Goal: Task Accomplishment & Management: Manage account settings

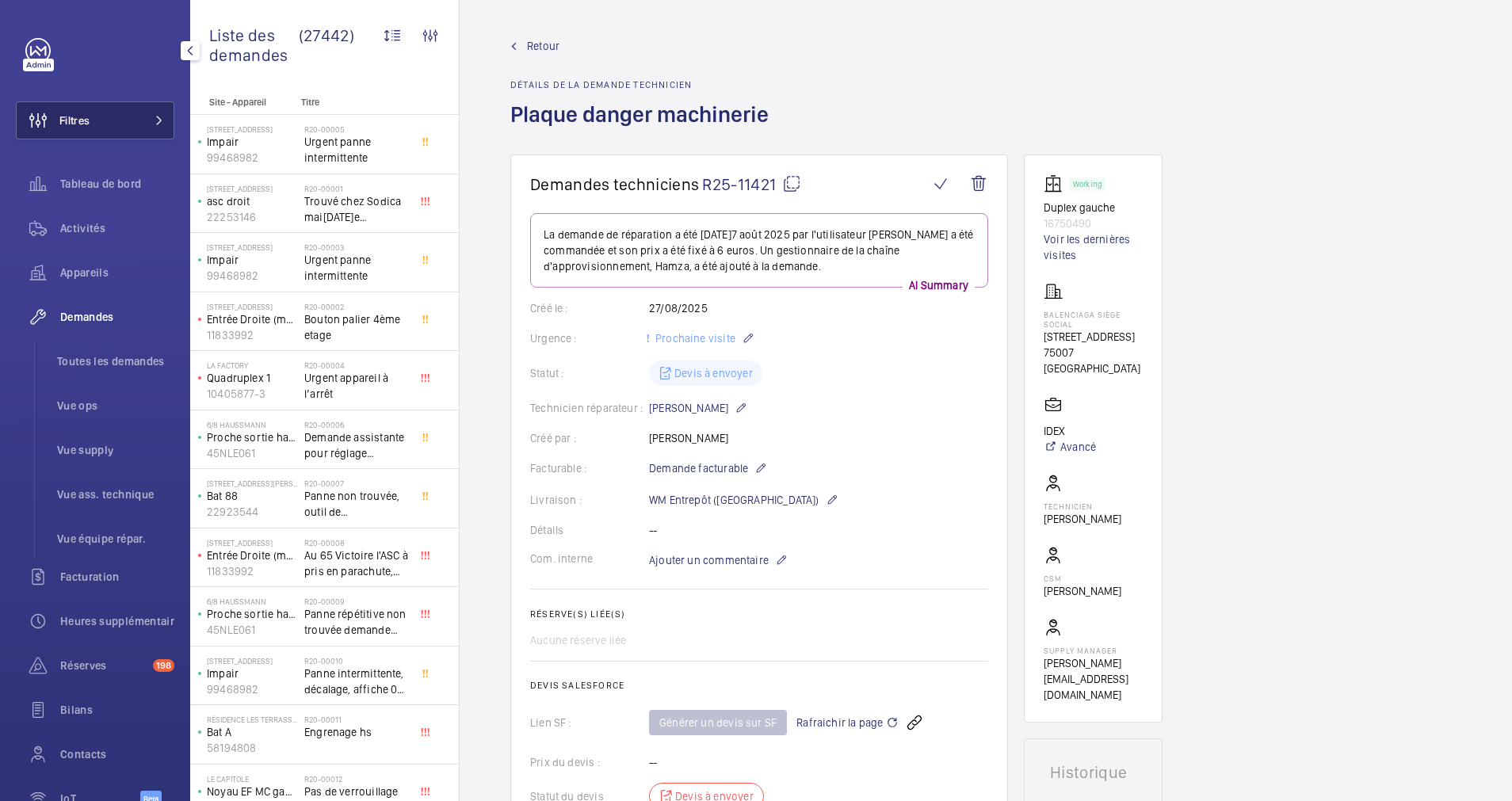
scroll to position [109, 0]
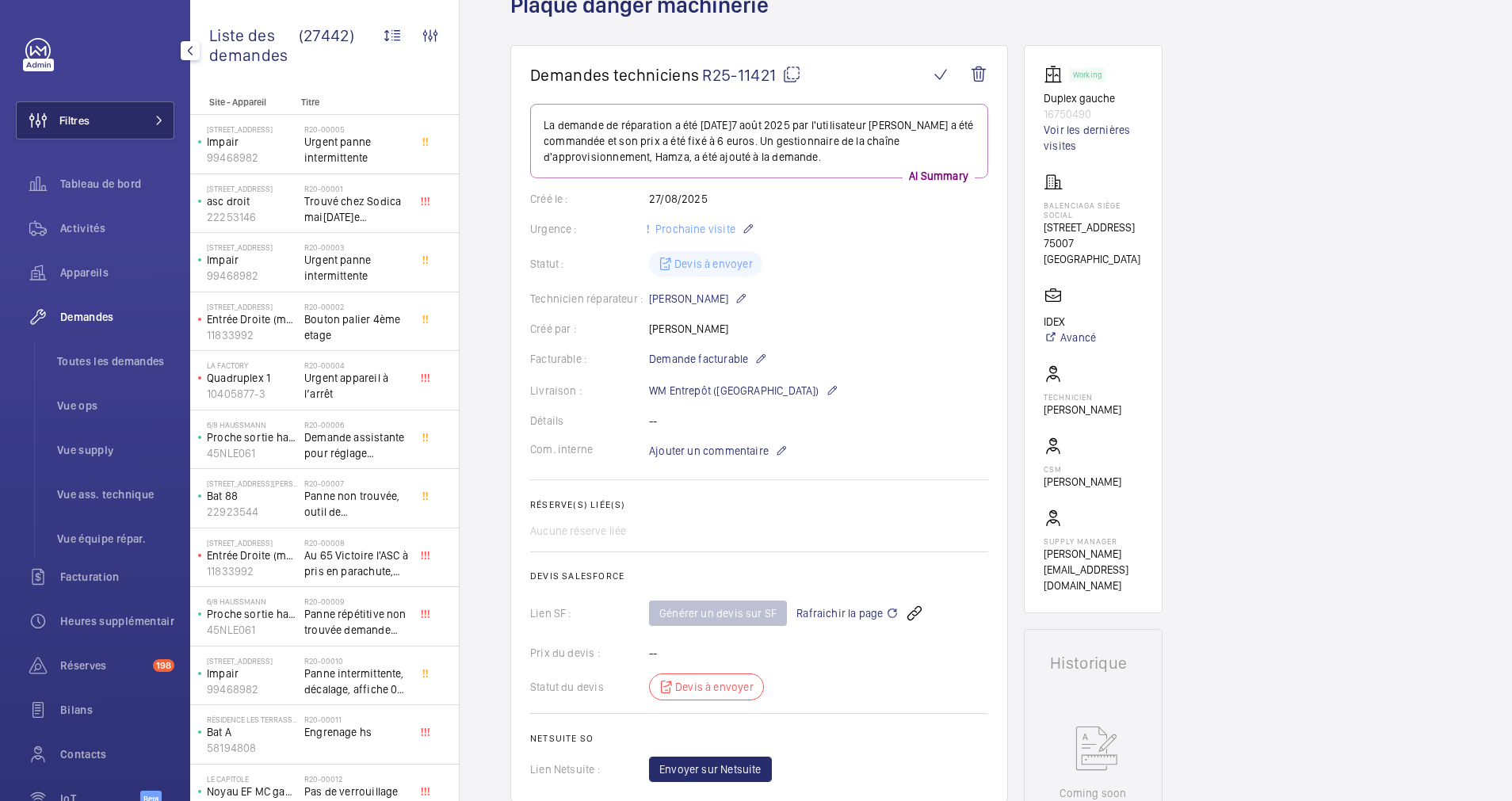
click at [125, 118] on button "Filtres" at bounding box center [95, 120] width 159 height 38
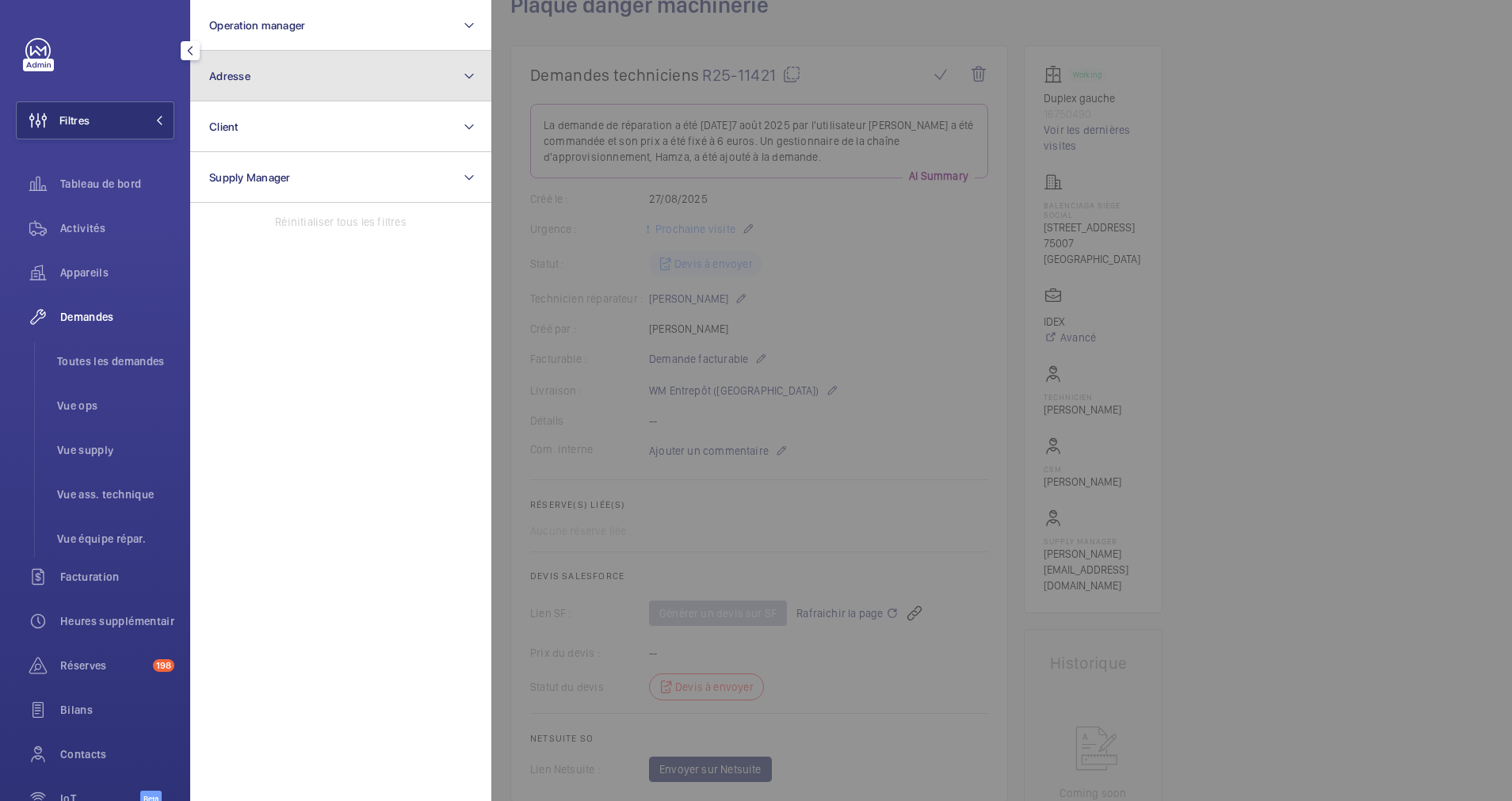
click at [288, 88] on button "Adresse" at bounding box center [340, 76] width 301 height 51
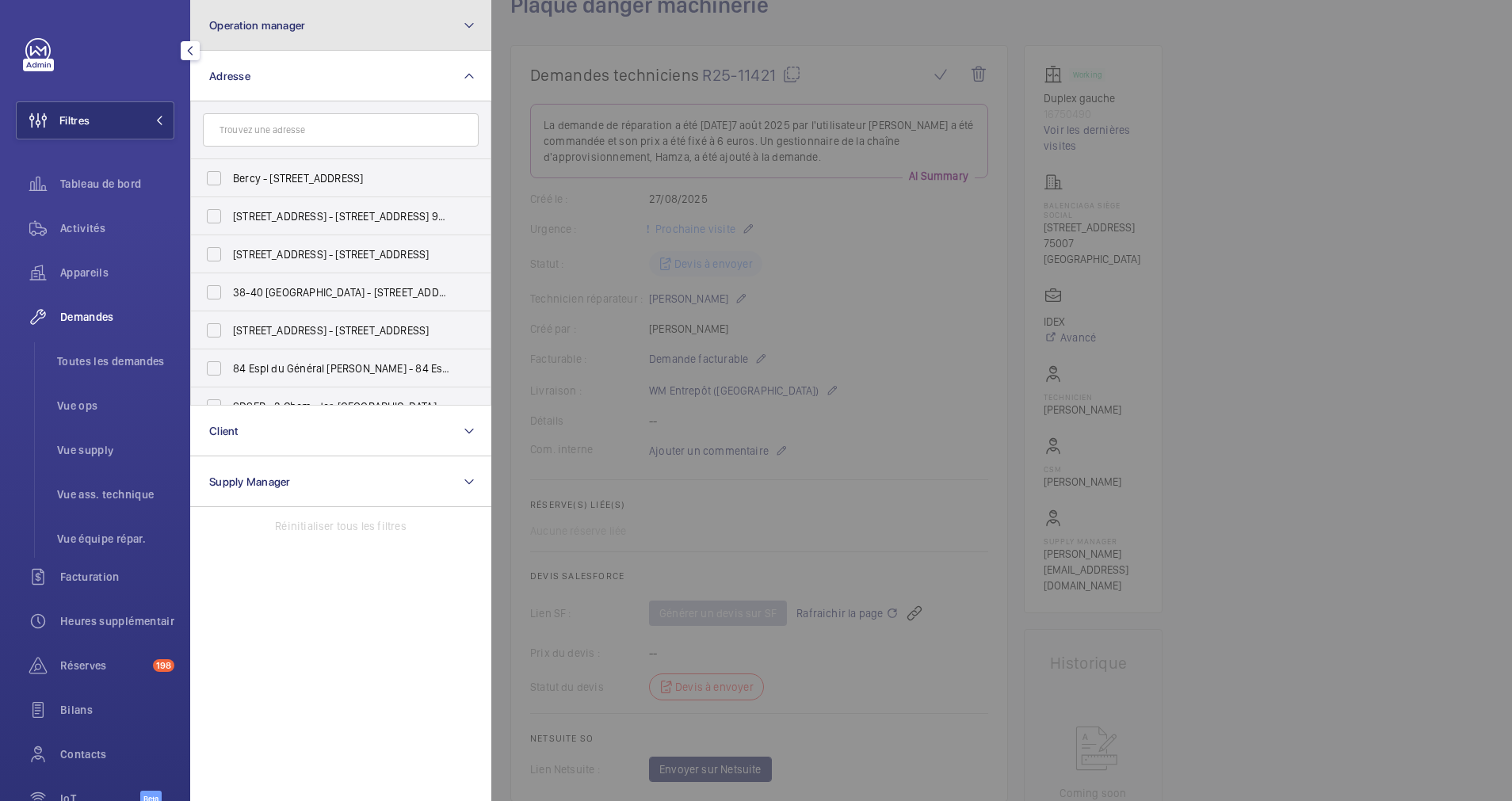
click at [291, 30] on span "Operation manager" at bounding box center [258, 24] width 96 height 12
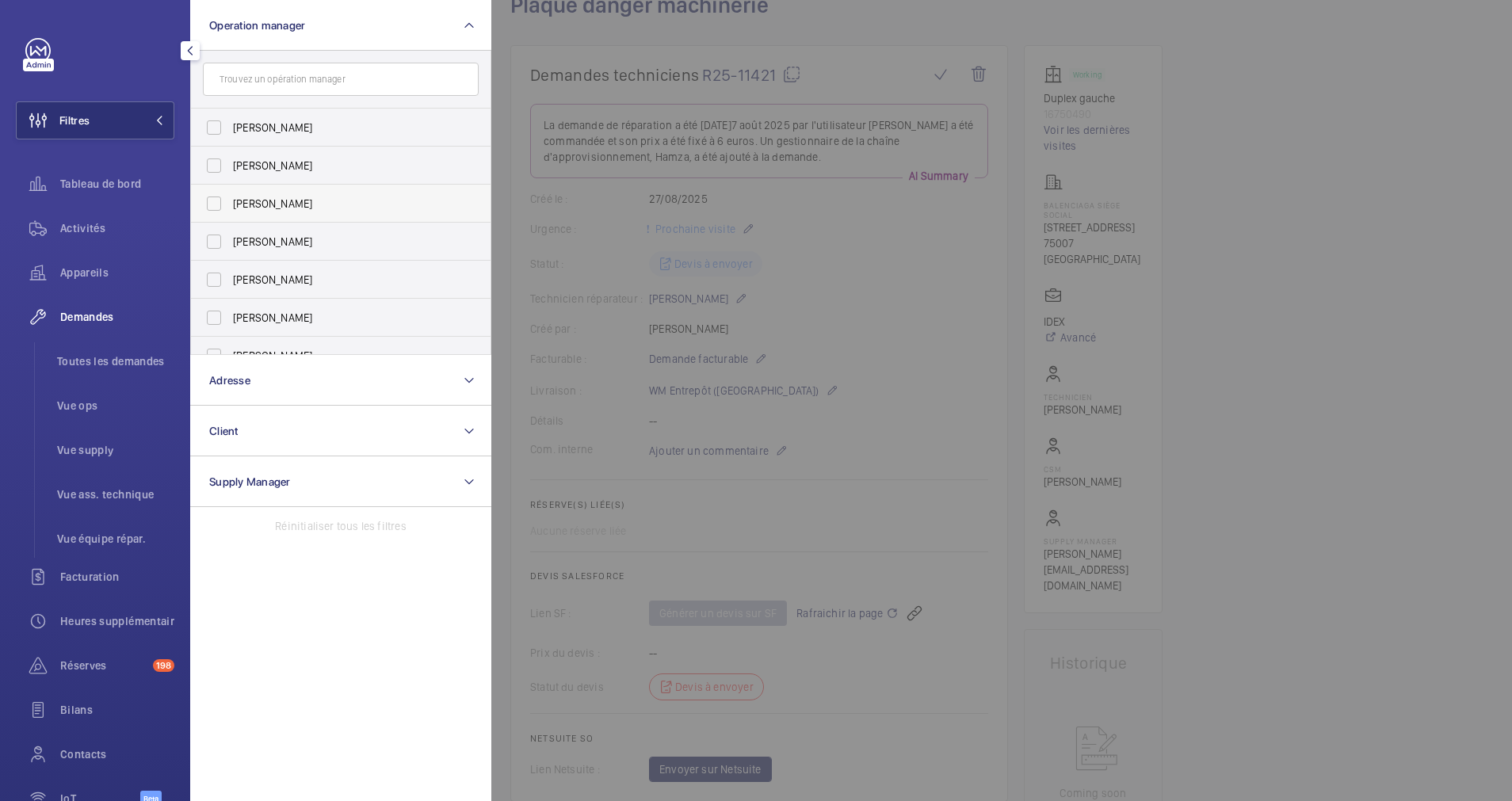
click at [208, 201] on label "[PERSON_NAME]" at bounding box center [328, 203] width 276 height 38
click at [208, 201] on input "[PERSON_NAME]" at bounding box center [214, 204] width 32 height 32
checkbox input "true"
click at [347, 28] on button "Operation manager 1" at bounding box center [340, 25] width 301 height 51
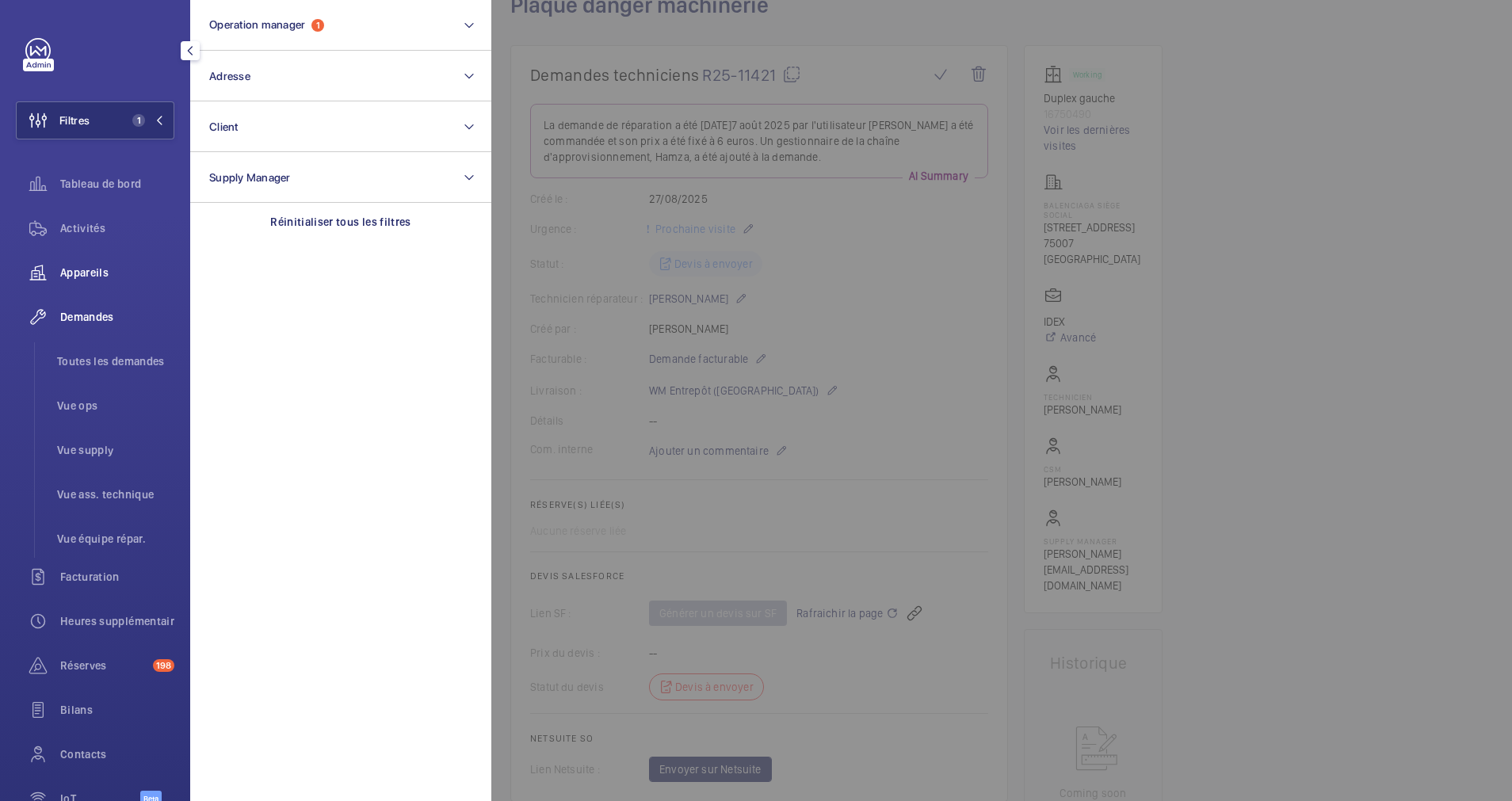
click at [79, 271] on span "Appareils" at bounding box center [117, 273] width 114 height 16
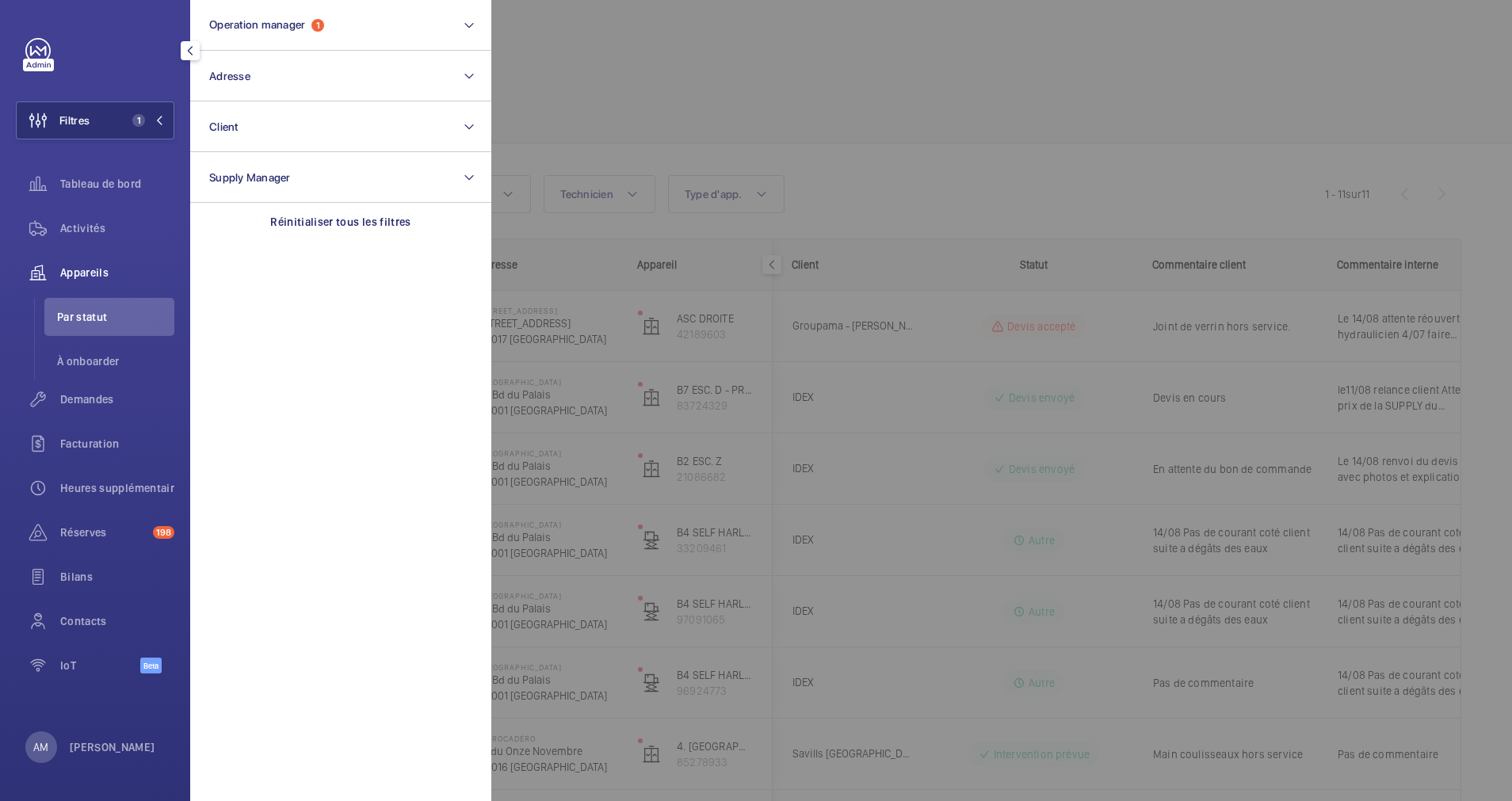
click at [914, 144] on div at bounding box center [1248, 400] width 1512 height 801
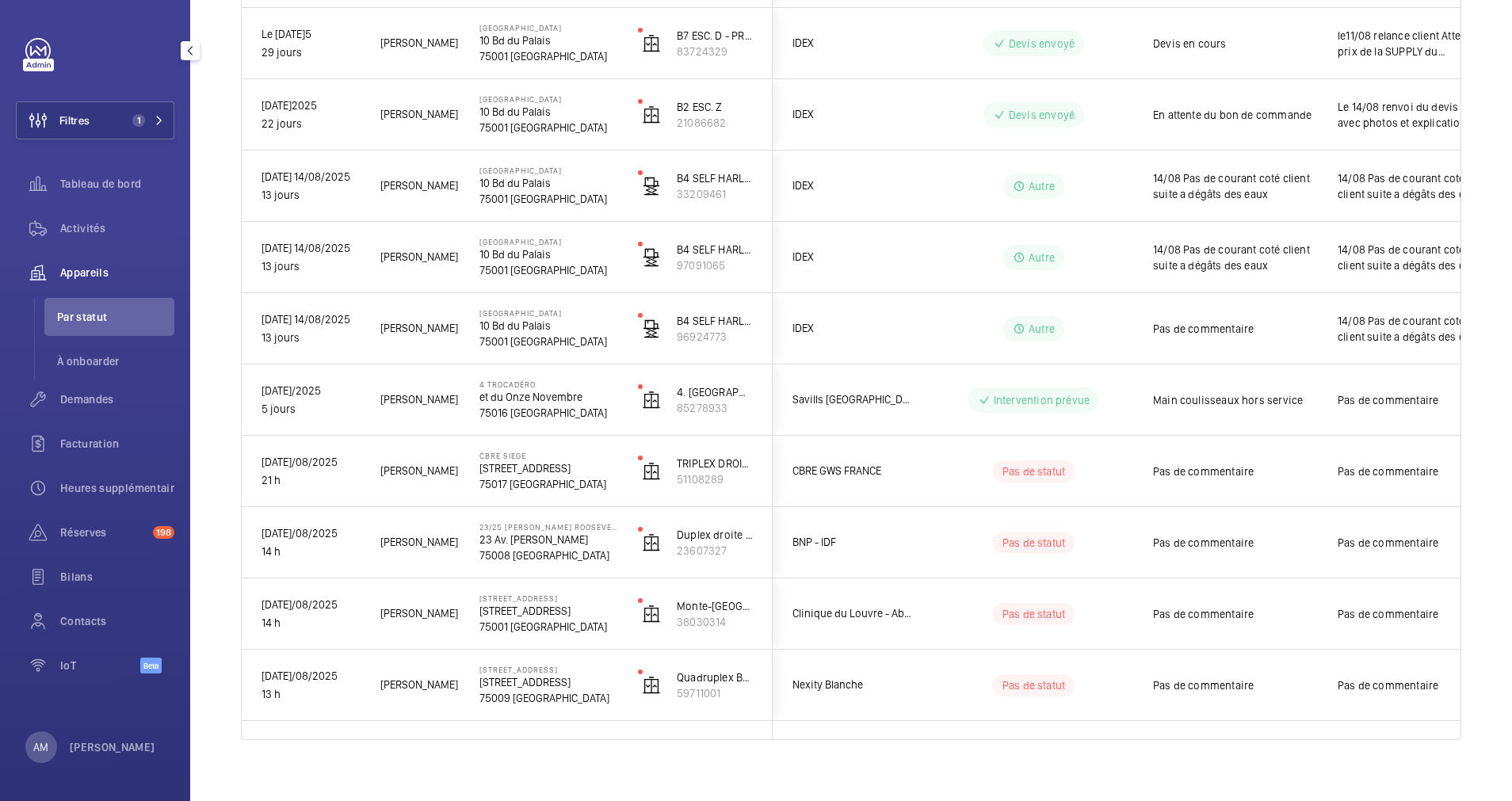
scroll to position [369, 0]
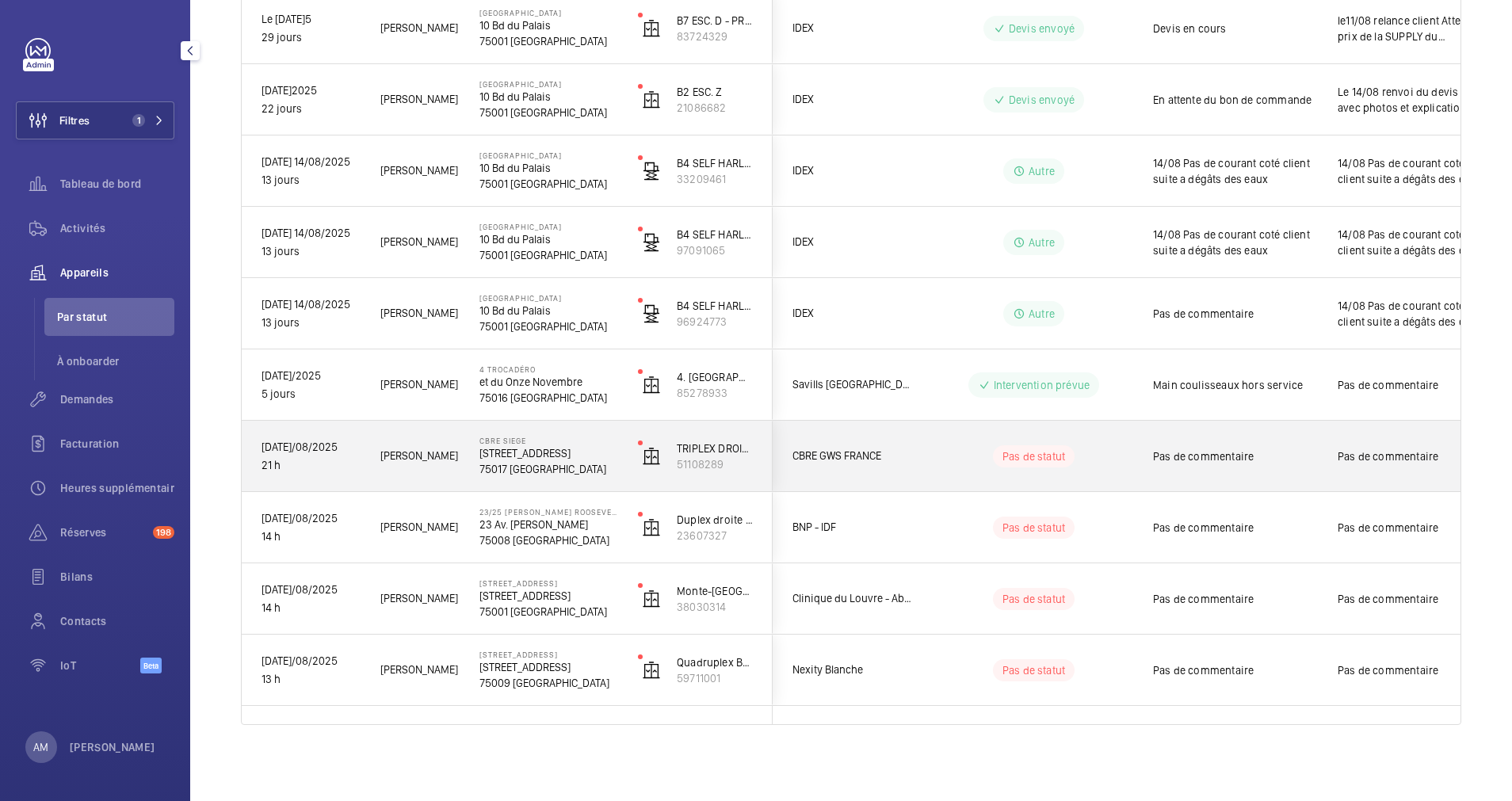
click at [968, 458] on wm-front-pills-cell "Pas de statut" at bounding box center [1034, 457] width 197 height 23
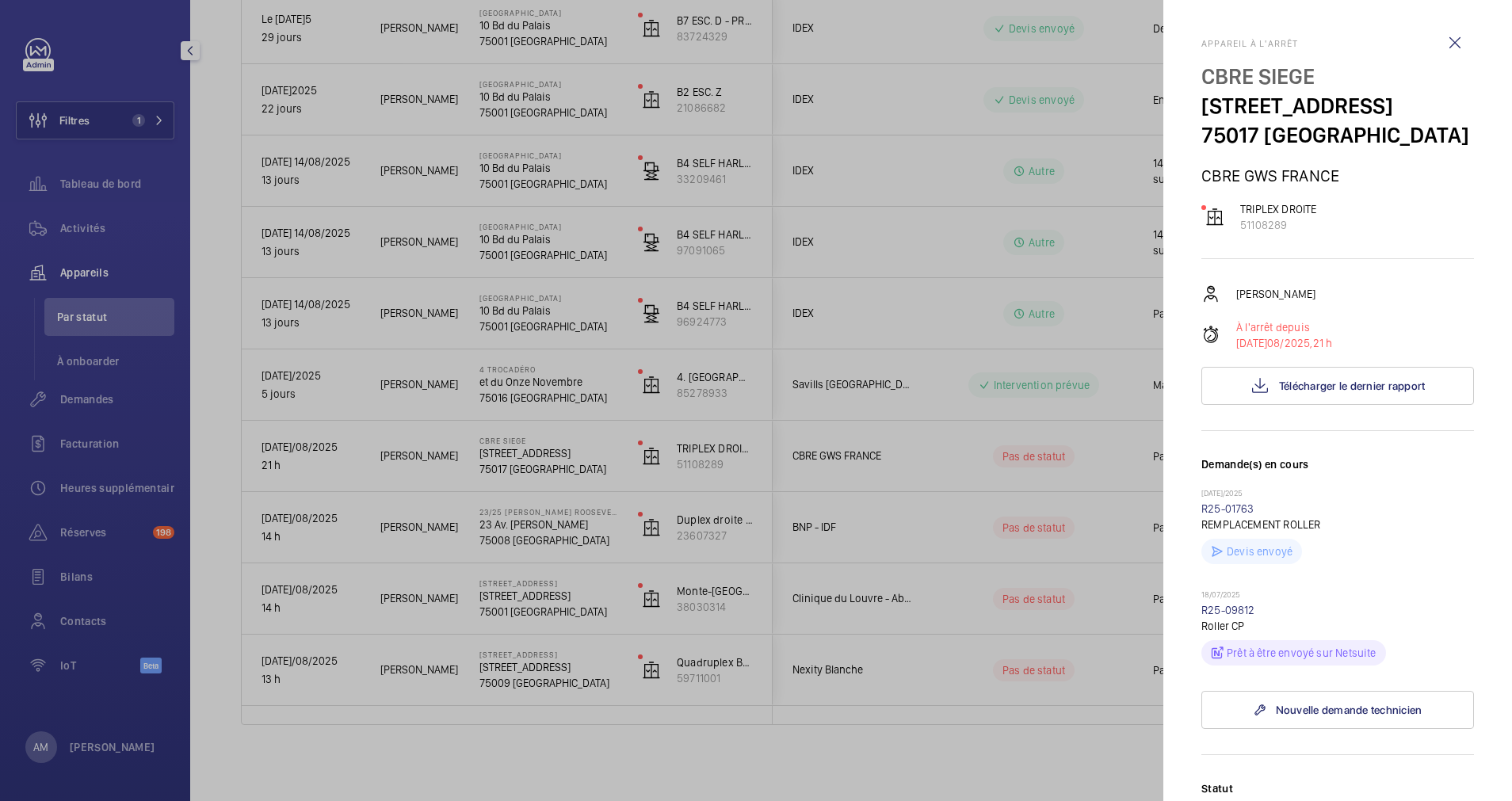
click at [925, 661] on div at bounding box center [756, 400] width 1512 height 801
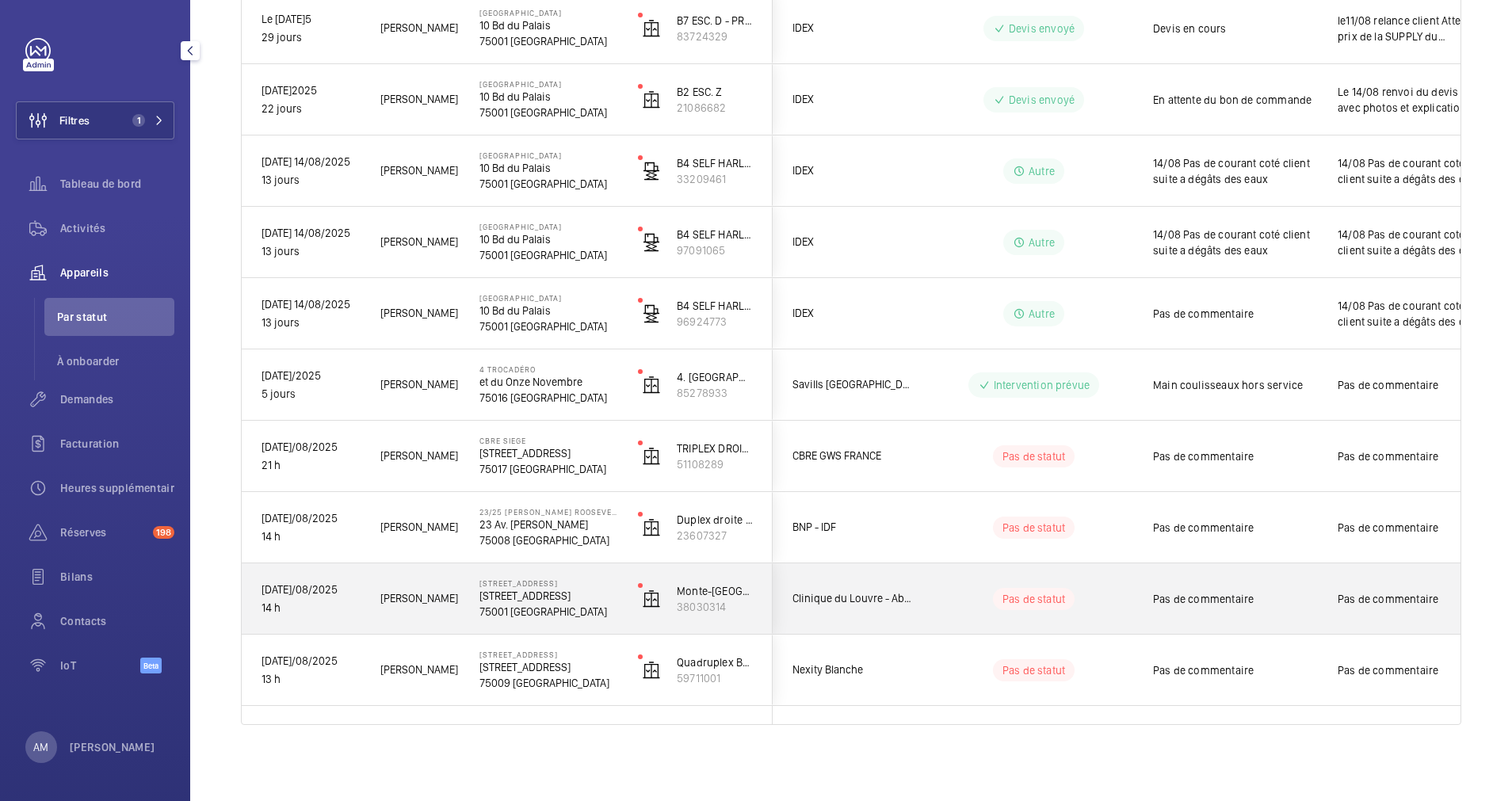
click at [1293, 620] on div "Pas de commentaire" at bounding box center [1225, 599] width 183 height 68
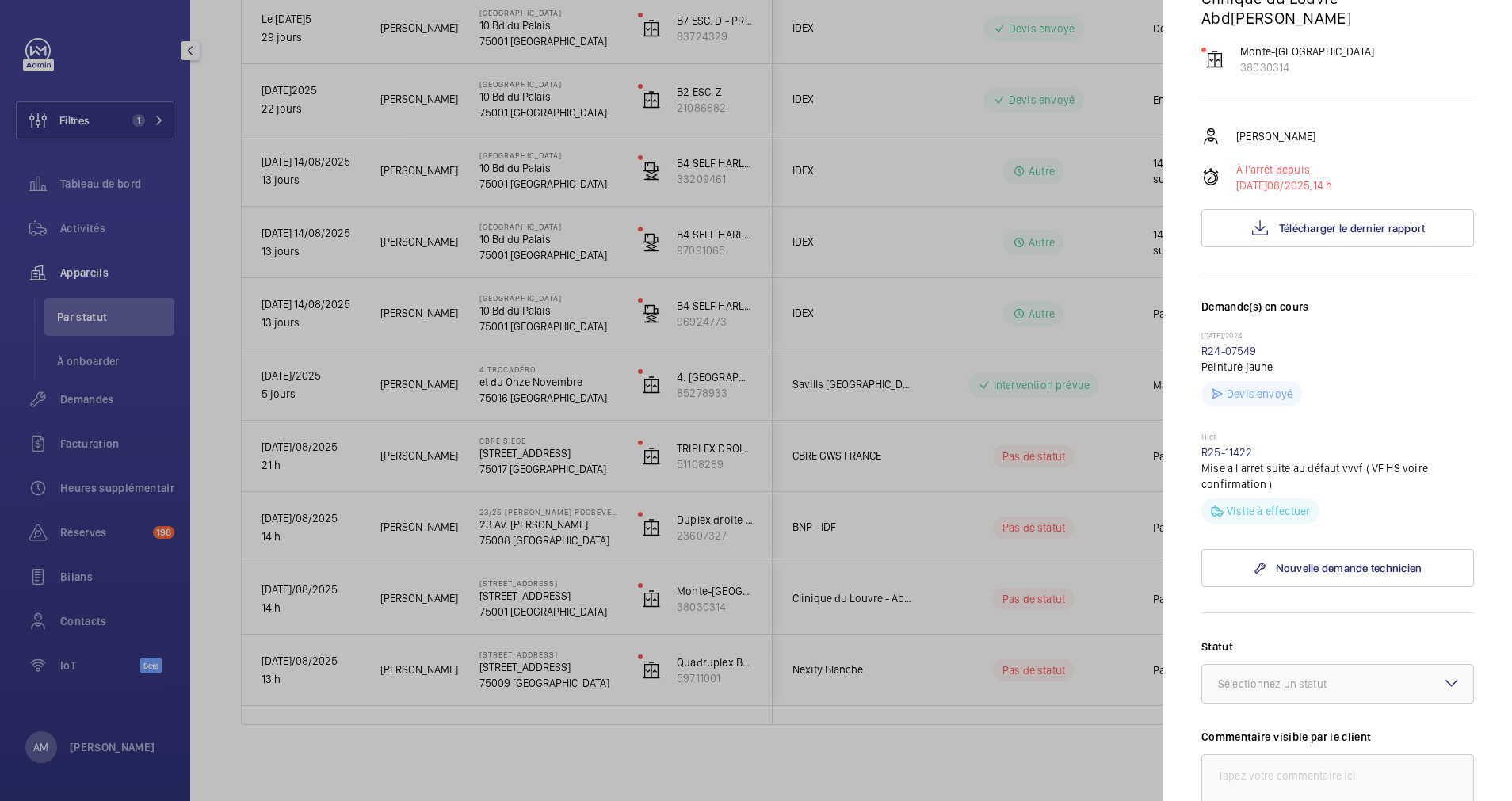
scroll to position [356, 0]
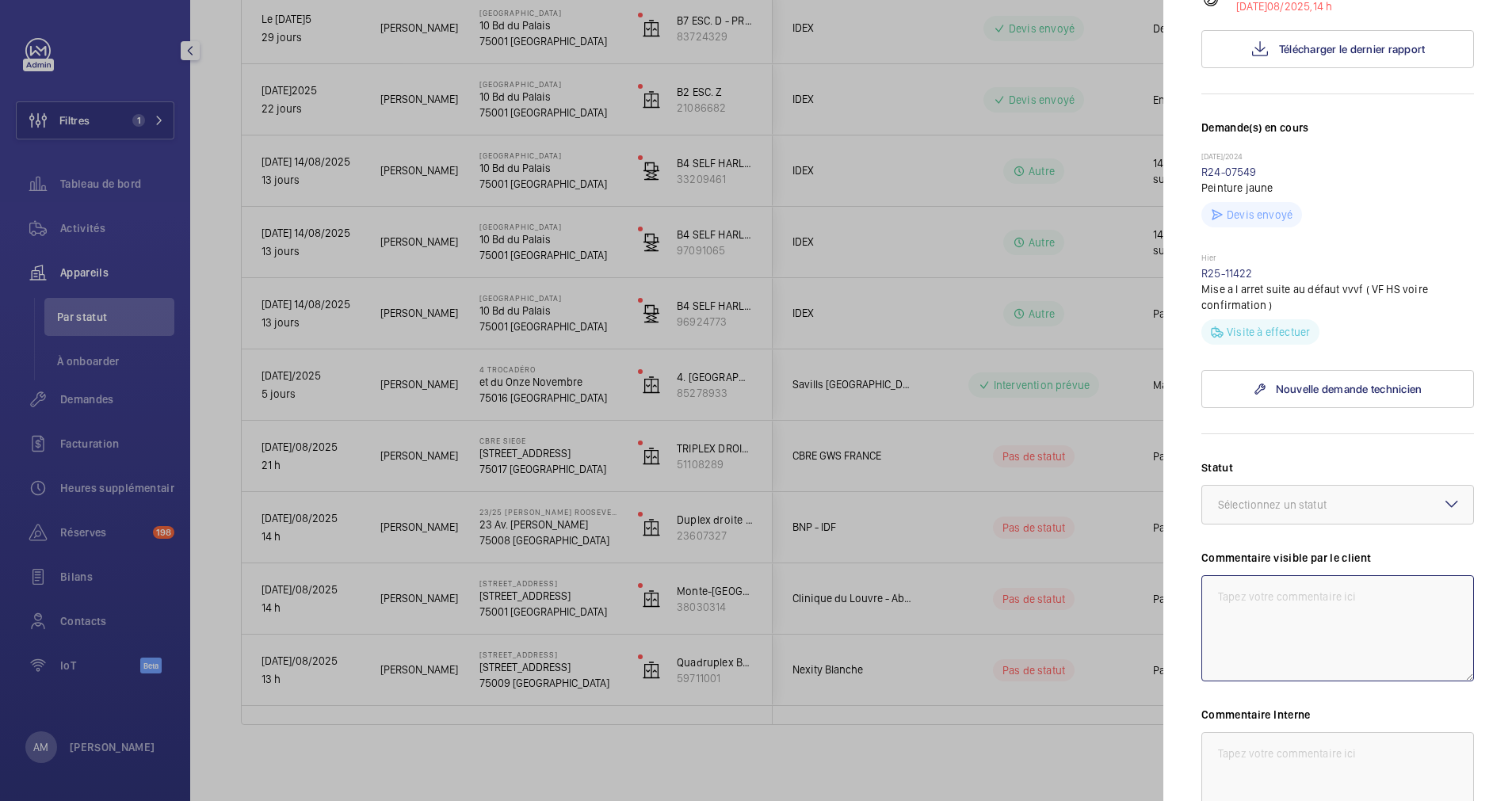
click at [1280, 661] on textarea at bounding box center [1338, 628] width 273 height 106
click at [1395, 524] on div at bounding box center [1338, 505] width 271 height 38
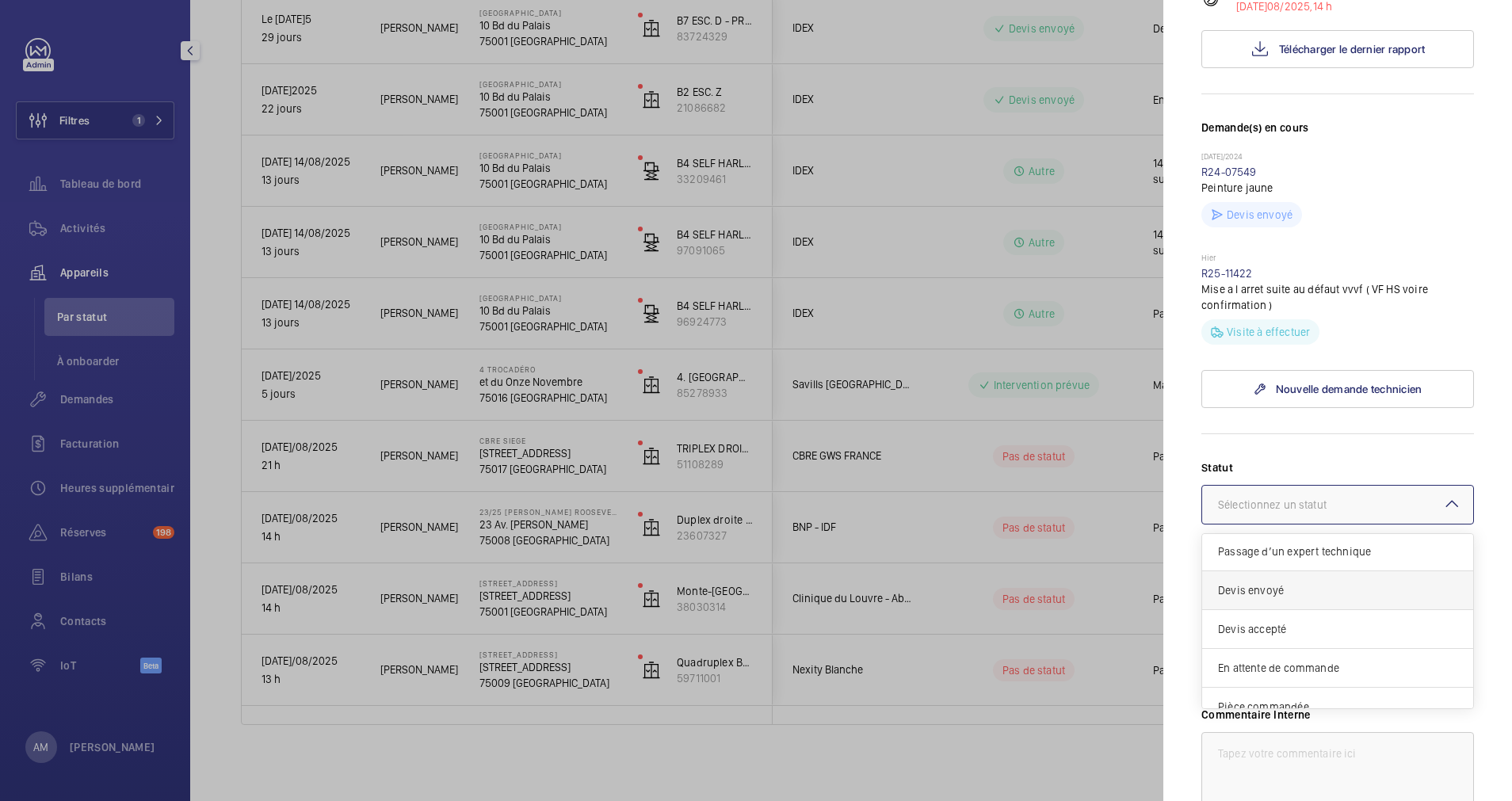
scroll to position [0, 0]
click at [1318, 561] on span "Passage d’un expert technique" at bounding box center [1338, 553] width 240 height 16
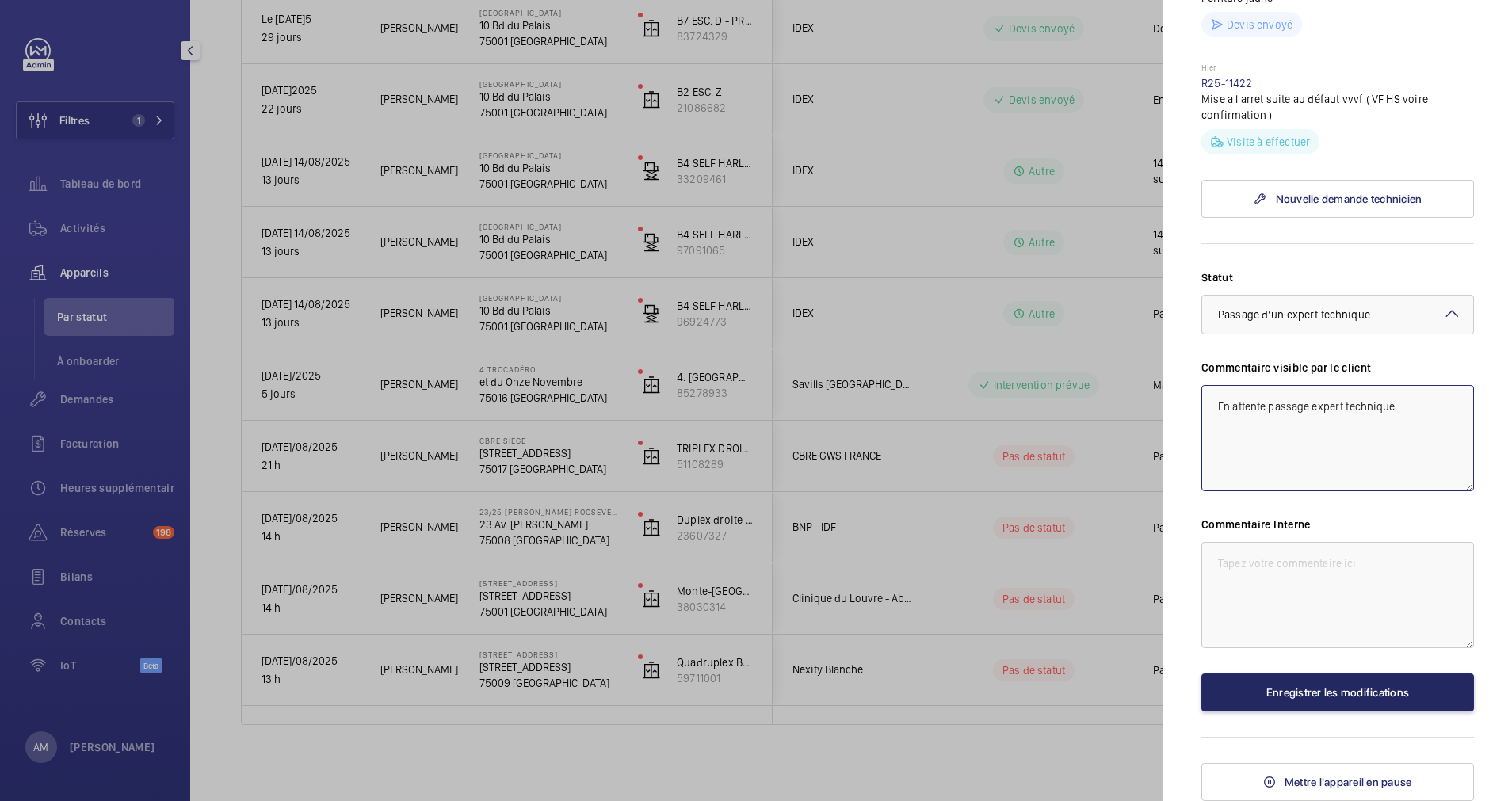
scroll to position [615, 0]
type textarea "En attente passage expert technique"
click at [1325, 683] on button "Enregistrer les modifications" at bounding box center [1338, 692] width 273 height 38
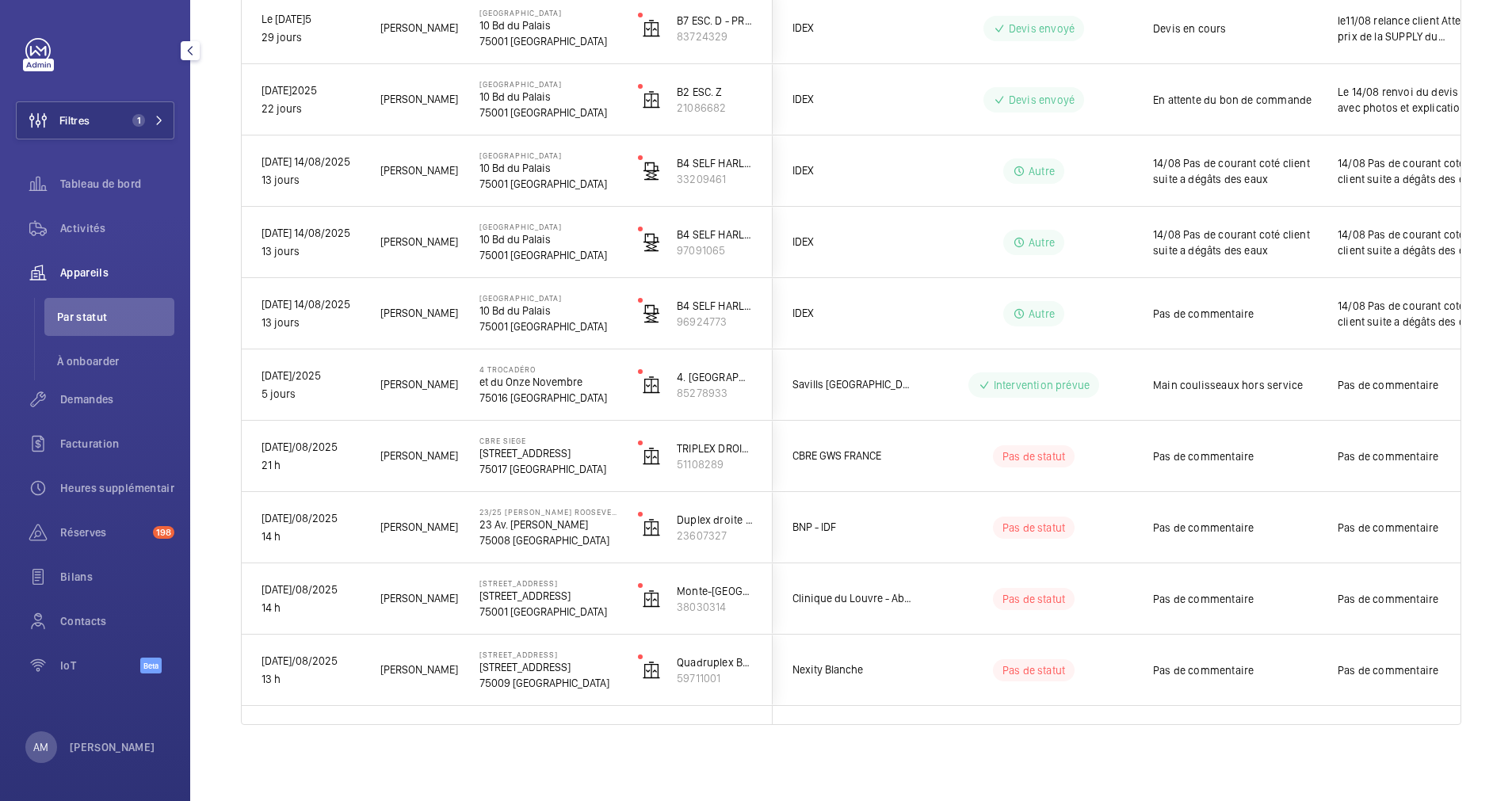
scroll to position [0, 0]
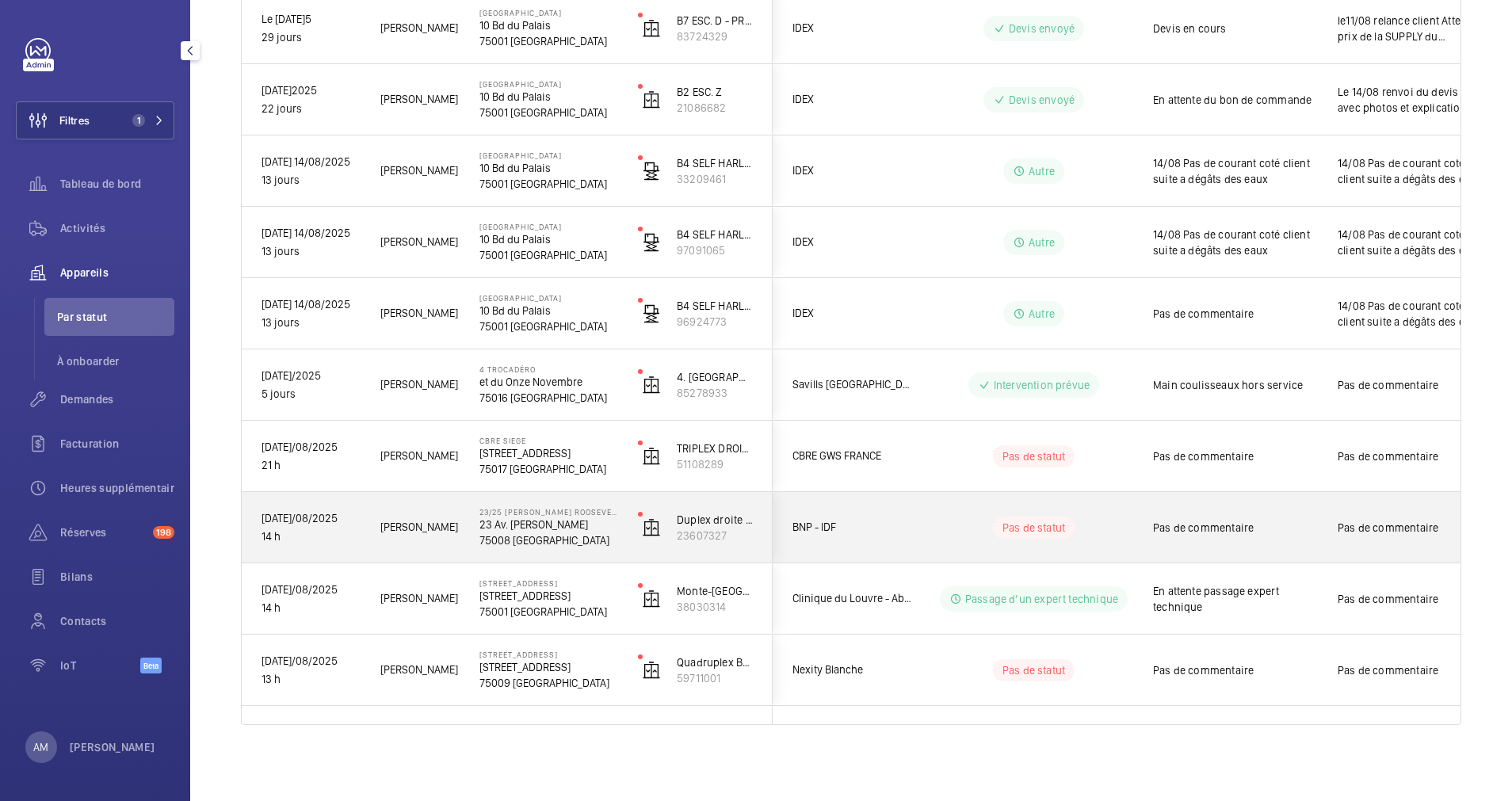
click at [1021, 542] on div "Pas de statut" at bounding box center [1024, 527] width 216 height 54
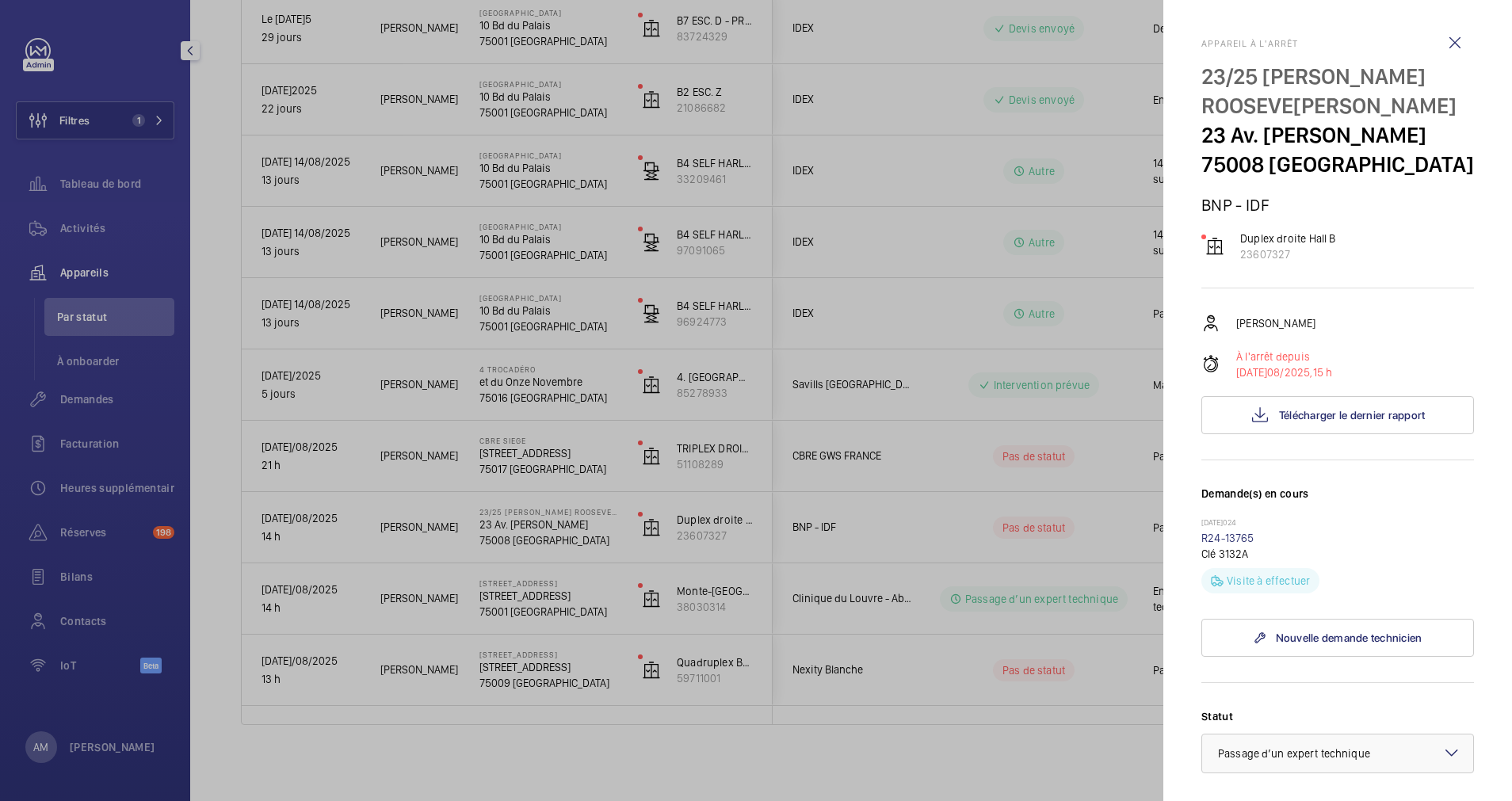
click at [515, 677] on div at bounding box center [756, 400] width 1512 height 801
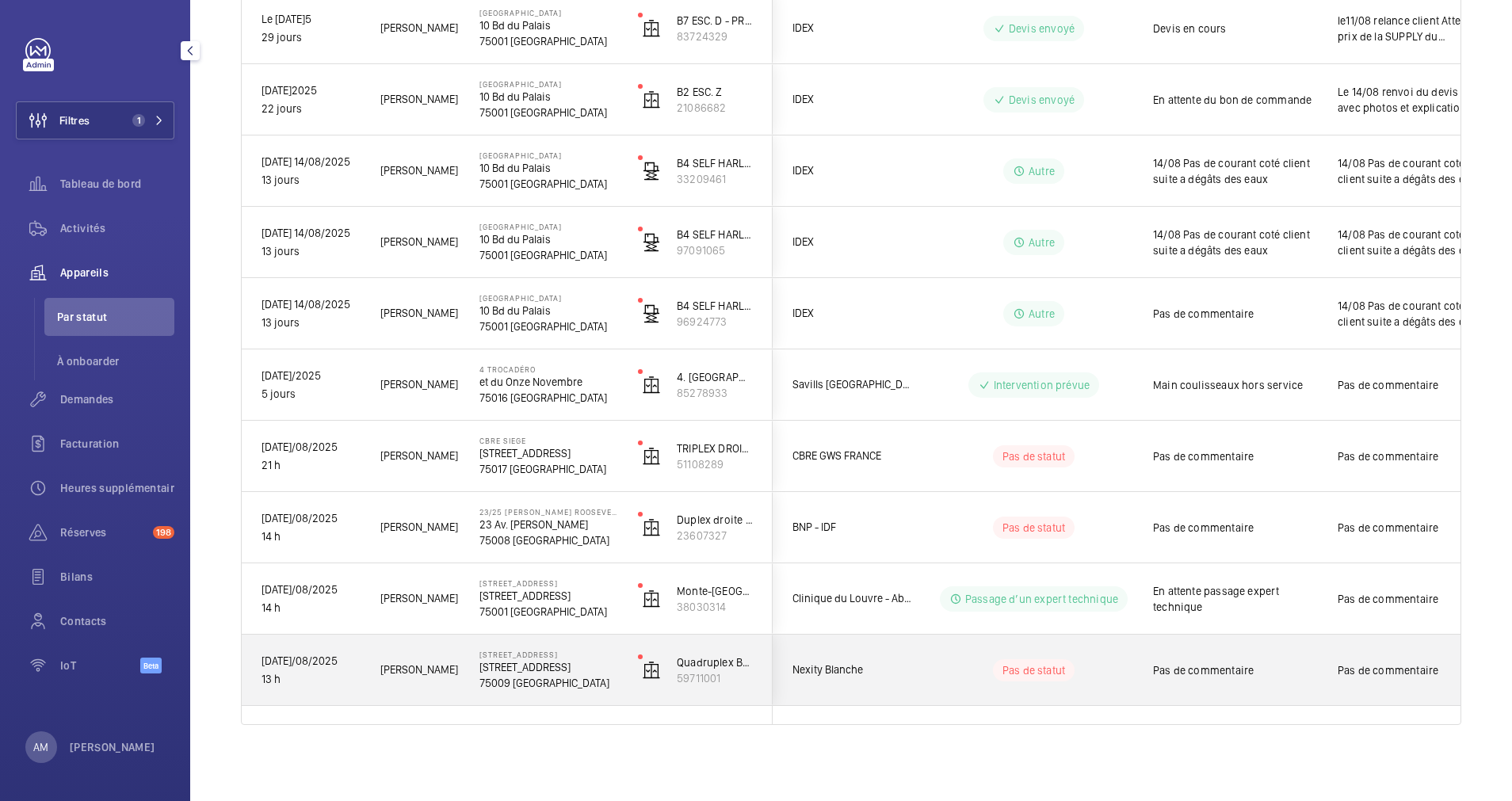
click at [984, 673] on wm-front-pills-cell "Pas de statut" at bounding box center [1034, 670] width 197 height 23
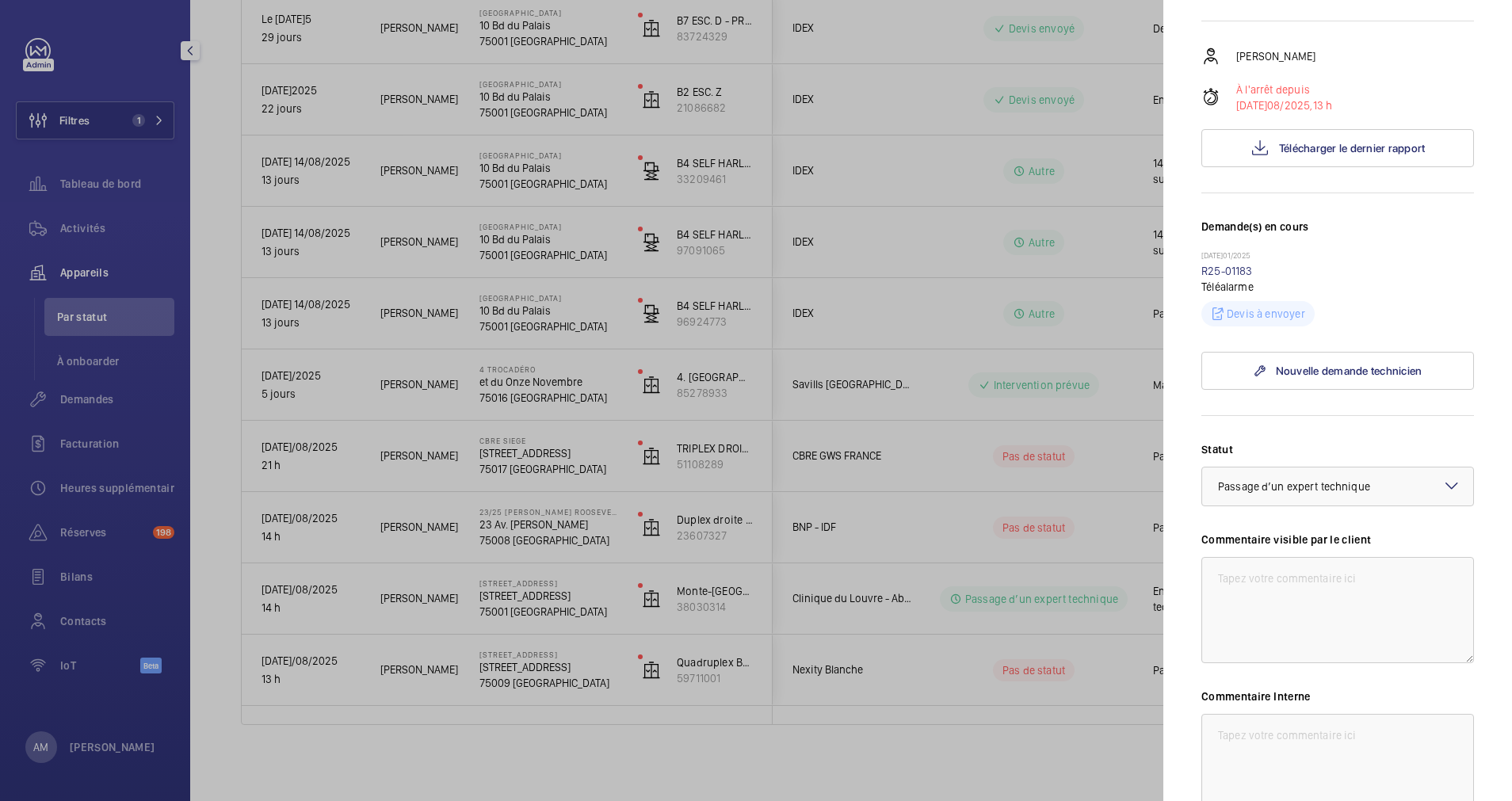
scroll to position [439, 0]
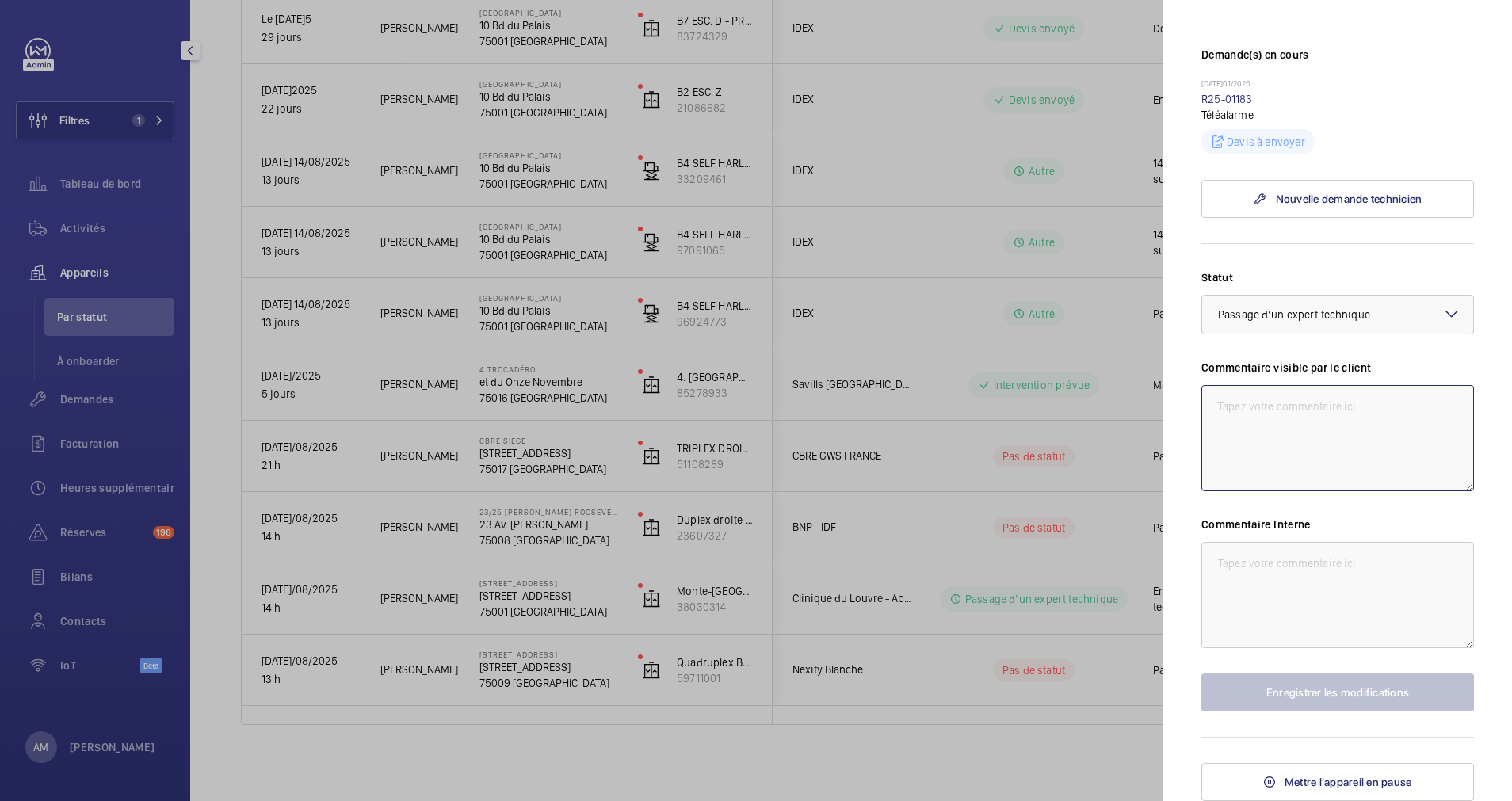
click at [1286, 447] on textarea at bounding box center [1338, 438] width 273 height 106
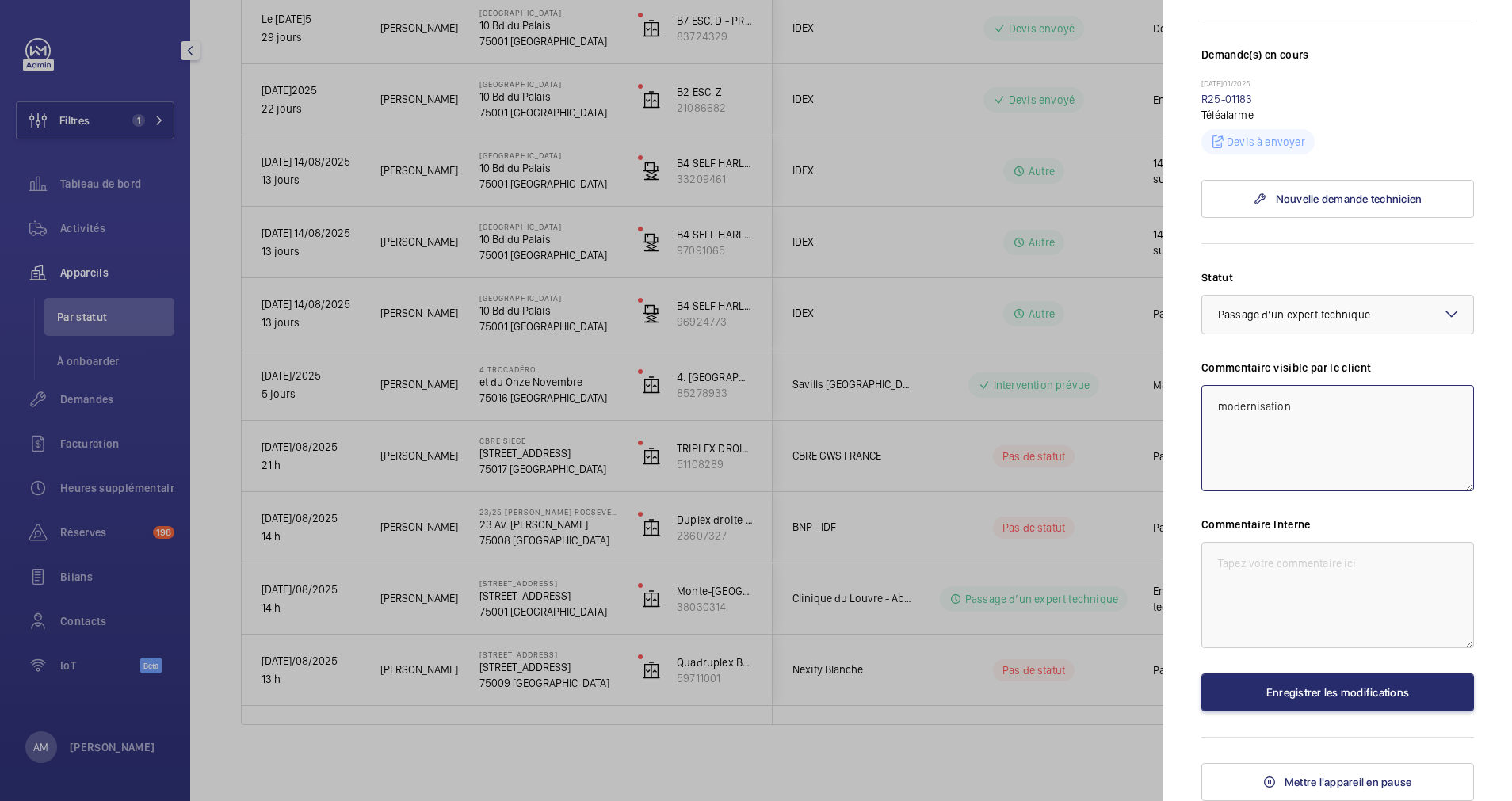
type textarea "modernisation"
click at [1320, 373] on label "Commentaire visible par le client" at bounding box center [1338, 368] width 273 height 16
drag, startPoint x: 1320, startPoint y: 373, endPoint x: 1199, endPoint y: 416, distance: 128.4
click at [1199, 416] on mat-sidenav "Appareil à l'arrêt [STREET_ADDRESS][GEOGRAPHIC_DATA] Bat A-1 (10470165) 5971100…" at bounding box center [1337, 400] width 349 height 801
click at [1258, 571] on textarea at bounding box center [1338, 595] width 273 height 106
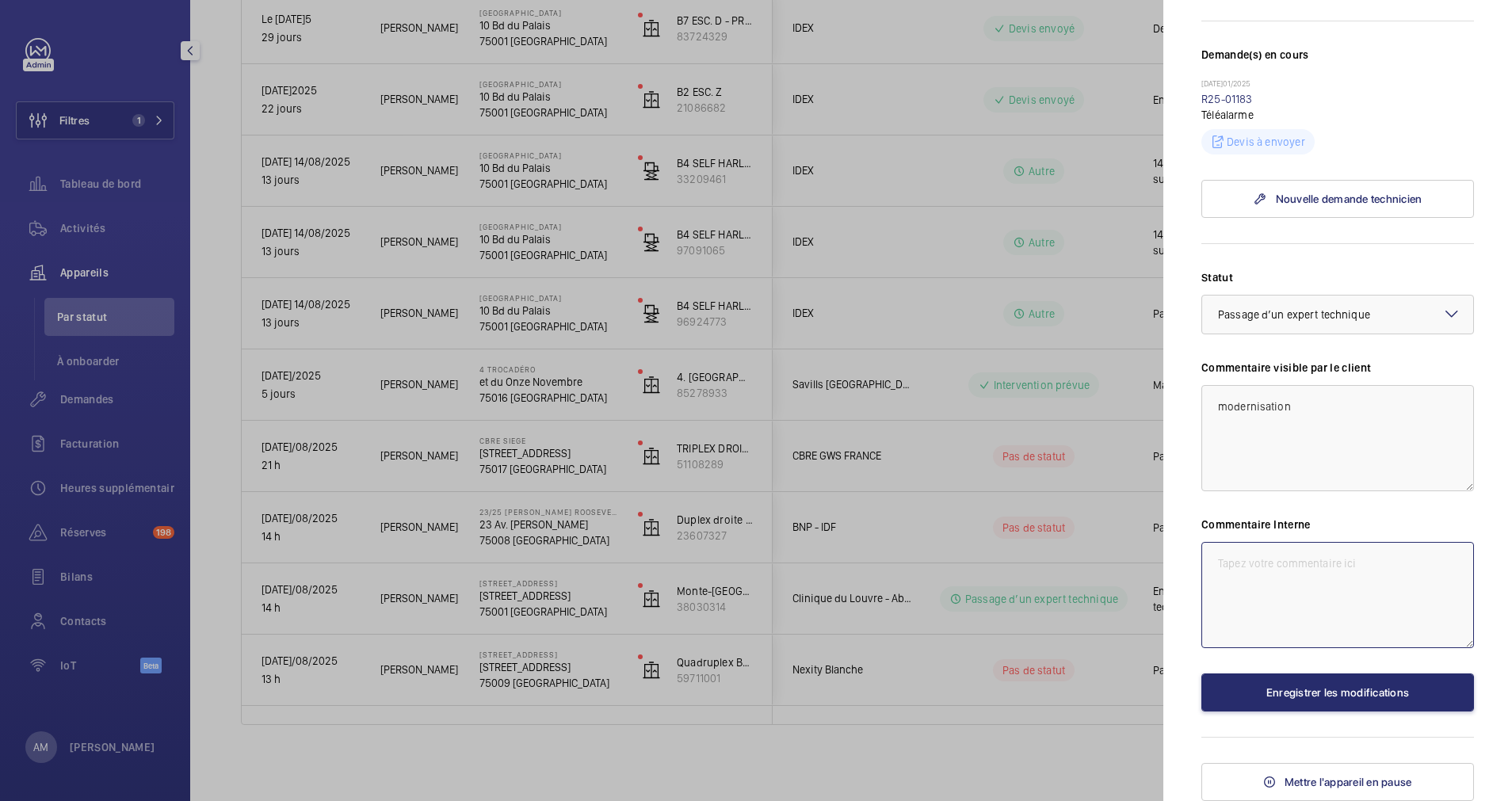
paste textarea "modernisation"
type textarea "modernisation"
click at [1442, 321] on mat-icon at bounding box center [1452, 314] width 19 height 19
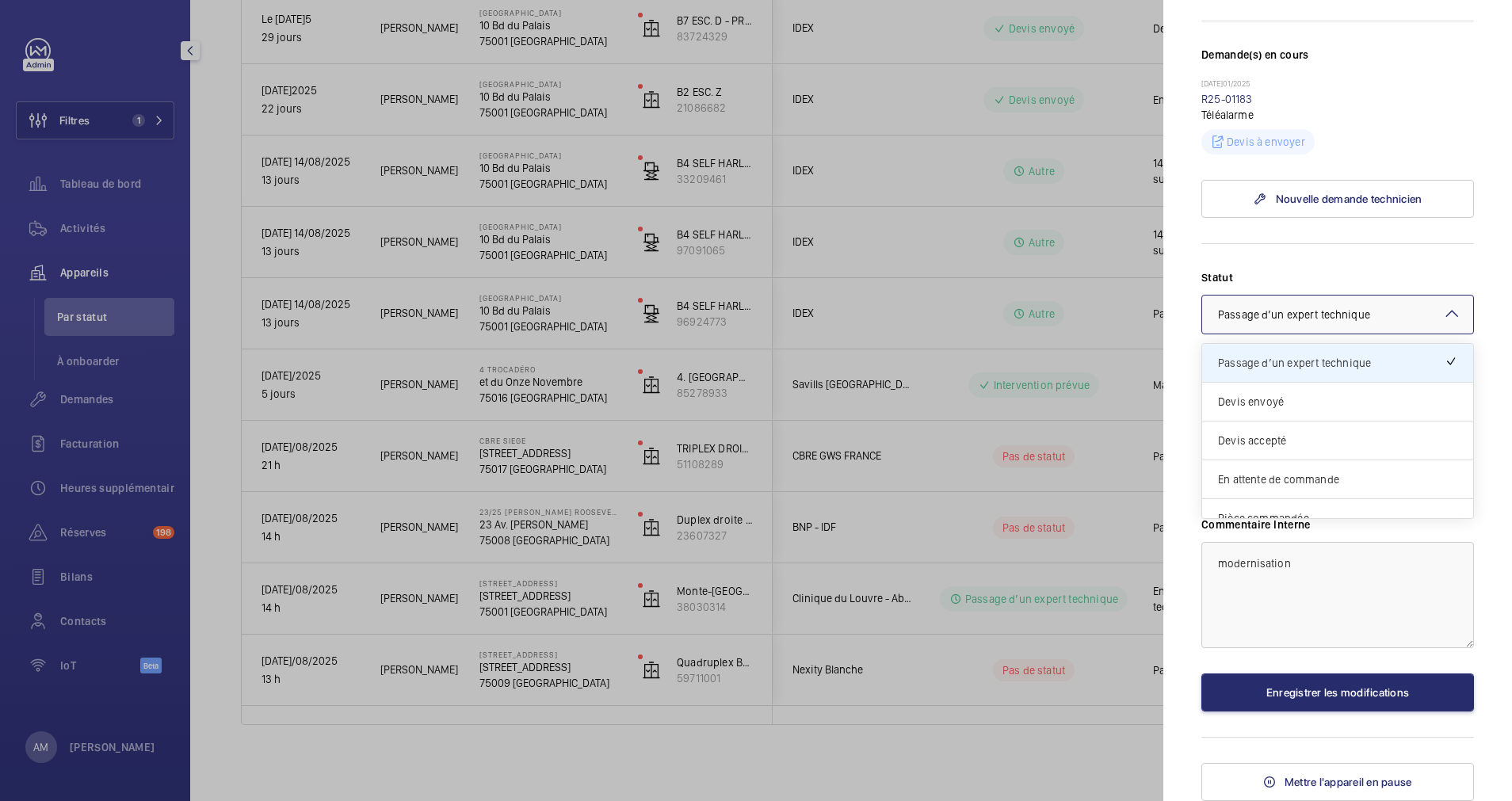
scroll to position [135, 0]
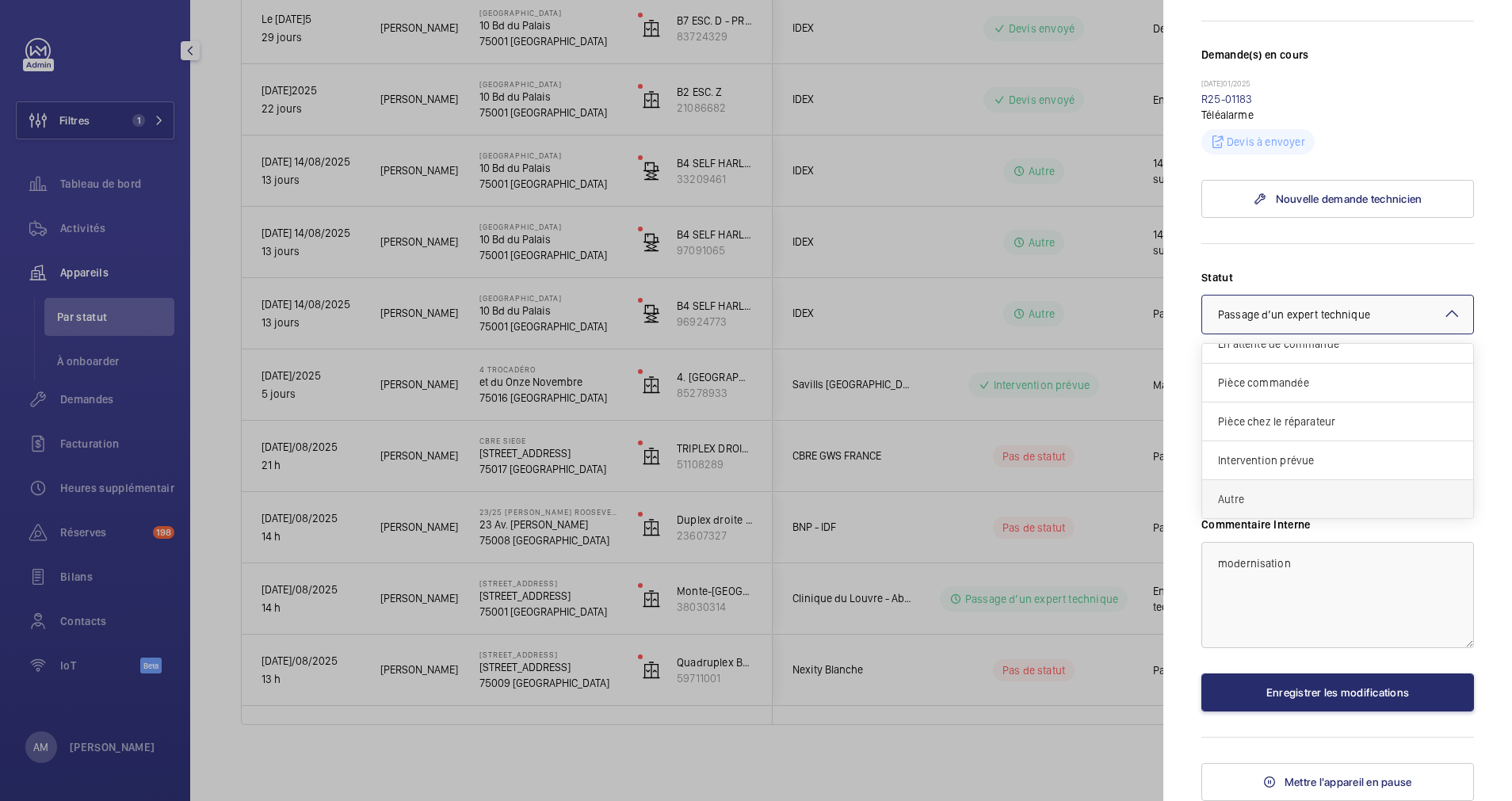
click at [1306, 497] on span "Autre" at bounding box center [1338, 499] width 240 height 16
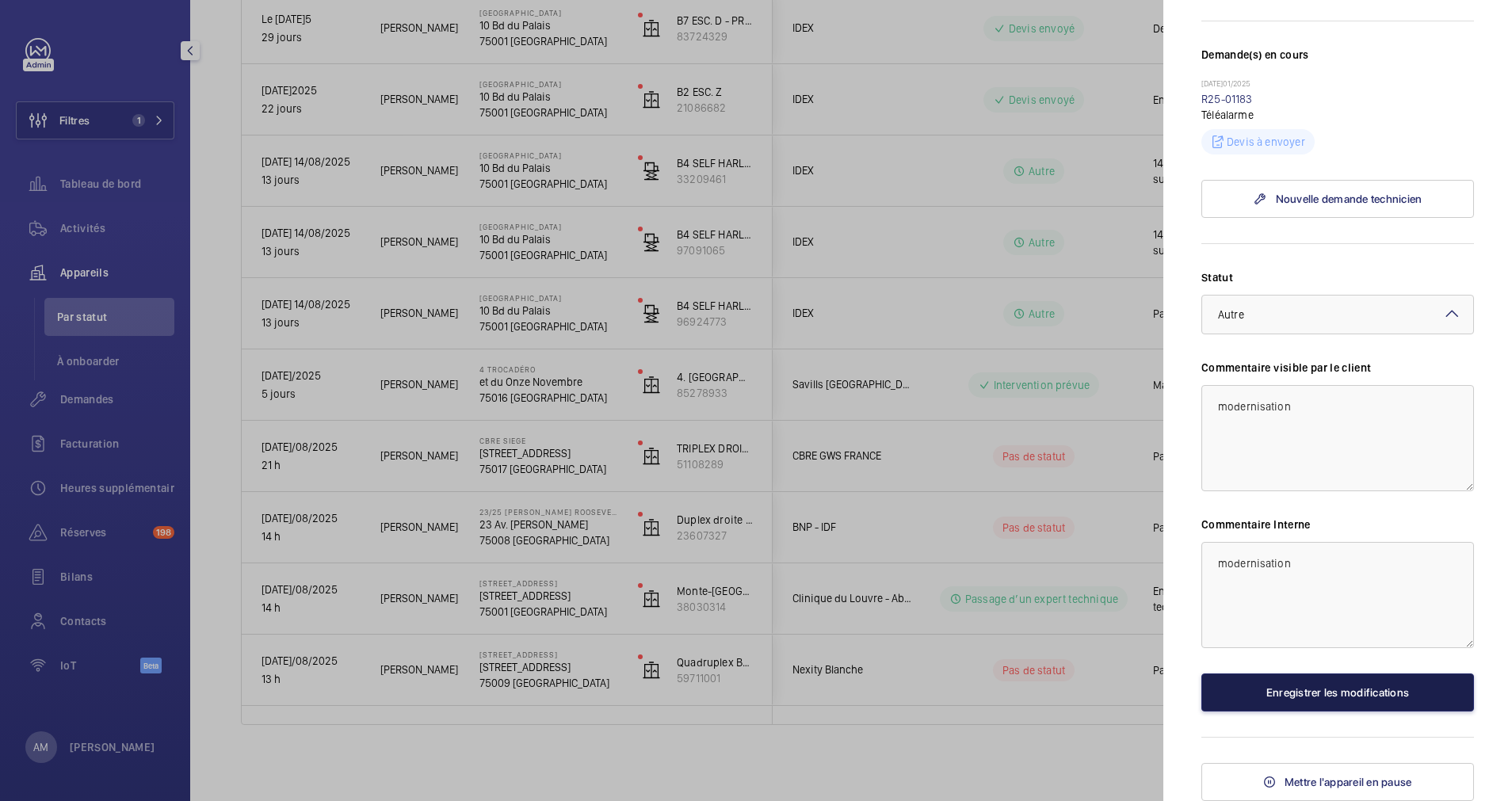
click at [1362, 695] on button "Enregistrer les modifications" at bounding box center [1338, 692] width 273 height 38
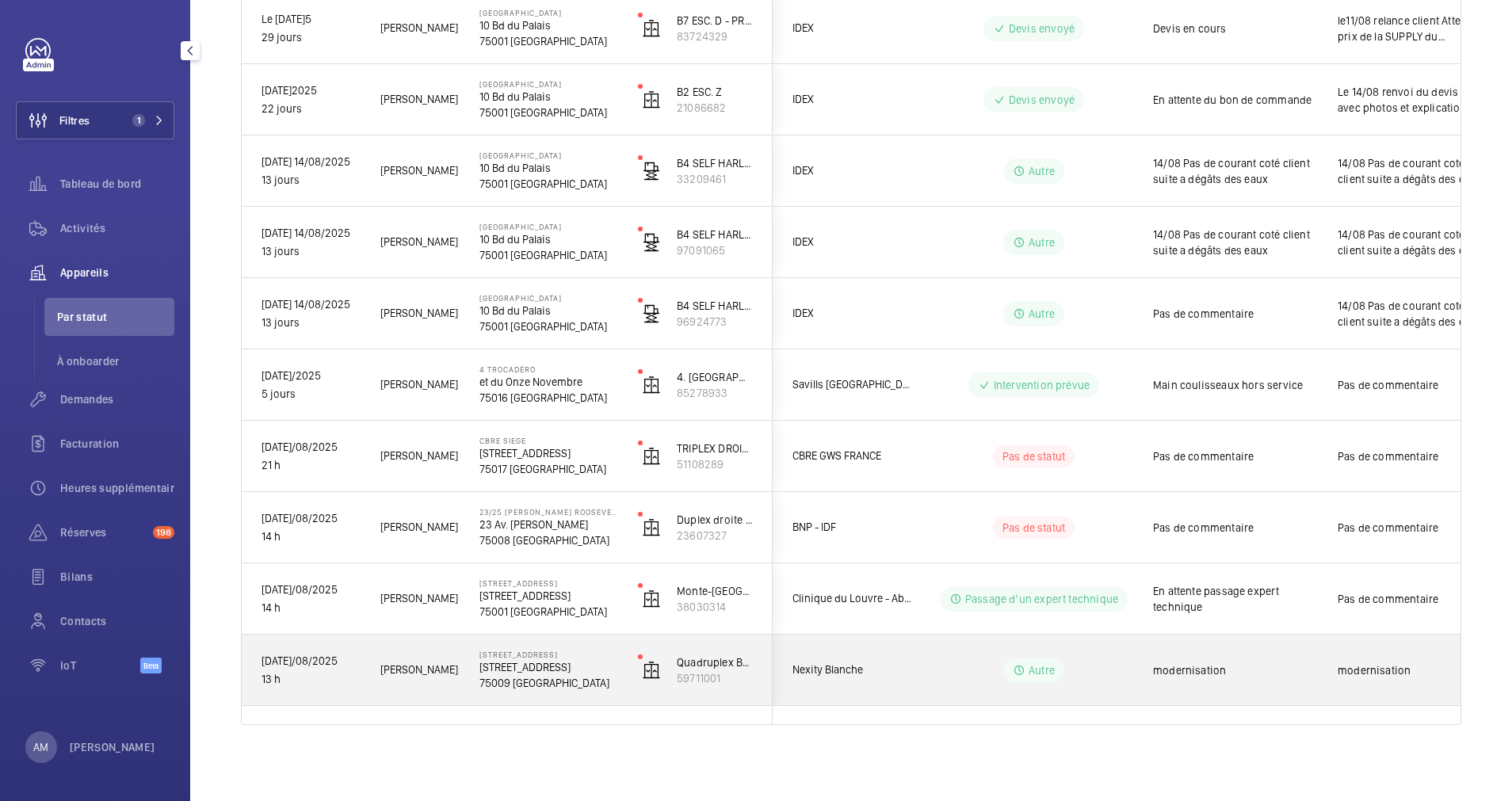
click at [1334, 689] on div "modernisation" at bounding box center [1410, 670] width 183 height 68
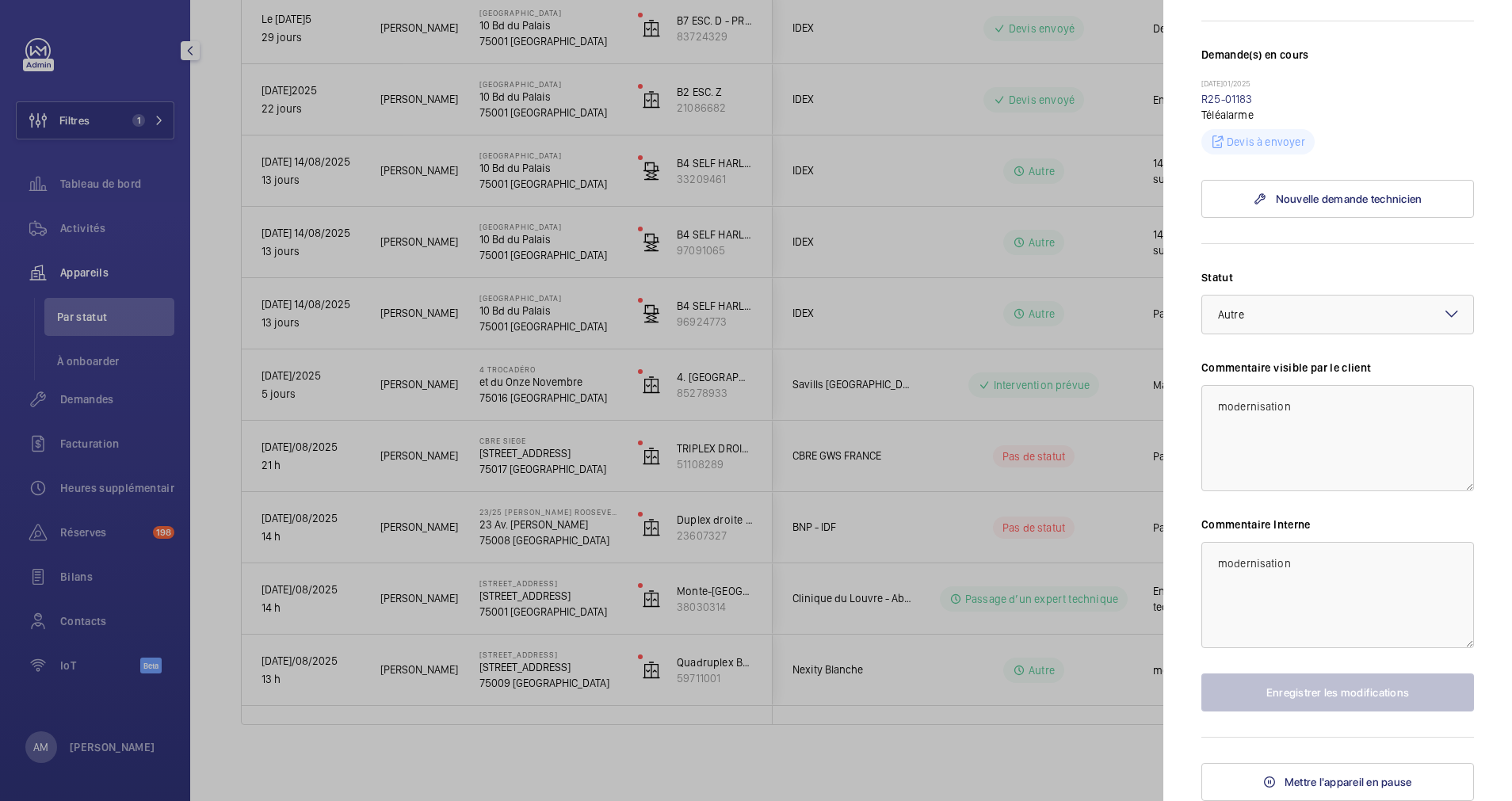
scroll to position [439, 0]
click at [1331, 768] on button "Mettre l'appareil en pause" at bounding box center [1338, 782] width 273 height 38
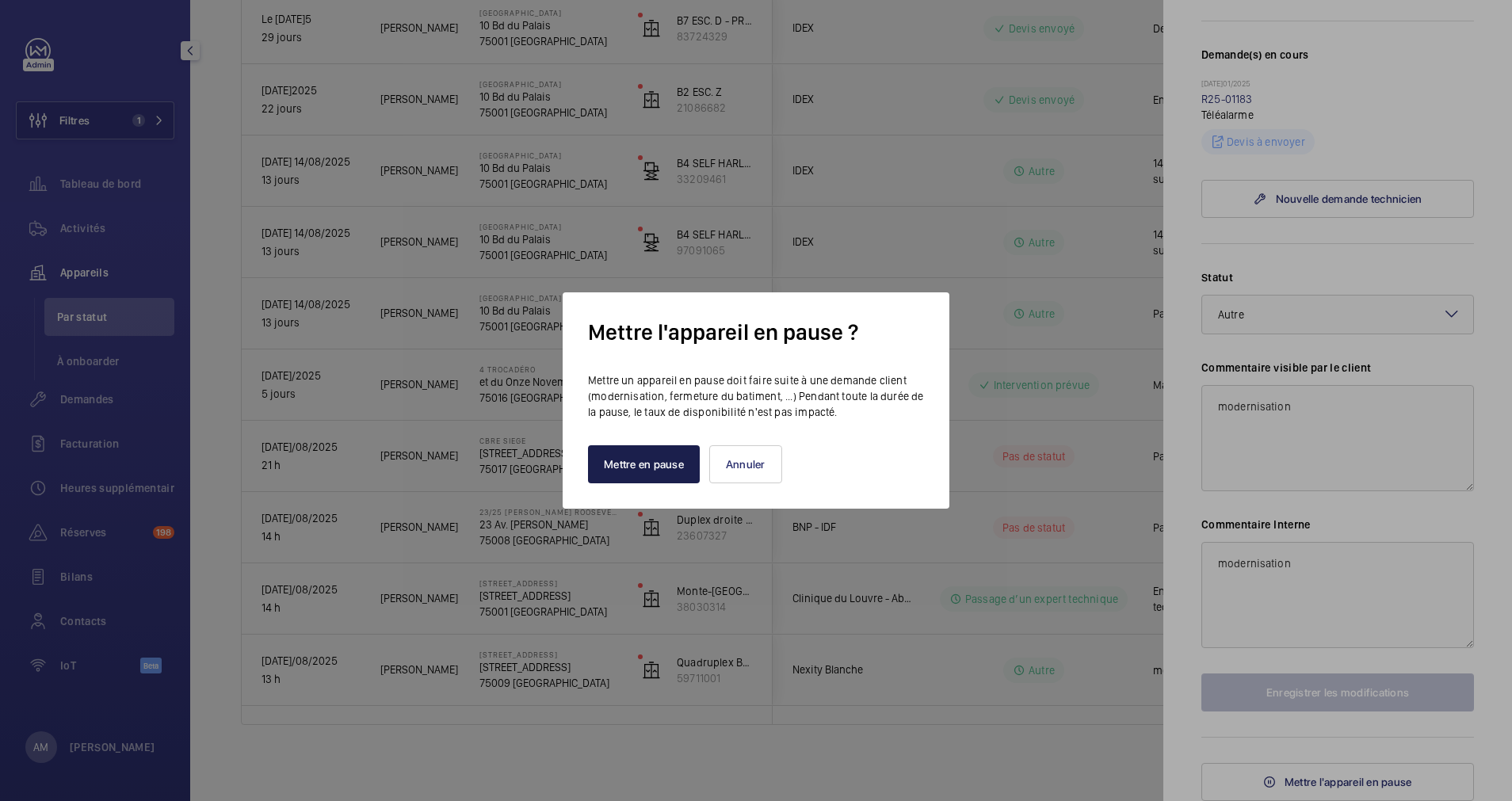
click at [684, 466] on button "Mettre en pause" at bounding box center [643, 464] width 112 height 38
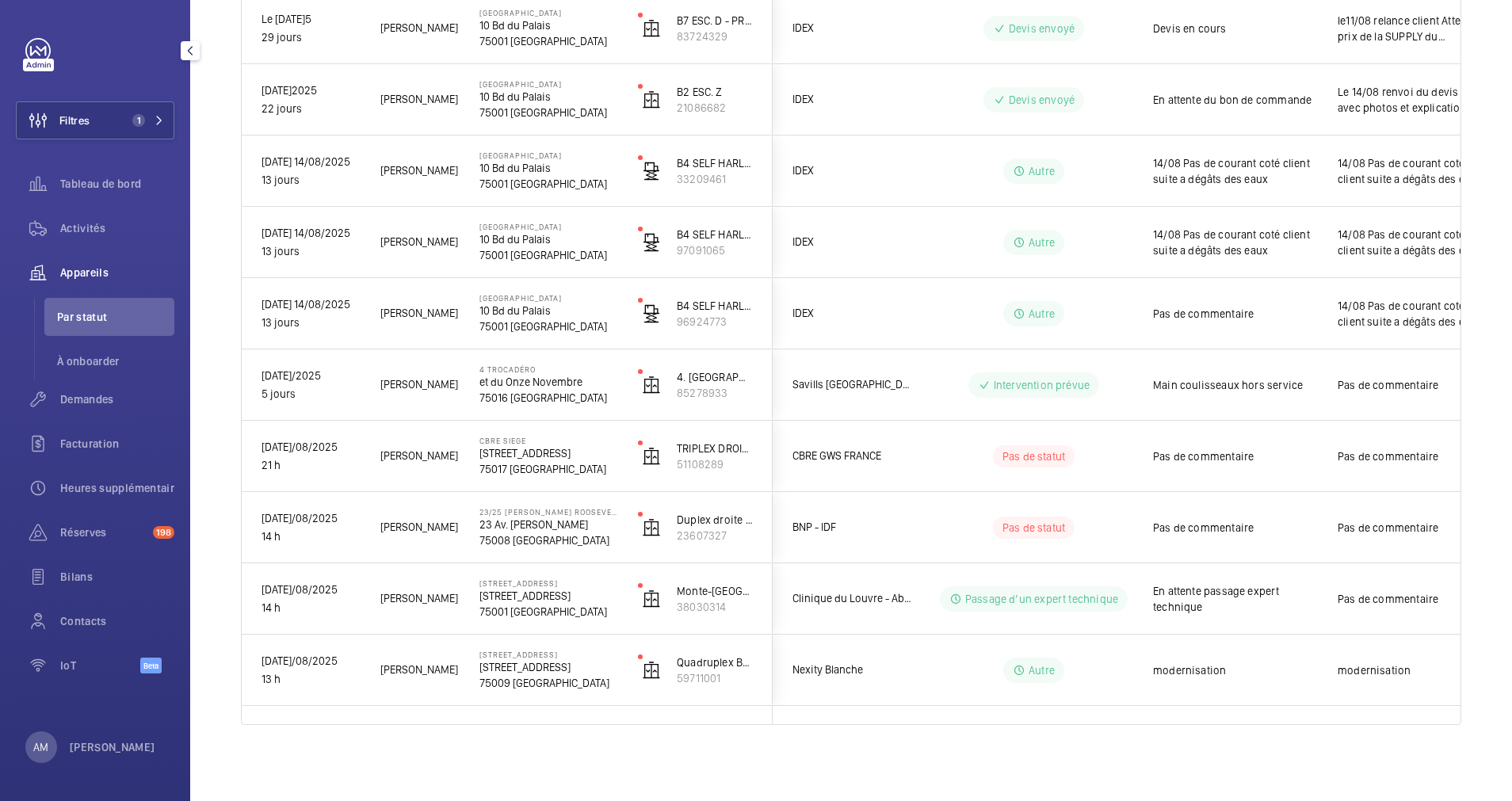
scroll to position [298, 0]
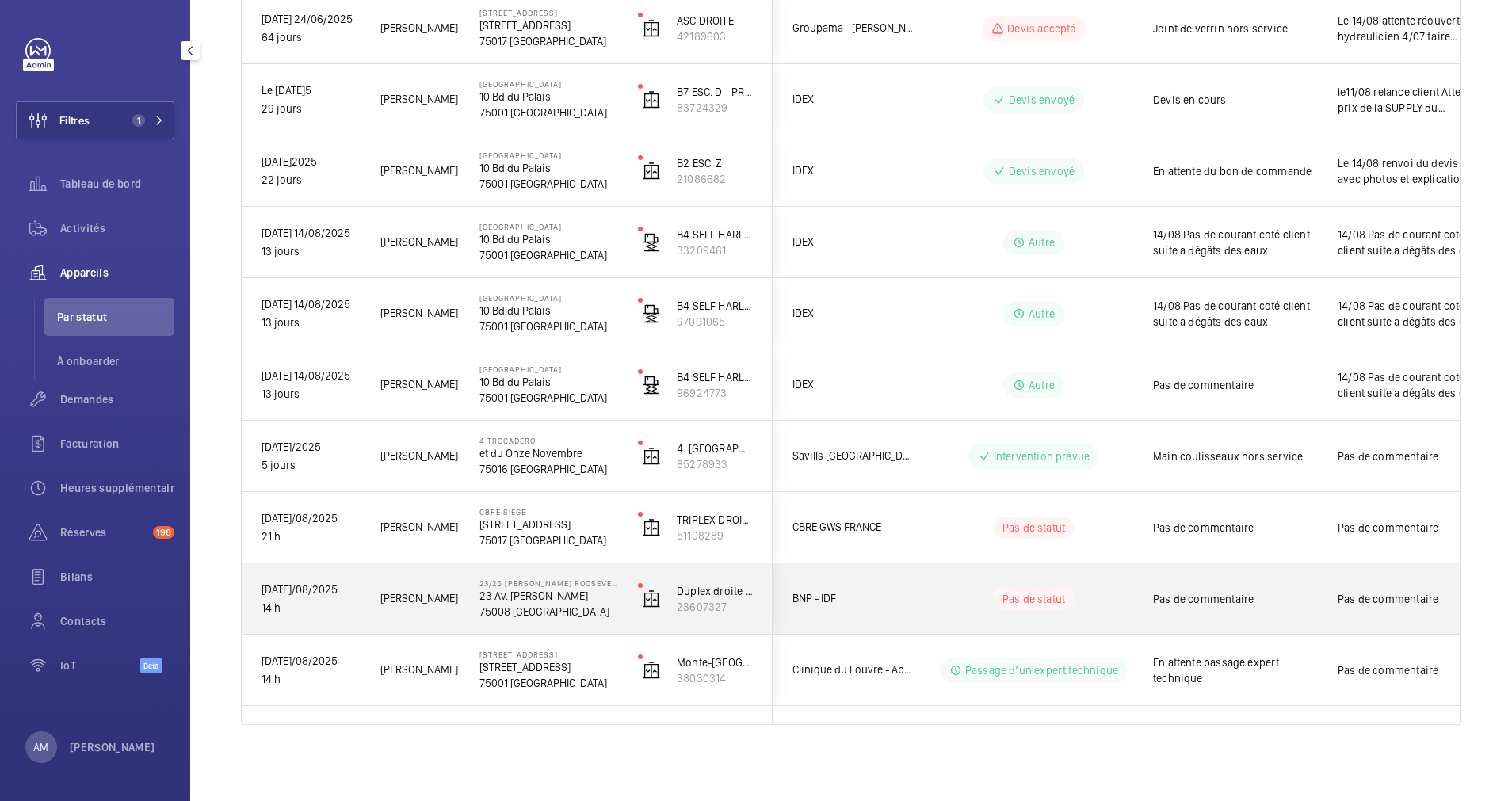
click at [935, 598] on div "Pas de statut" at bounding box center [1024, 599] width 216 height 54
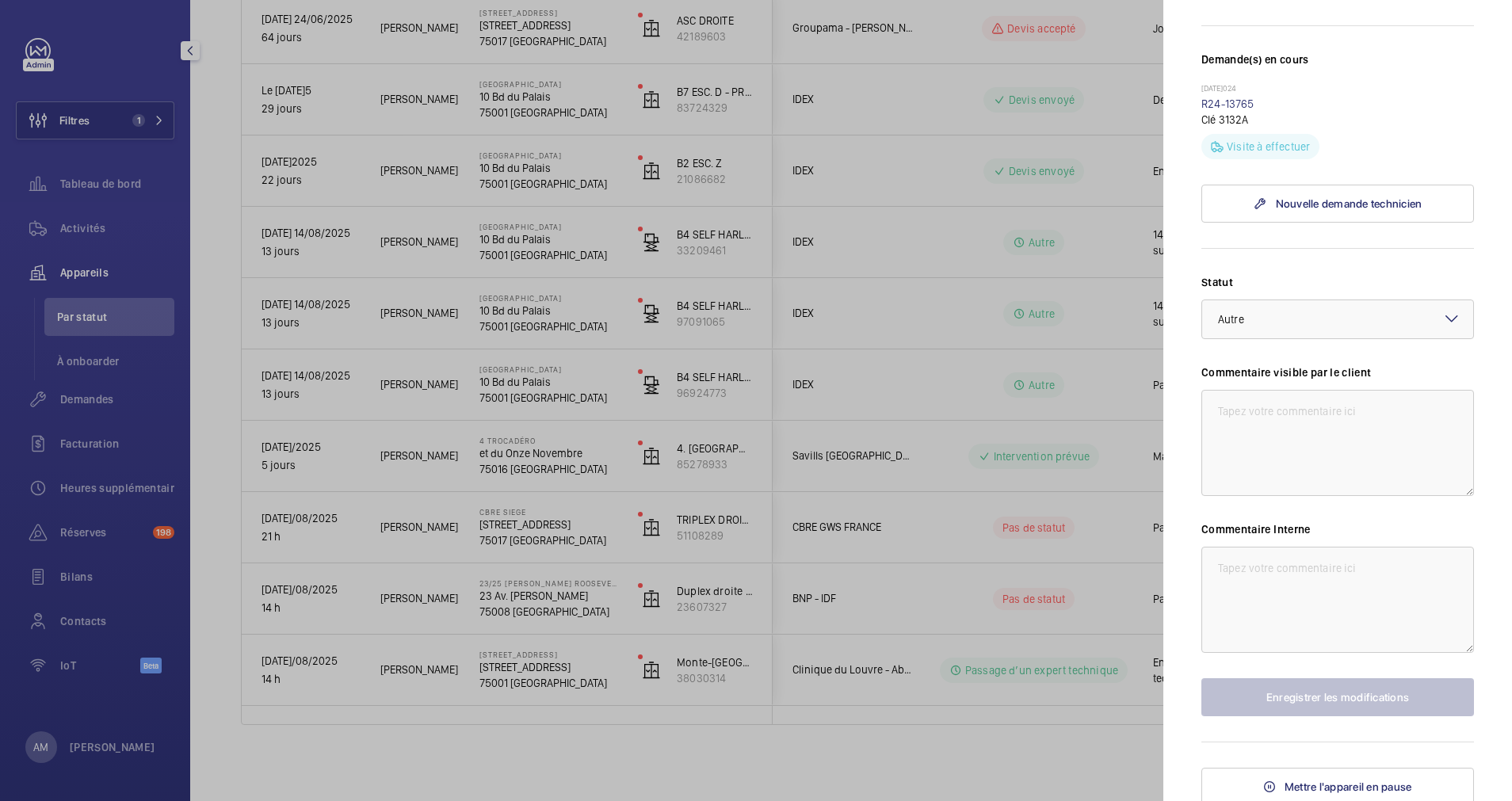
scroll to position [468, 0]
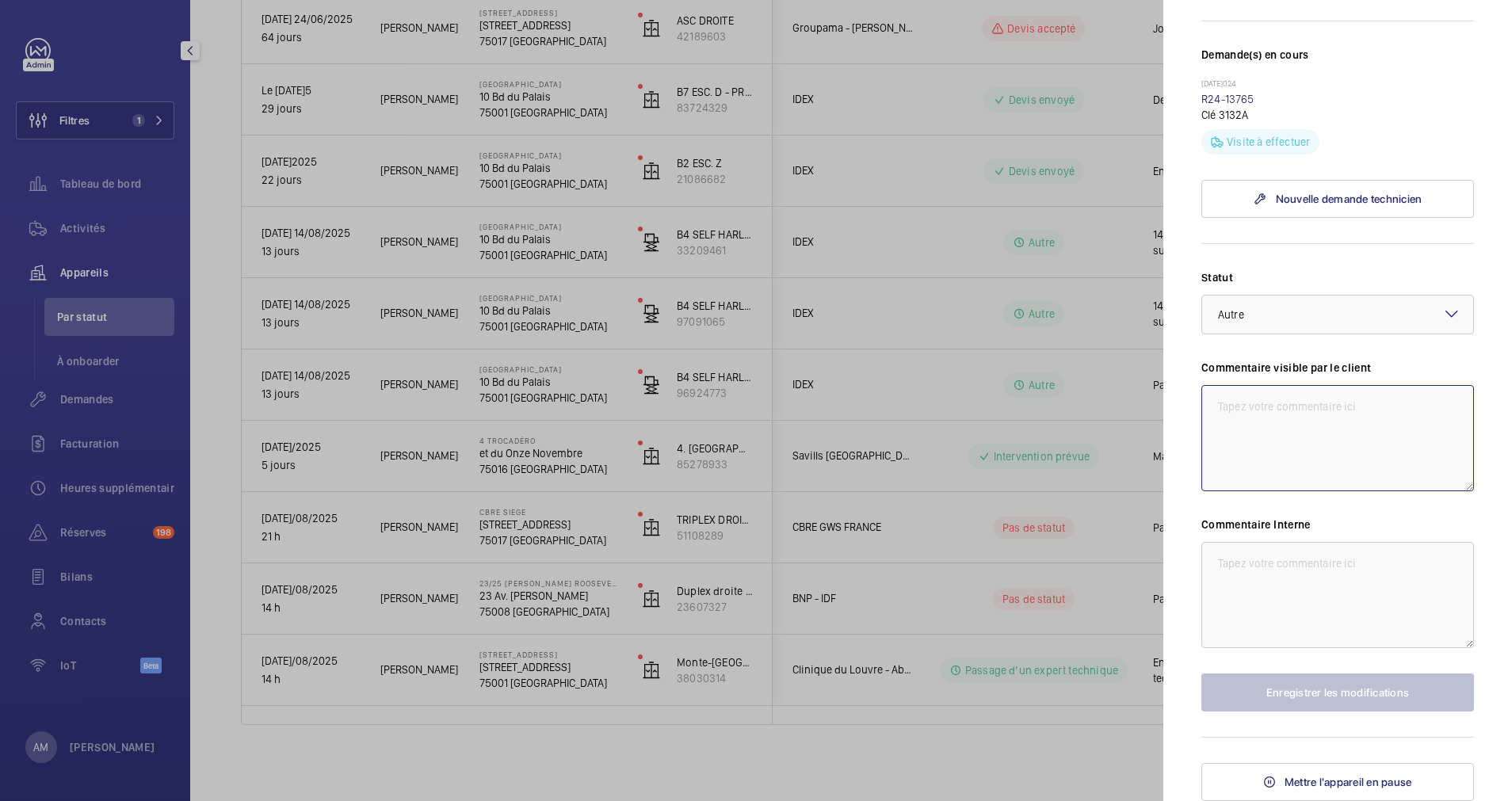
click at [1248, 427] on textarea at bounding box center [1338, 438] width 273 height 106
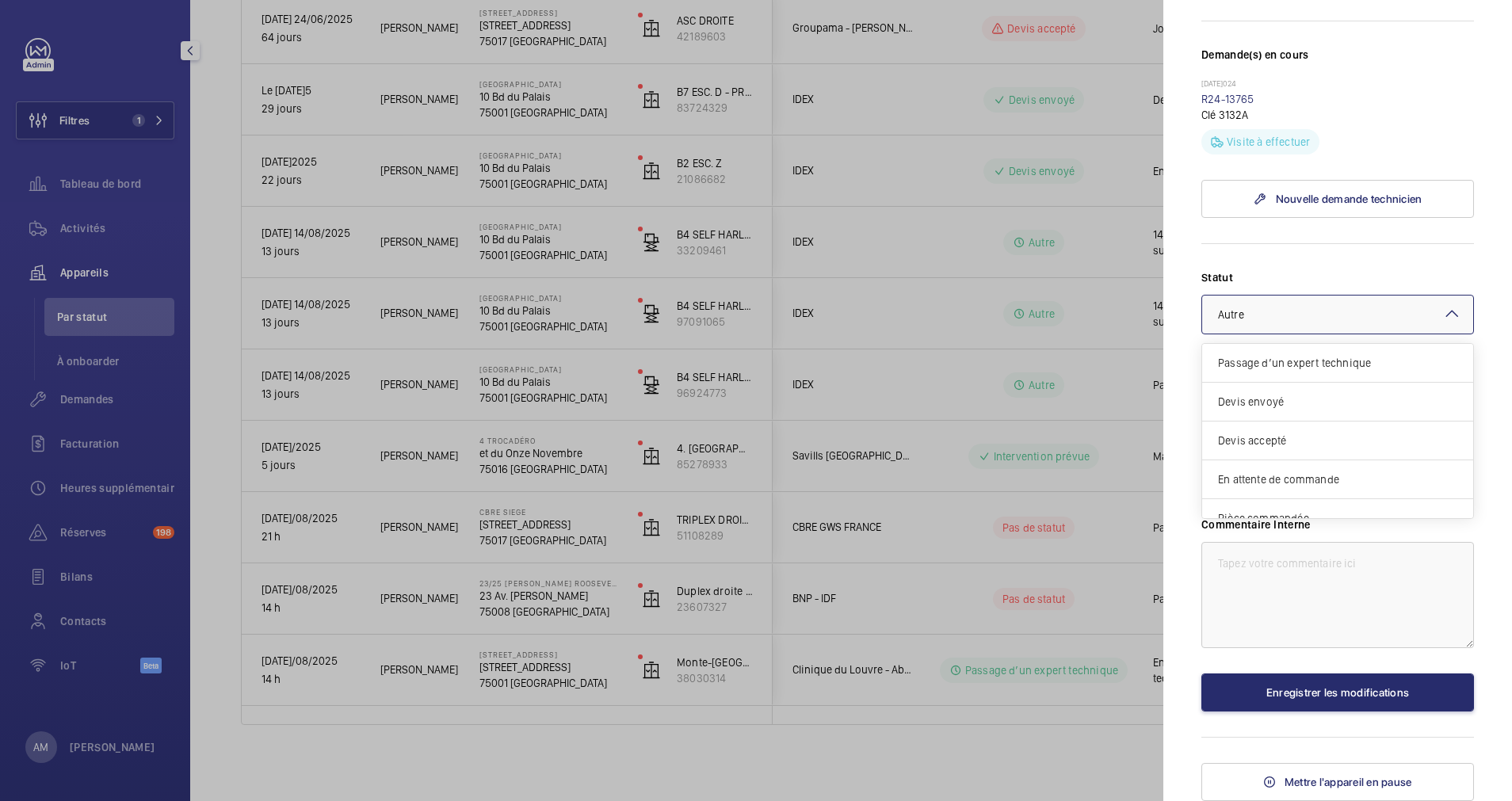
drag, startPoint x: 1334, startPoint y: 302, endPoint x: 1345, endPoint y: 311, distance: 14.2
click at [1334, 302] on div at bounding box center [1338, 314] width 271 height 38
click at [1364, 265] on form "Statut Sélectionnez un statut × Autre × Passage d’un expert technique Devis env…" at bounding box center [1338, 478] width 273 height 468
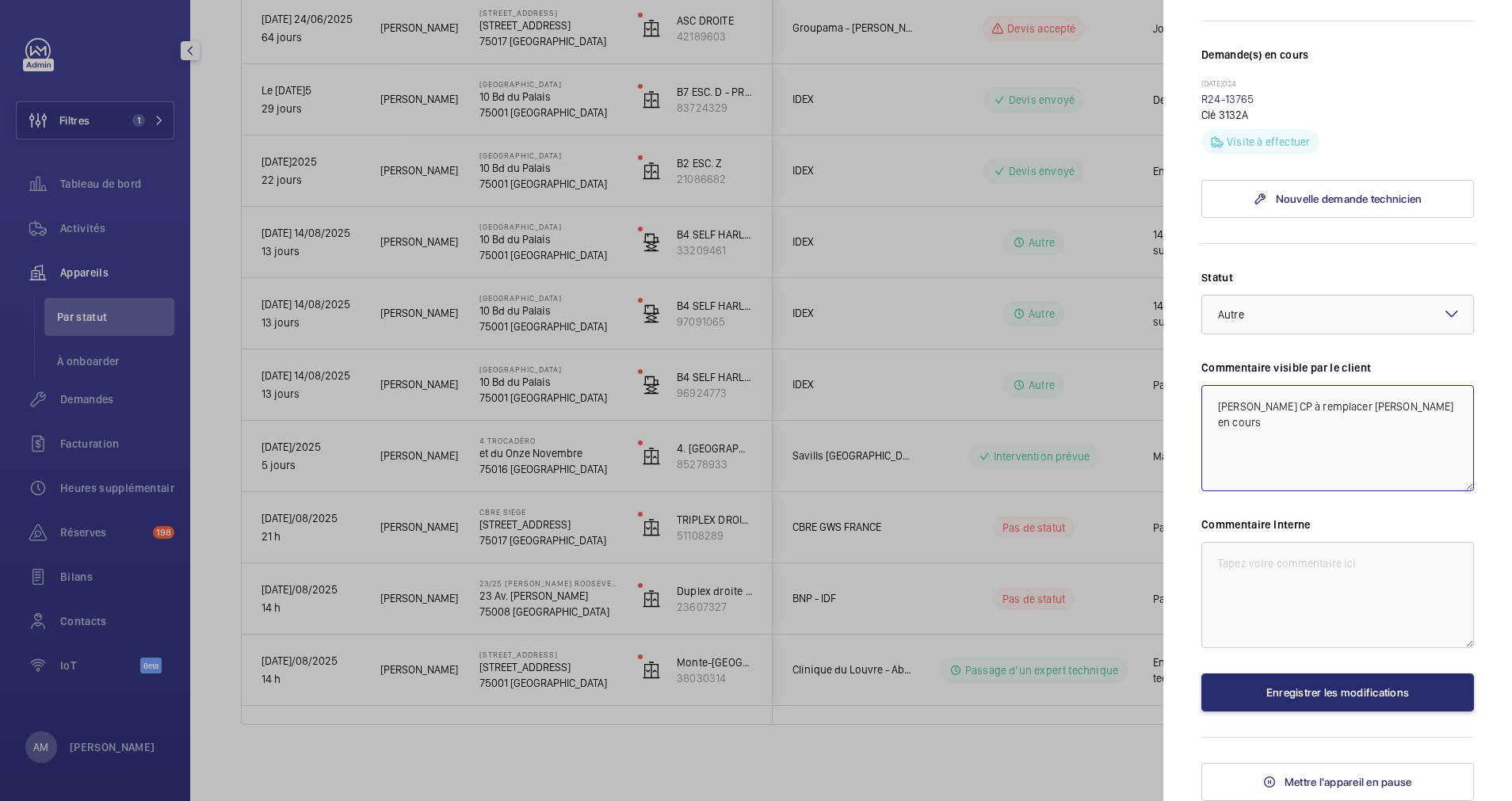
drag, startPoint x: 1300, startPoint y: 435, endPoint x: 1214, endPoint y: 401, distance: 92.5
click at [1214, 401] on textarea "[PERSON_NAME] CP à remplacer [PERSON_NAME] en cours" at bounding box center [1338, 438] width 273 height 106
click at [1226, 405] on textarea "[PERSON_NAME] CP à remplacer [PERSON_NAME] en cours" at bounding box center [1338, 438] width 273 height 106
click at [1259, 409] on textarea "[PERSON_NAME] CP à remplacer chiffrage en cours" at bounding box center [1338, 438] width 273 height 106
drag, startPoint x: 1272, startPoint y: 428, endPoint x: 1214, endPoint y: 411, distance: 60.4
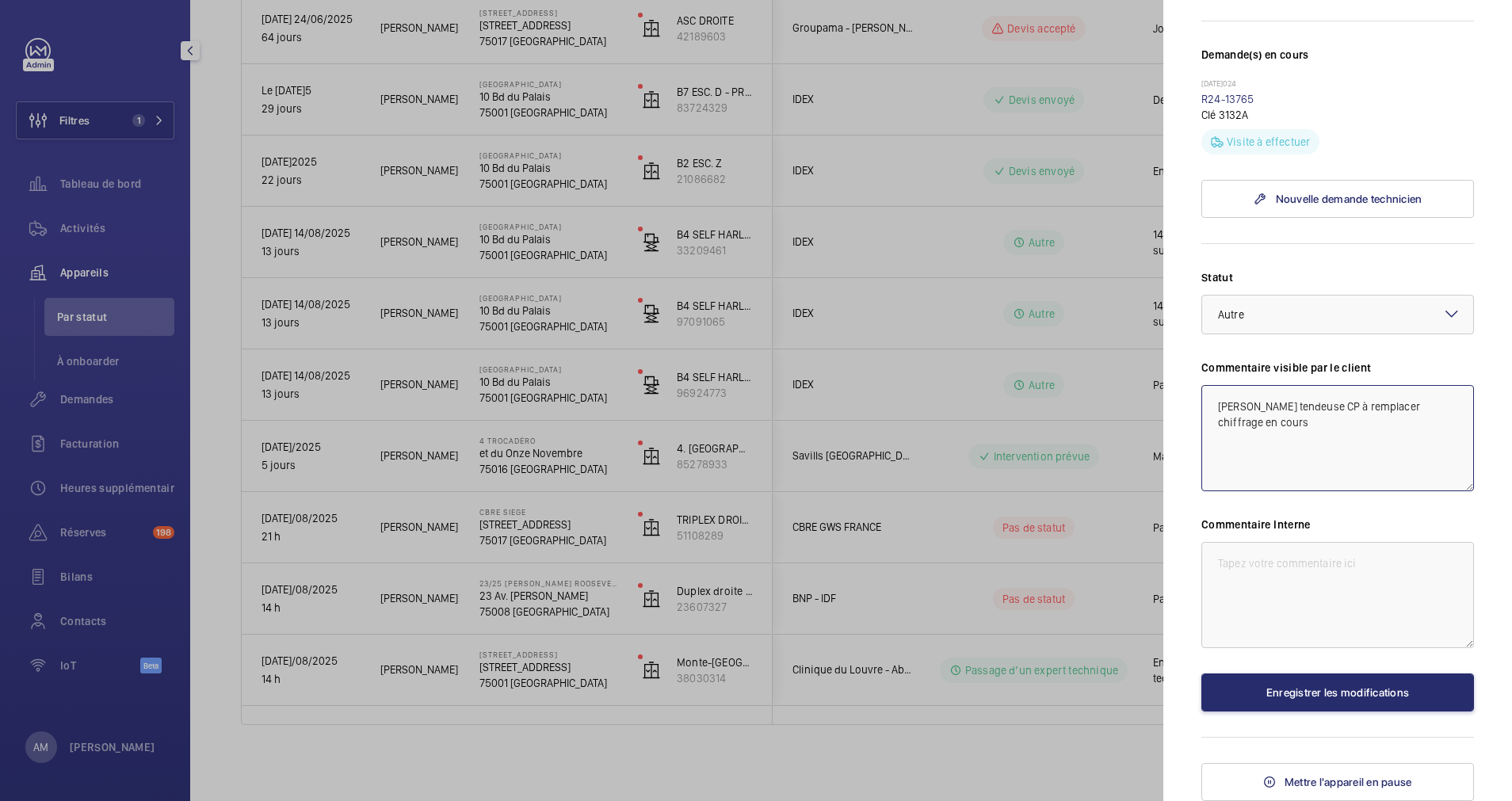
click at [1214, 411] on textarea "[PERSON_NAME] tendeuse CP à remplacer chiffrage en cours" at bounding box center [1338, 438] width 273 height 106
type textarea "[PERSON_NAME] tendeuse CP à remplacer chiffrage en cours"
click at [1267, 558] on textarea at bounding box center [1338, 595] width 273 height 106
paste textarea "[PERSON_NAME] tendeuse CP à remplacer chiffrage en cours"
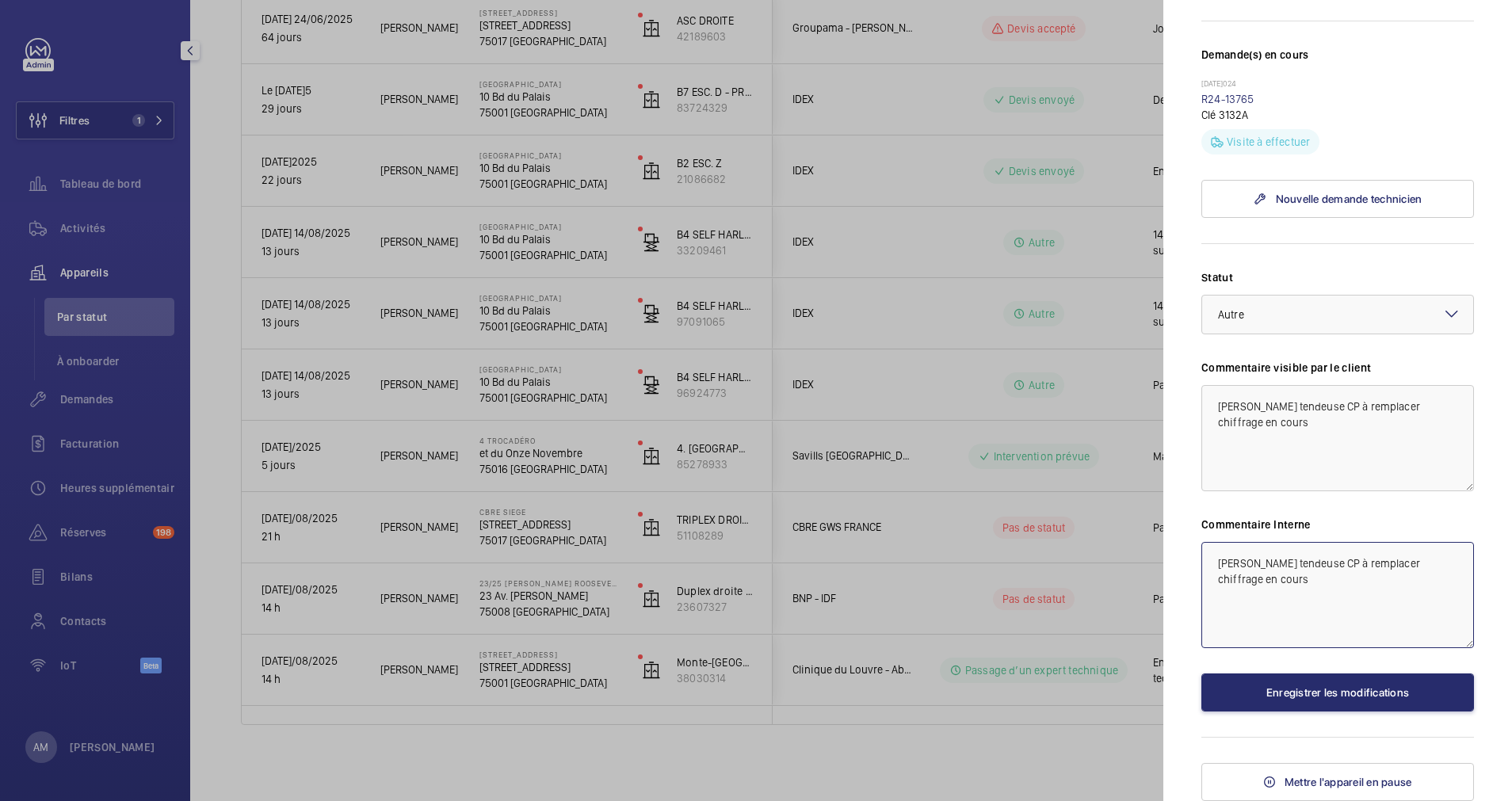
type textarea "[PERSON_NAME] tendeuse CP à remplacer chiffrage en cours"
click at [1219, 413] on textarea "[PERSON_NAME] tendeuse CP à remplacer chiffrage en cours" at bounding box center [1338, 438] width 273 height 106
type textarea "le 27/08: [PERSON_NAME] tendeuse CP à remplacer chiffrage en cours"
click at [1322, 682] on button "Enregistrer les modifications" at bounding box center [1338, 692] width 273 height 38
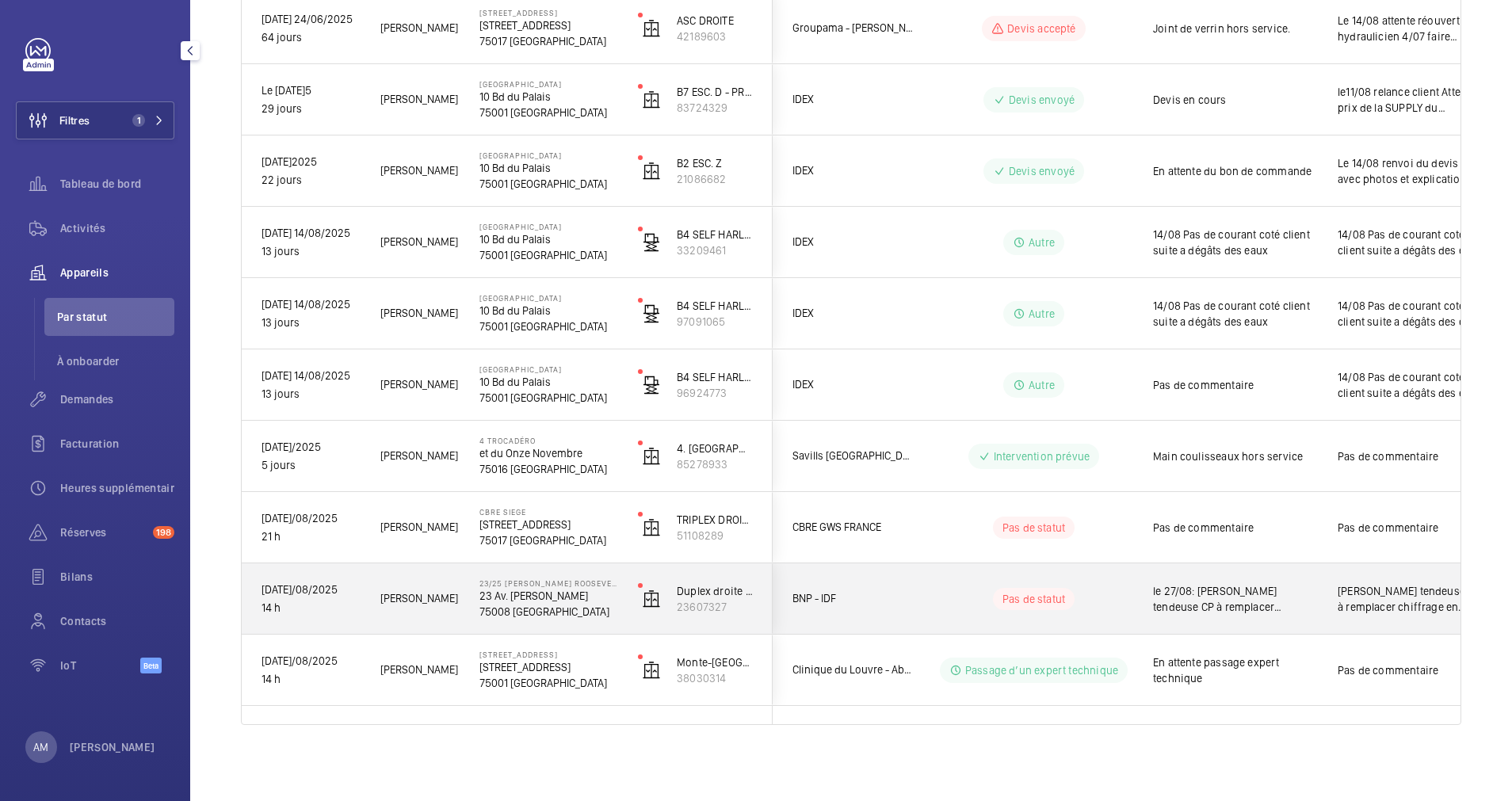
click at [1099, 605] on wm-front-pills-cell "Pas de statut" at bounding box center [1034, 599] width 197 height 23
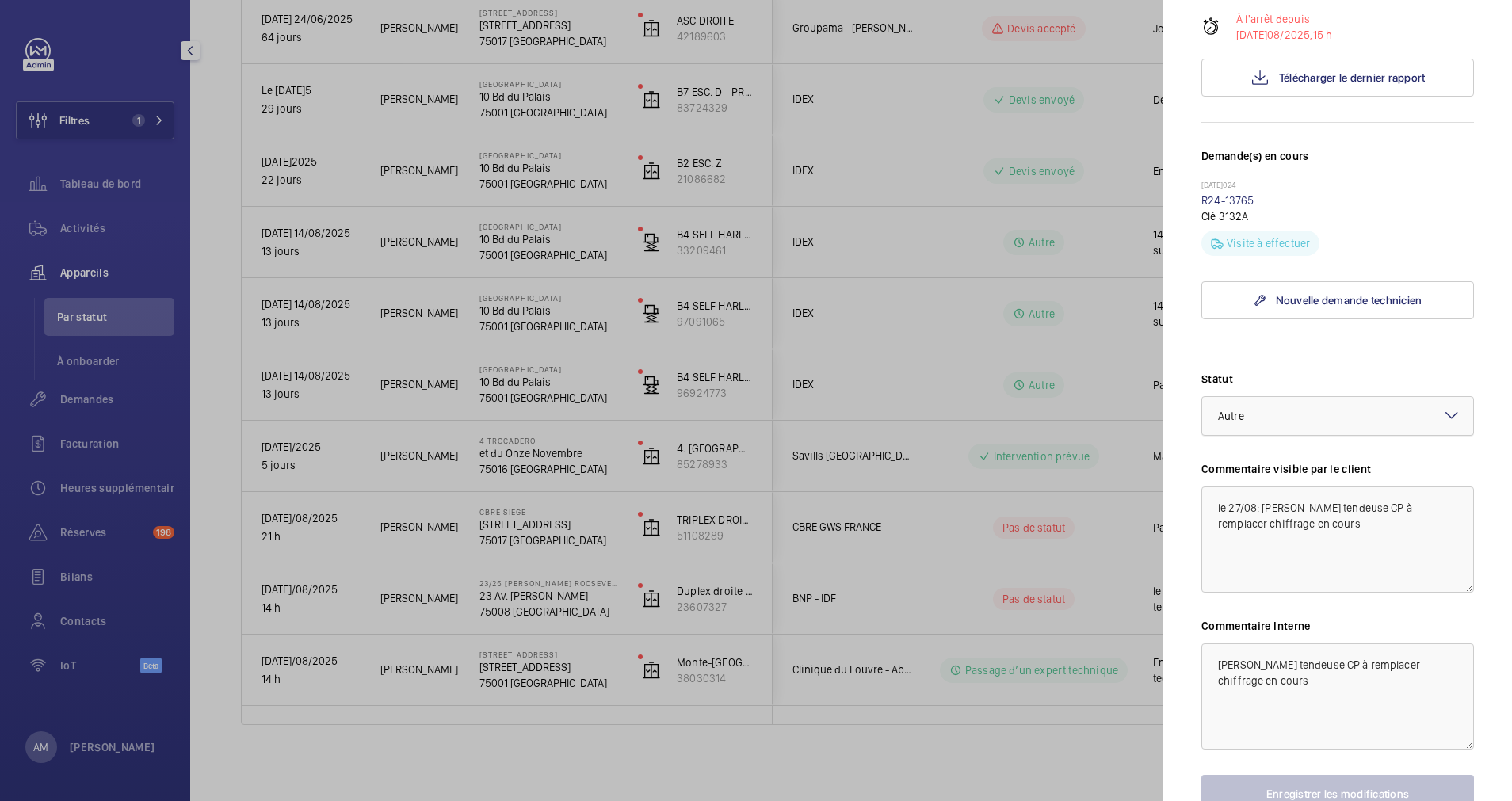
scroll to position [356, 0]
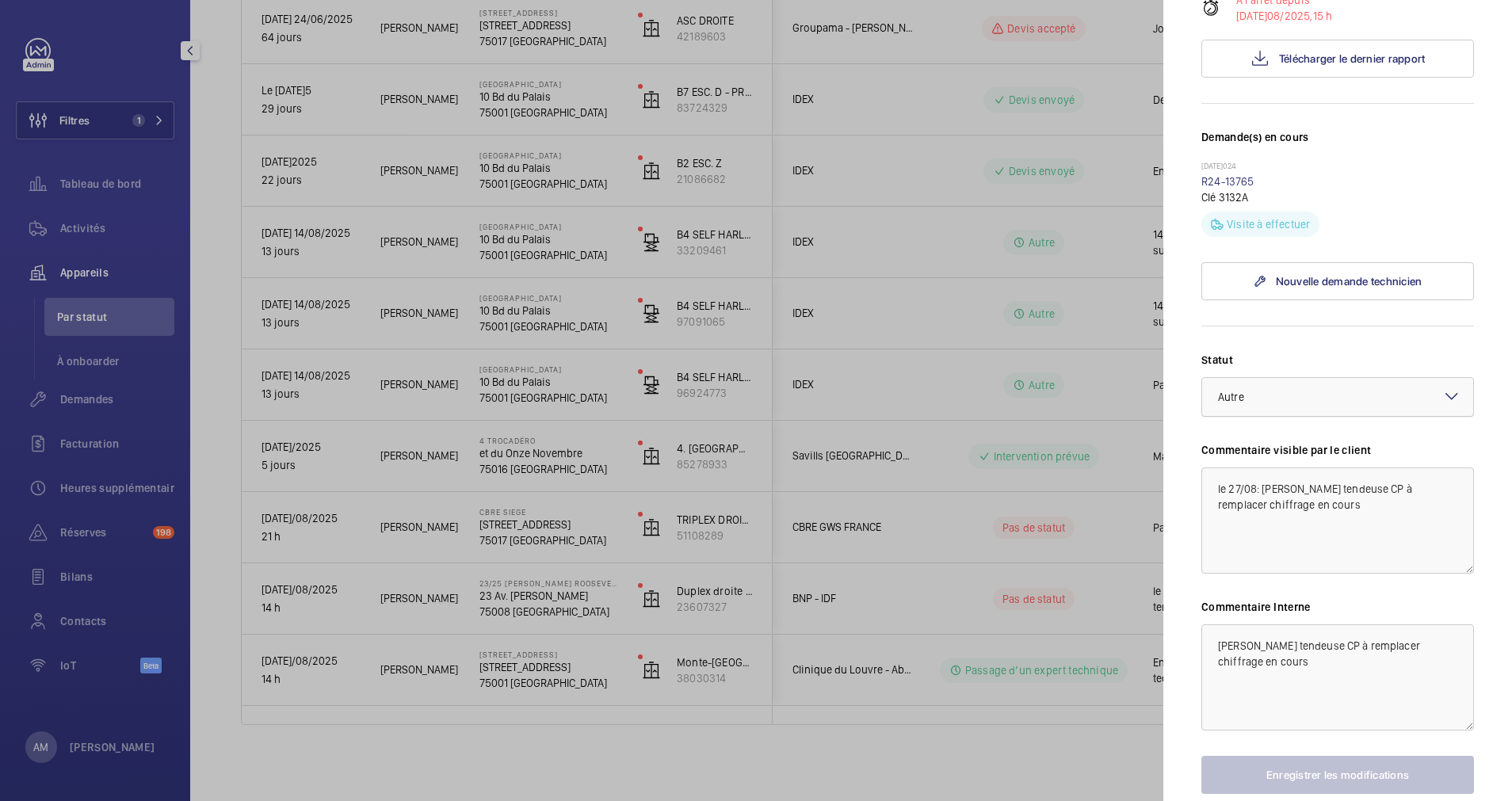
click at [1342, 416] on div at bounding box center [1338, 397] width 271 height 38
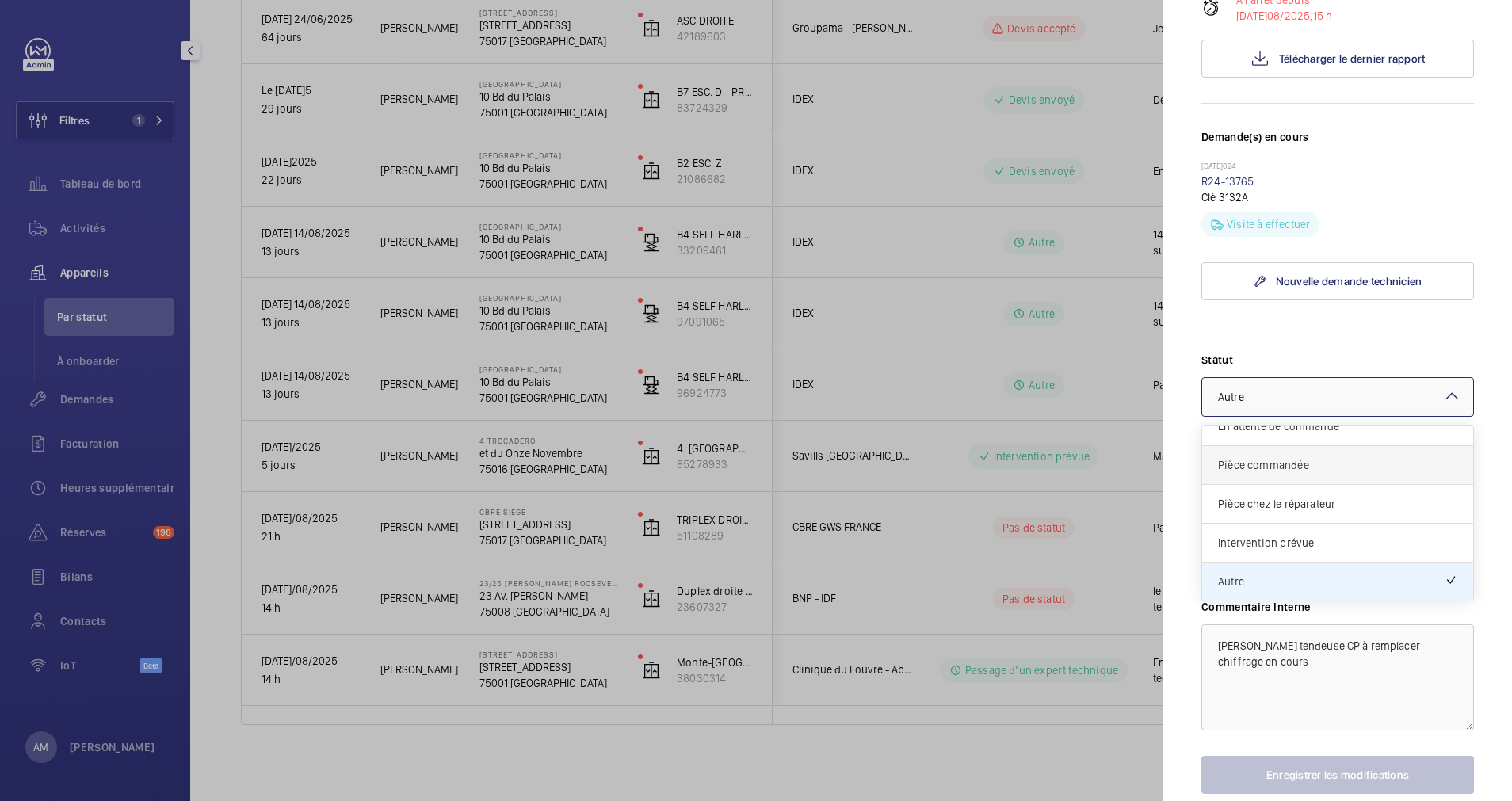
scroll to position [17, 0]
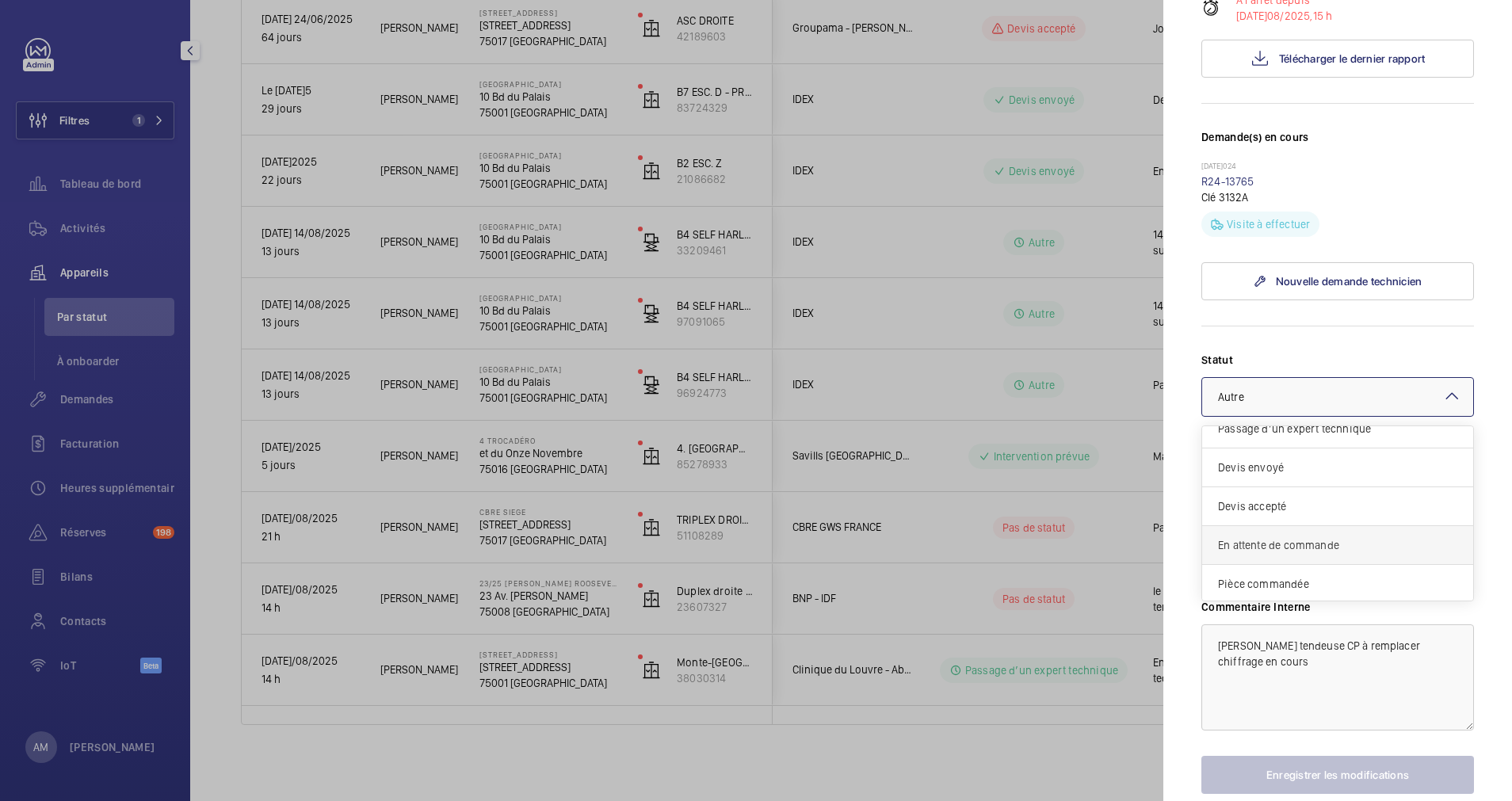
click at [1325, 565] on div "En attente de commande" at bounding box center [1338, 545] width 271 height 39
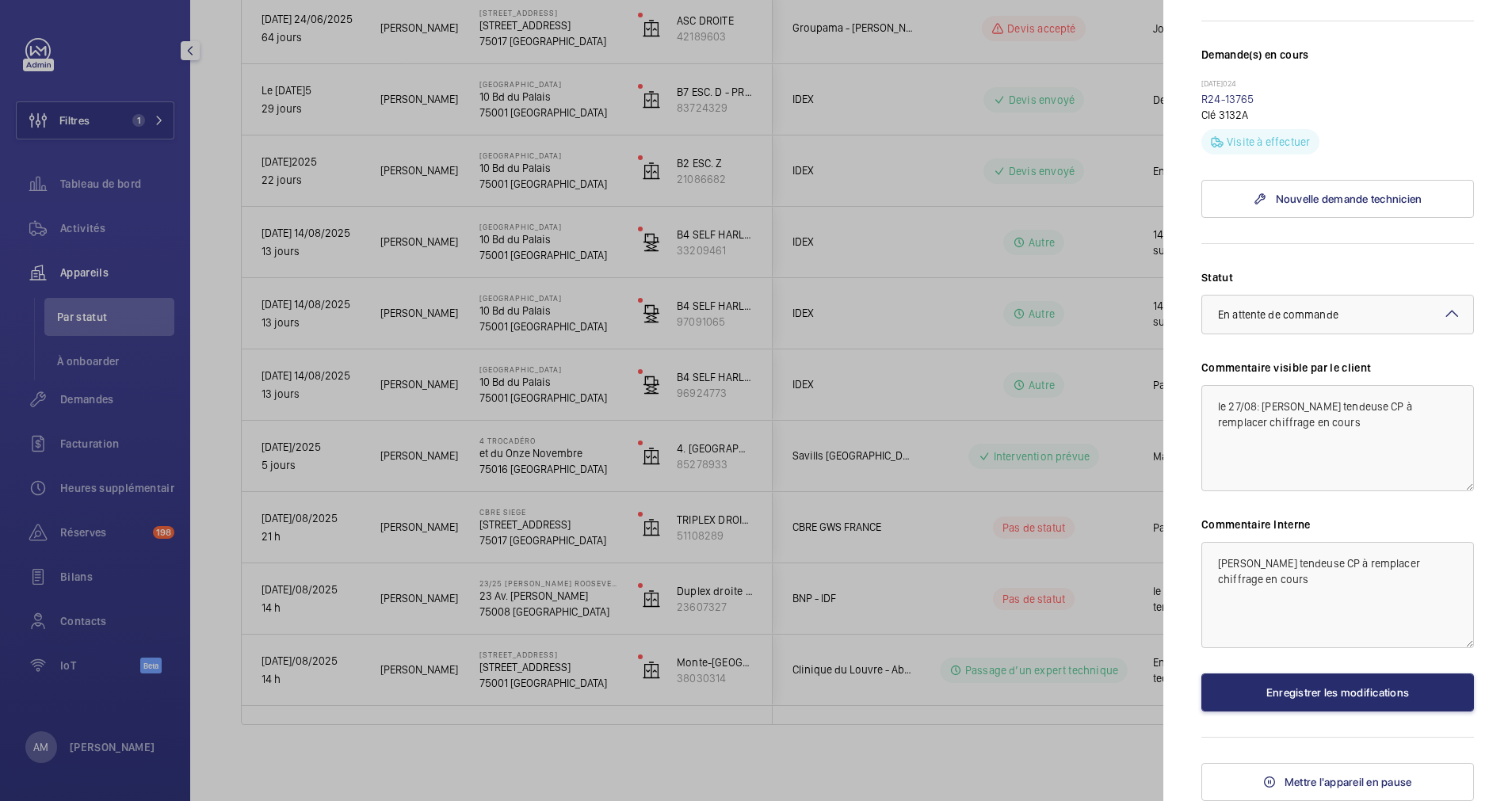
scroll to position [468, 0]
click at [1336, 687] on button "Enregistrer les modifications" at bounding box center [1338, 692] width 273 height 38
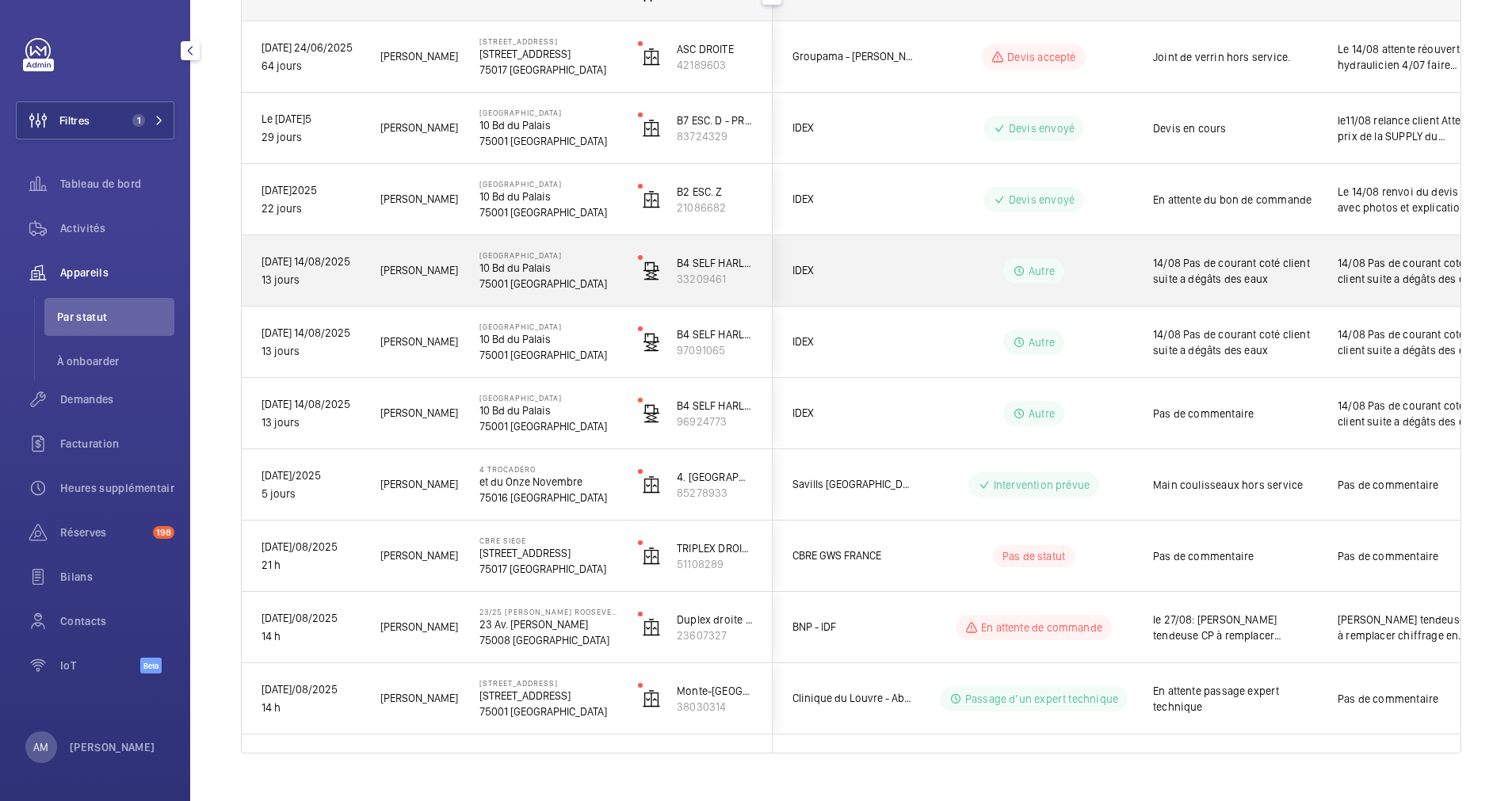
scroll to position [298, 0]
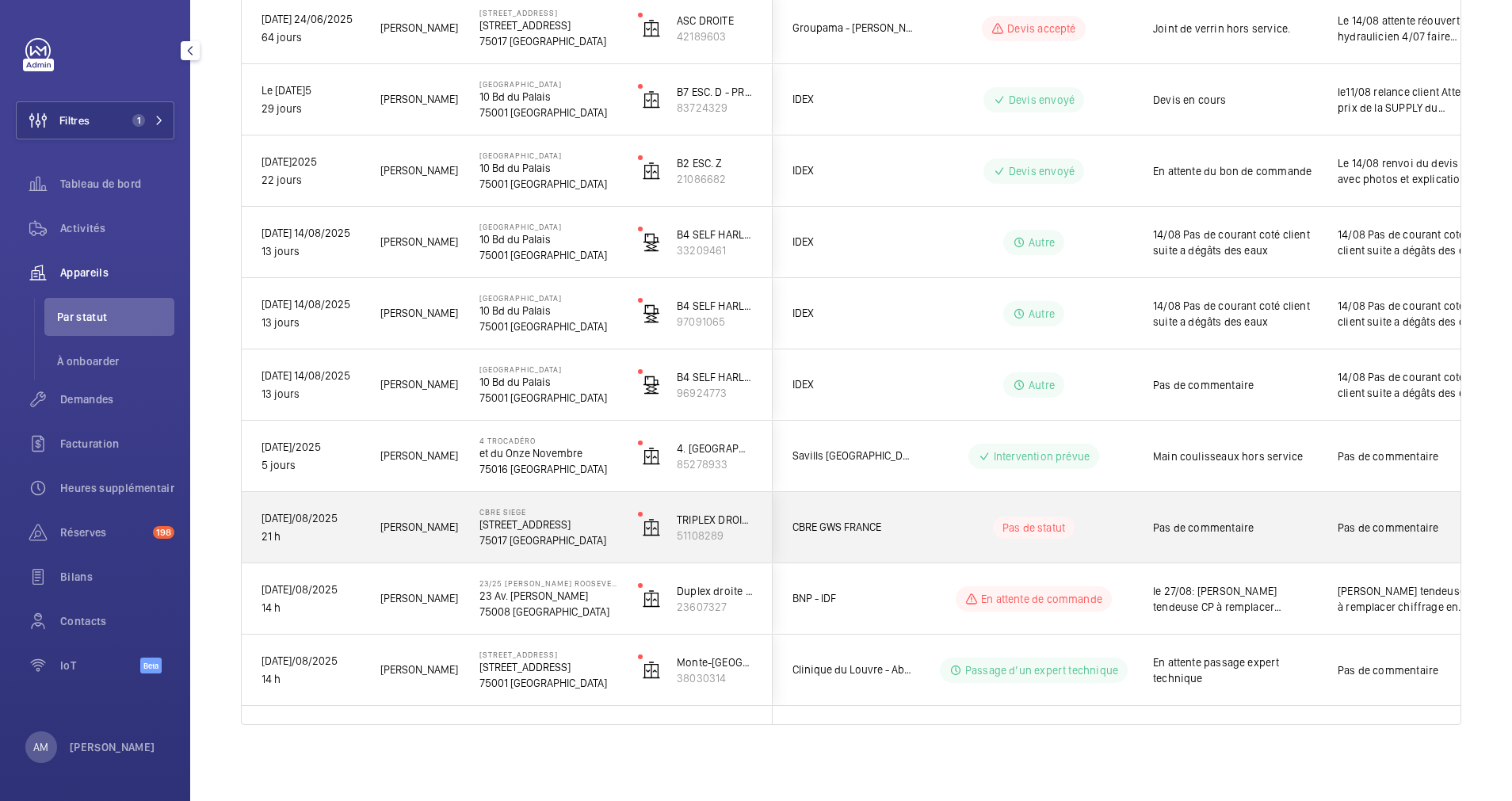
click at [549, 503] on div "CBRE SIEGE [STREET_ADDRESS]" at bounding box center [539, 527] width 157 height 71
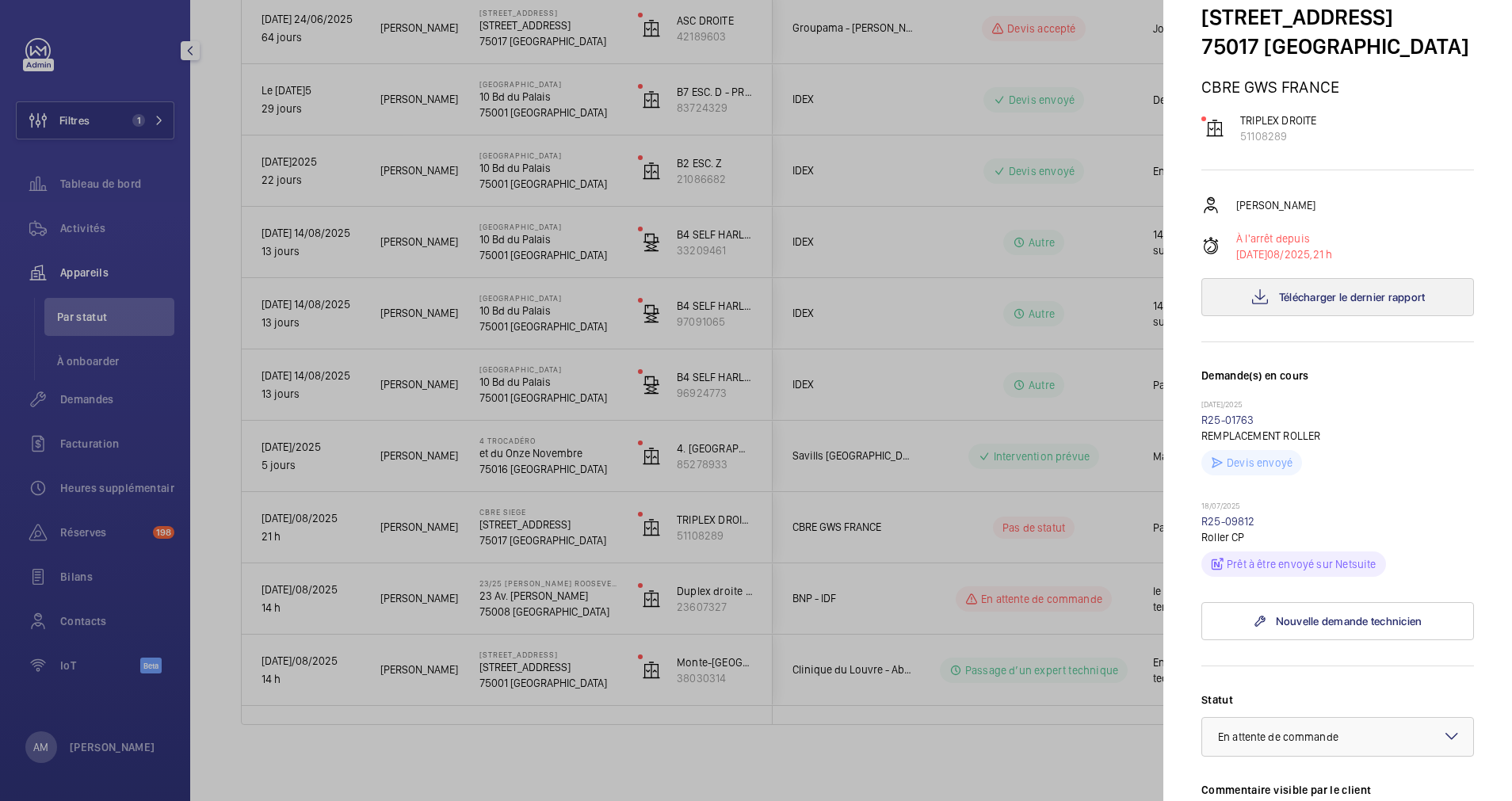
scroll to position [118, 0]
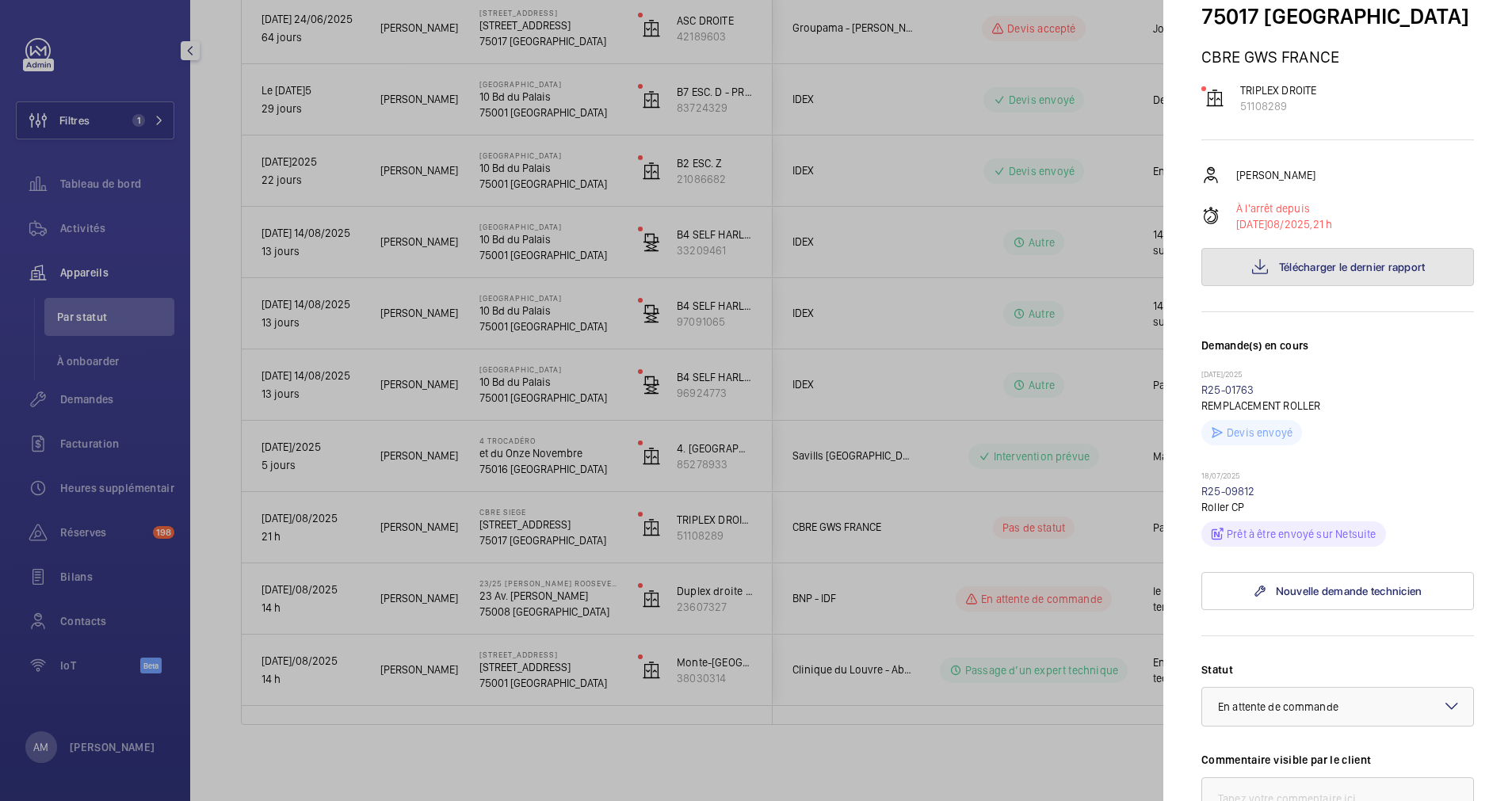
click at [1343, 278] on button "Télécharger le dernier rapport" at bounding box center [1338, 267] width 273 height 38
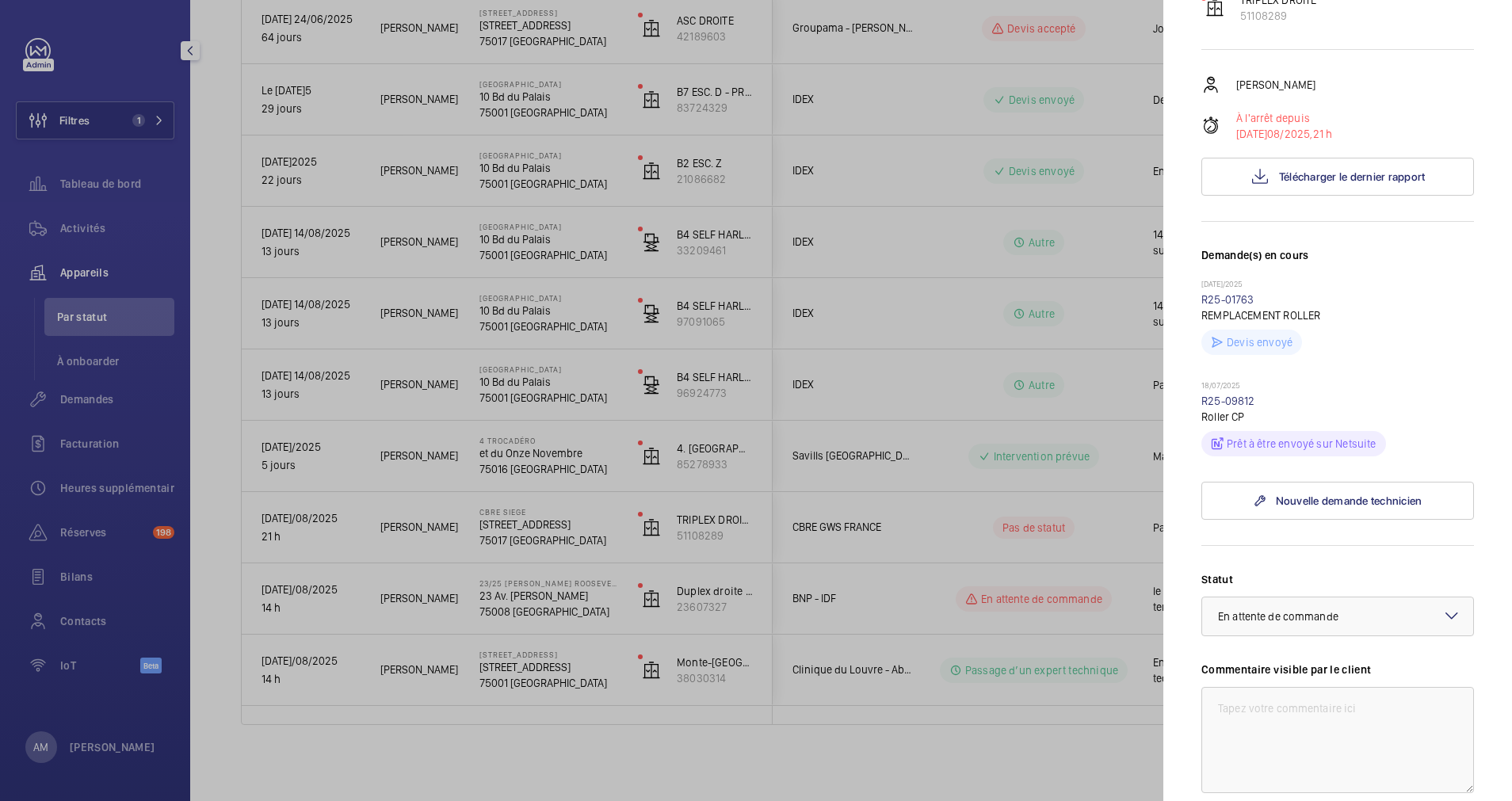
scroll to position [154, 0]
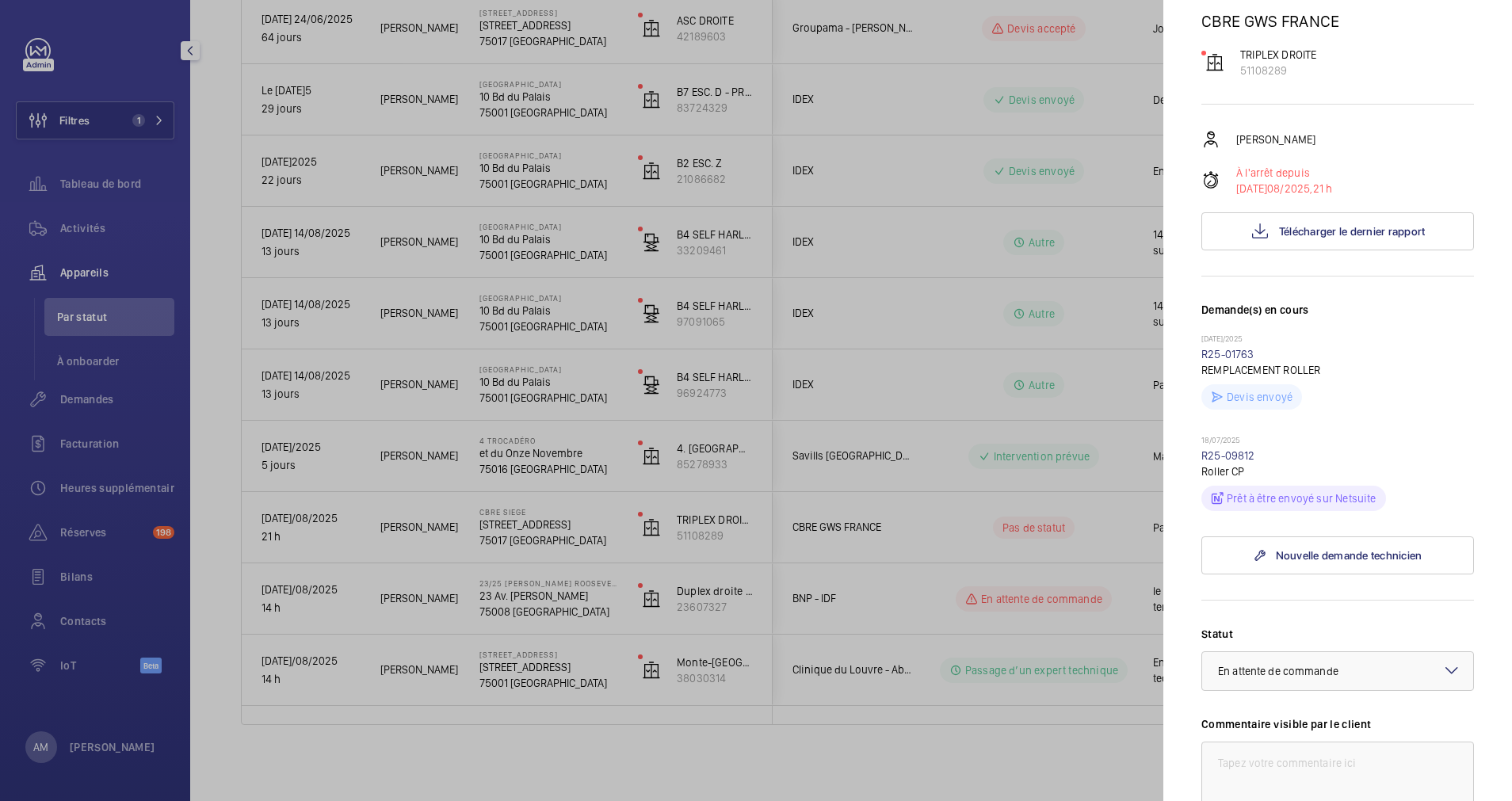
click at [544, 542] on div at bounding box center [756, 400] width 1512 height 801
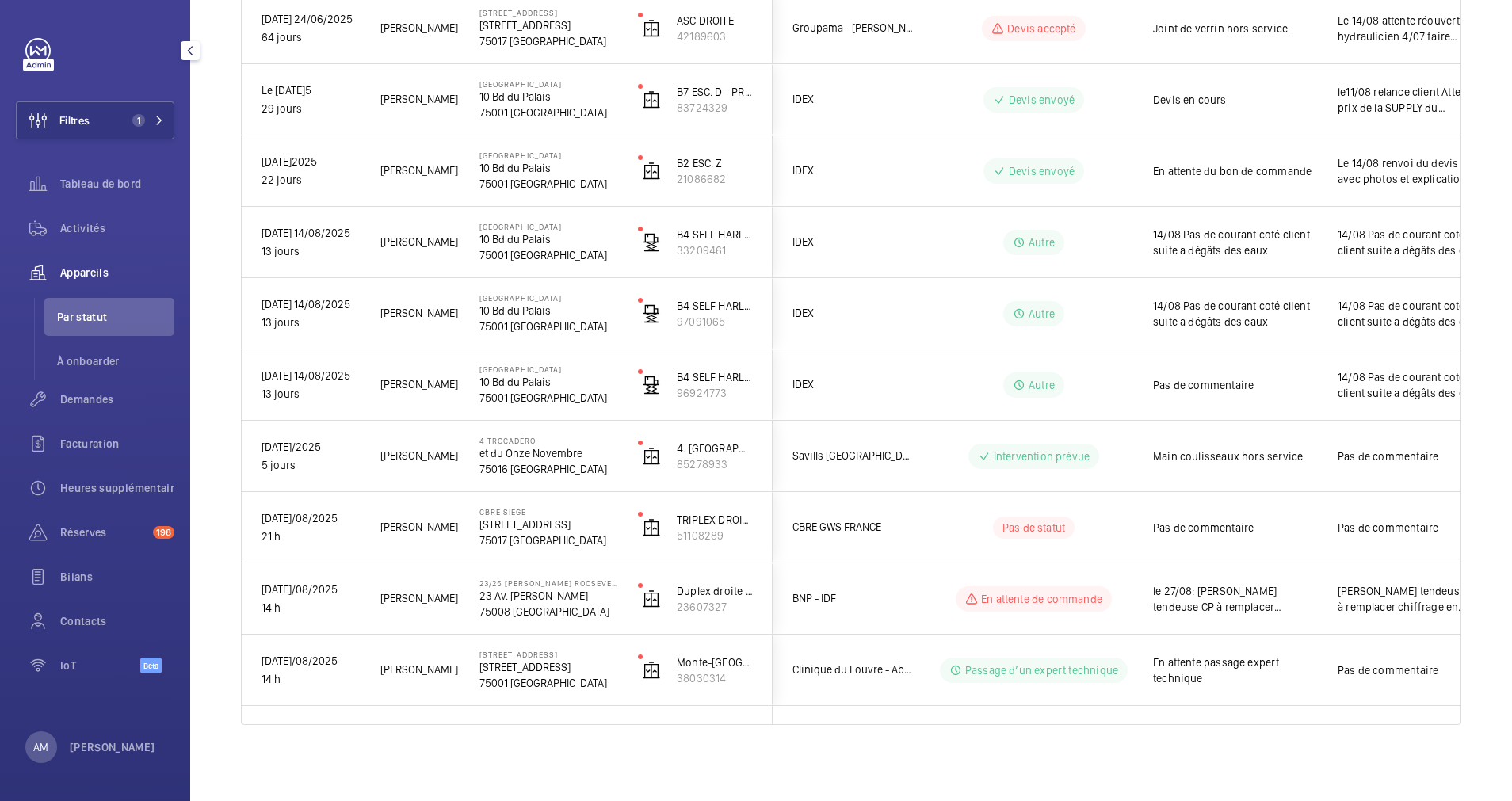
scroll to position [0, 0]
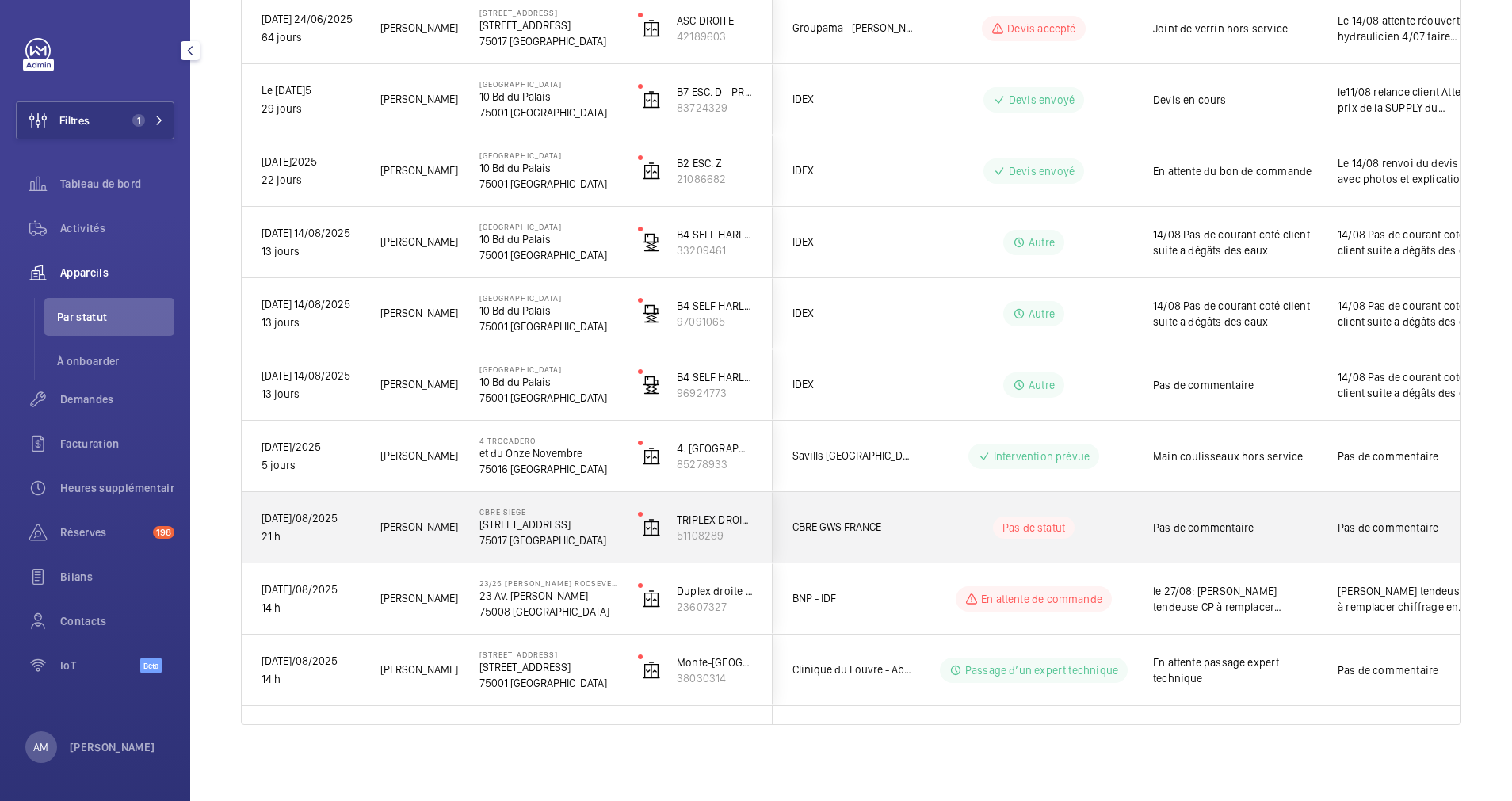
drag, startPoint x: 477, startPoint y: 519, endPoint x: 562, endPoint y: 526, distance: 85.3
click at [562, 526] on div "CBRE SIEGE [STREET_ADDRESS]" at bounding box center [539, 527] width 157 height 71
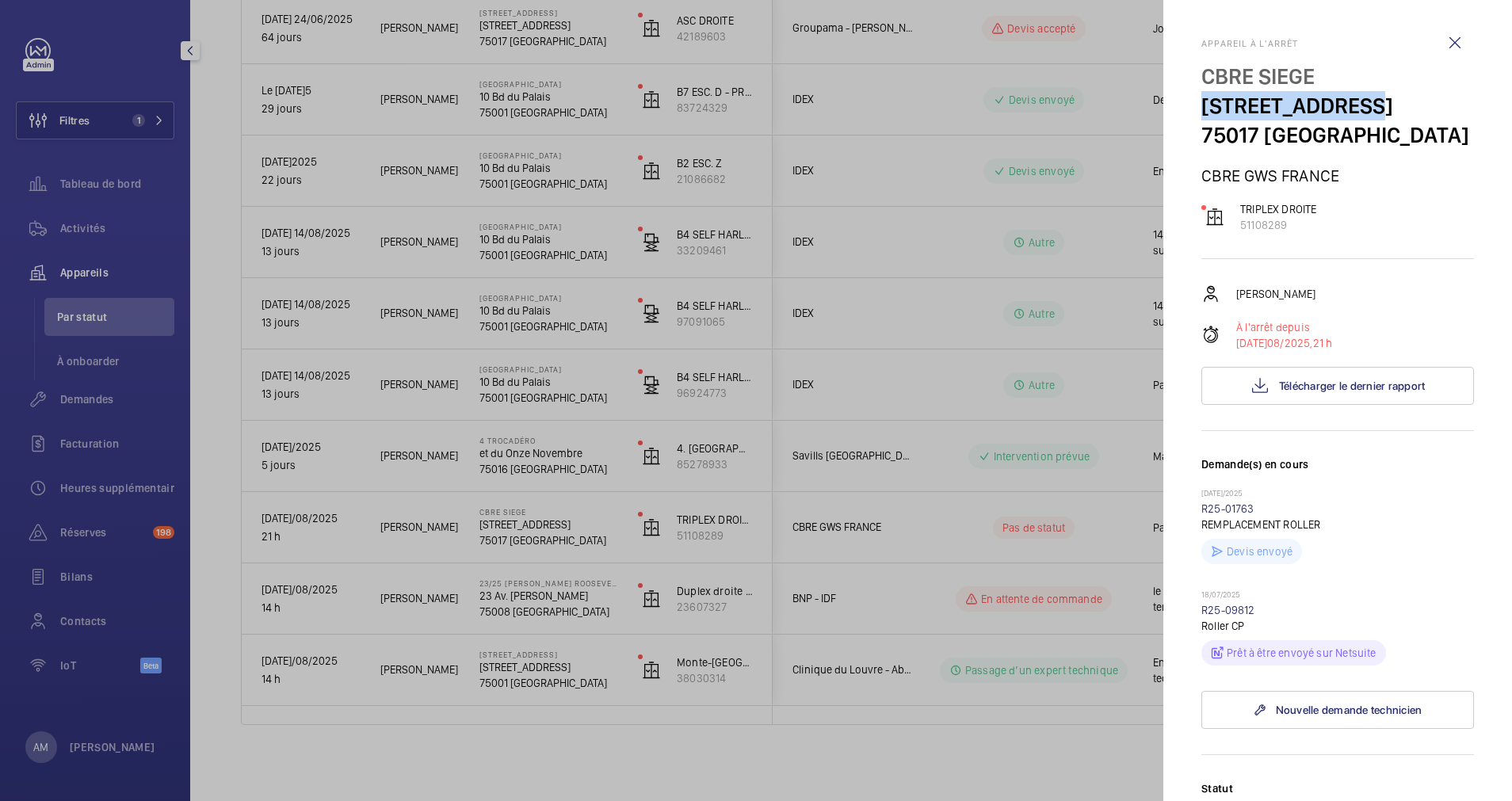
drag, startPoint x: 1200, startPoint y: 105, endPoint x: 1363, endPoint y: 107, distance: 163.0
click at [1363, 107] on mat-sidenav "Appareil à l'arrêt CBRE SIEGE [STREET_ADDRESS] TRIPLEX DROITE 51108289 [PERSON_…" at bounding box center [1337, 400] width 349 height 801
drag, startPoint x: 1363, startPoint y: 107, endPoint x: 1311, endPoint y: 102, distance: 52.2
copy p "[STREET_ADDRESS]"
click at [1267, 214] on p "TRIPLEX DROITE" at bounding box center [1279, 209] width 77 height 16
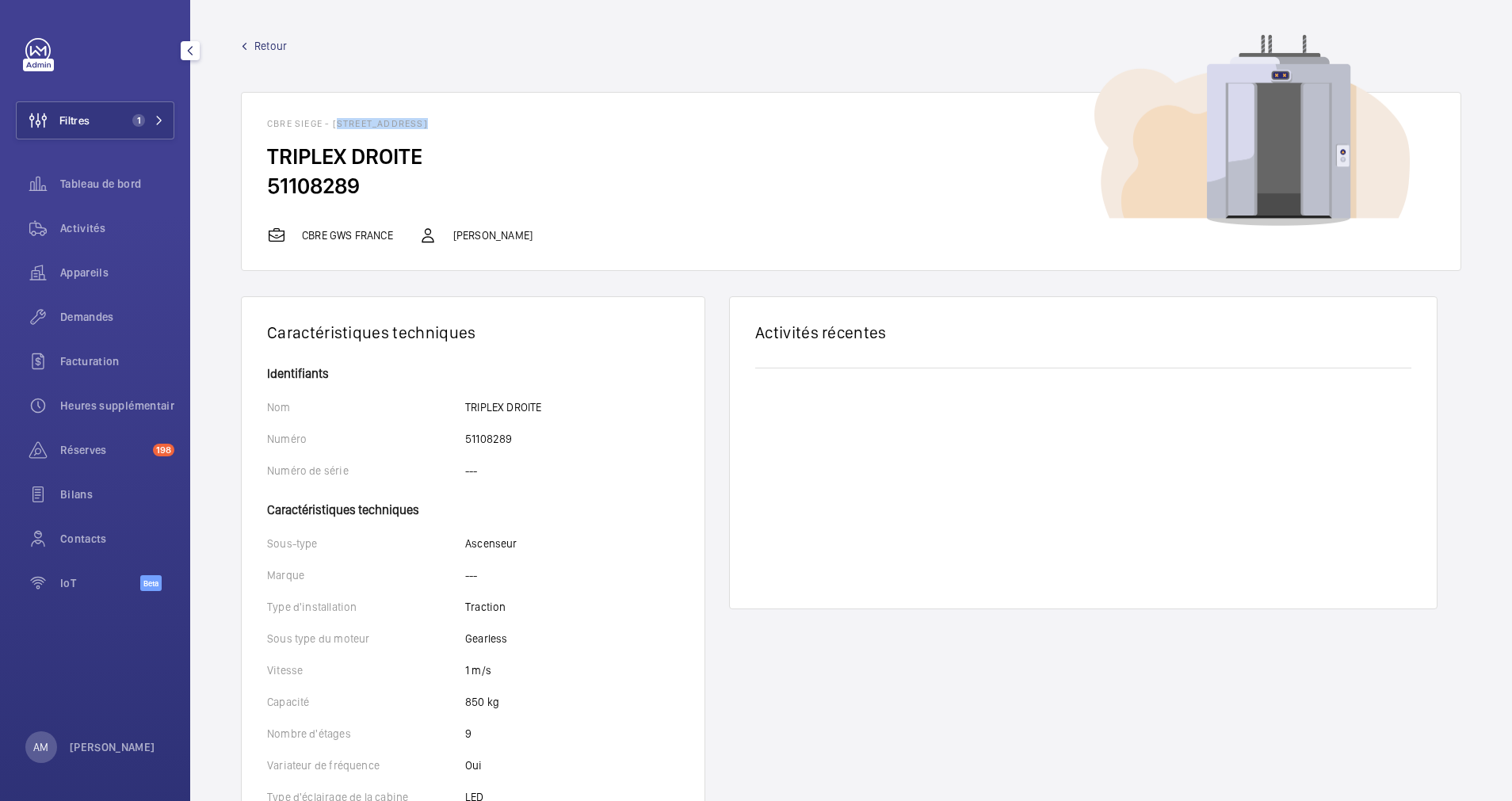
drag, startPoint x: 334, startPoint y: 122, endPoint x: 417, endPoint y: 123, distance: 83.0
click at [417, 123] on h1 "CBRE SIEGE - [STREET_ADDRESS]" at bounding box center [851, 124] width 1168 height 11
copy h1 "[STREET_ADDRESS]"
click at [265, 43] on span "Retour" at bounding box center [271, 45] width 33 height 16
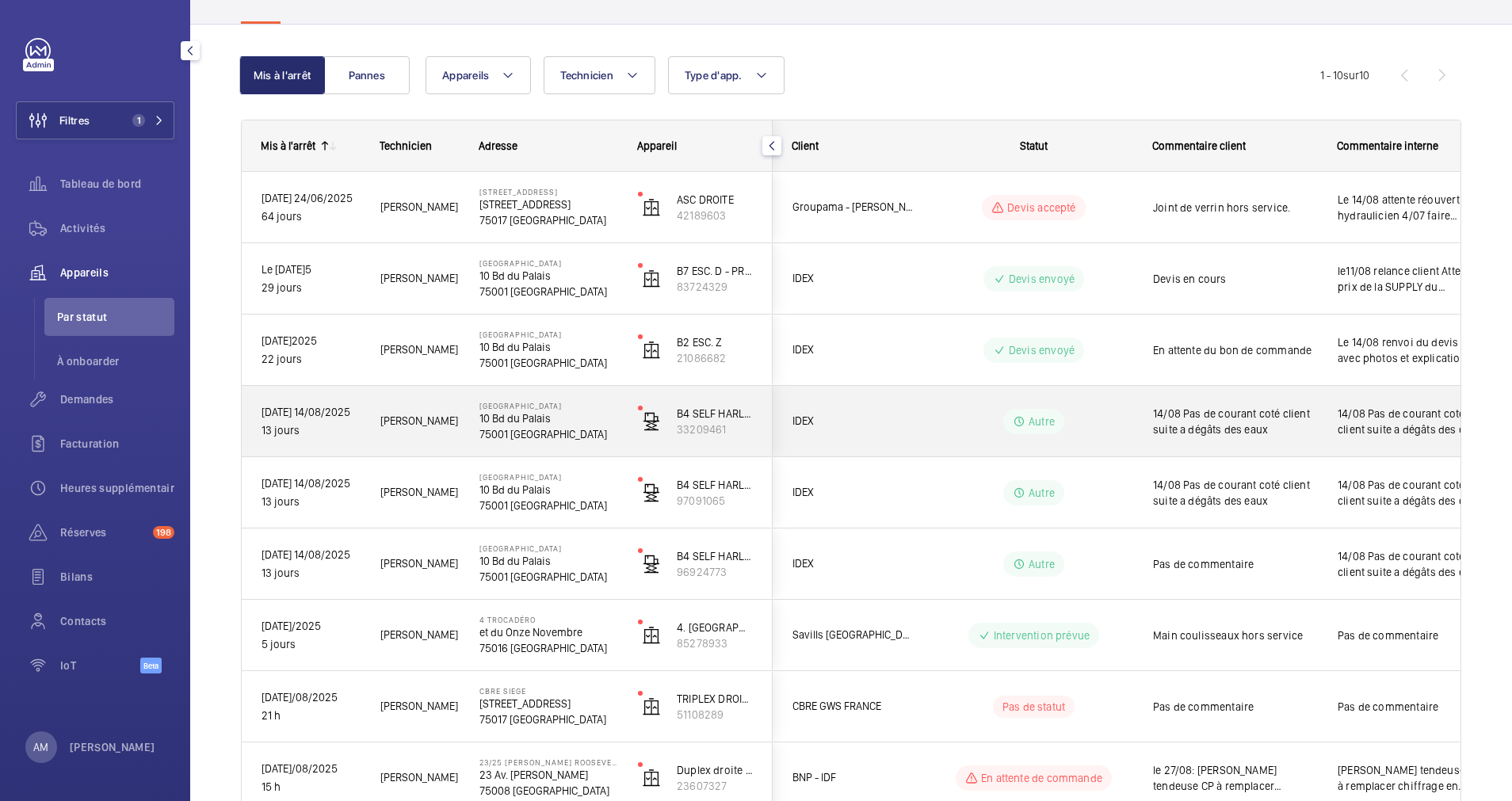
scroll to position [238, 0]
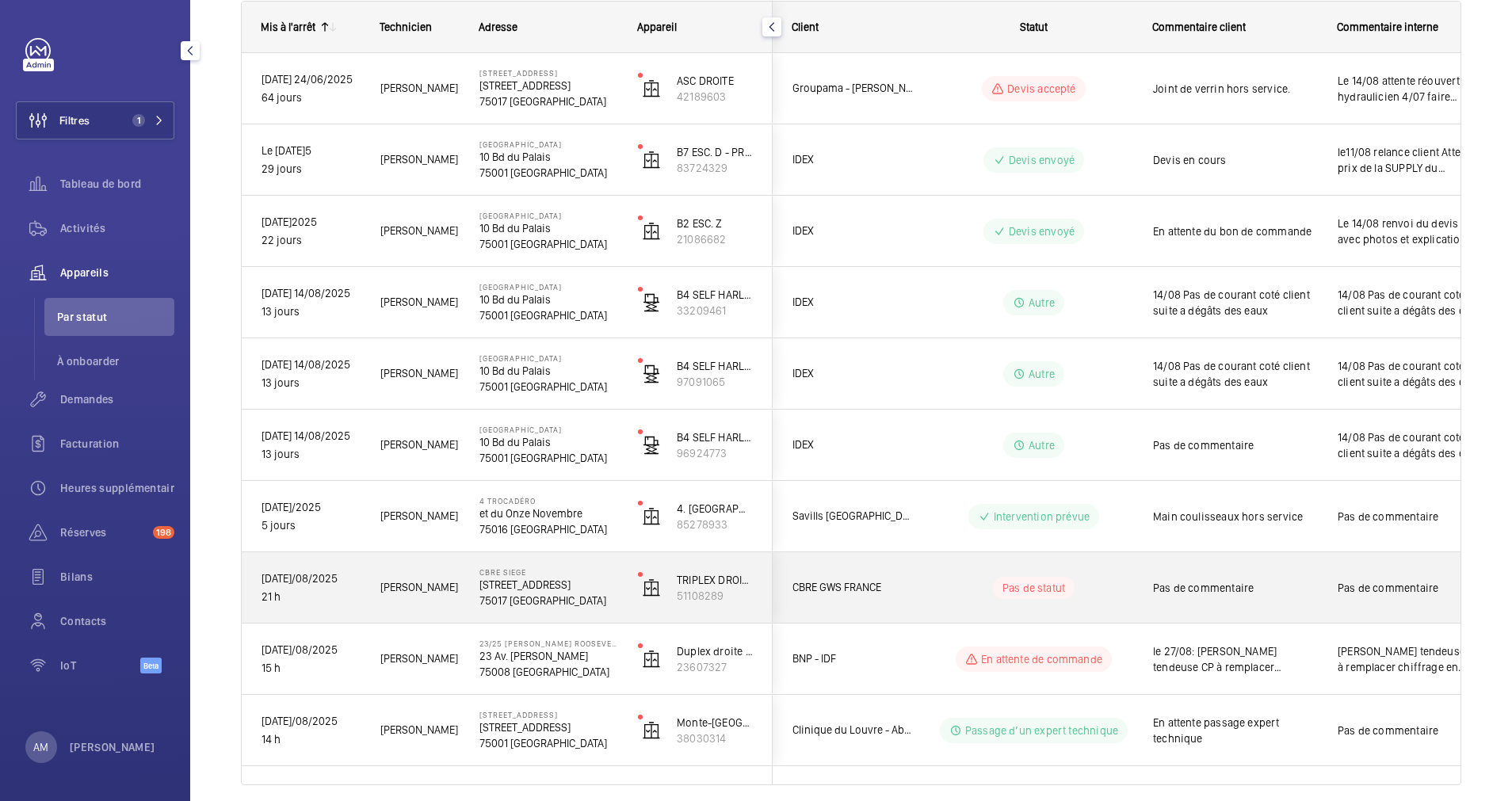
click at [937, 584] on wm-front-pills-cell "Pas de statut" at bounding box center [1034, 589] width 197 height 23
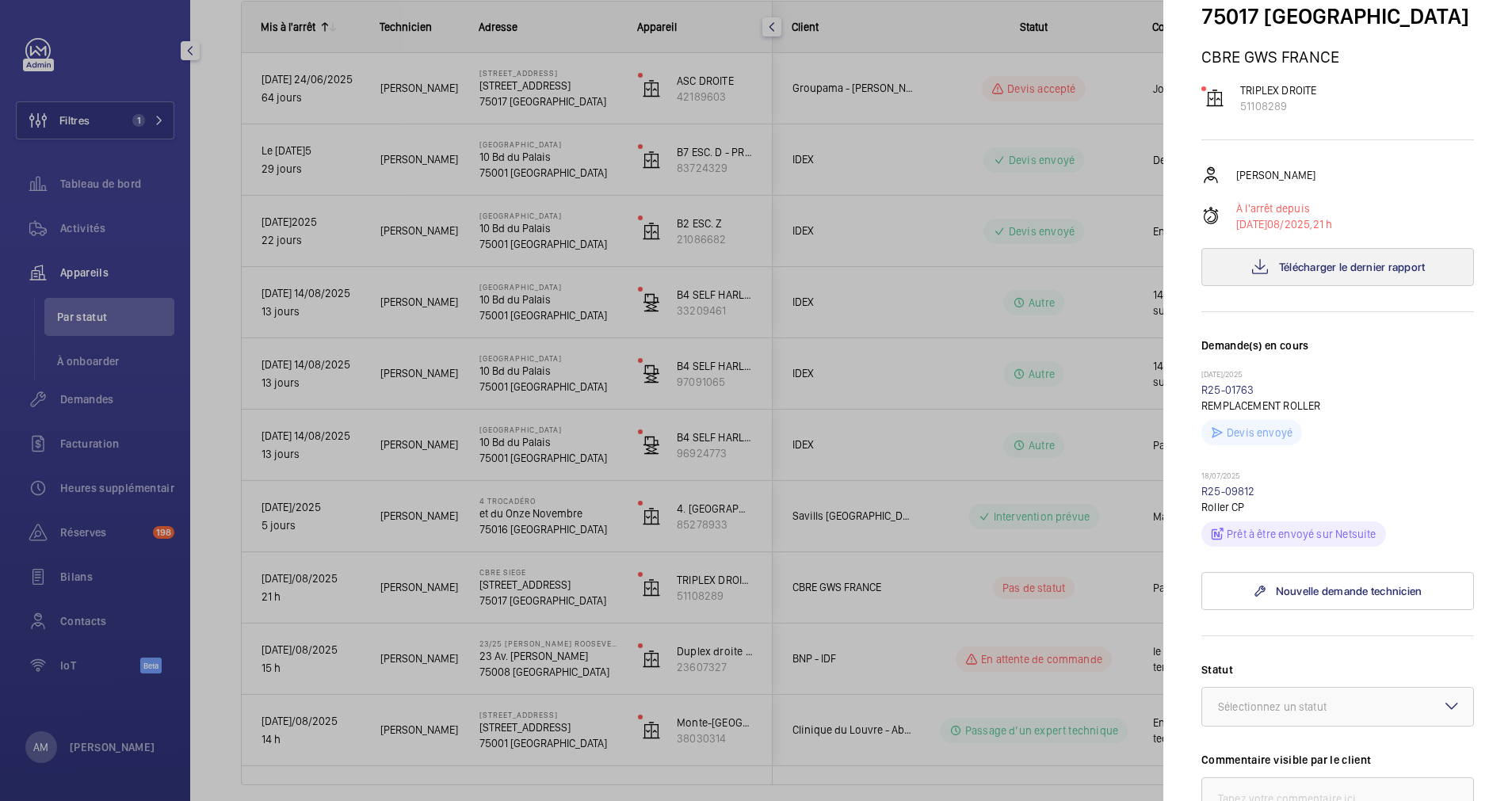
scroll to position [0, 0]
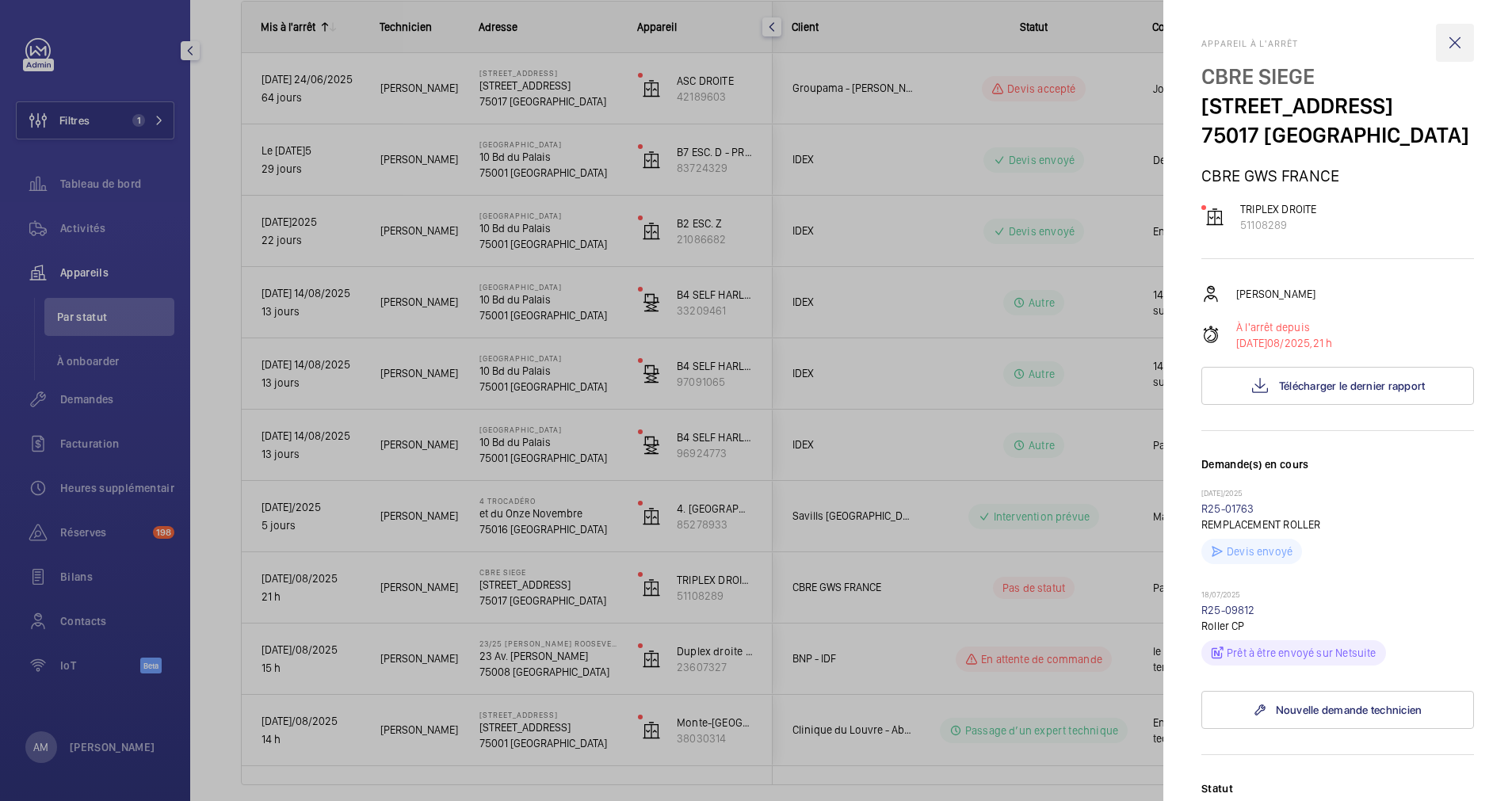
click at [1436, 39] on wm-front-icon-button at bounding box center [1455, 42] width 38 height 38
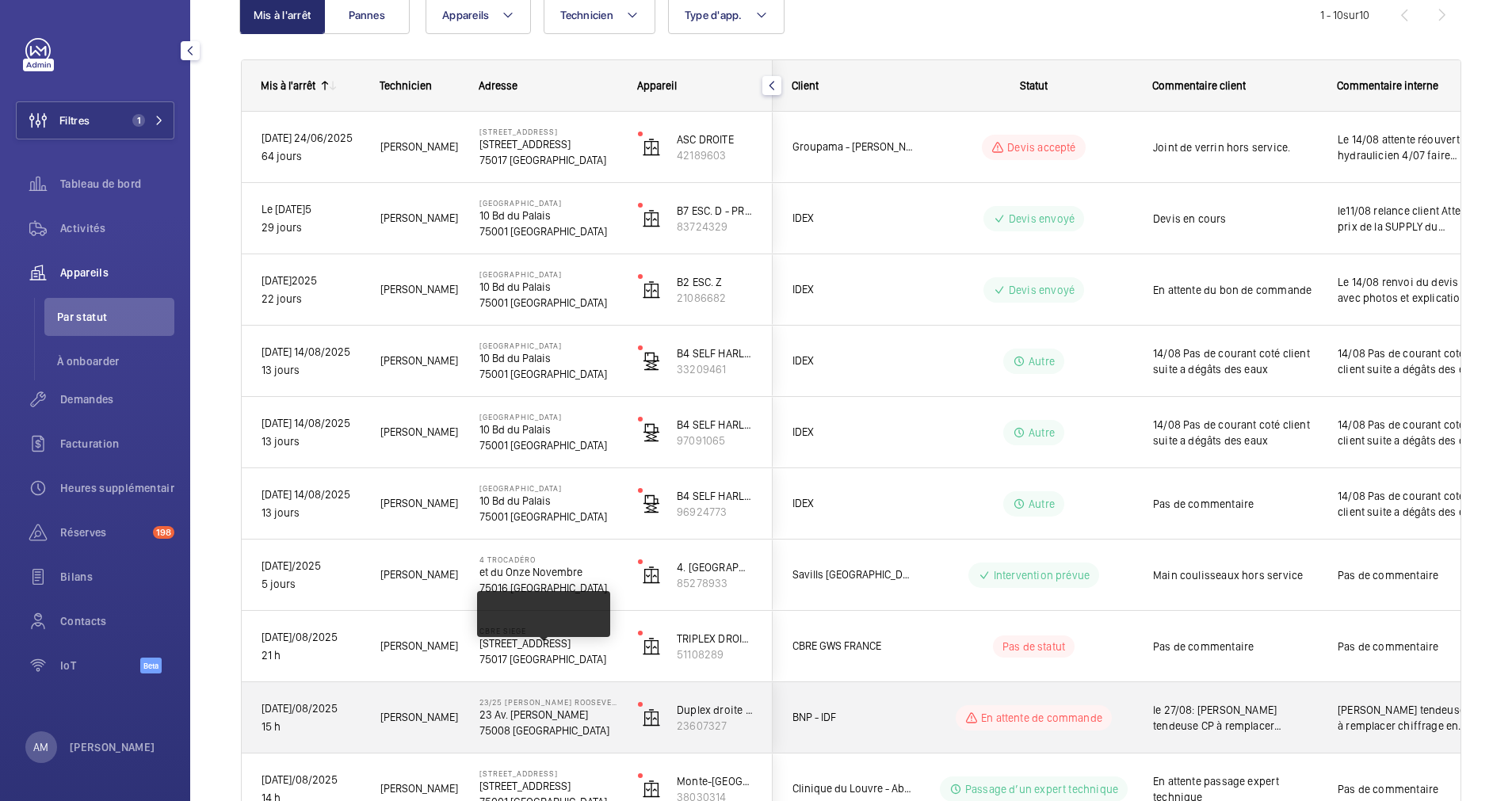
scroll to position [298, 0]
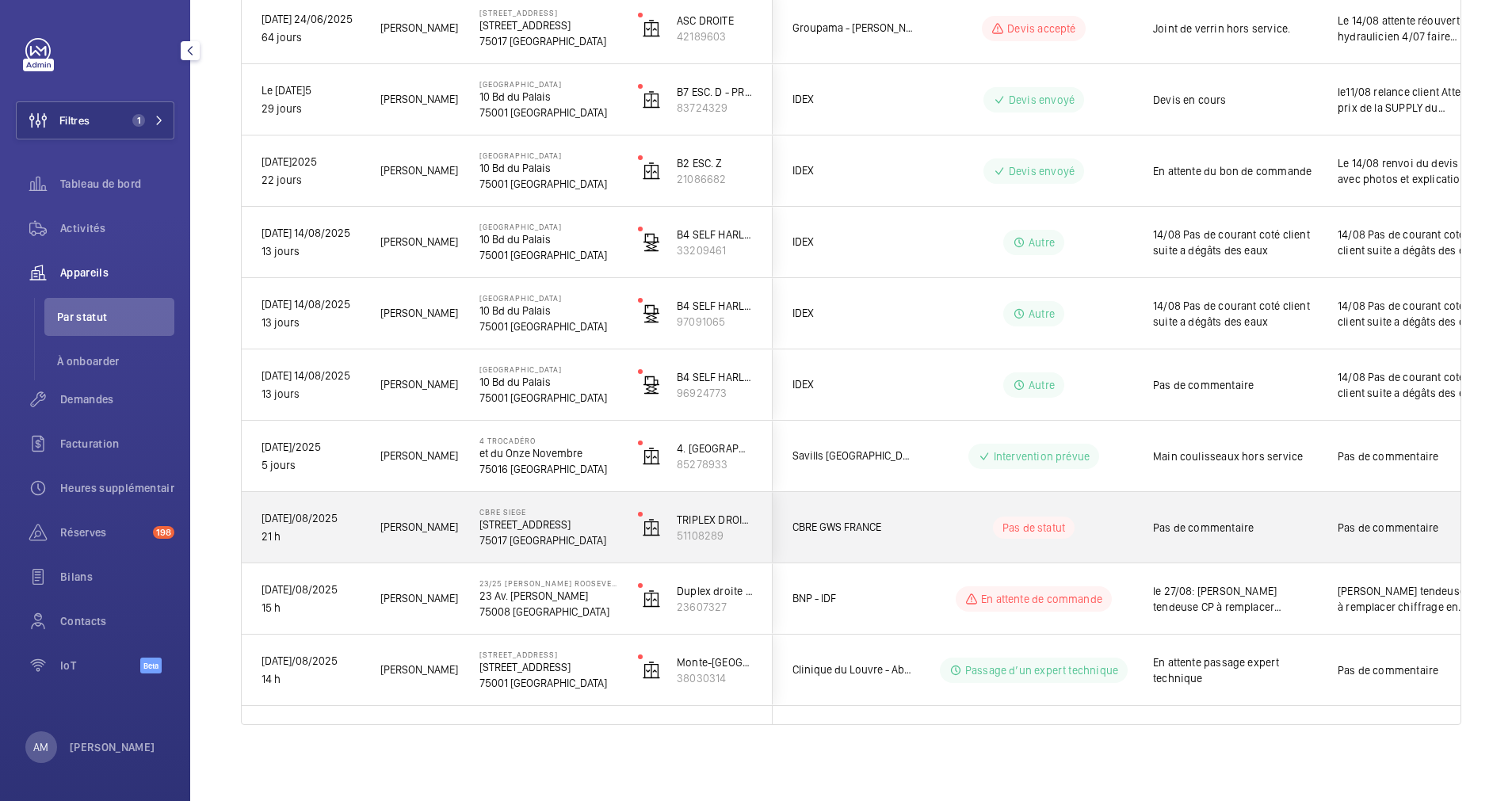
click at [553, 535] on p "75017 [GEOGRAPHIC_DATA]" at bounding box center [548, 540] width 138 height 16
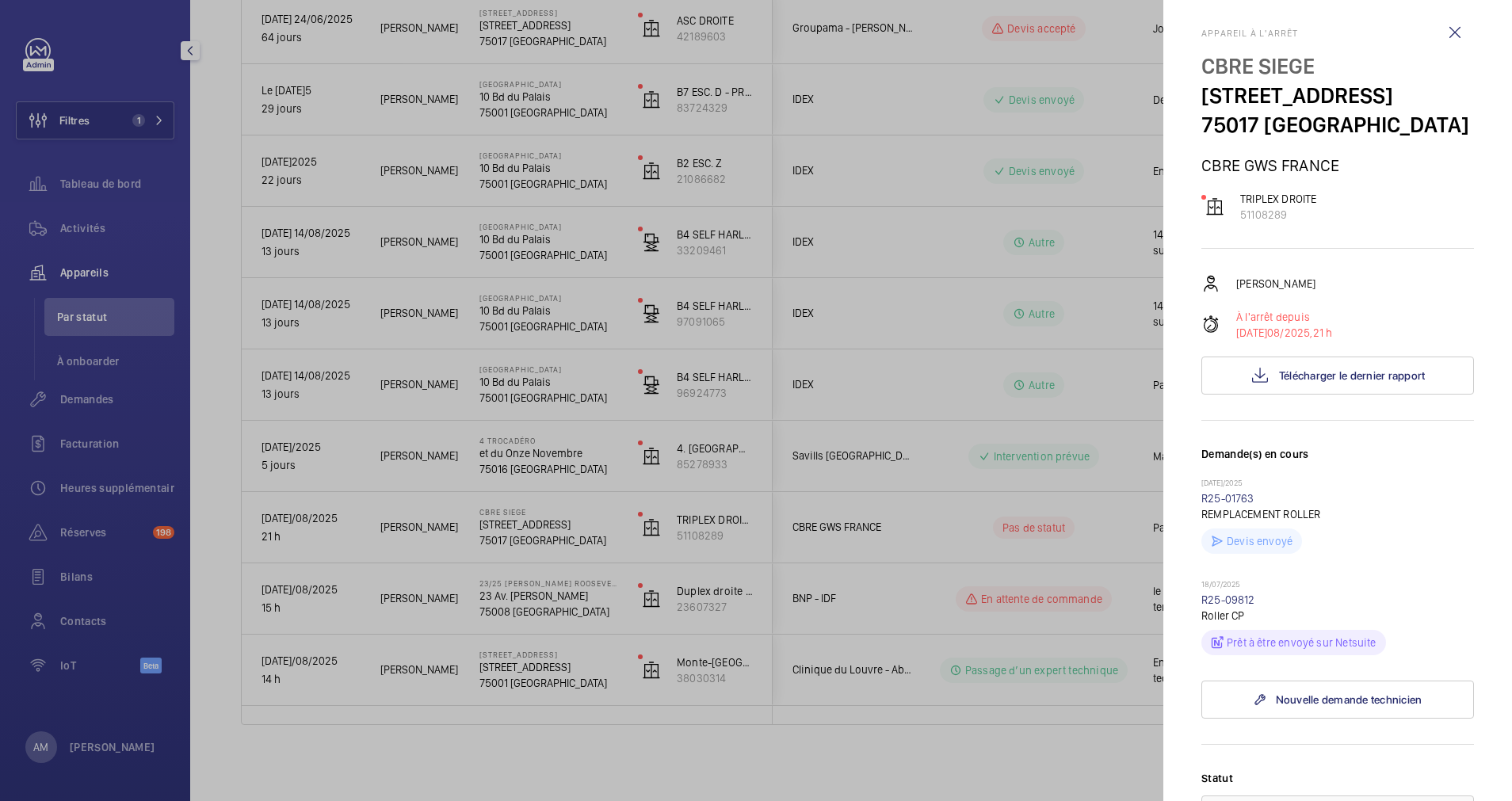
scroll to position [0, 0]
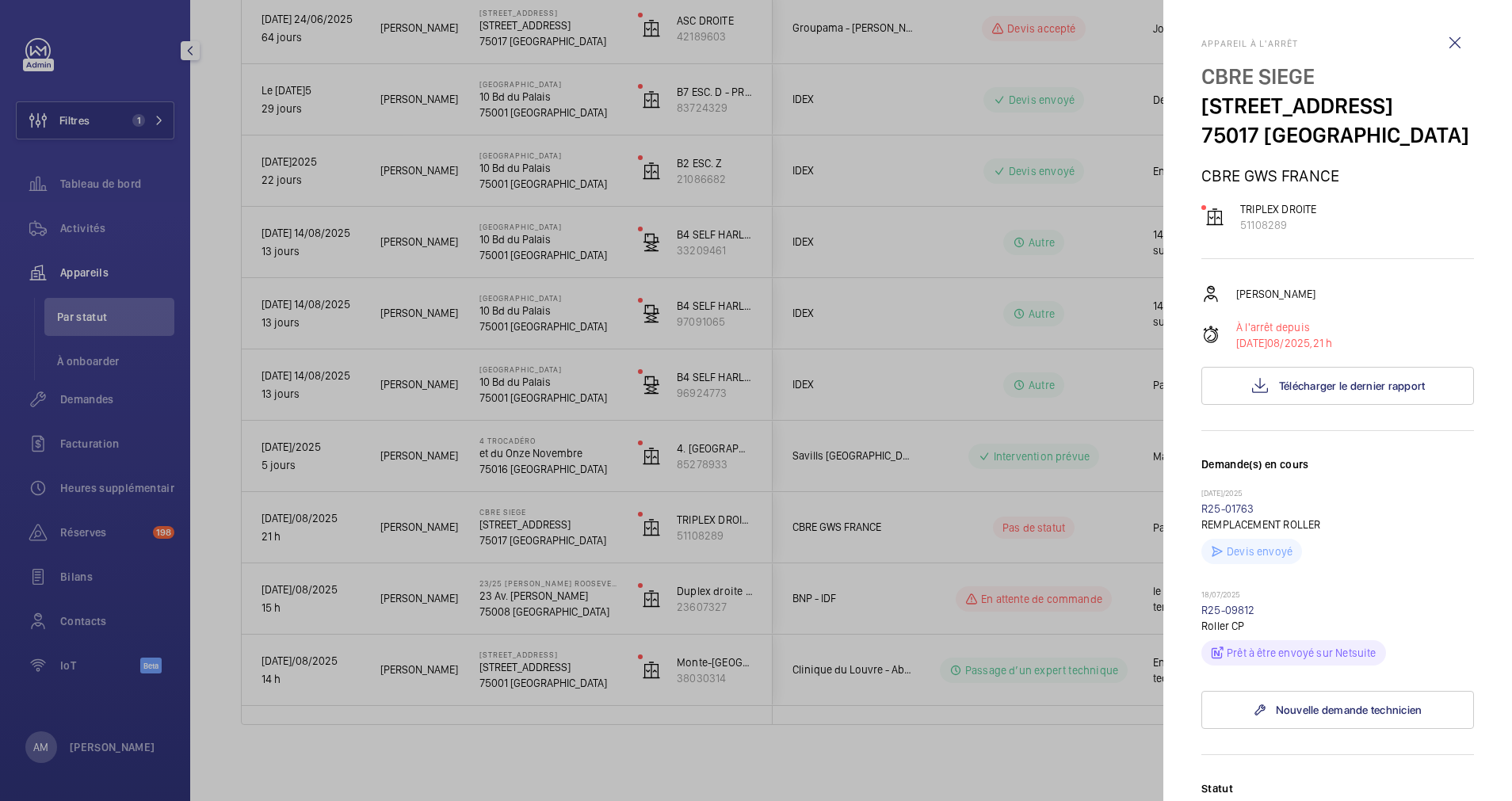
click at [888, 139] on div at bounding box center [756, 400] width 1512 height 801
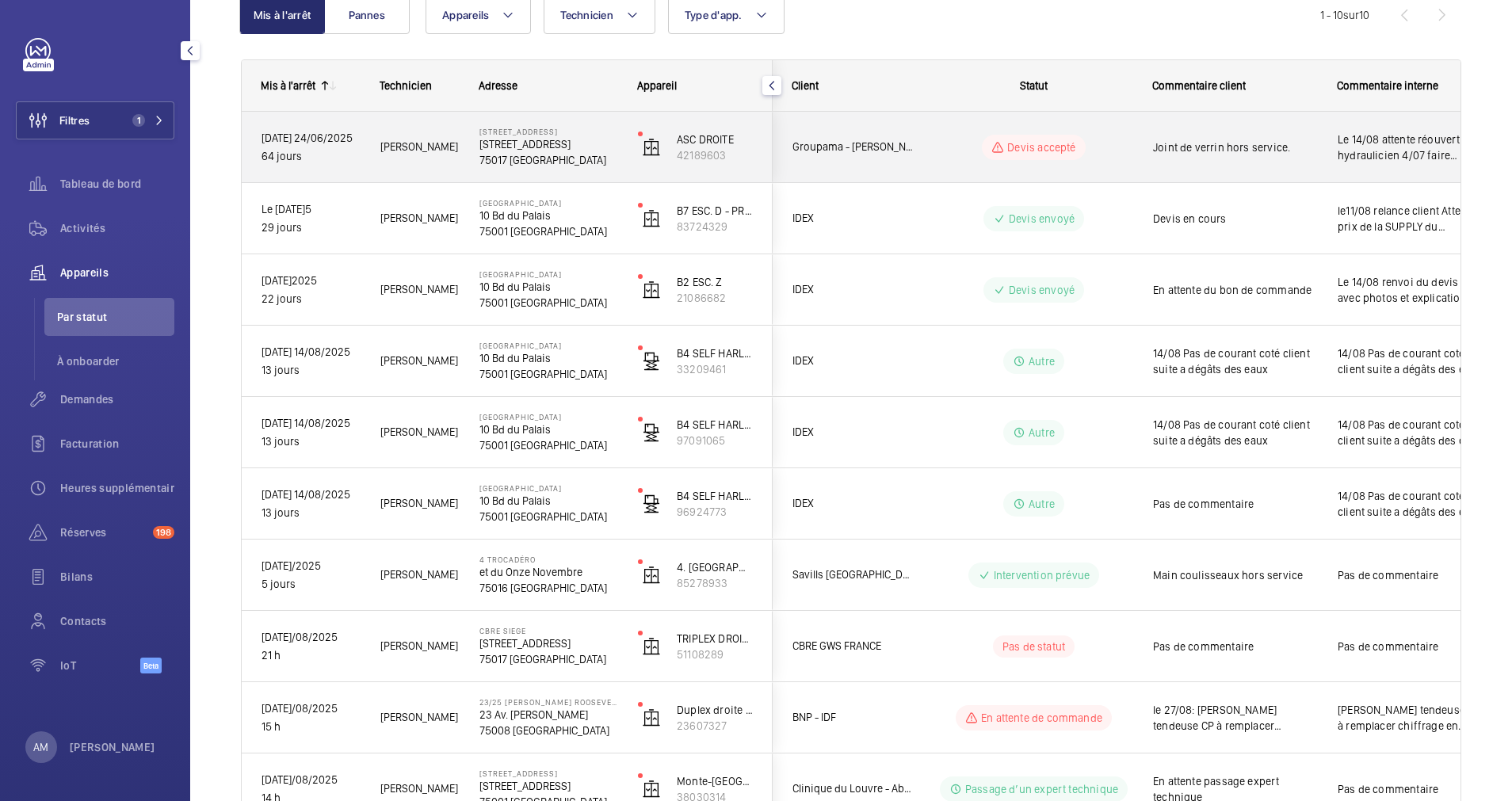
scroll to position [60, 0]
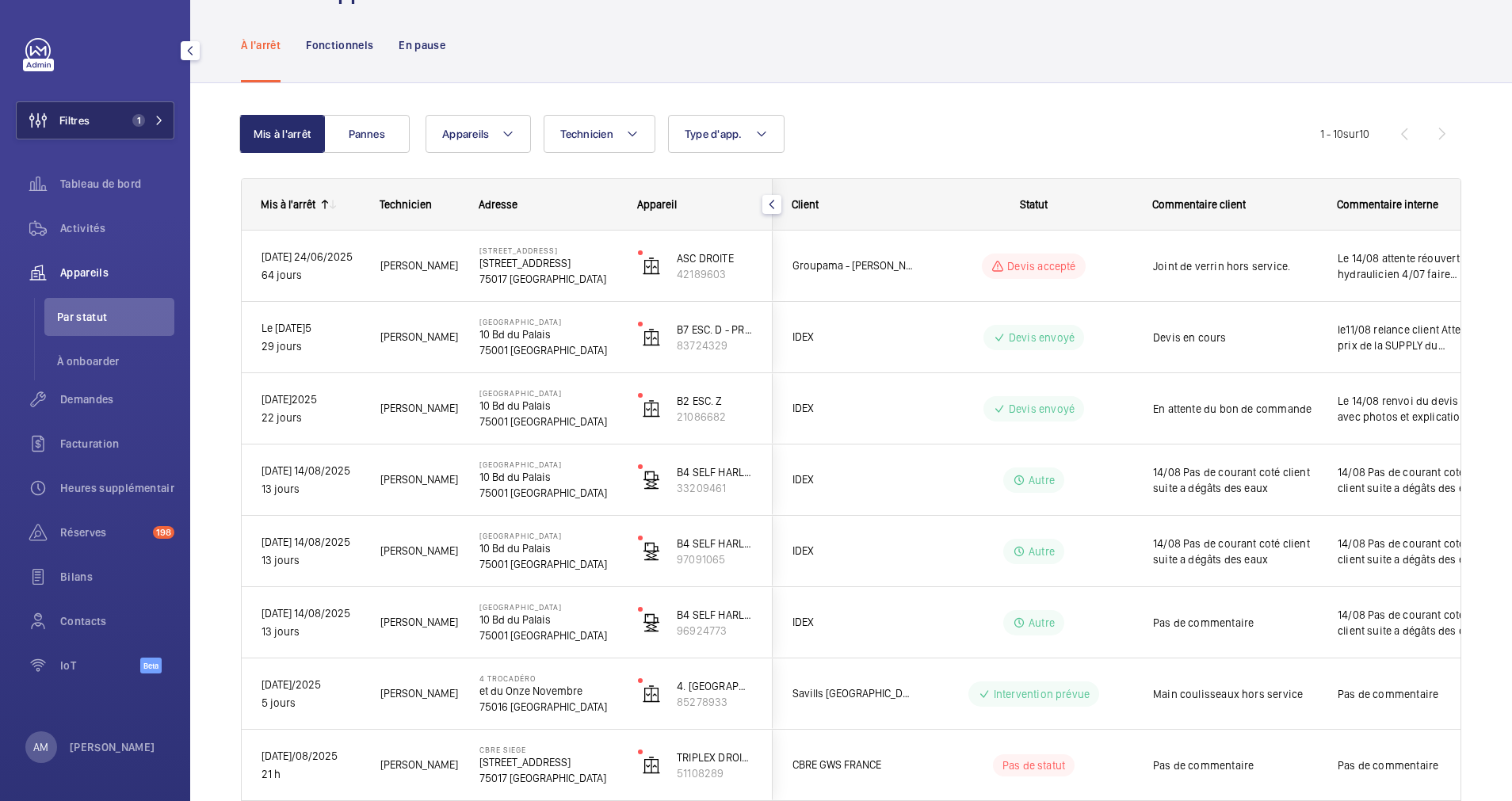
click at [139, 117] on span "1" at bounding box center [138, 119] width 12 height 12
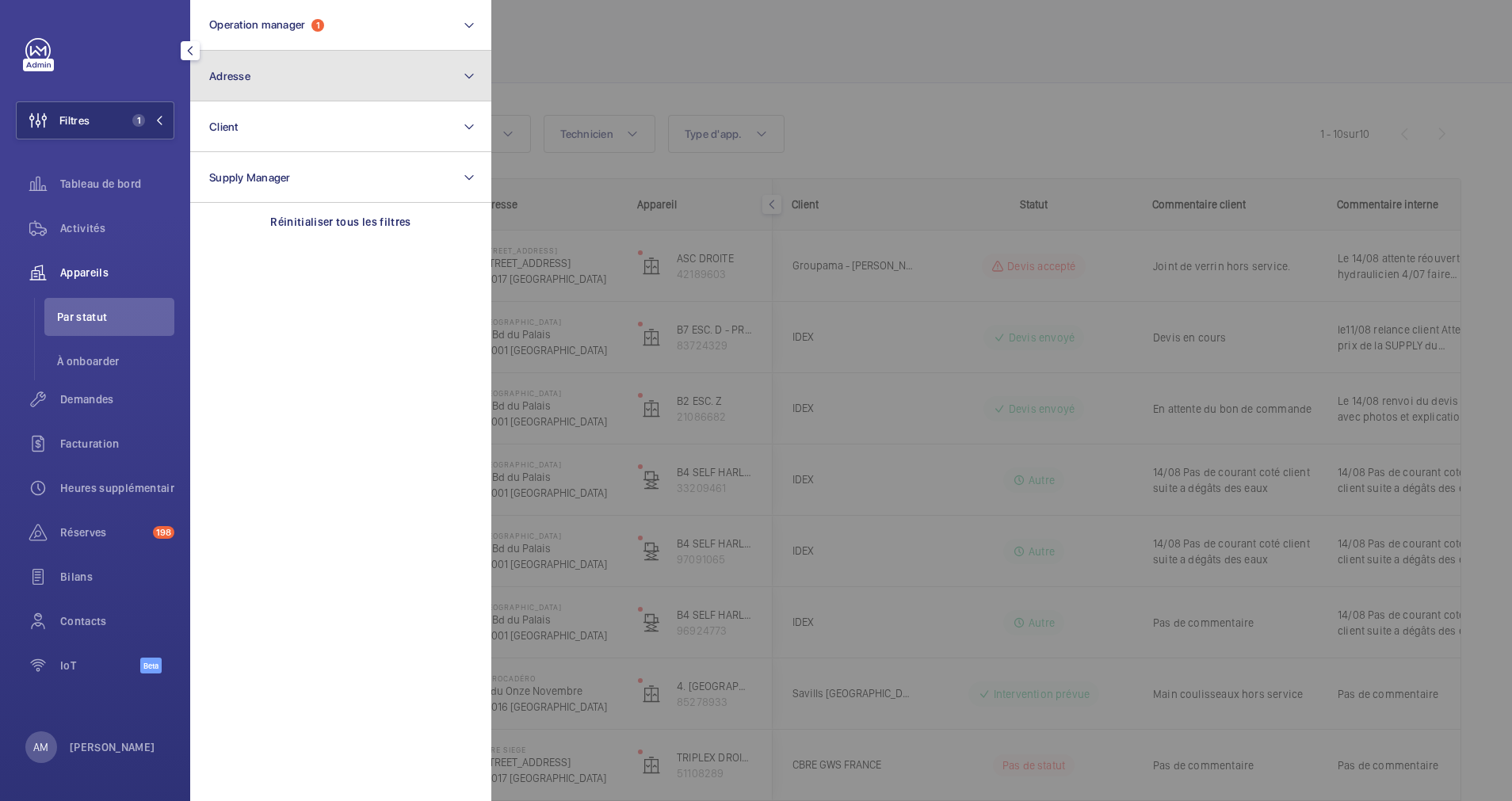
click at [284, 78] on button "Adresse" at bounding box center [340, 76] width 301 height 51
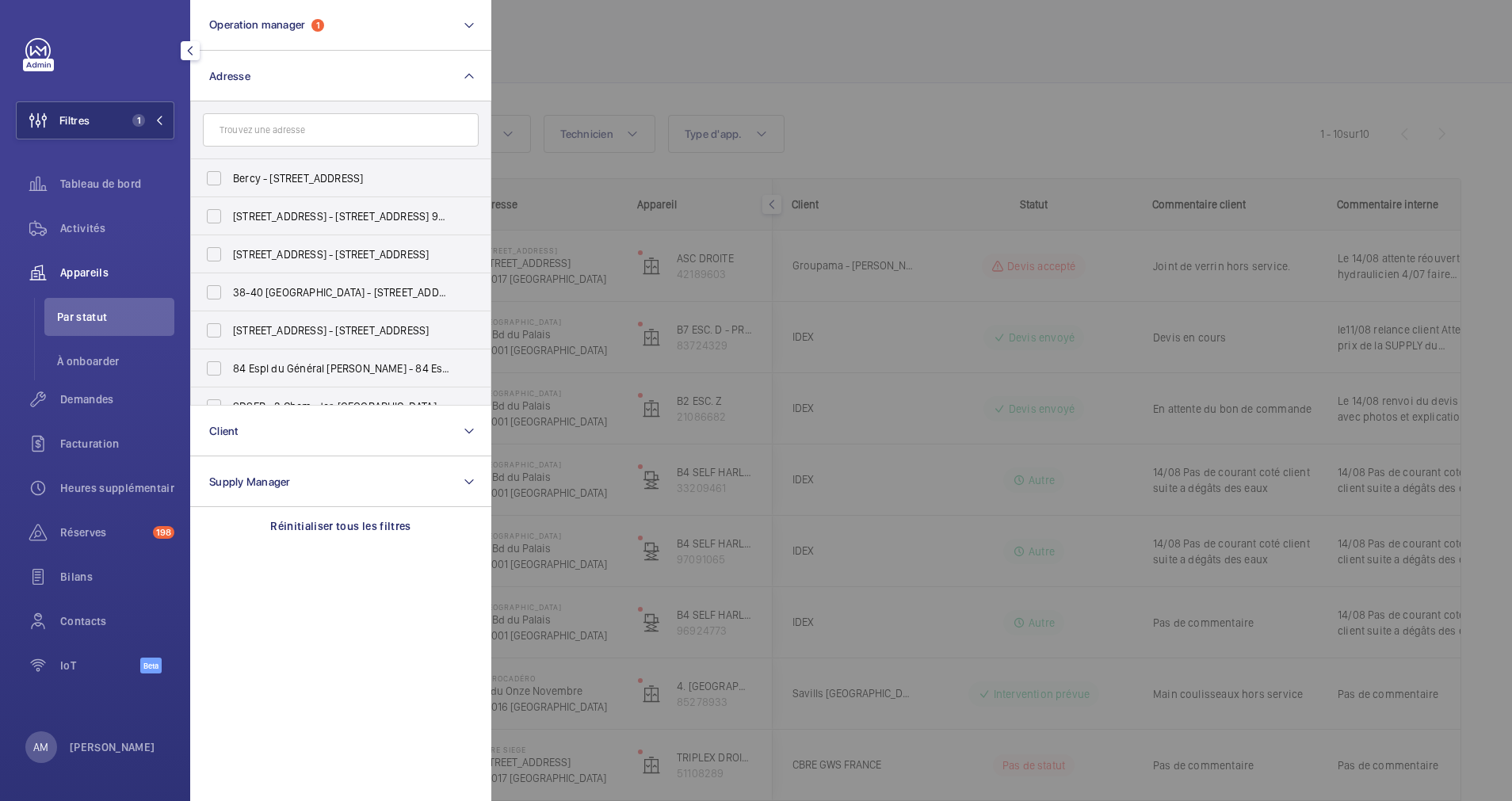
click at [268, 129] on input "text" at bounding box center [340, 130] width 276 height 33
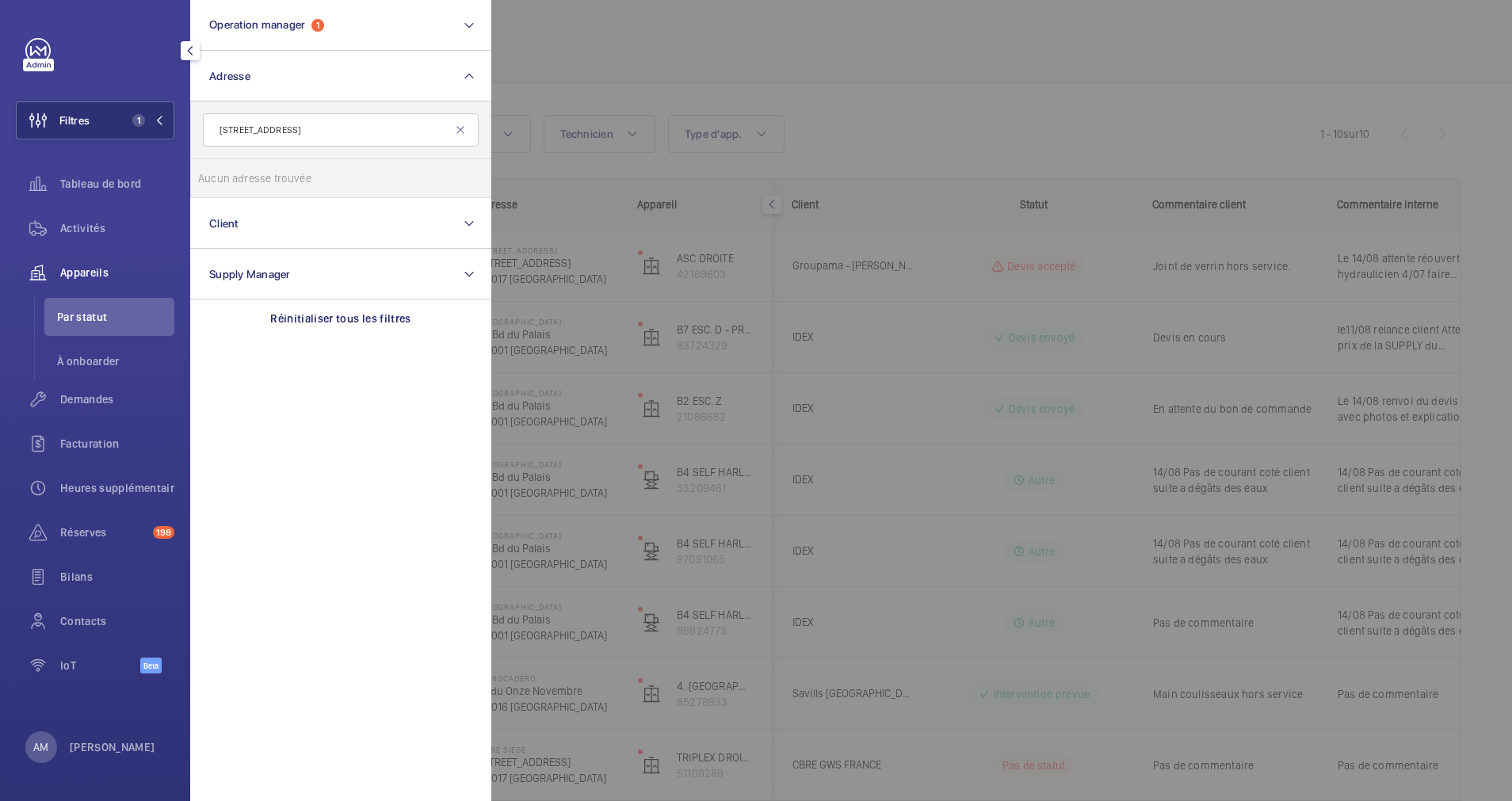
drag, startPoint x: 246, startPoint y: 128, endPoint x: 280, endPoint y: 136, distance: 34.9
click at [251, 128] on input "[STREET_ADDRESS]" at bounding box center [340, 130] width 276 height 33
type input "[STREET_ADDRESS]"
click at [270, 179] on span "Balenciaga siège social - [STREET_ADDRESS]" at bounding box center [342, 178] width 218 height 16
click at [229, 179] on input "Balenciaga siège social - [STREET_ADDRESS]" at bounding box center [214, 179] width 32 height 32
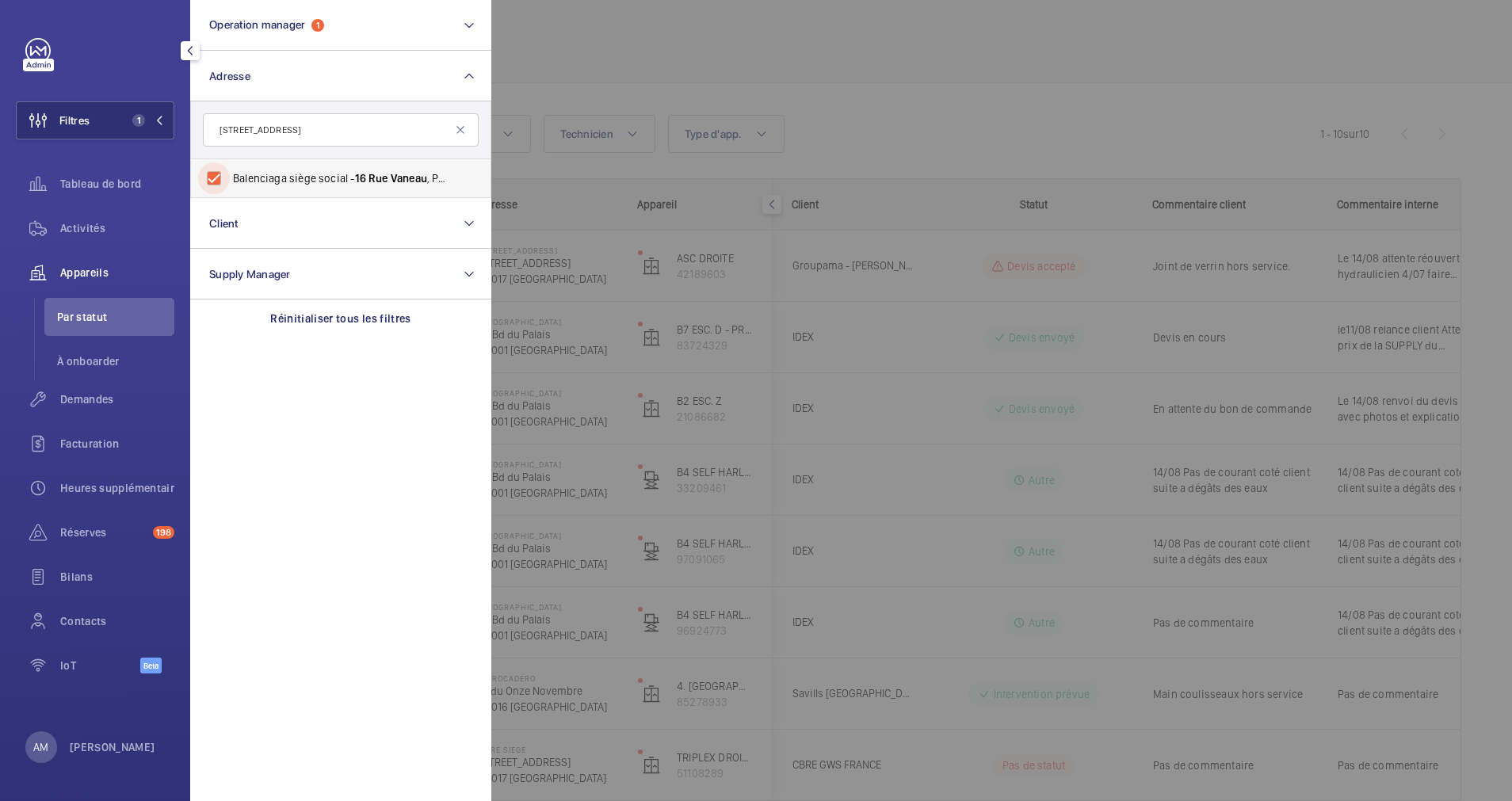
checkbox input "true"
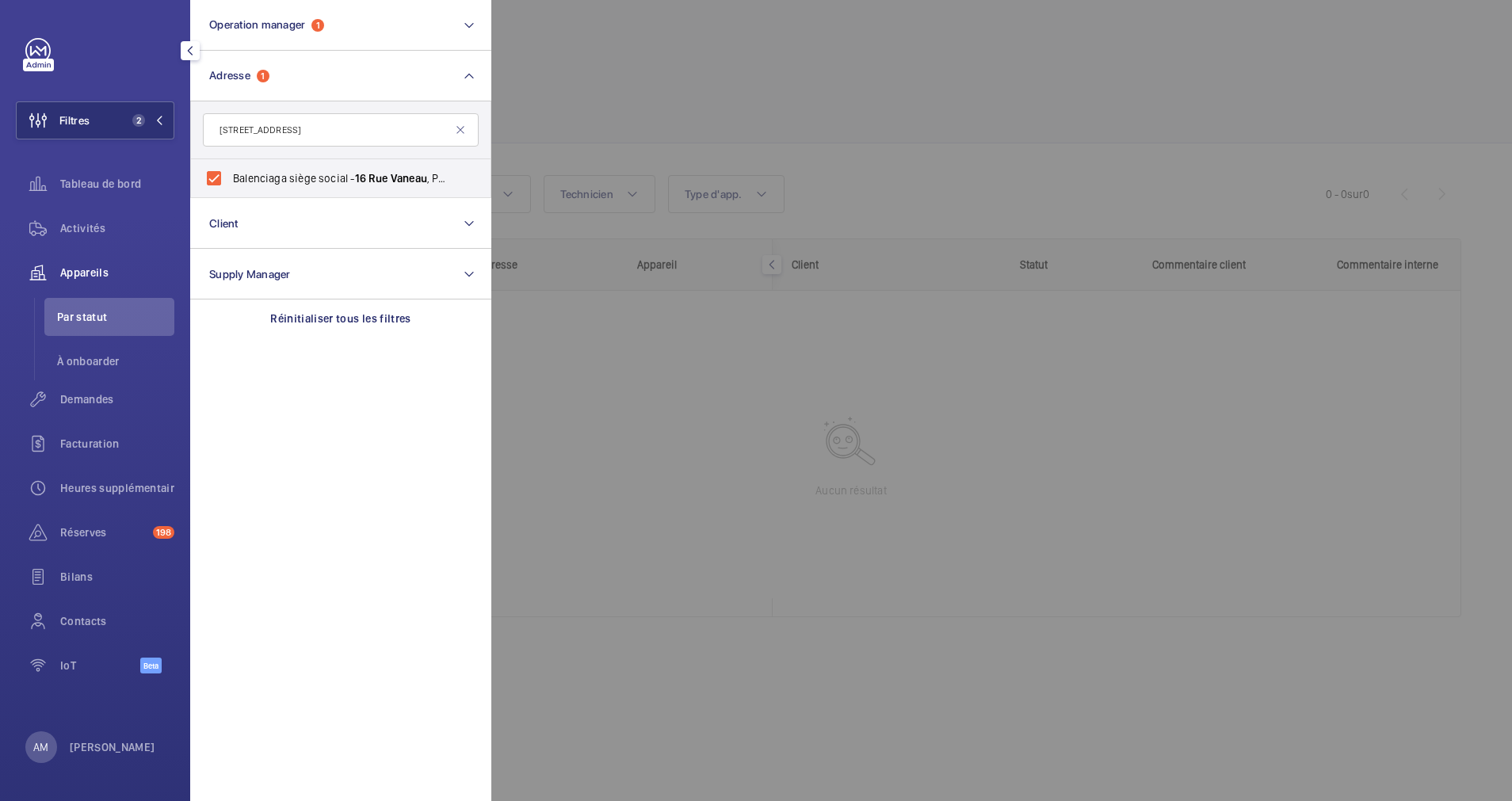
click at [657, 124] on div at bounding box center [1248, 400] width 1512 height 801
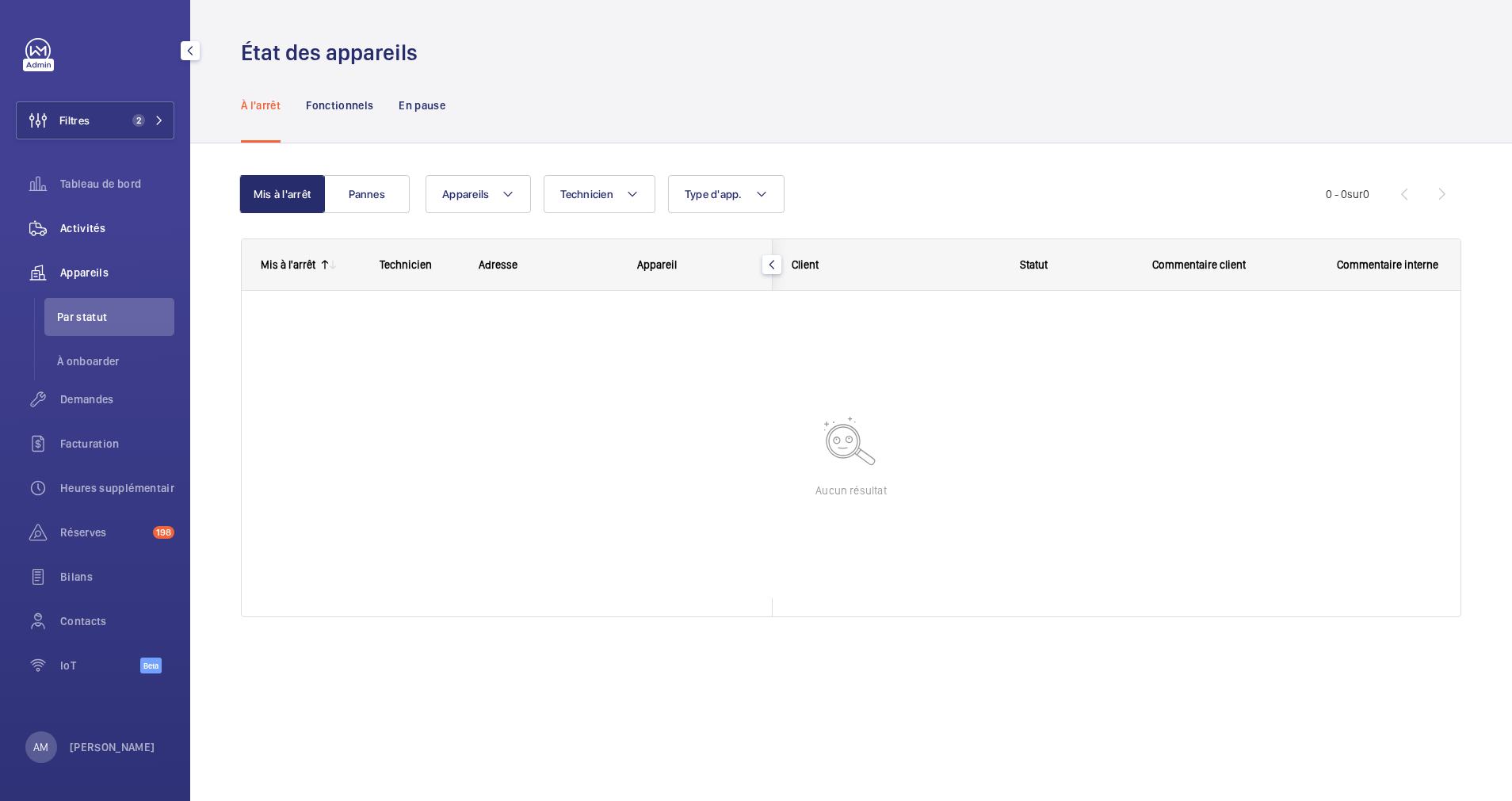
click at [91, 224] on span "Activités" at bounding box center [117, 228] width 114 height 16
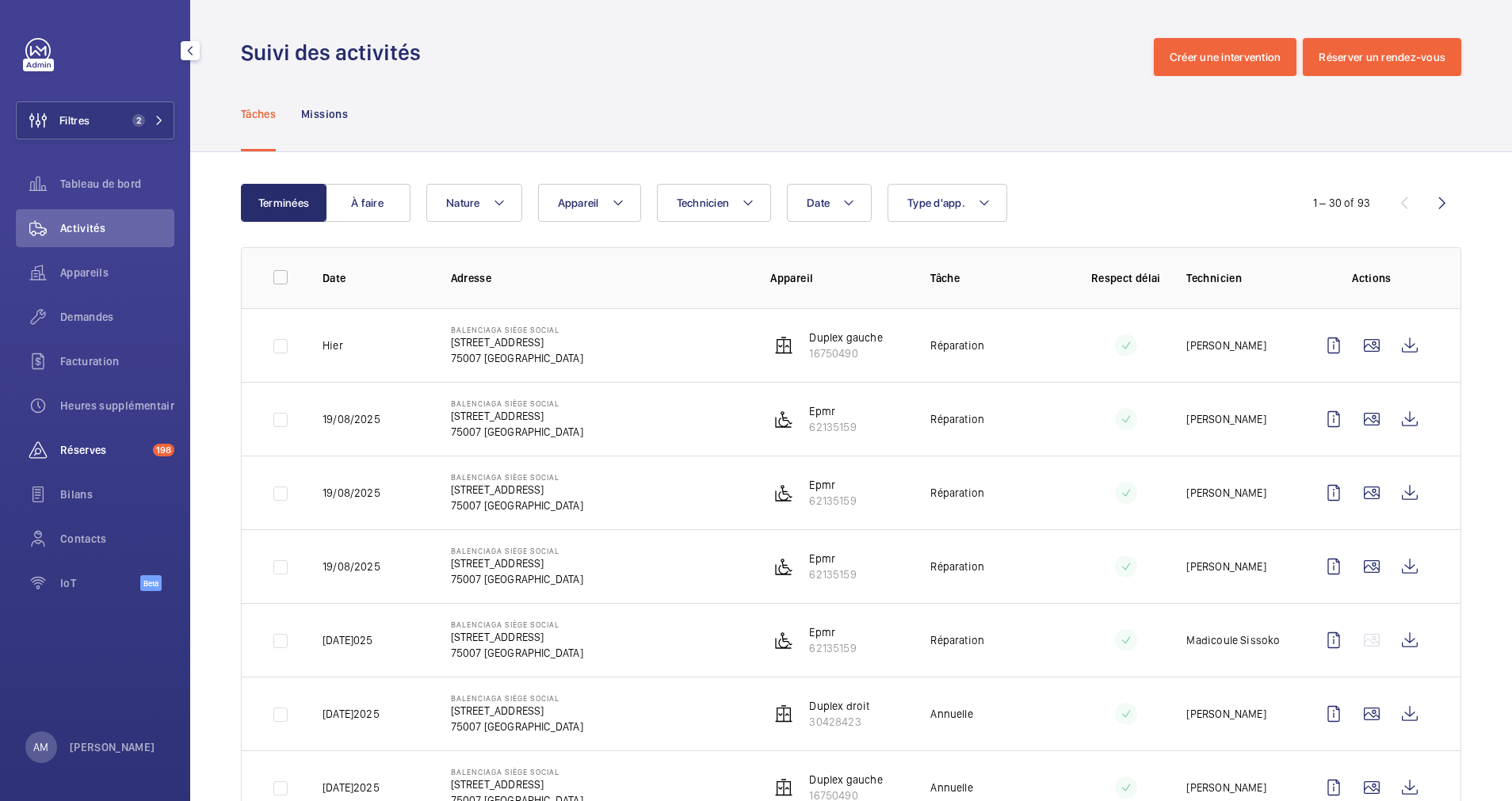
click at [84, 449] on span "Réserves" at bounding box center [103, 449] width 87 height 16
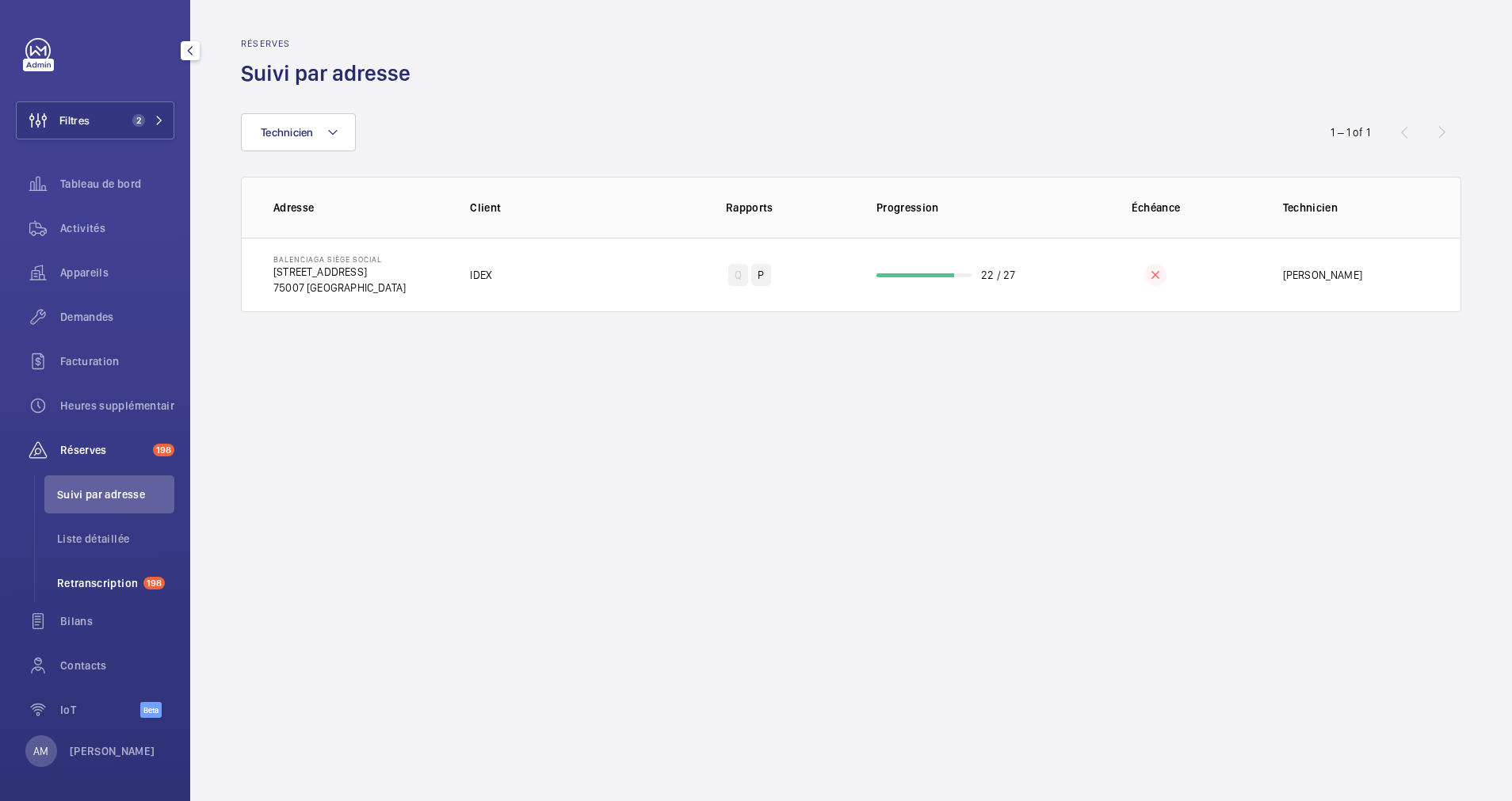
click at [76, 573] on li "Retranscription 198" at bounding box center [109, 583] width 130 height 38
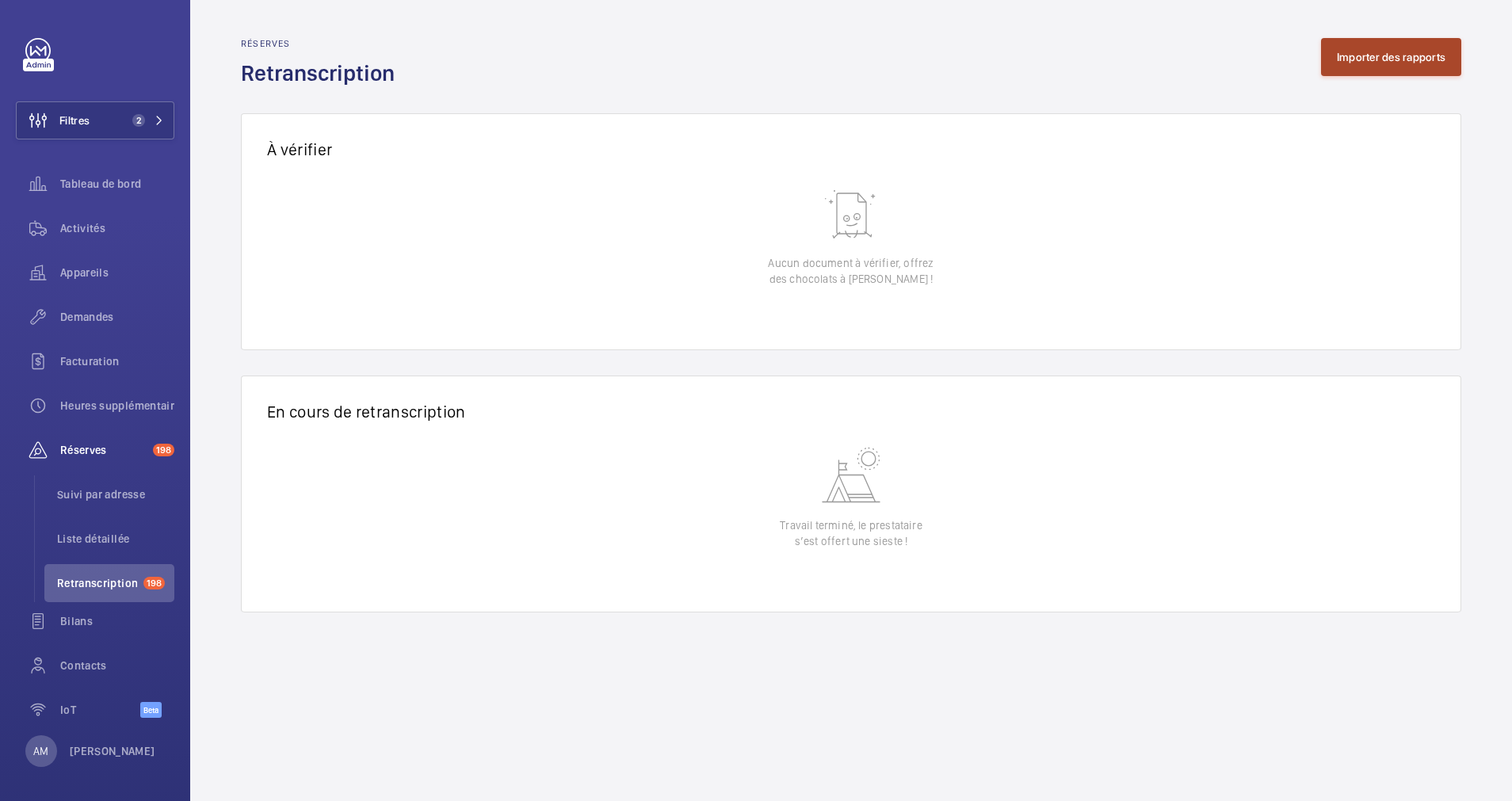
click at [1368, 52] on button "Importer des rapports" at bounding box center [1391, 56] width 140 height 38
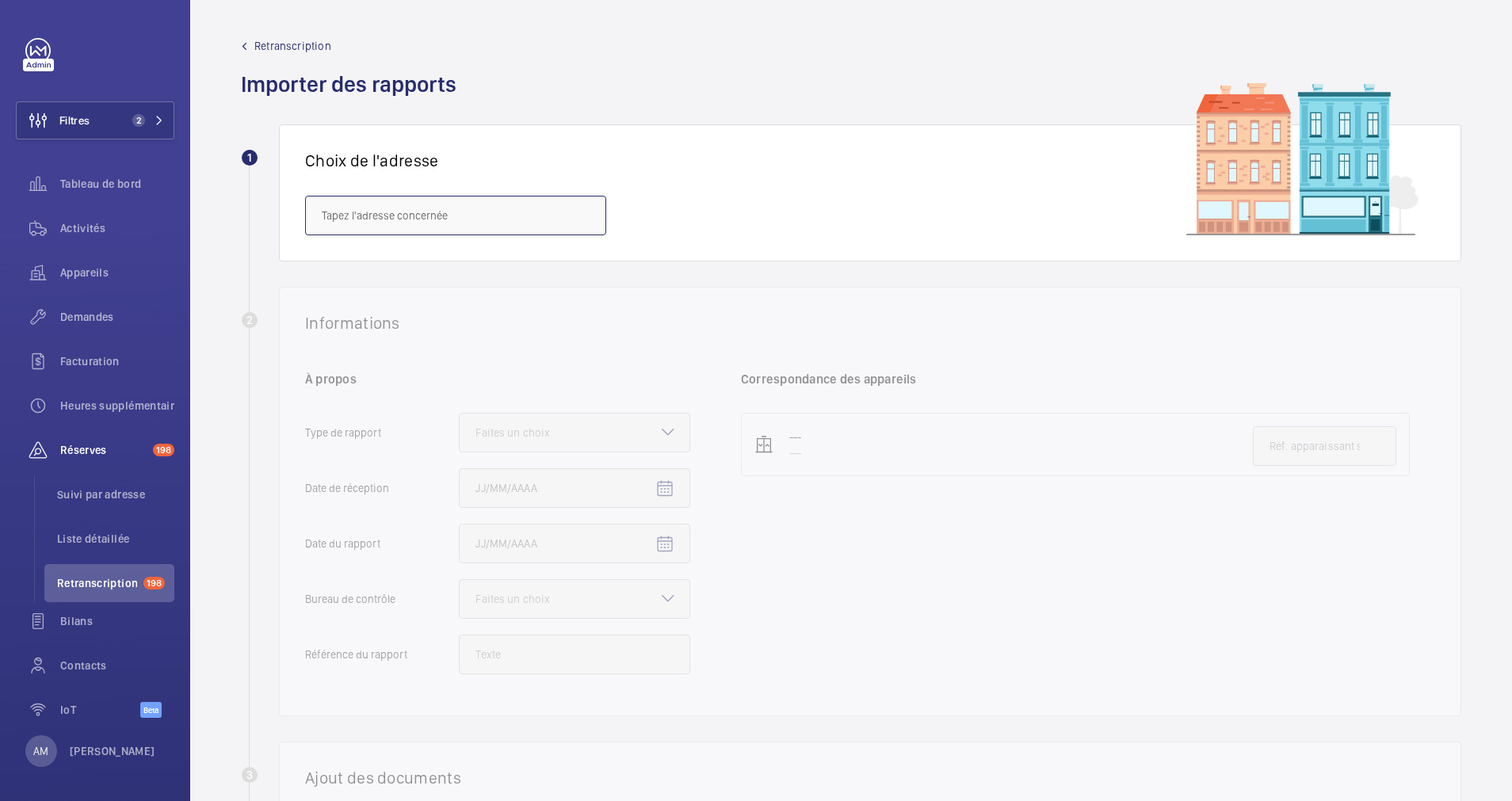
click at [451, 219] on input "text" at bounding box center [456, 215] width 301 height 39
paste input "[STREET_ADDRESS]"
drag, startPoint x: 348, startPoint y: 214, endPoint x: 362, endPoint y: 215, distance: 14.0
click at [351, 214] on input "[STREET_ADDRESS]" at bounding box center [456, 215] width 301 height 39
click at [417, 259] on span "Balenciaga siège social - [STREET_ADDRESS]" at bounding box center [431, 262] width 218 height 16
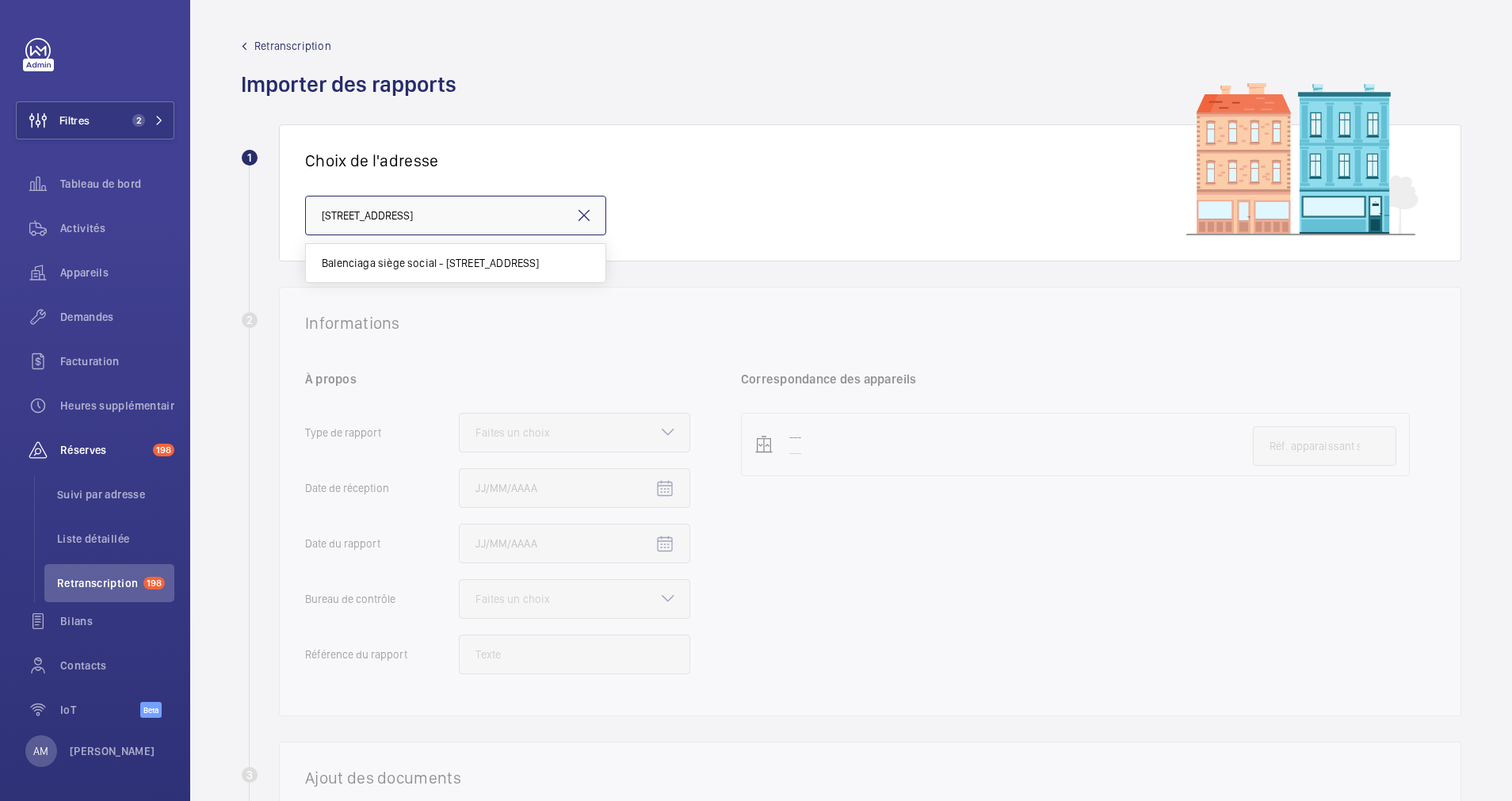
type input "Balenciaga siège social - [STREET_ADDRESS]"
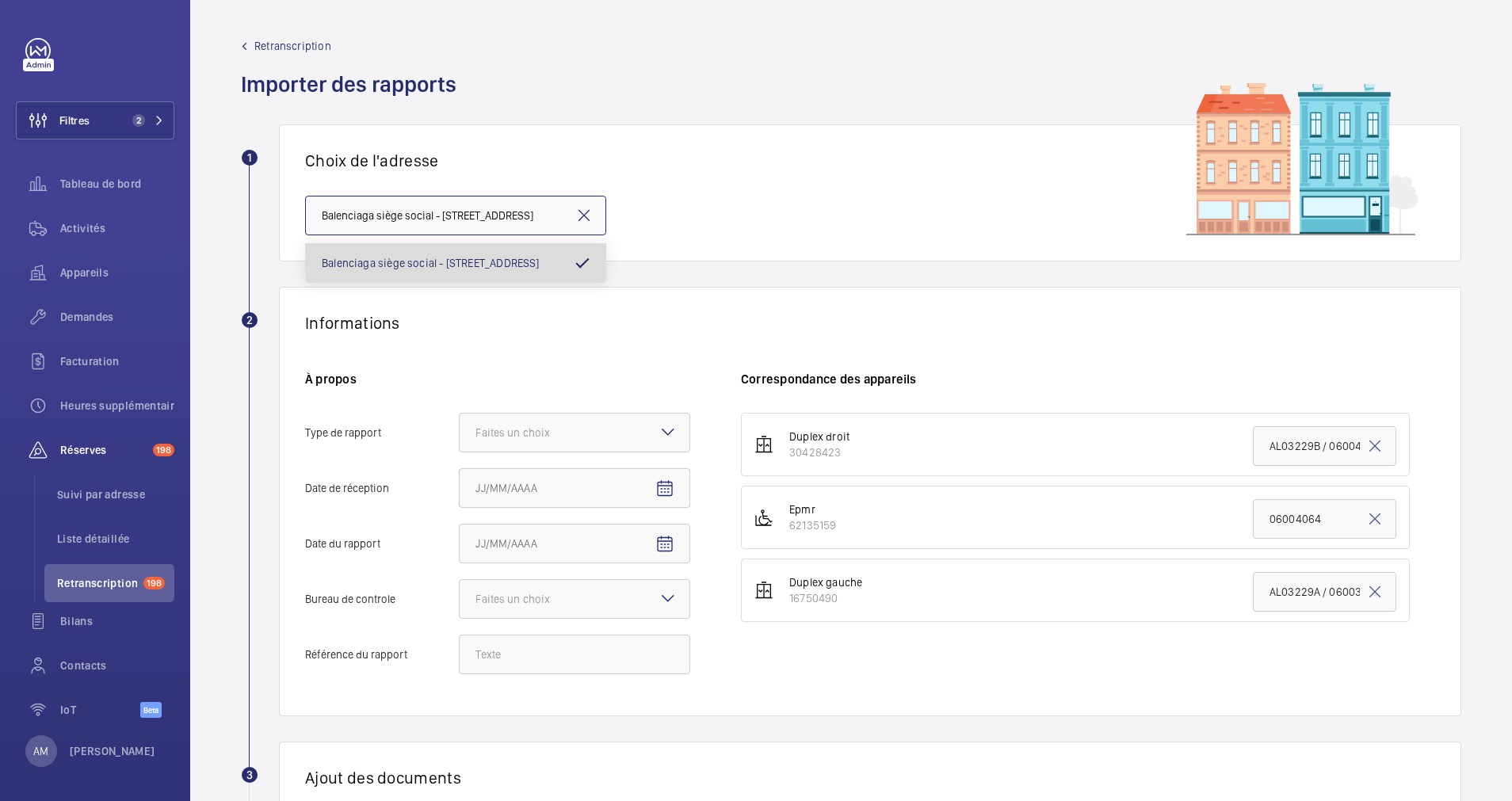
scroll to position [0, 4]
click at [570, 421] on div at bounding box center [575, 432] width 229 height 38
click at [460, 421] on input "Type de rapport Faites un choix" at bounding box center [460, 432] width 0 height 38
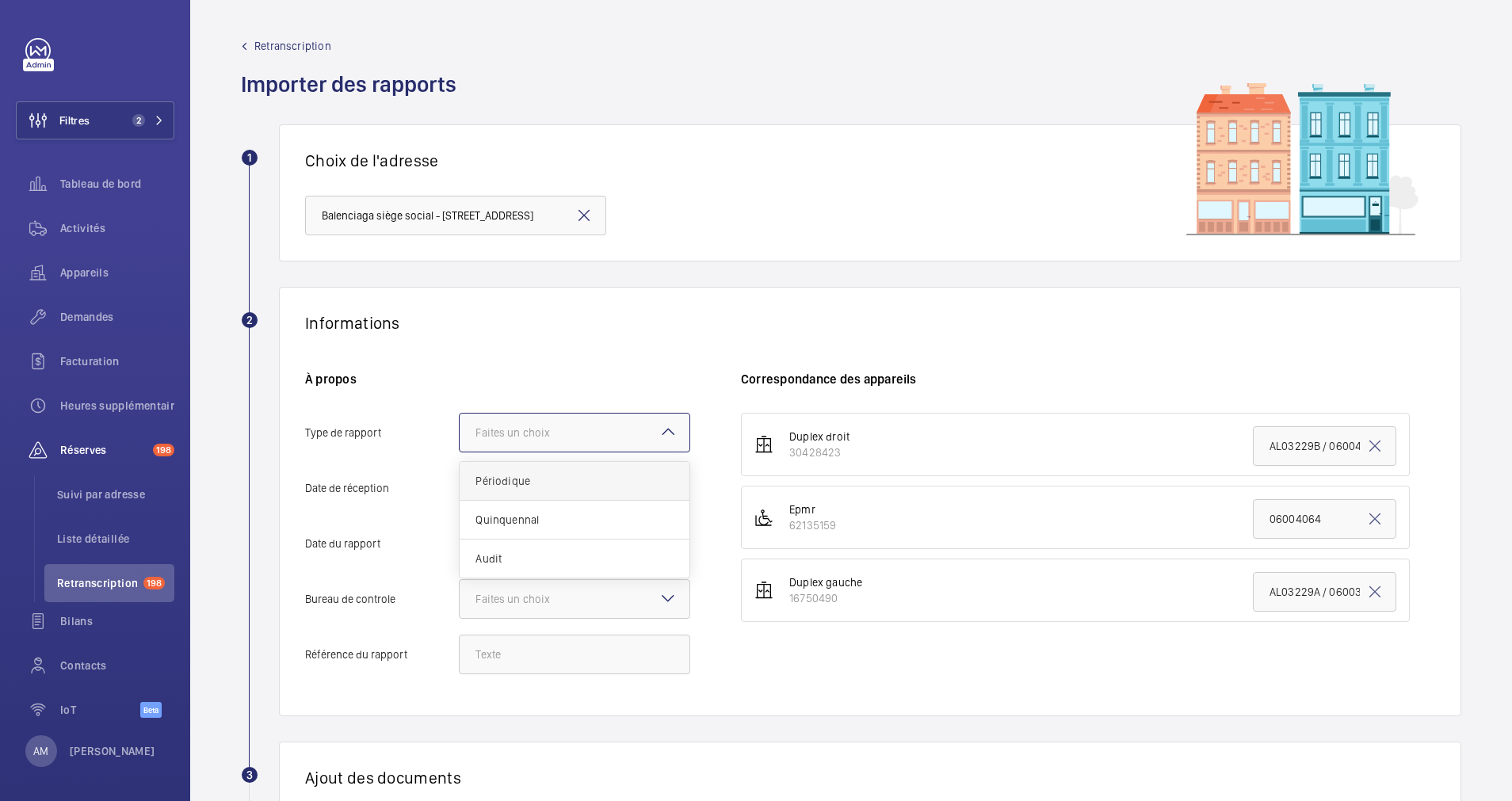
click at [564, 480] on span "Périodique" at bounding box center [575, 480] width 198 height 16
click at [460, 451] on input "Type de rapport Faites un choix Périodique Quinquennal Audit" at bounding box center [460, 432] width 0 height 38
click at [661, 482] on mat-icon "Open calendar" at bounding box center [665, 489] width 19 height 19
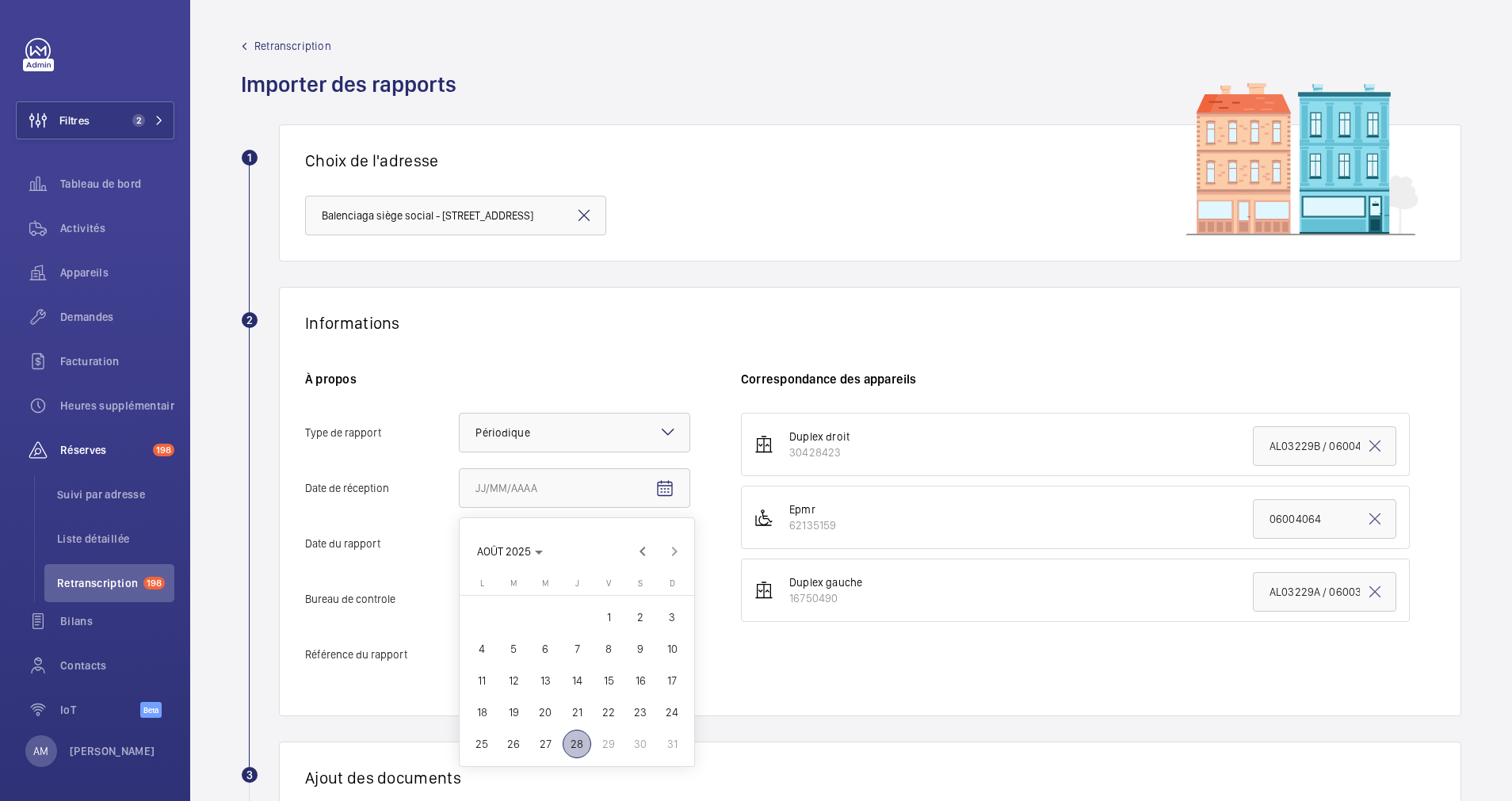
click at [520, 646] on span "5" at bounding box center [513, 649] width 28 height 28
click at [669, 480] on mat-icon "Open calendar" at bounding box center [665, 489] width 19 height 19
click at [576, 739] on span "28" at bounding box center [576, 744] width 28 height 28
click at [665, 481] on mat-icon "Open calendar" at bounding box center [665, 489] width 19 height 19
click at [547, 737] on span "27" at bounding box center [545, 744] width 28 height 28
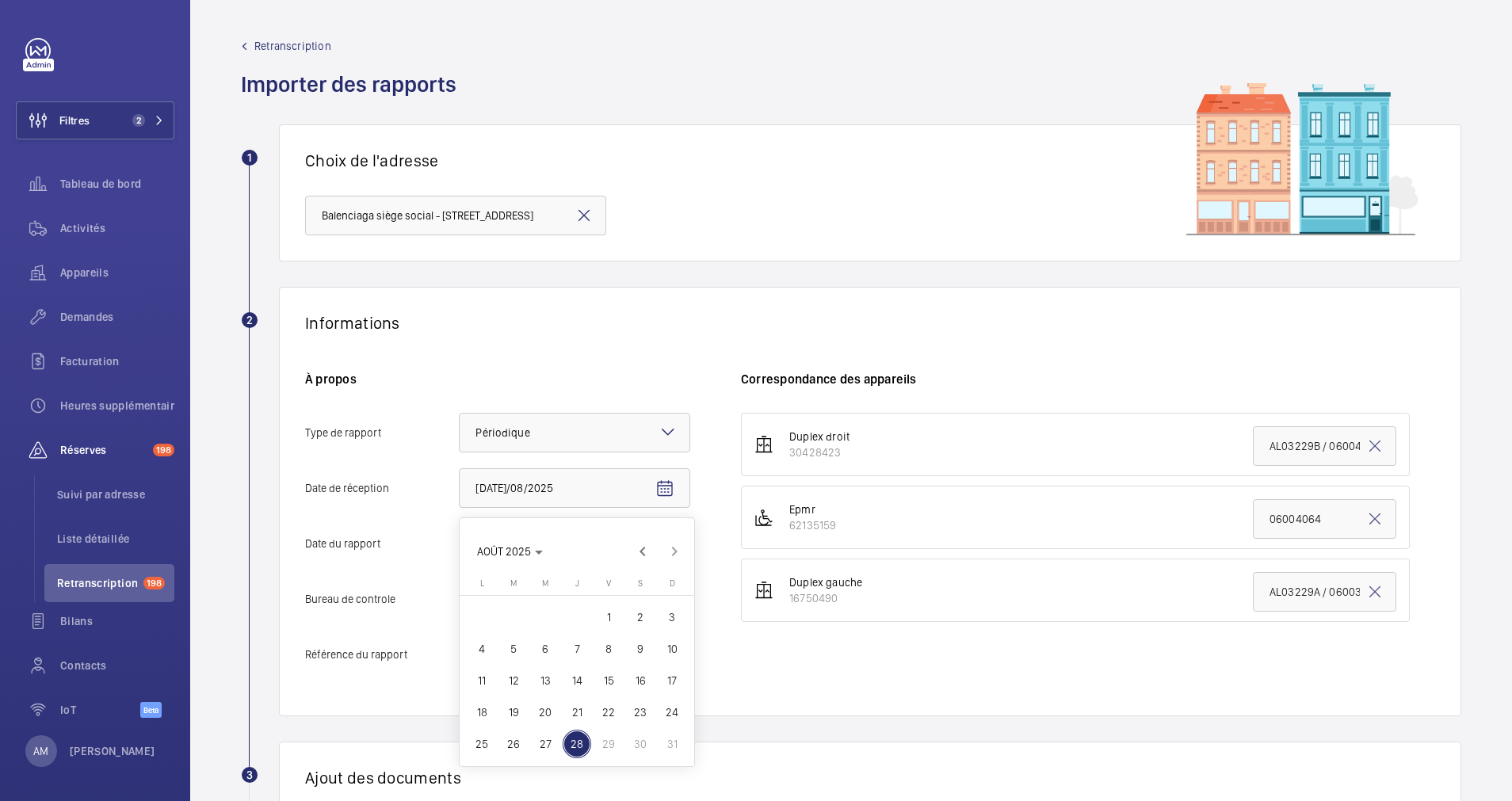
type input "27/08/2025"
click at [649, 542] on span "Open calendar" at bounding box center [665, 544] width 38 height 38
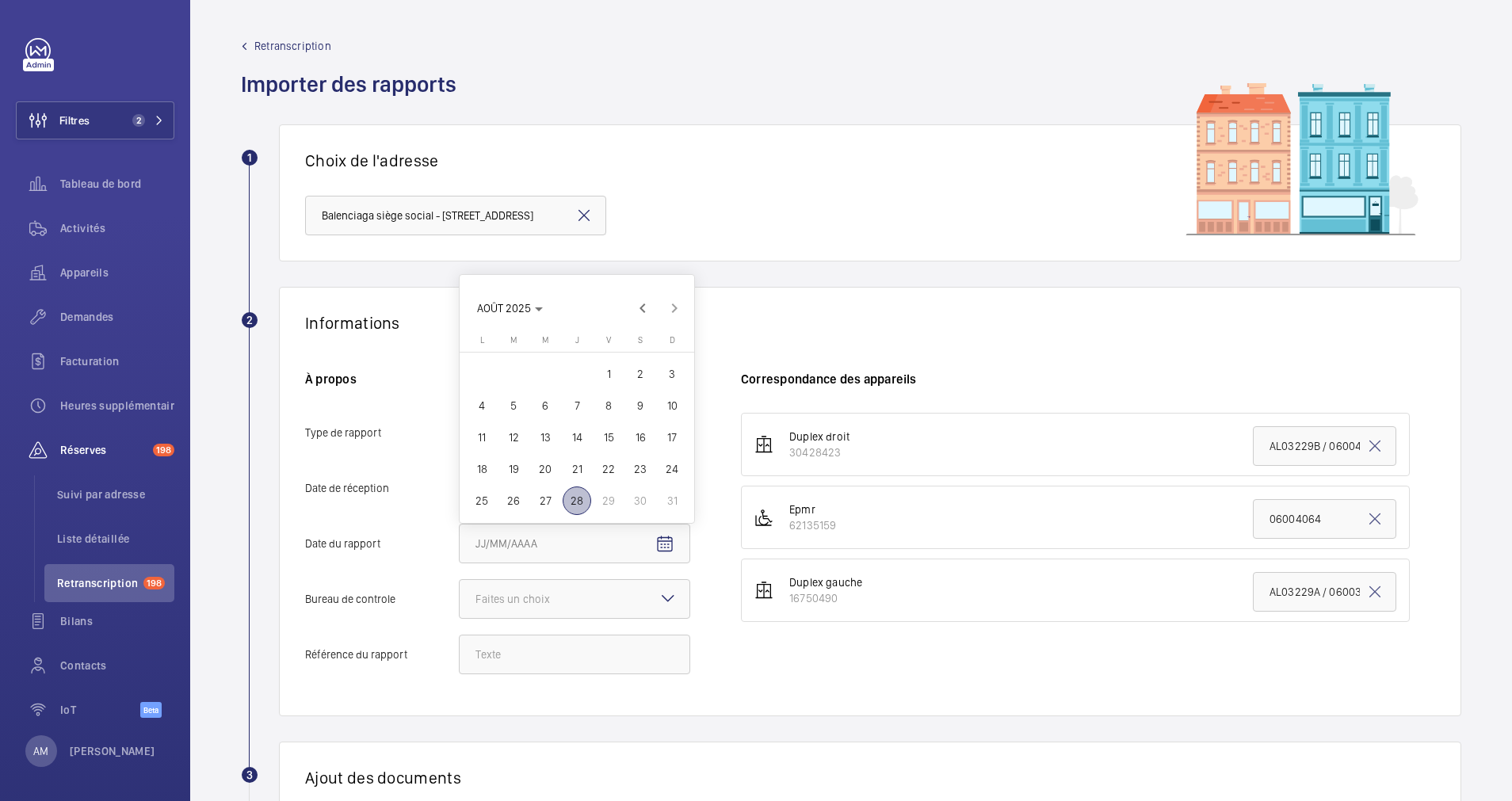
click at [524, 406] on span "5" at bounding box center [513, 405] width 28 height 28
type input "[DATE]5/08/2025"
click at [619, 593] on div at bounding box center [575, 599] width 229 height 38
click at [460, 593] on input "Bureau de controle Faites un choix Veritas Autre" at bounding box center [460, 599] width 0 height 38
click at [526, 675] on div "Autre" at bounding box center [575, 686] width 229 height 38
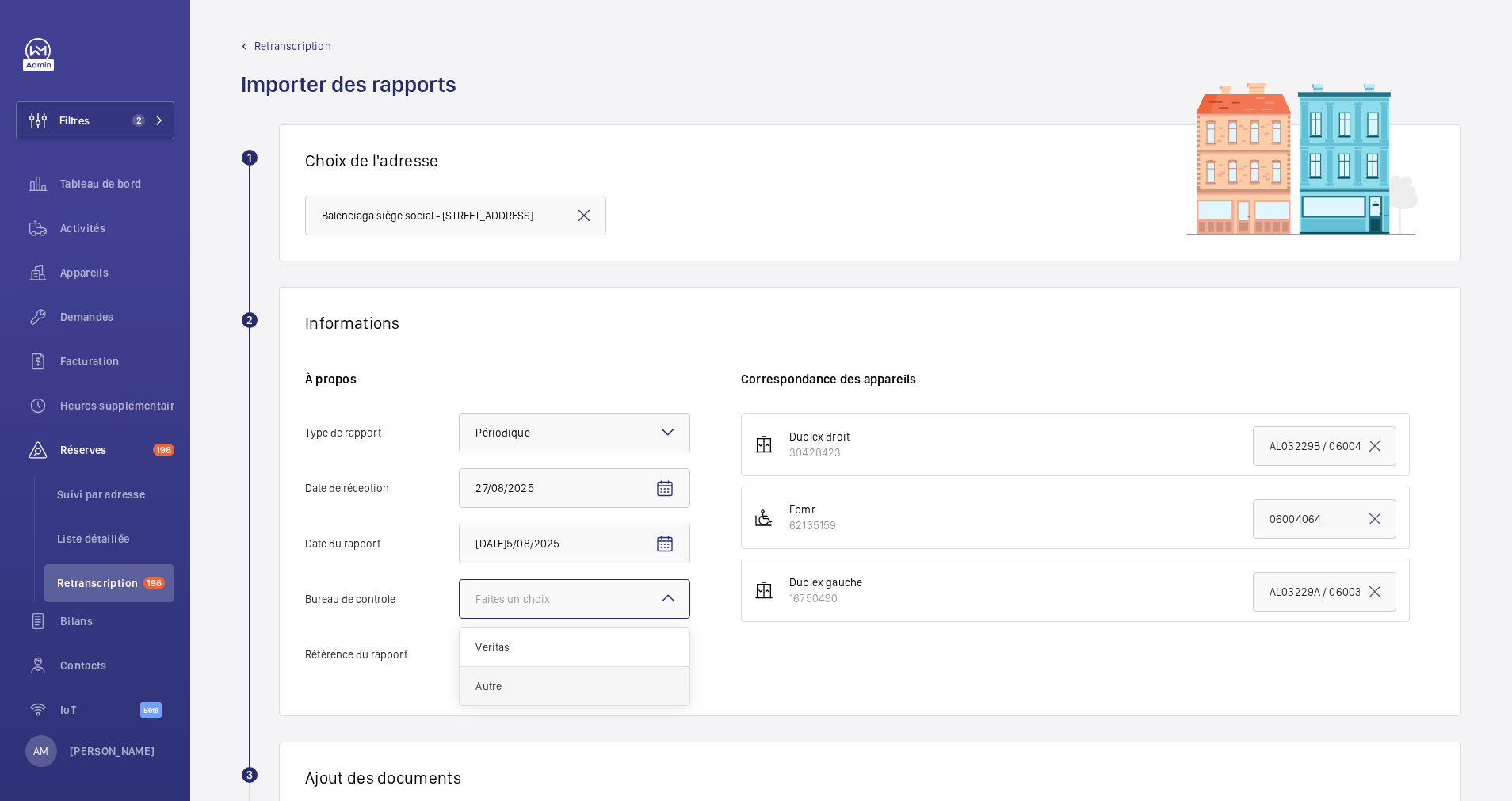
click at [460, 618] on input "Bureau de controle Faites un choix Veritas Autre" at bounding box center [460, 599] width 0 height 38
click at [547, 644] on input "Référence du rapport" at bounding box center [575, 654] width 231 height 39
paste input "A4261112032125H001003001001"
type input "A4261112032125H001003001001"
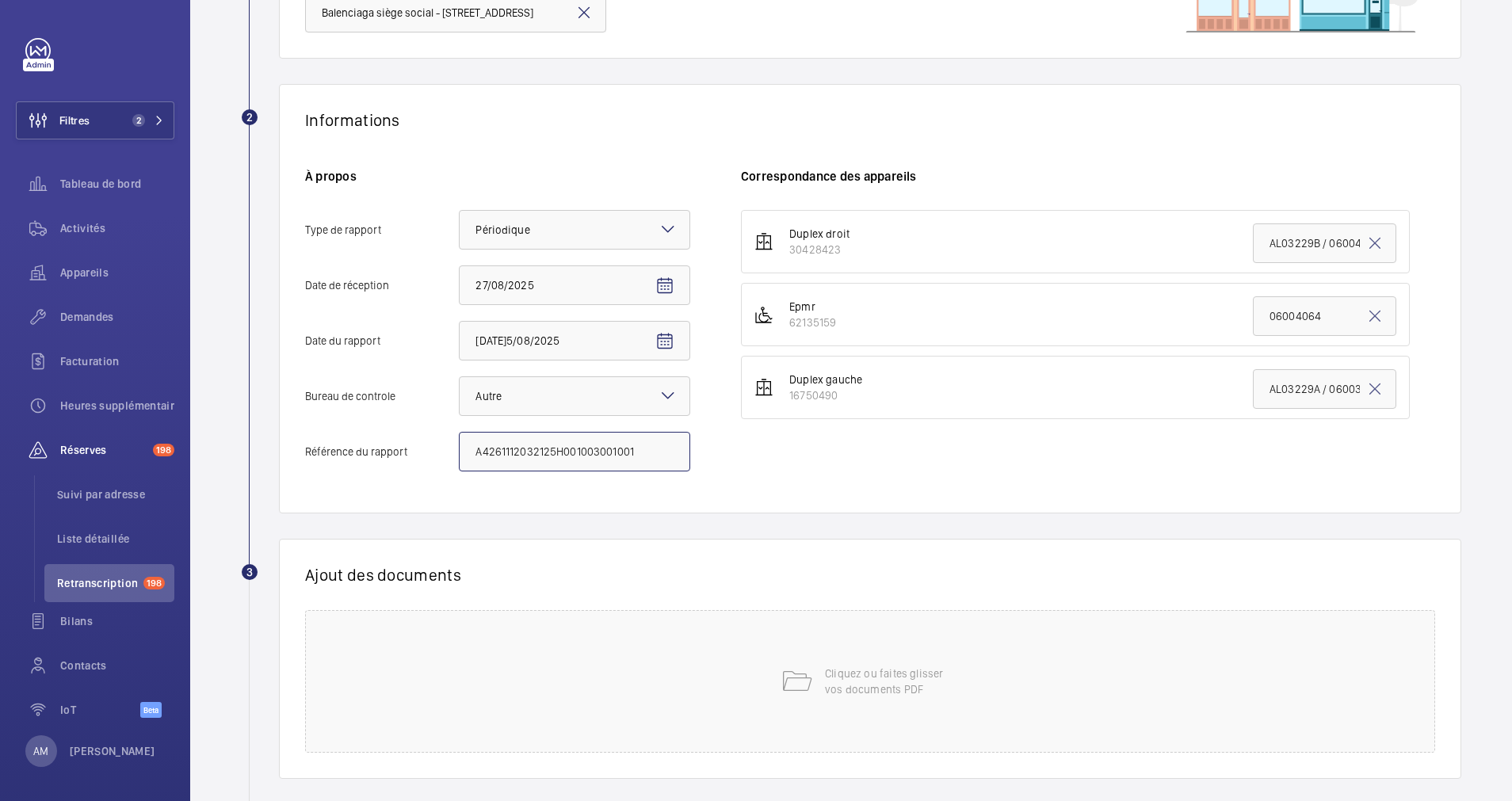
scroll to position [282, 0]
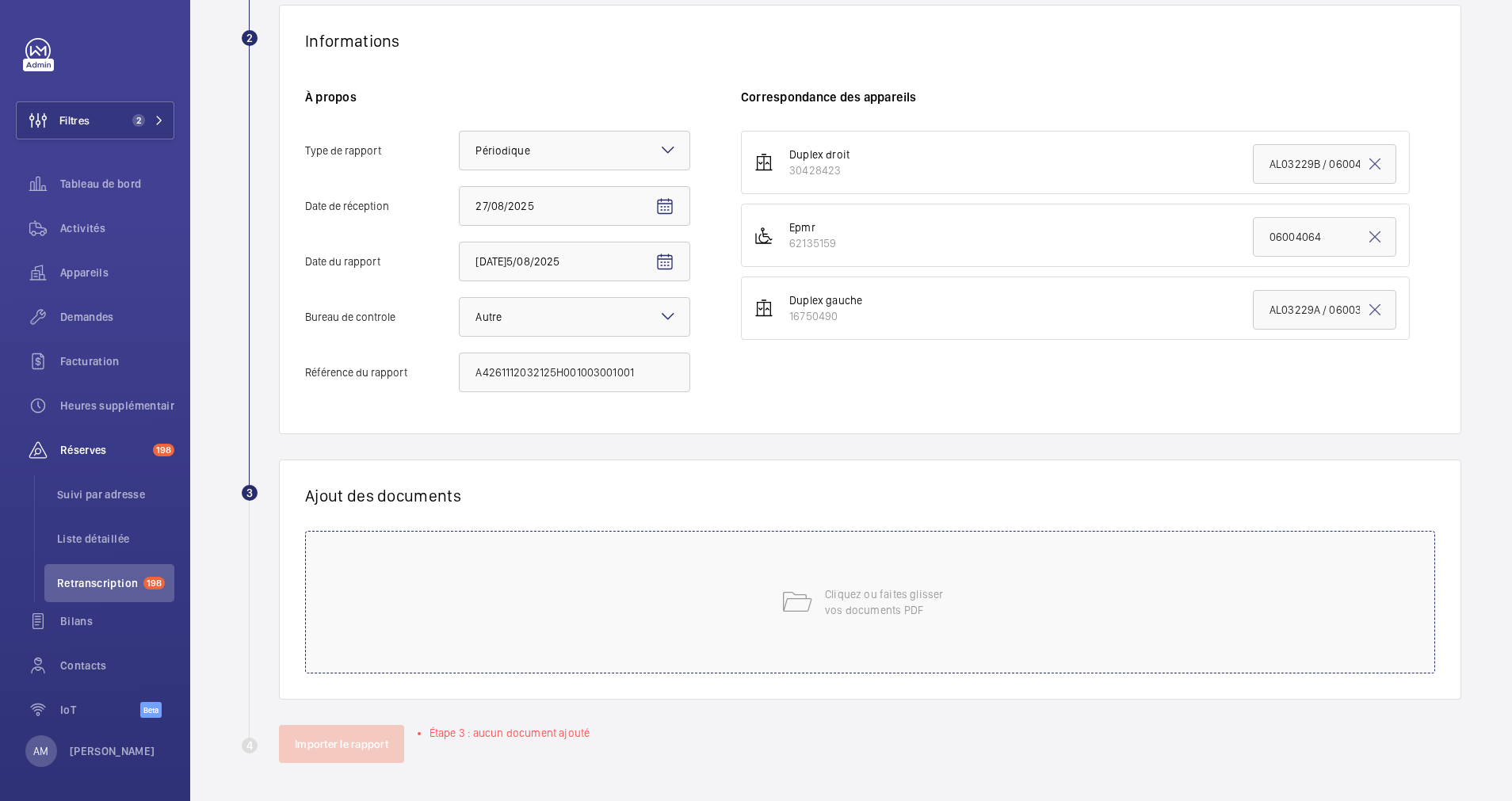
click at [744, 623] on div "Cliquez ou faites glisser vos documents PDF" at bounding box center [871, 603] width 1130 height 143
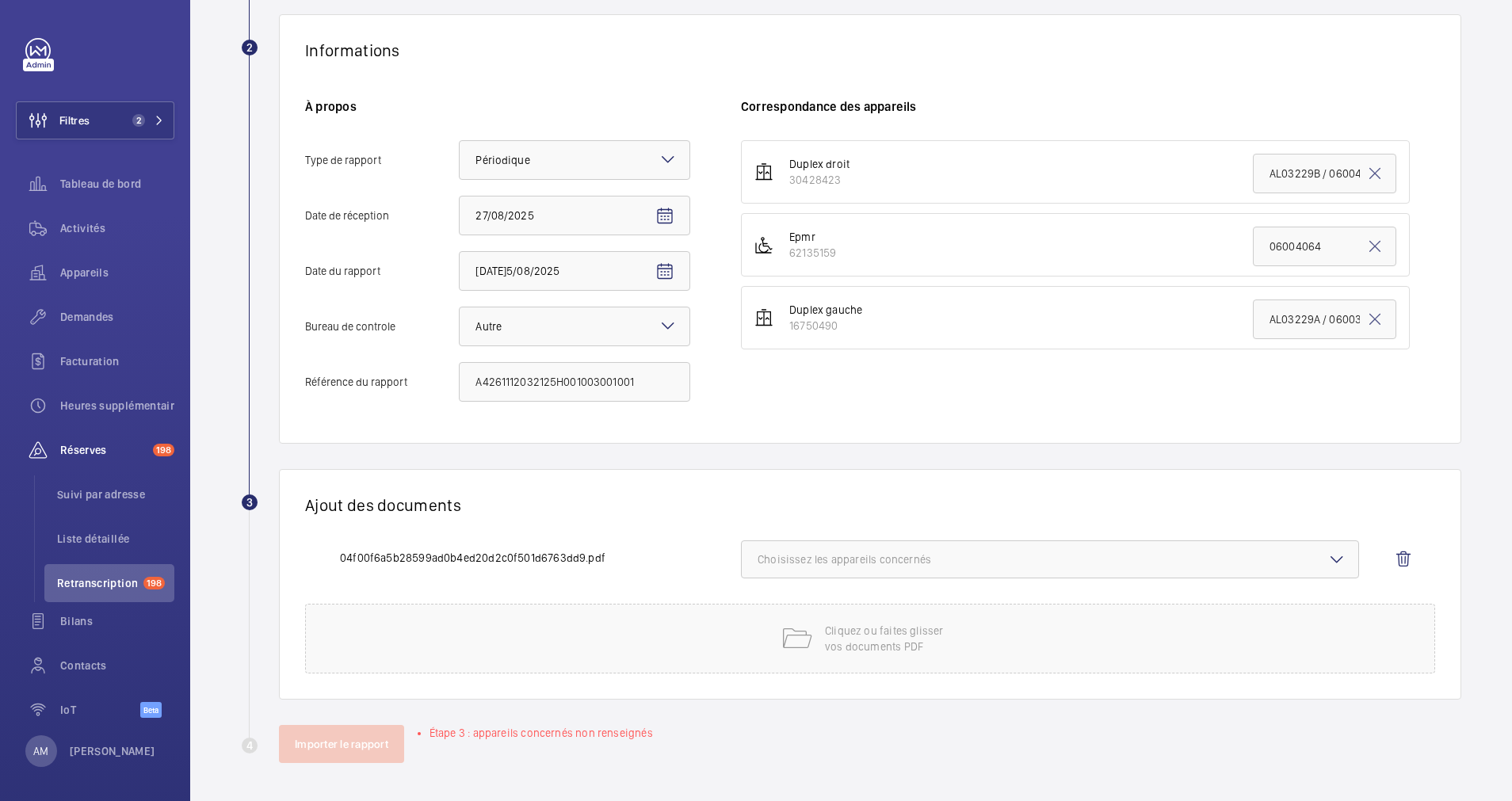
scroll to position [273, 0]
click at [978, 545] on button "Choisissez les appareils concernés" at bounding box center [1049, 559] width 618 height 38
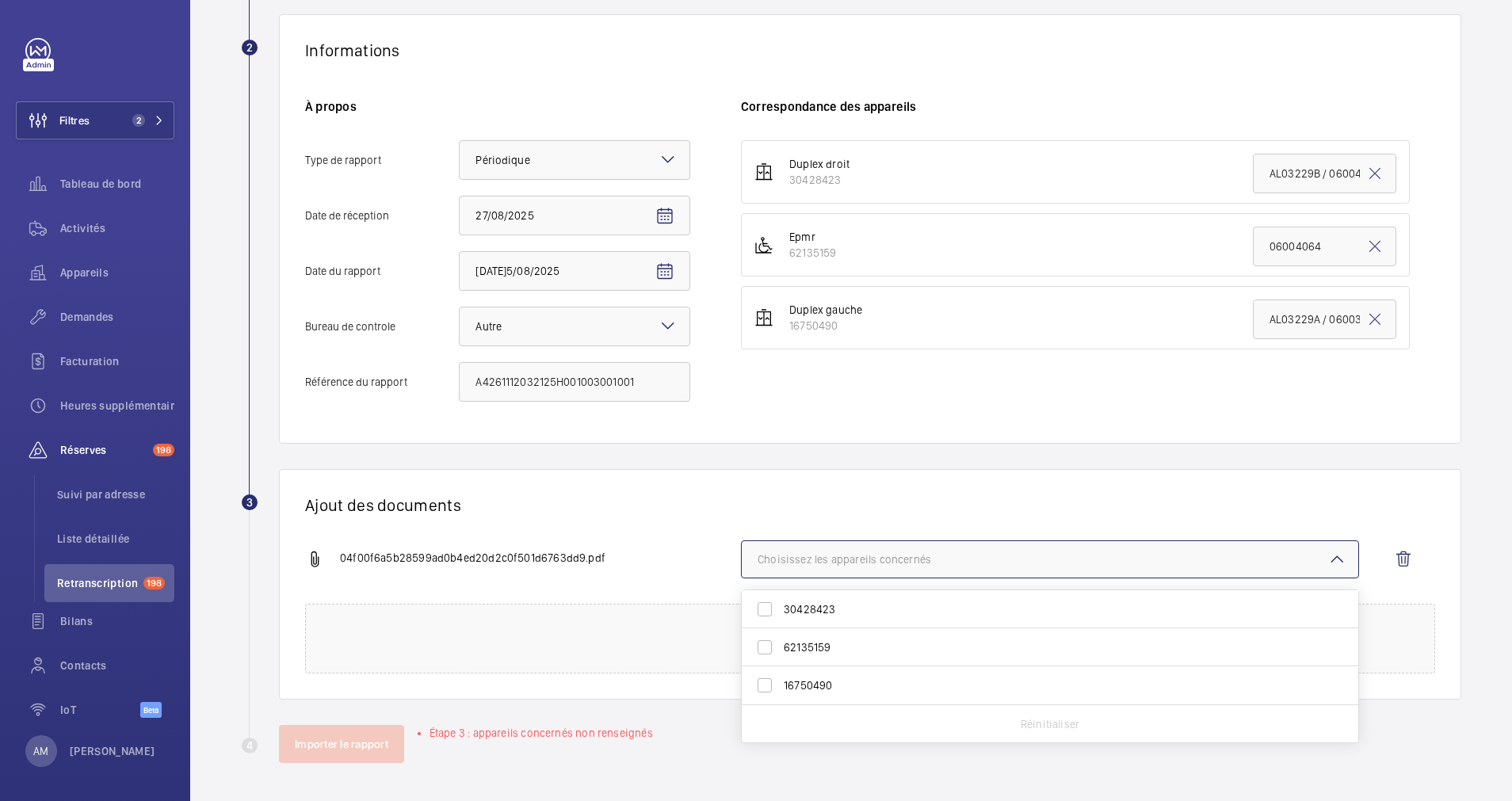
click at [771, 607] on label "30428423" at bounding box center [1038, 609] width 593 height 38
click at [771, 607] on input "30428423" at bounding box center [765, 609] width 32 height 32
checkbox input "true"
click at [764, 646] on label "62135159" at bounding box center [1038, 647] width 593 height 38
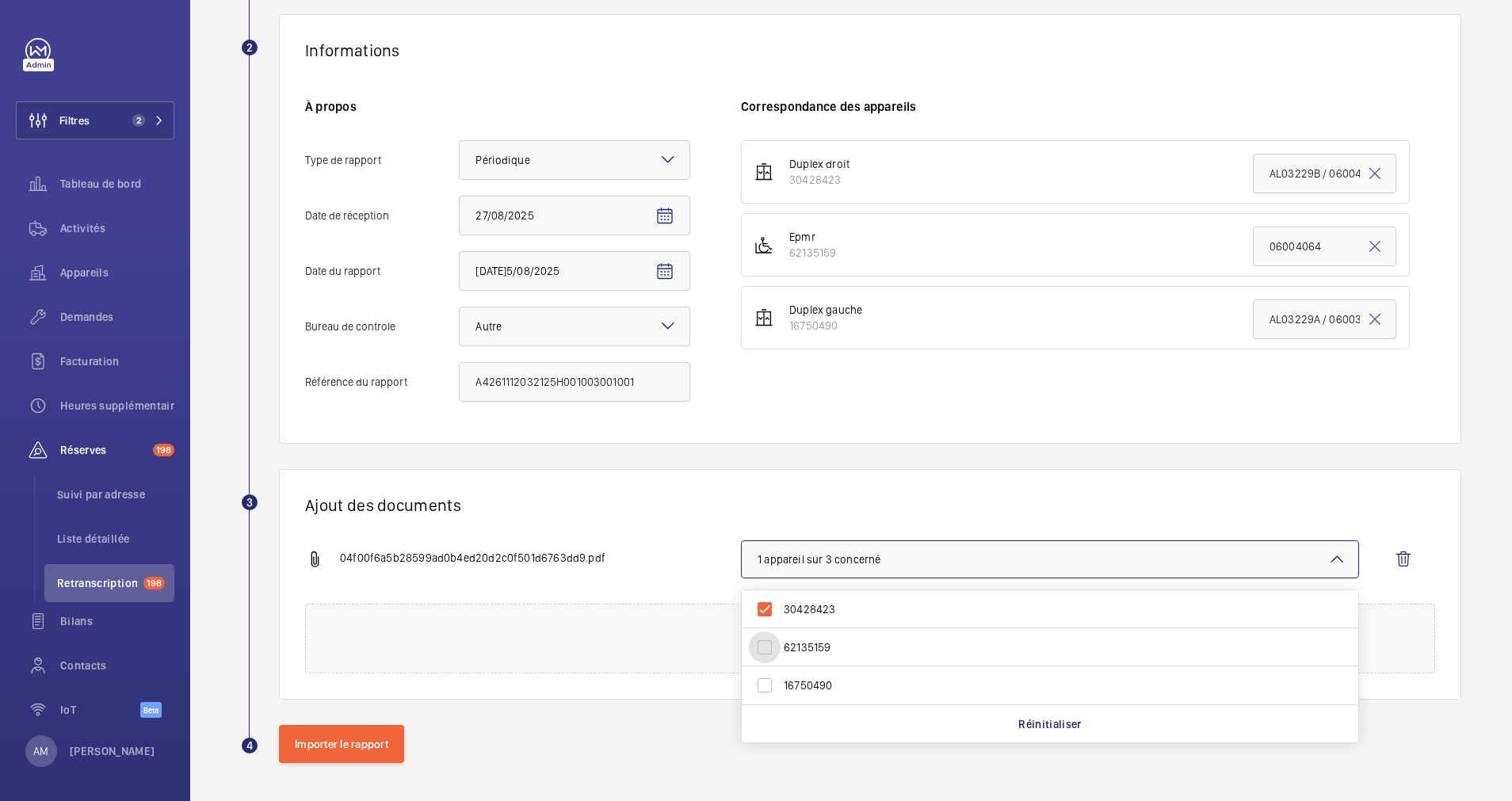
click at [764, 646] on input "62135159" at bounding box center [765, 648] width 32 height 32
checkbox input "true"
click at [762, 685] on label "16750490" at bounding box center [1038, 685] width 593 height 38
click at [762, 685] on input "16750490" at bounding box center [765, 685] width 32 height 32
checkbox input "true"
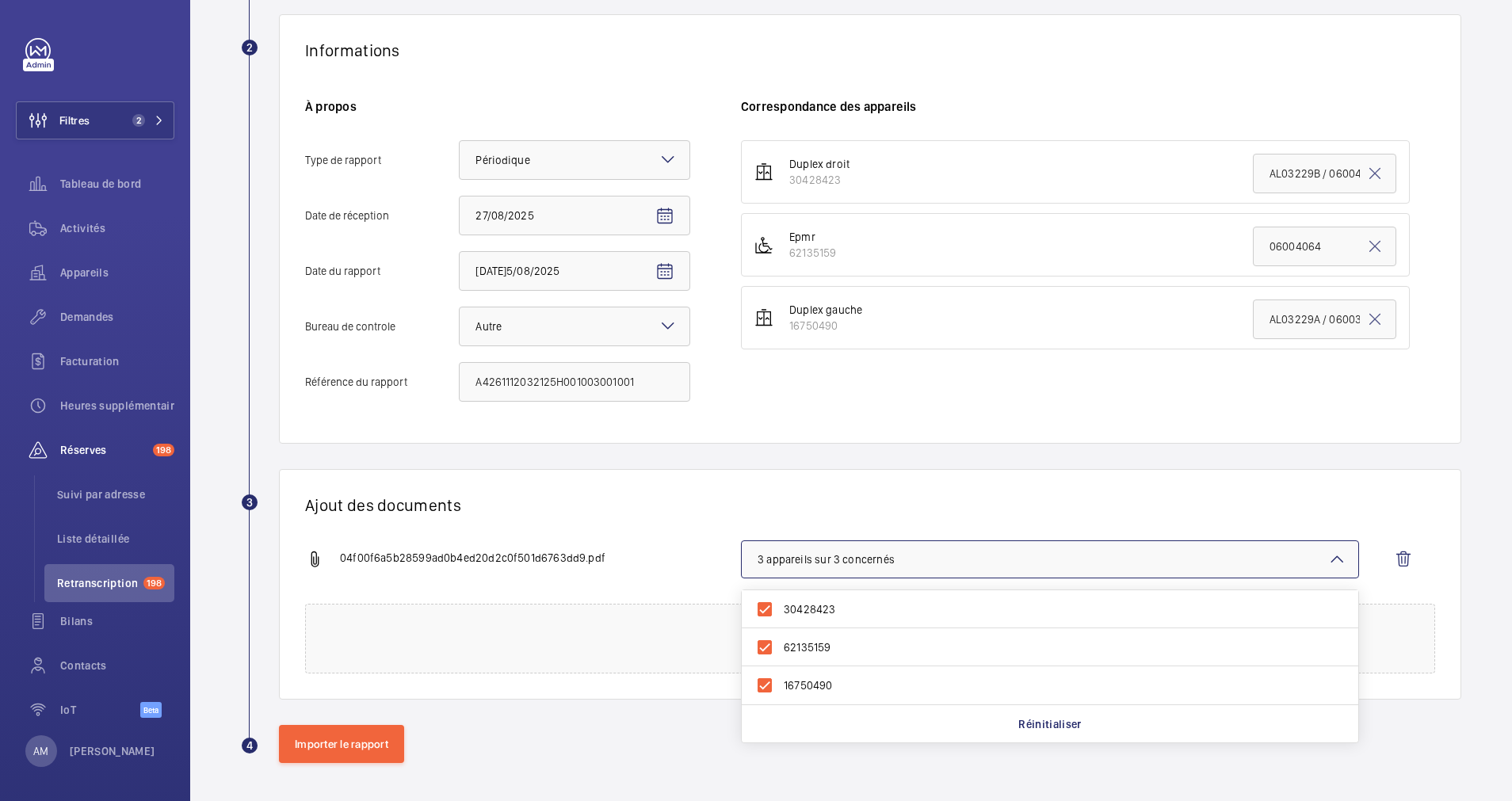
click at [932, 487] on div "Ajout des documents 04f00f6a5b28599ad0b4ed20d2c0f501d6763dd9.pdf 3 appareils su…" at bounding box center [871, 584] width 1183 height 230
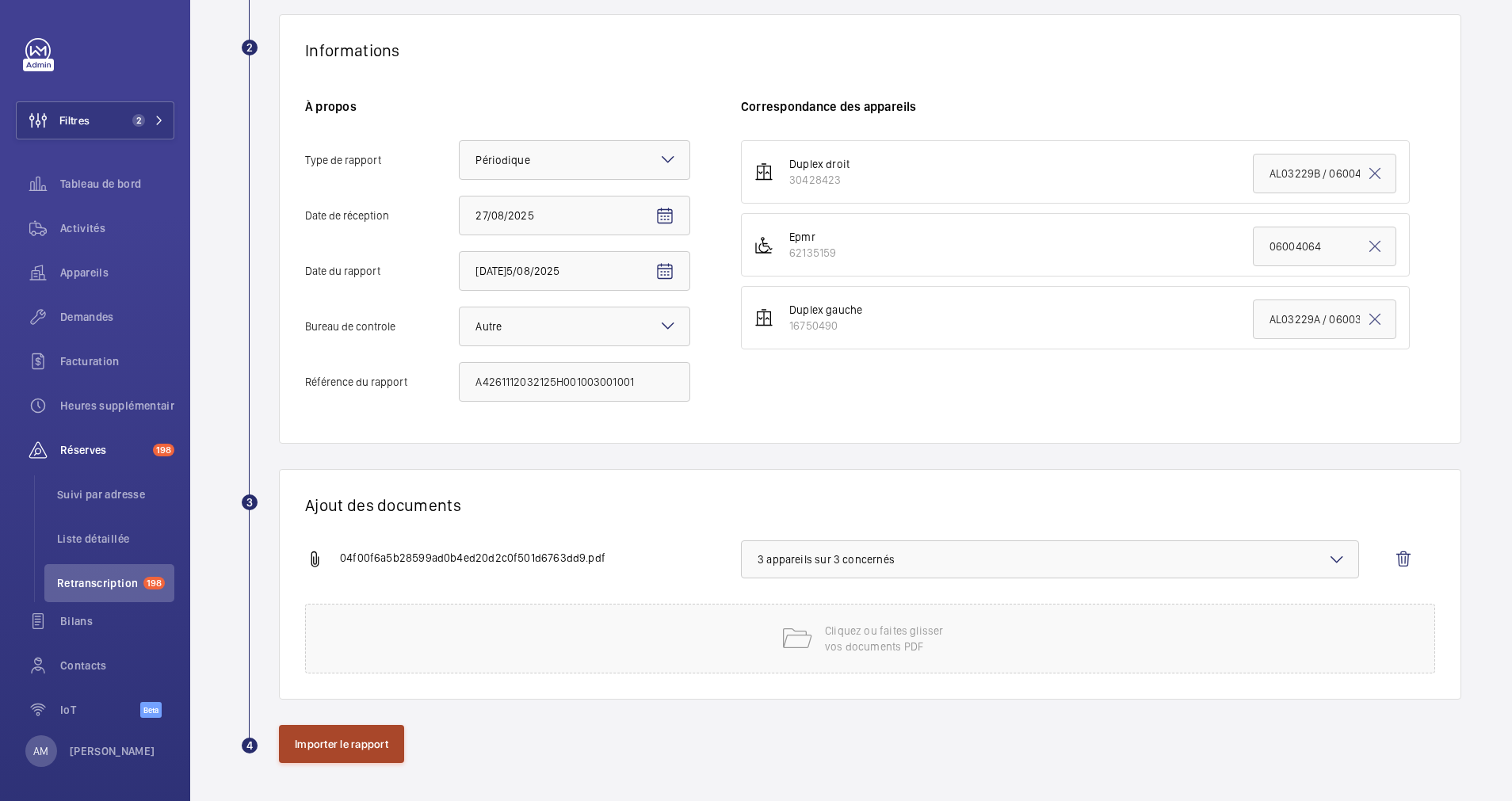
click at [366, 749] on button "Importer le rapport" at bounding box center [341, 744] width 125 height 38
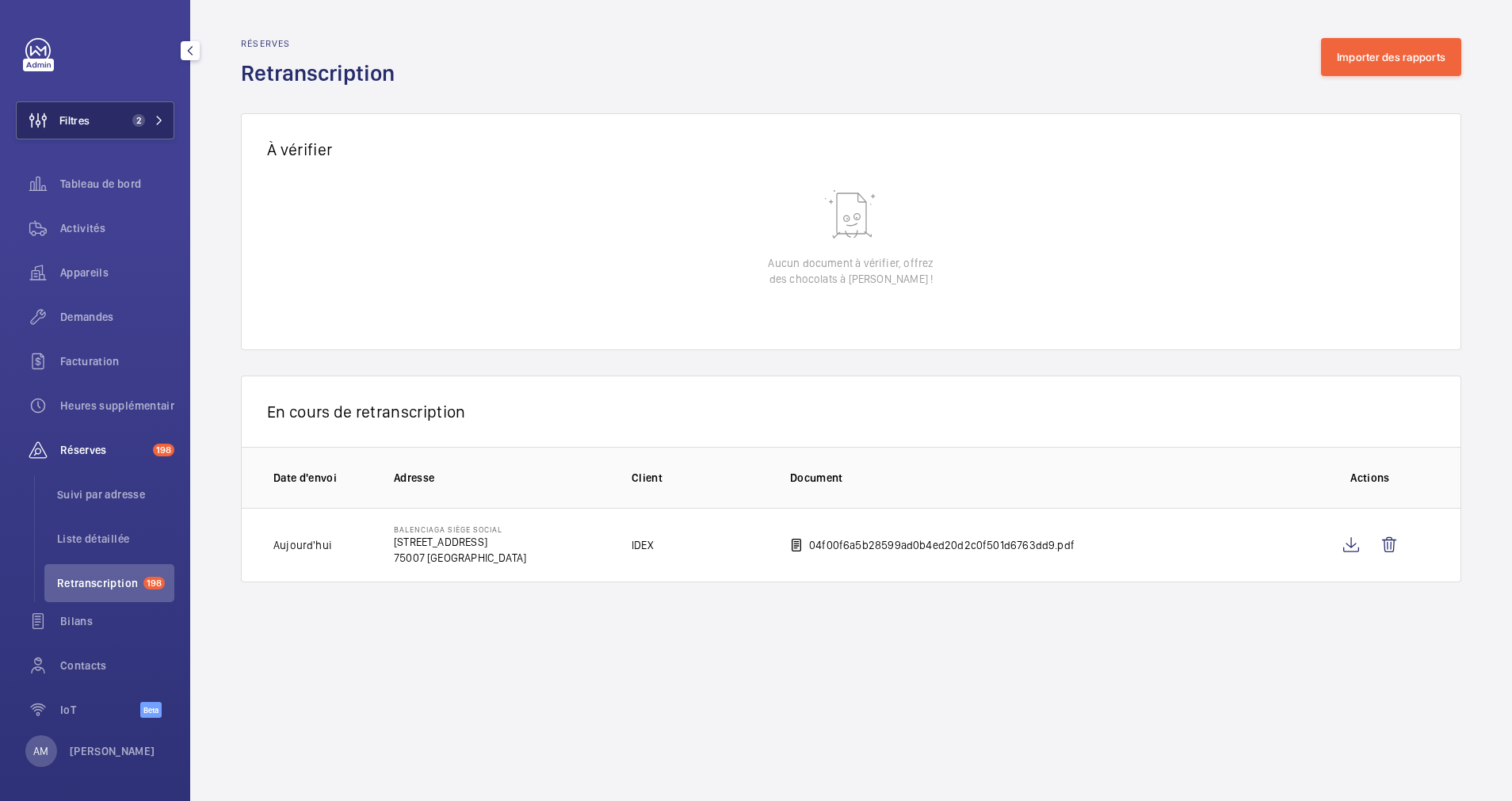
click at [160, 113] on button "Filtres 2" at bounding box center [95, 120] width 159 height 38
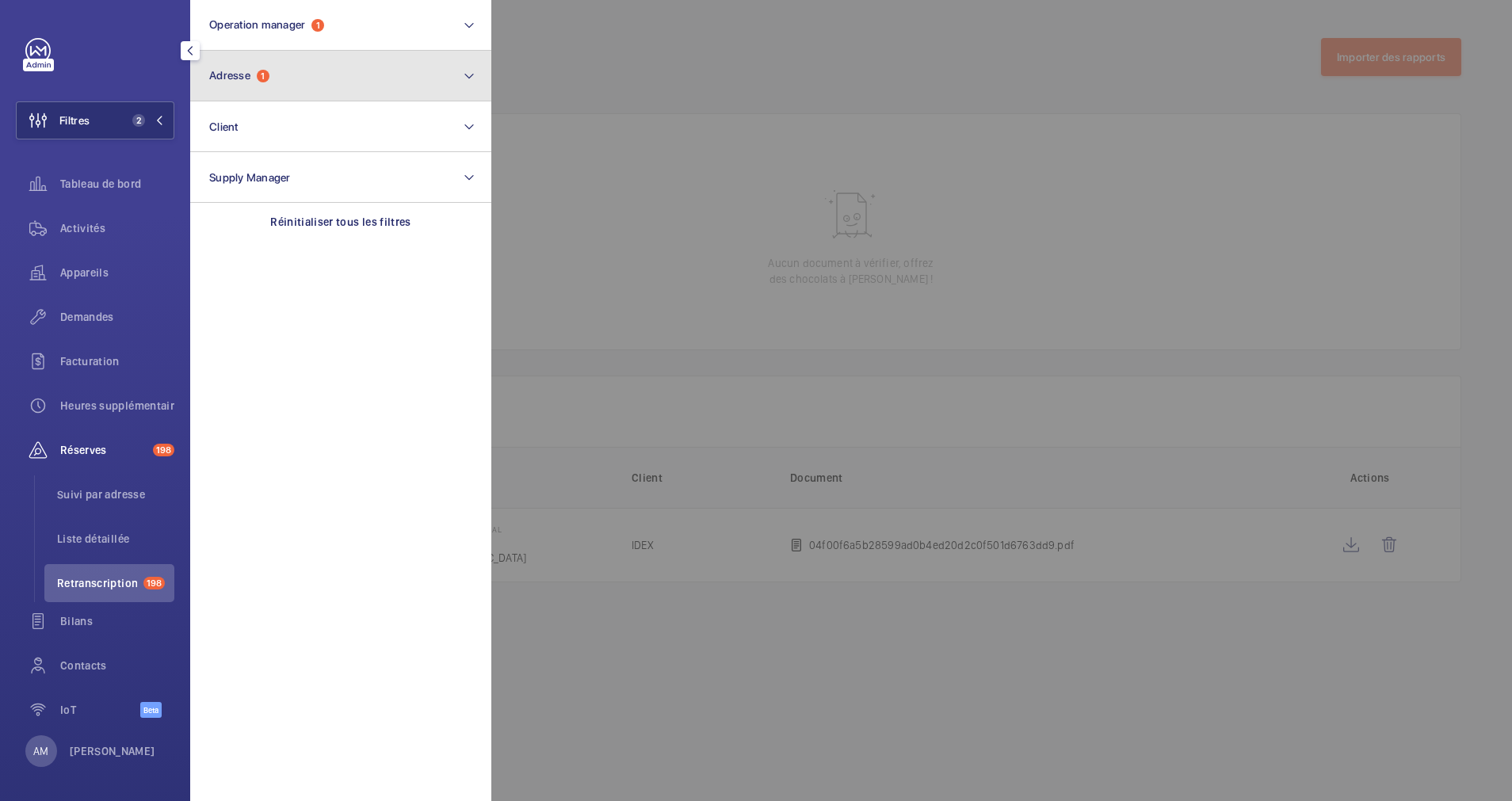
click at [305, 55] on button "Adresse 1" at bounding box center [340, 76] width 301 height 51
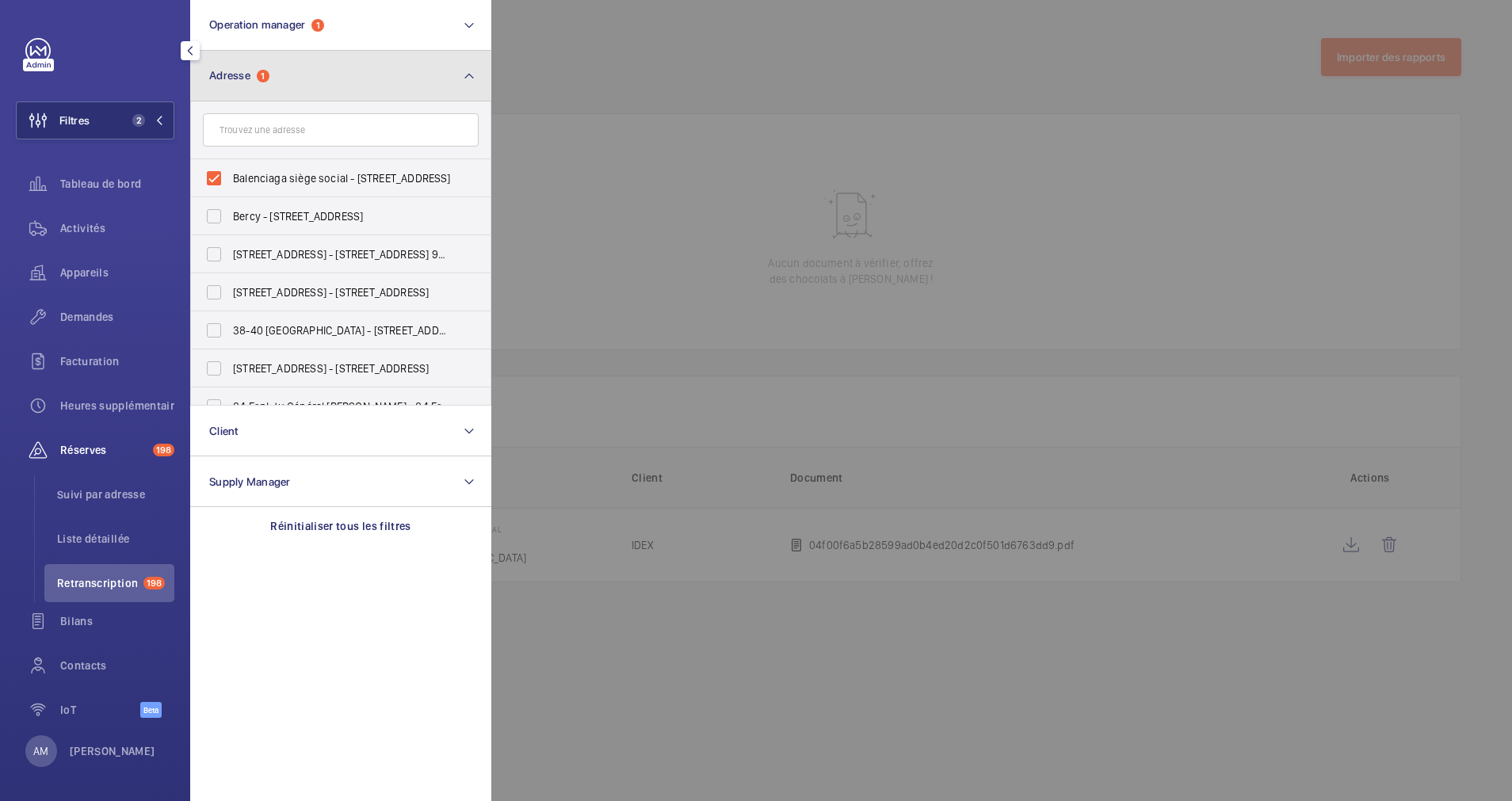
click at [298, 83] on button "Adresse 1" at bounding box center [340, 76] width 301 height 51
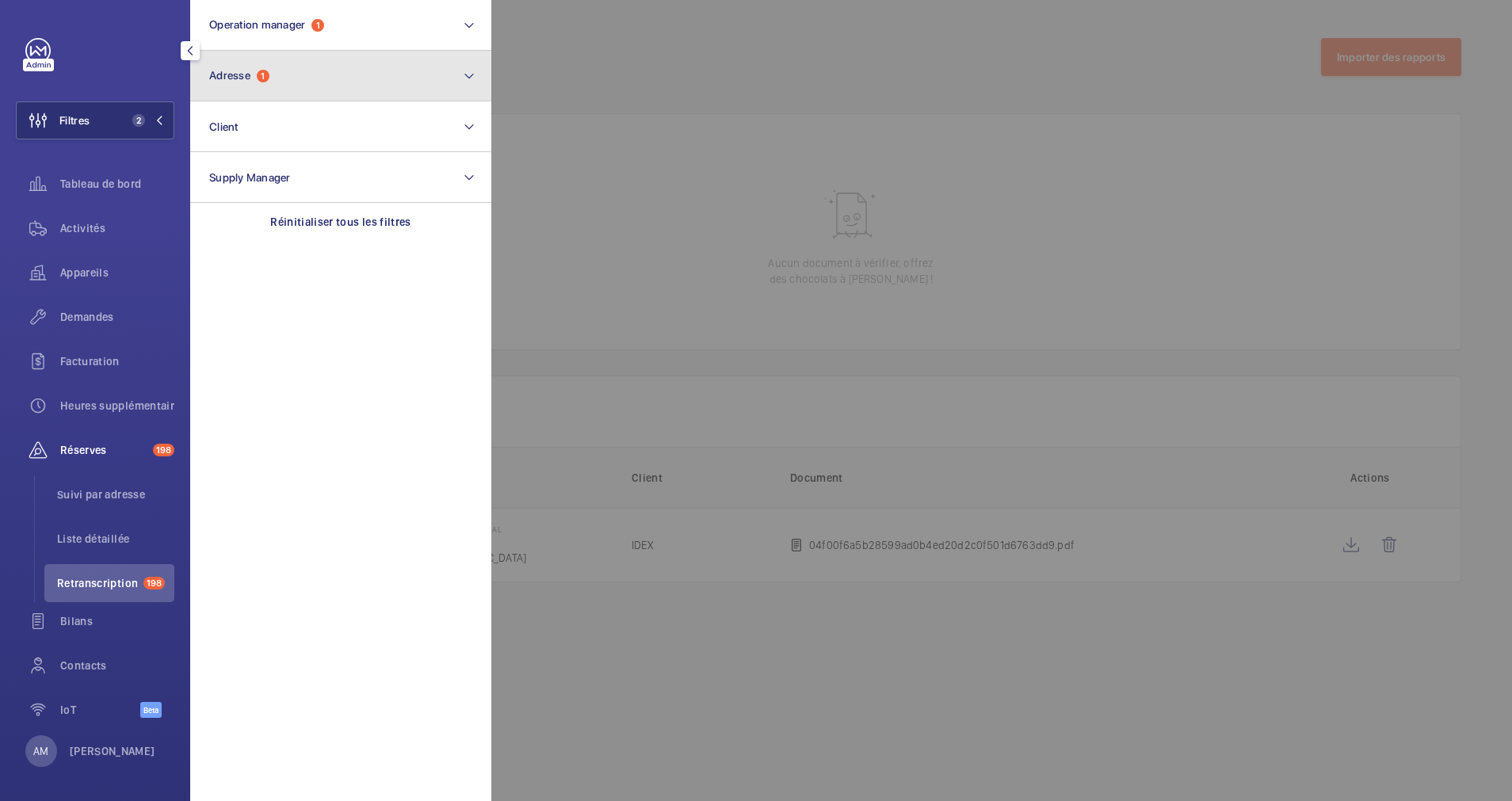
click at [336, 68] on button "Adresse 1" at bounding box center [340, 76] width 301 height 51
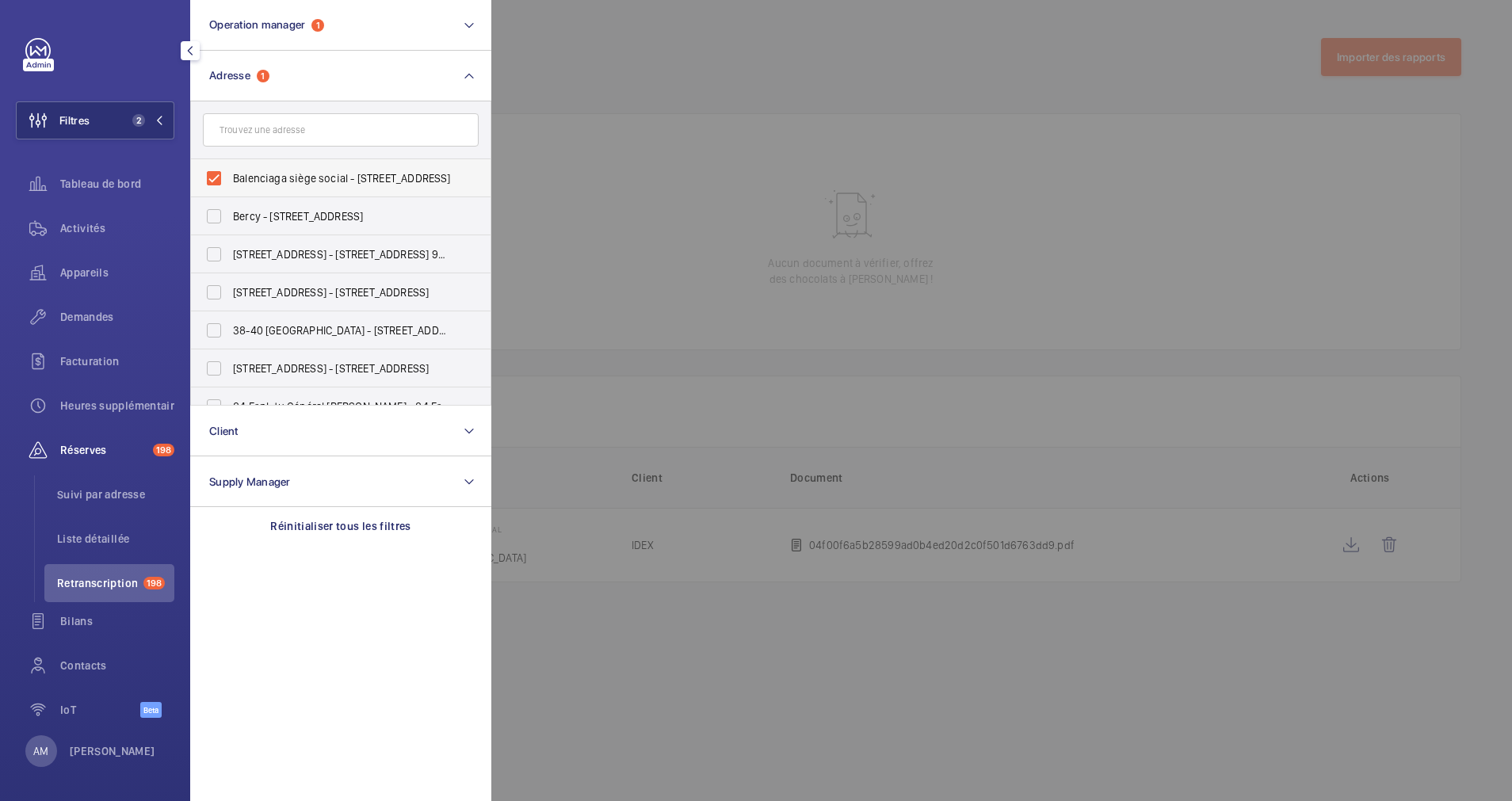
click at [215, 177] on label "Balenciaga siège social - [STREET_ADDRESS]" at bounding box center [328, 178] width 276 height 38
click at [215, 177] on input "Balenciaga siège social - [STREET_ADDRESS]" at bounding box center [214, 179] width 32 height 32
checkbox input "false"
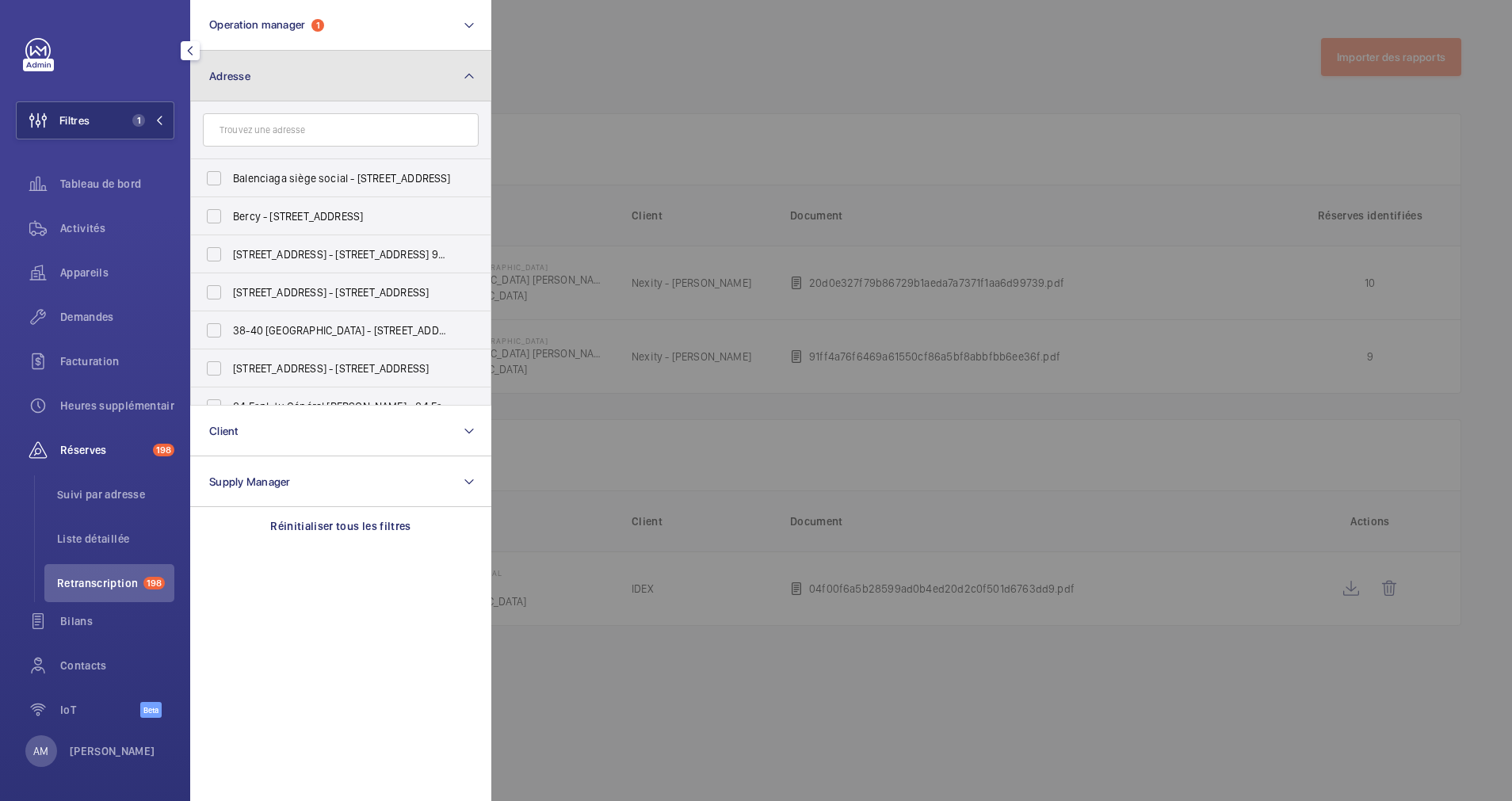
click at [461, 78] on button "Adresse" at bounding box center [340, 76] width 301 height 51
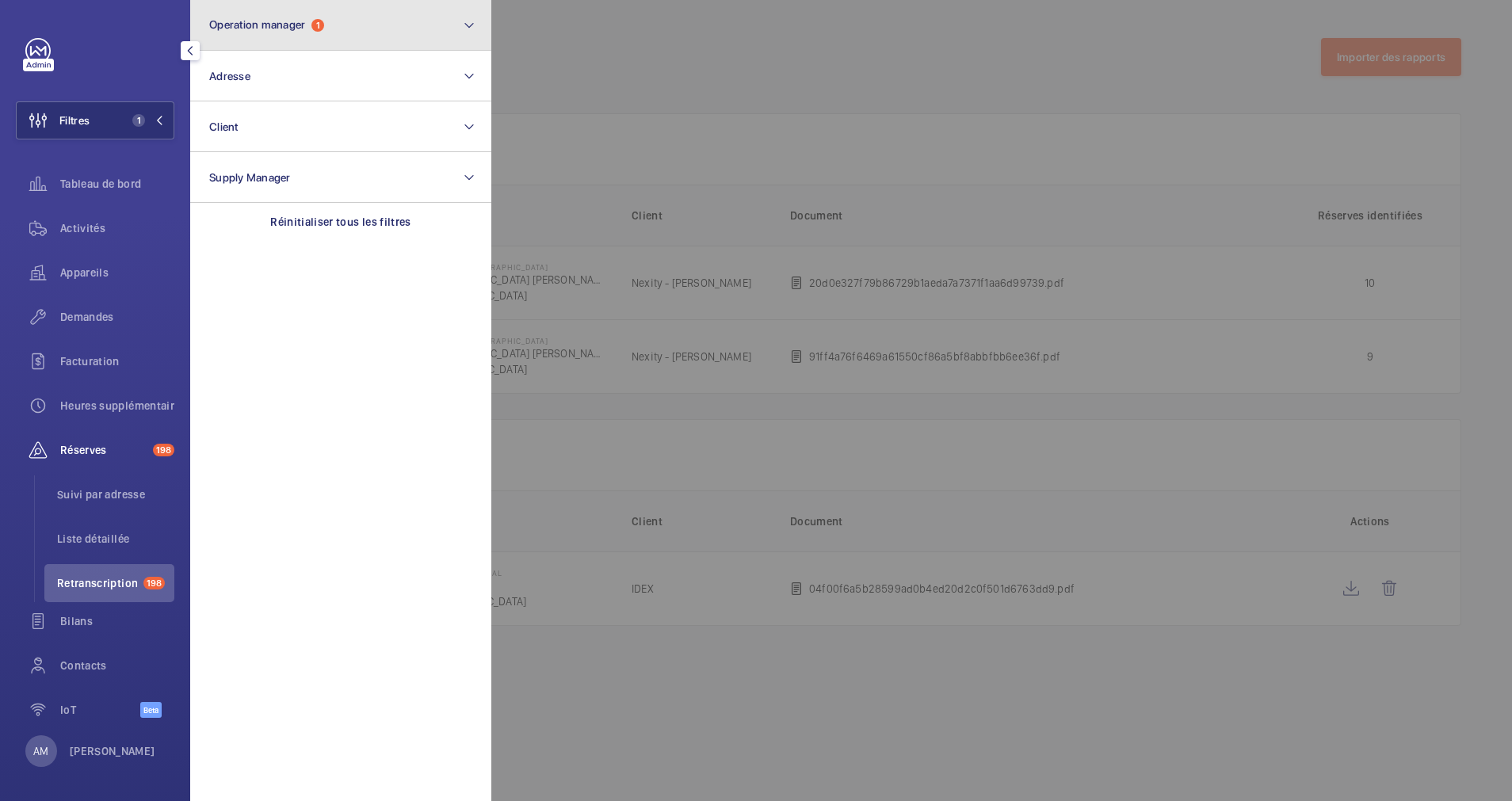
click at [436, 26] on button "Operation manager 1" at bounding box center [340, 25] width 301 height 51
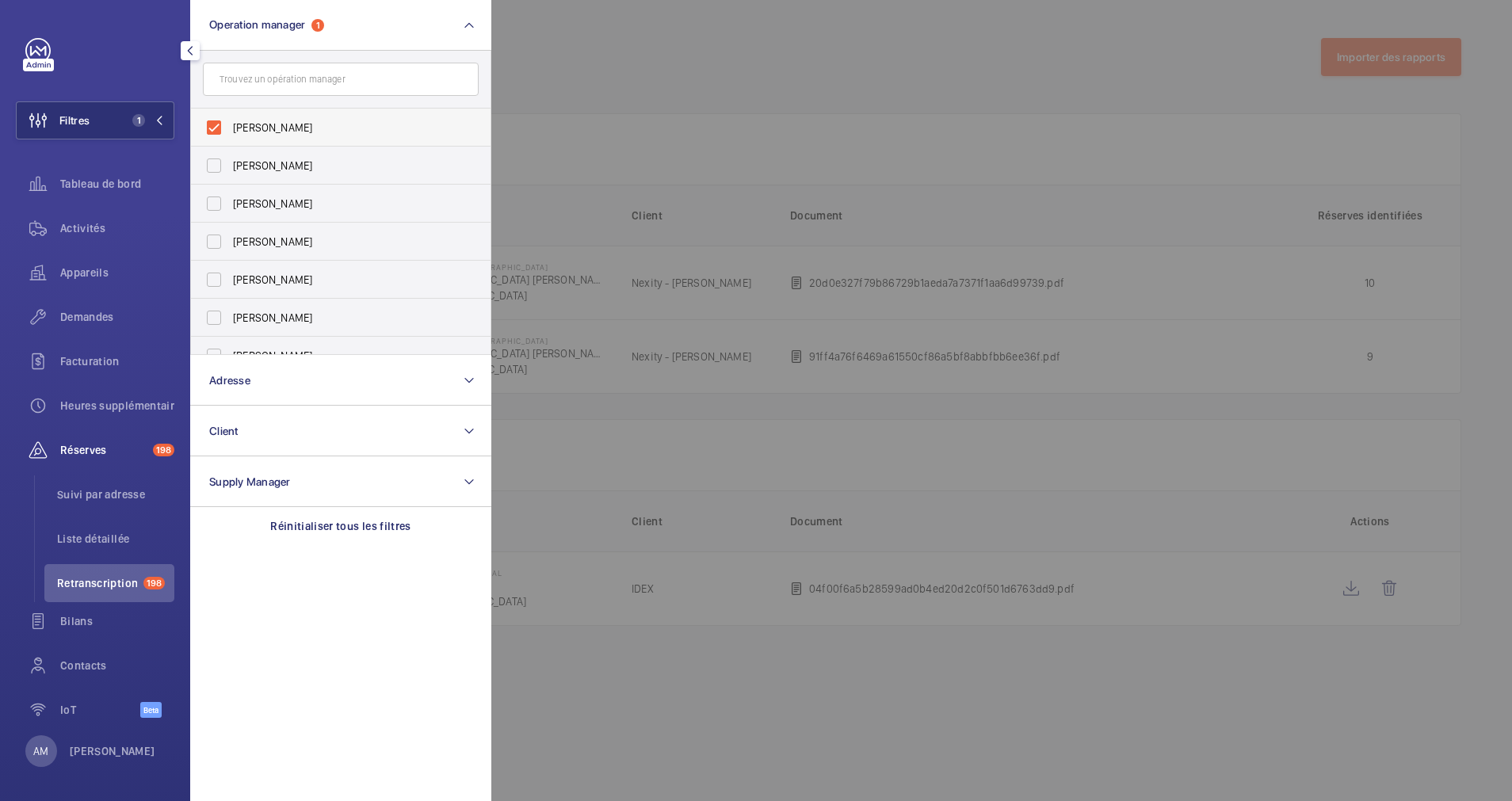
click at [228, 124] on label "[PERSON_NAME]" at bounding box center [328, 127] width 276 height 38
click at [228, 124] on input "[PERSON_NAME]" at bounding box center [214, 128] width 32 height 32
checkbox input "false"
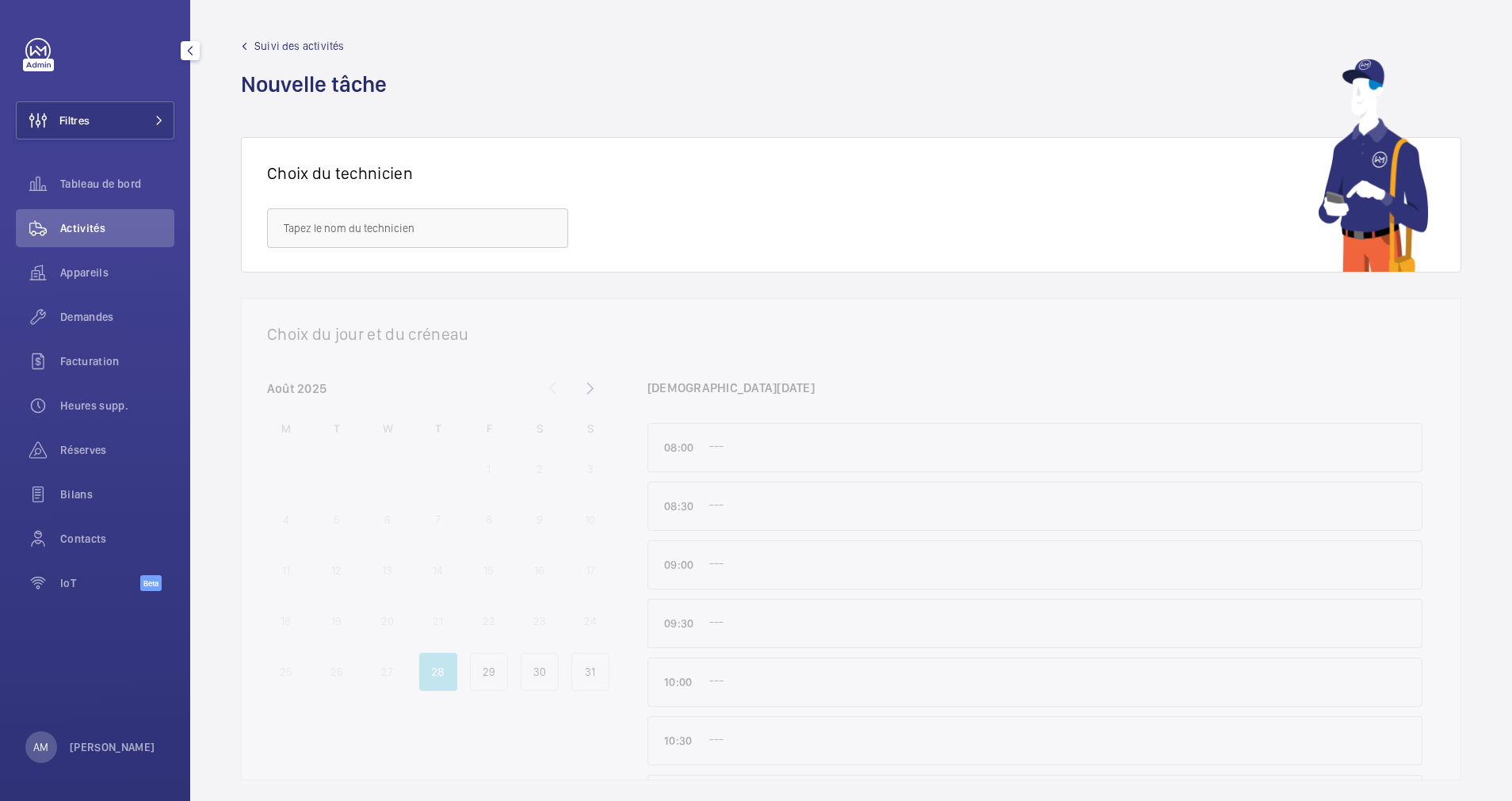
click at [566, 78] on div "Suivi des activités Nouvelle tâche" at bounding box center [851, 68] width 1221 height 61
click at [152, 111] on button "Filtres" at bounding box center [95, 120] width 159 height 38
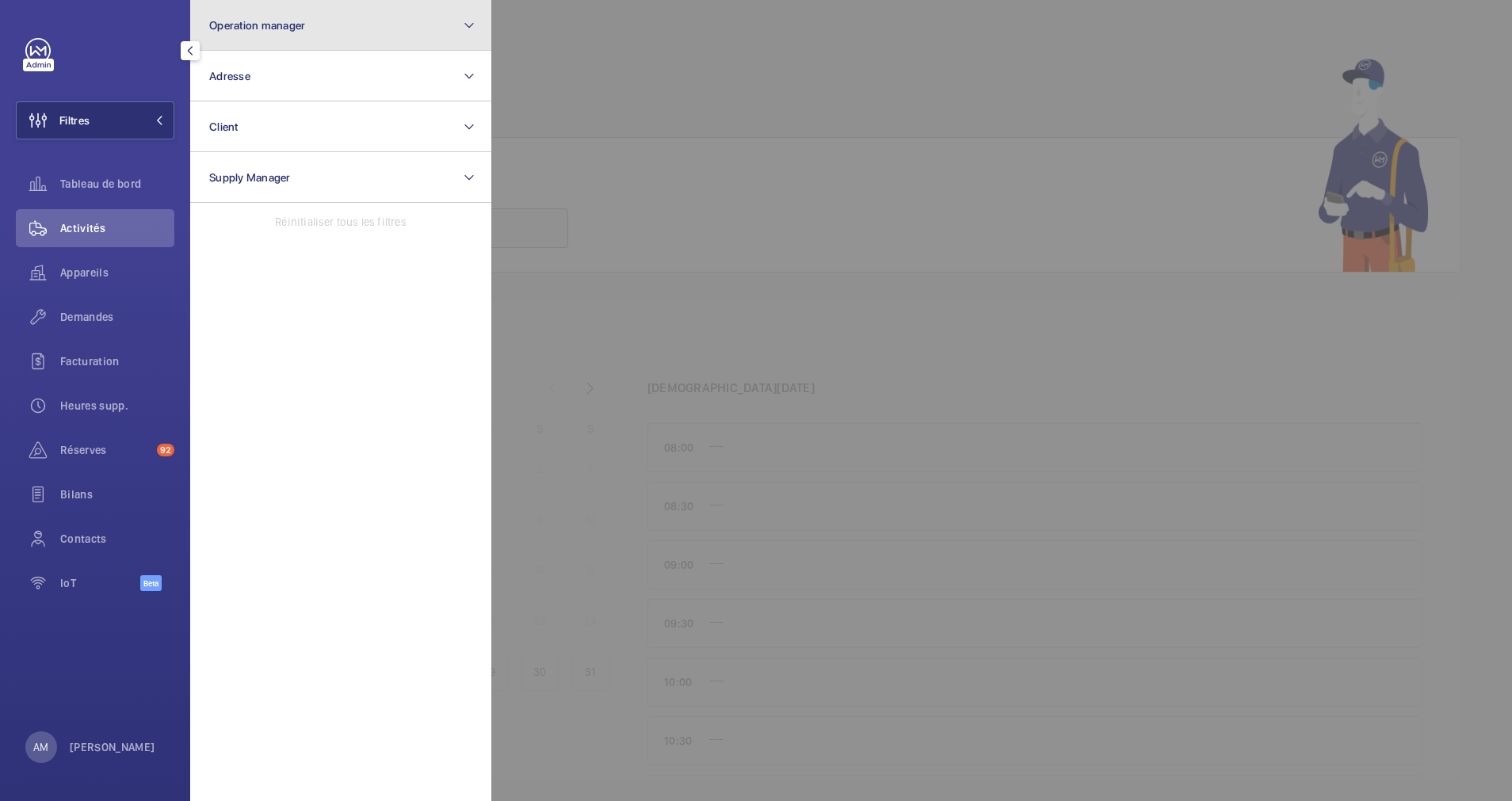
click at [313, 38] on button "Operation manager" at bounding box center [340, 25] width 301 height 51
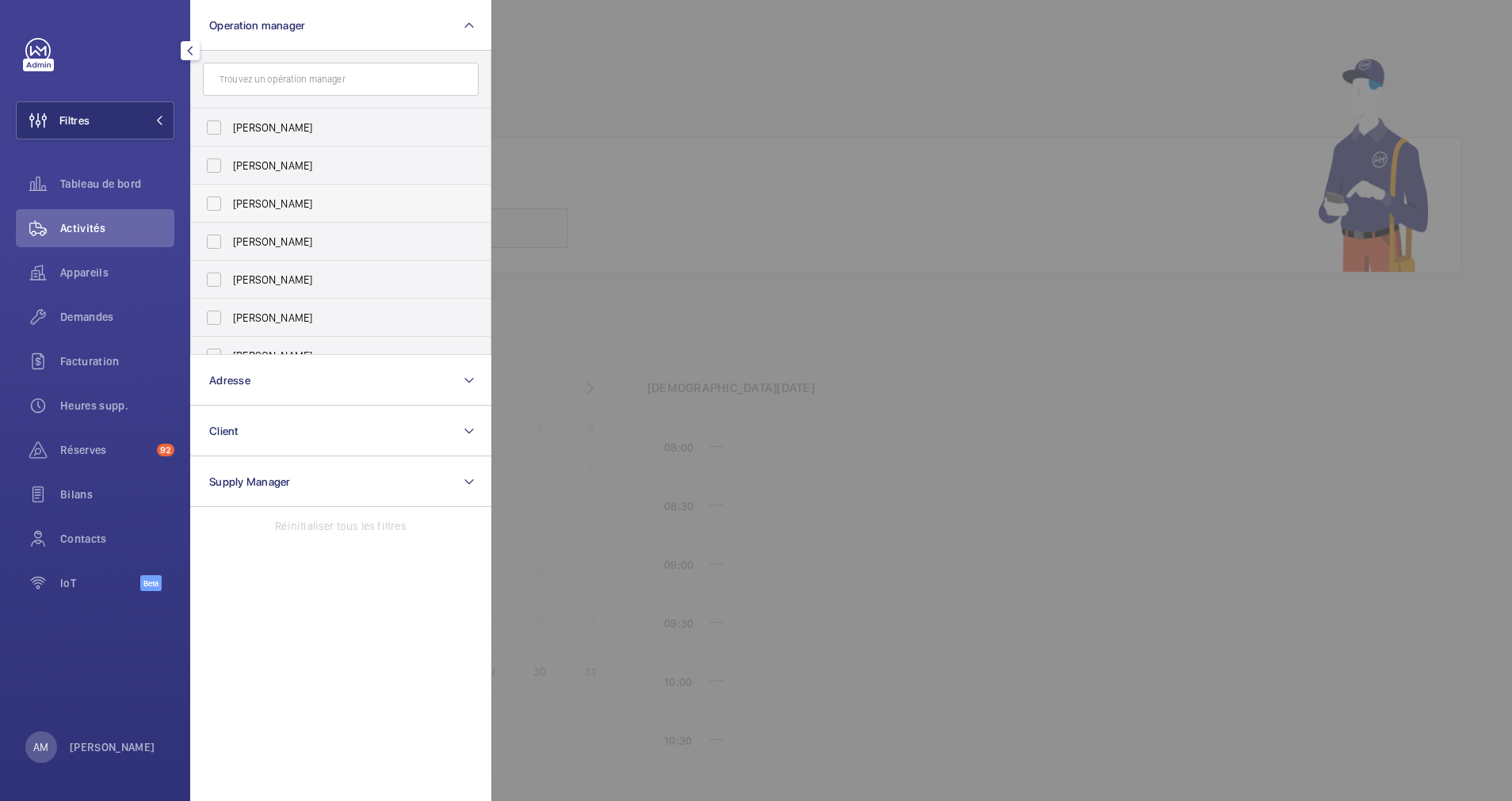
click at [259, 197] on span "[PERSON_NAME]" at bounding box center [342, 203] width 218 height 16
click at [229, 197] on input "[PERSON_NAME]" at bounding box center [214, 204] width 32 height 32
checkbox input "true"
click at [352, 18] on button "Operation manager 1" at bounding box center [340, 25] width 301 height 51
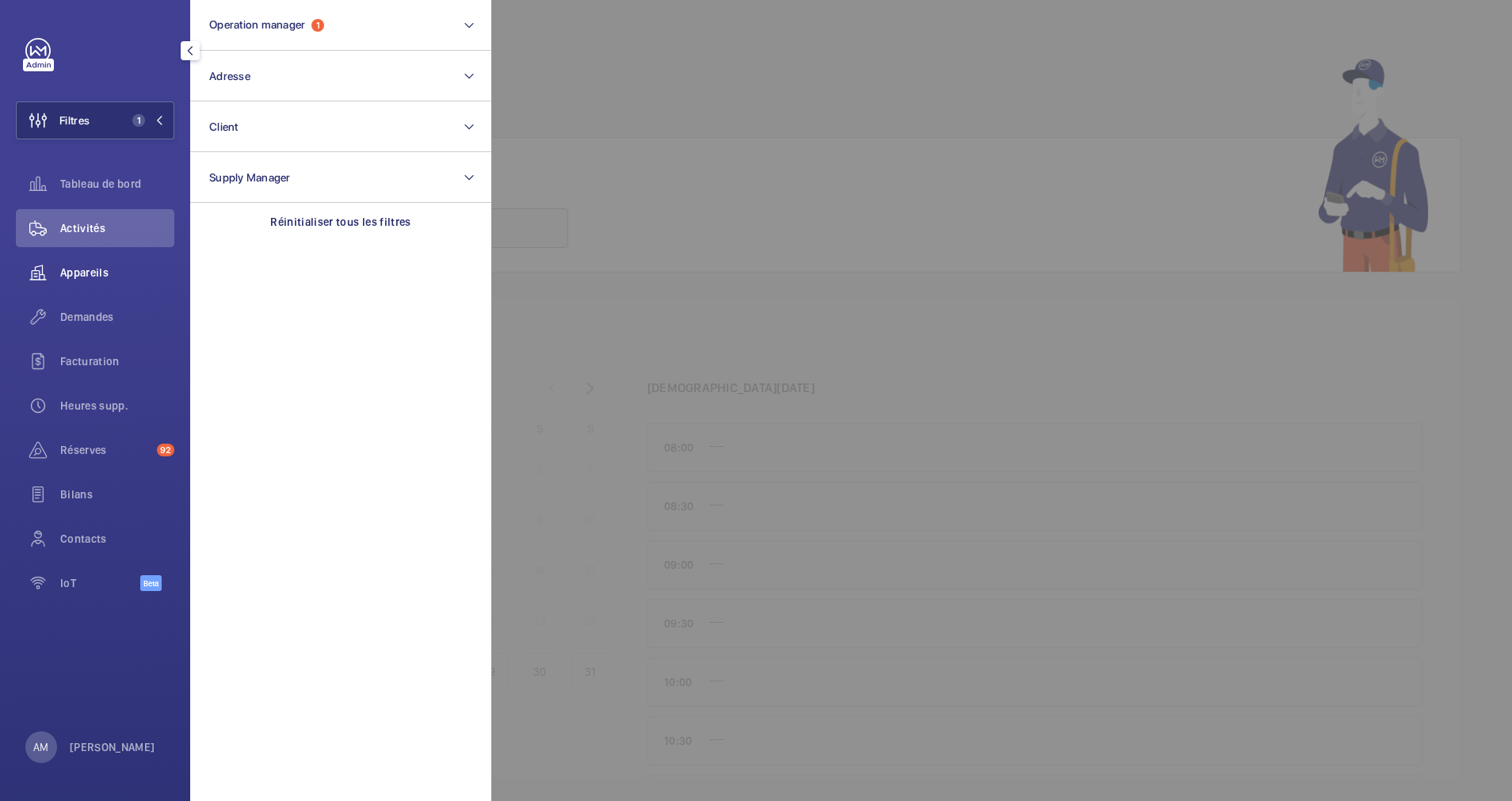
click at [89, 266] on span "Appareils" at bounding box center [117, 273] width 114 height 16
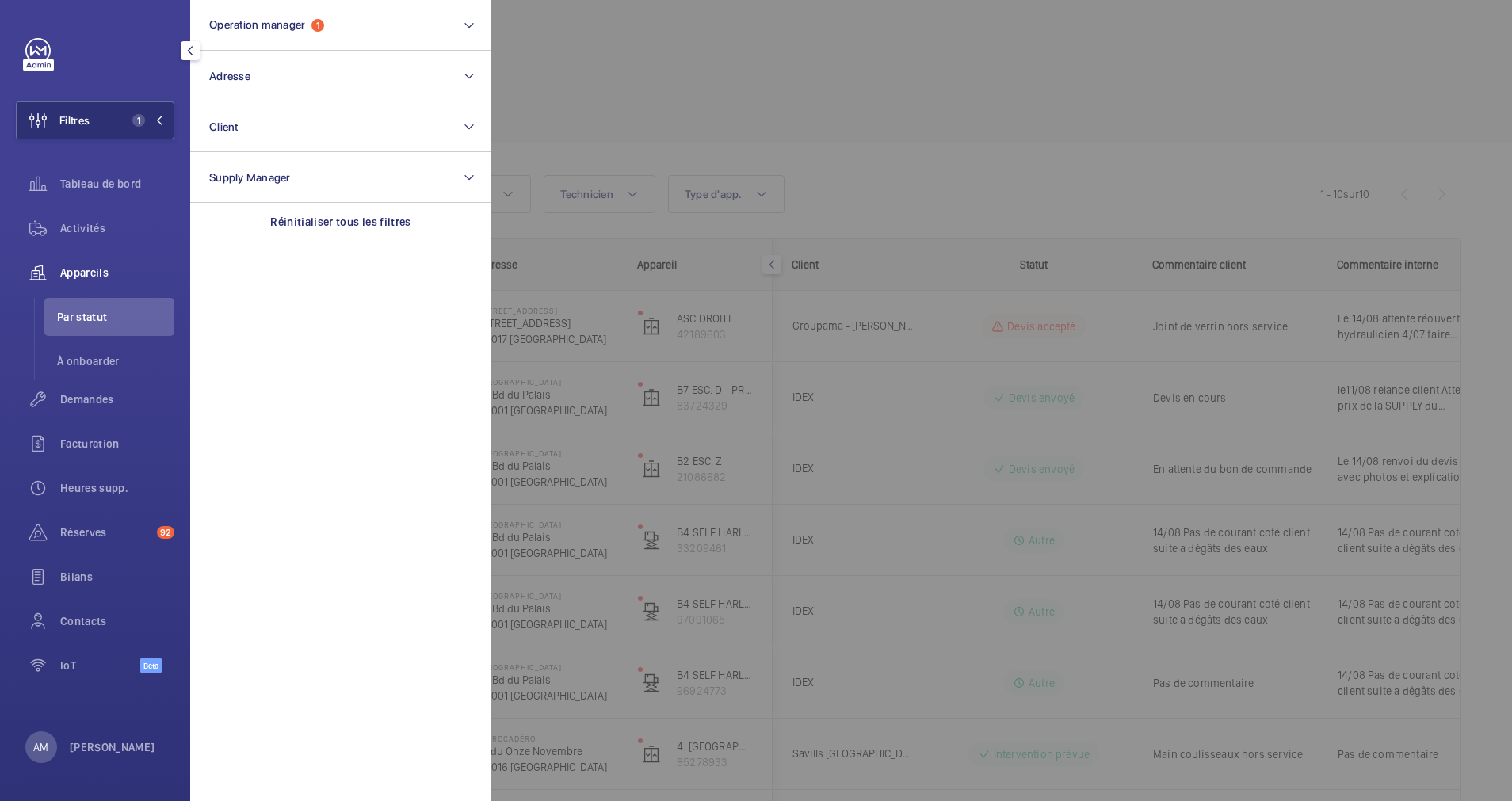
click at [602, 48] on div at bounding box center [1248, 400] width 1512 height 801
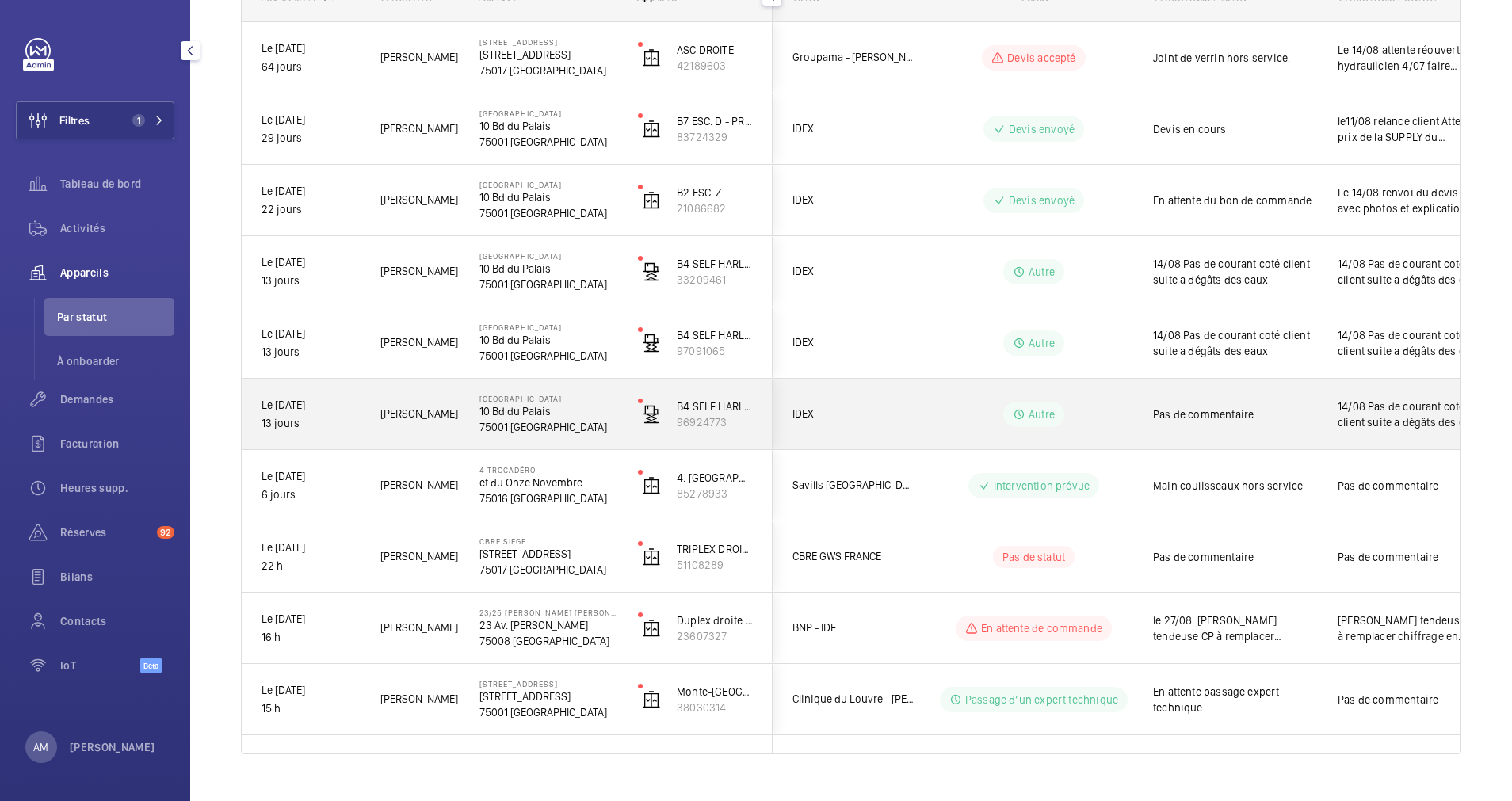
scroll to position [298, 0]
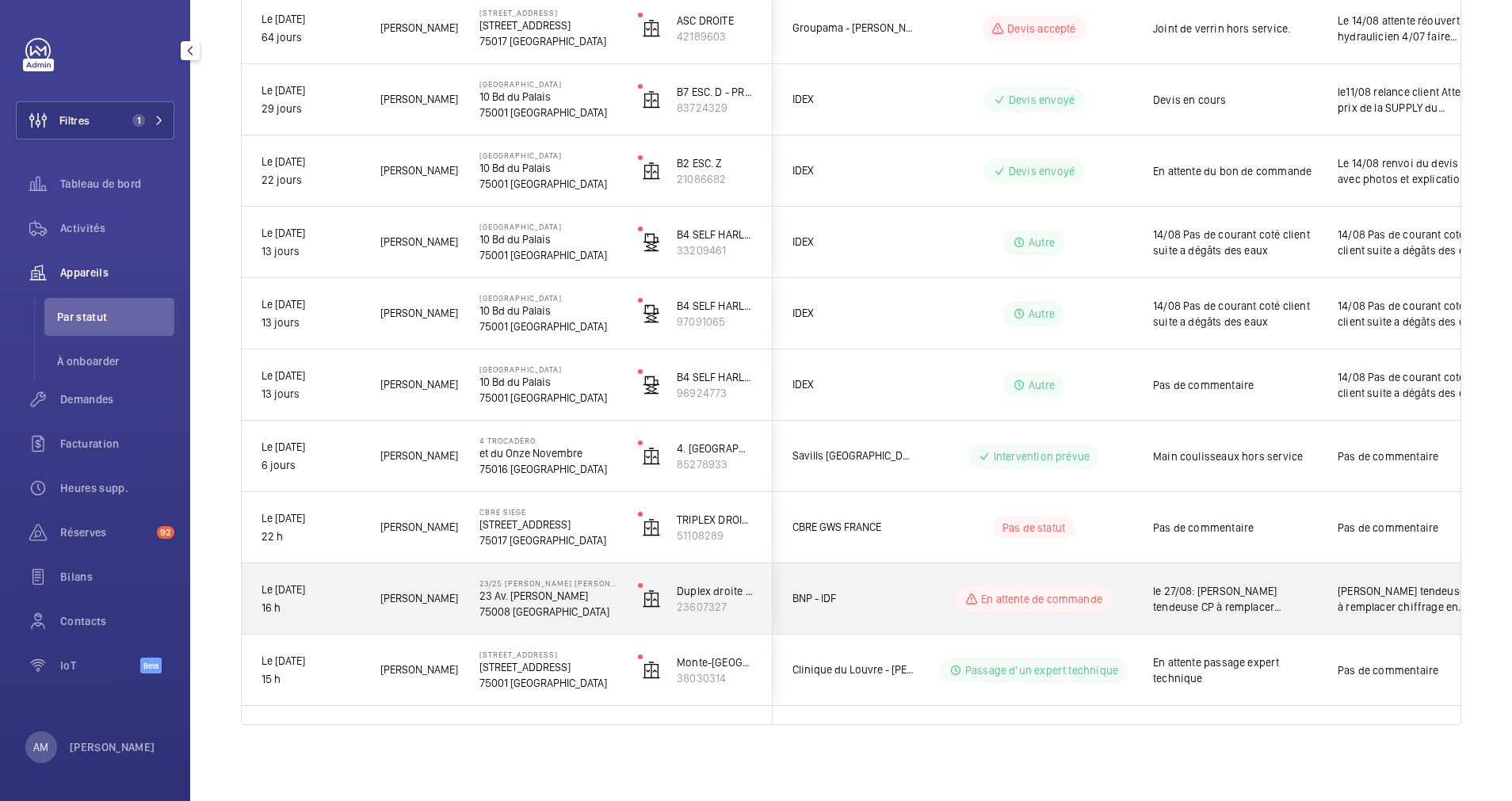
click at [519, 586] on p "23/25 [PERSON_NAME] ROOSEVE[PERSON_NAME]" at bounding box center [548, 583] width 138 height 9
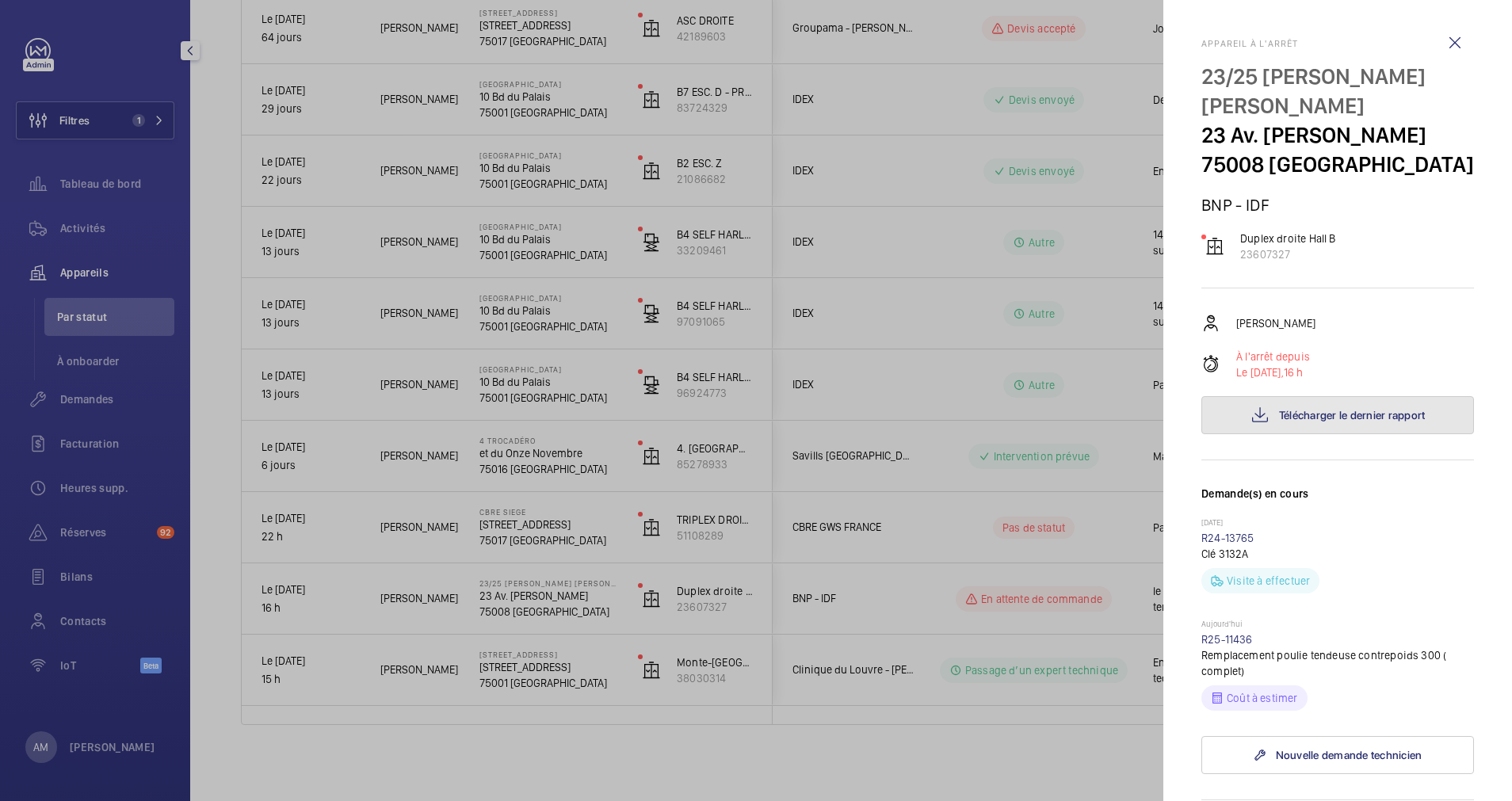
click at [1297, 434] on button "Télécharger le dernier rapport" at bounding box center [1338, 415] width 273 height 38
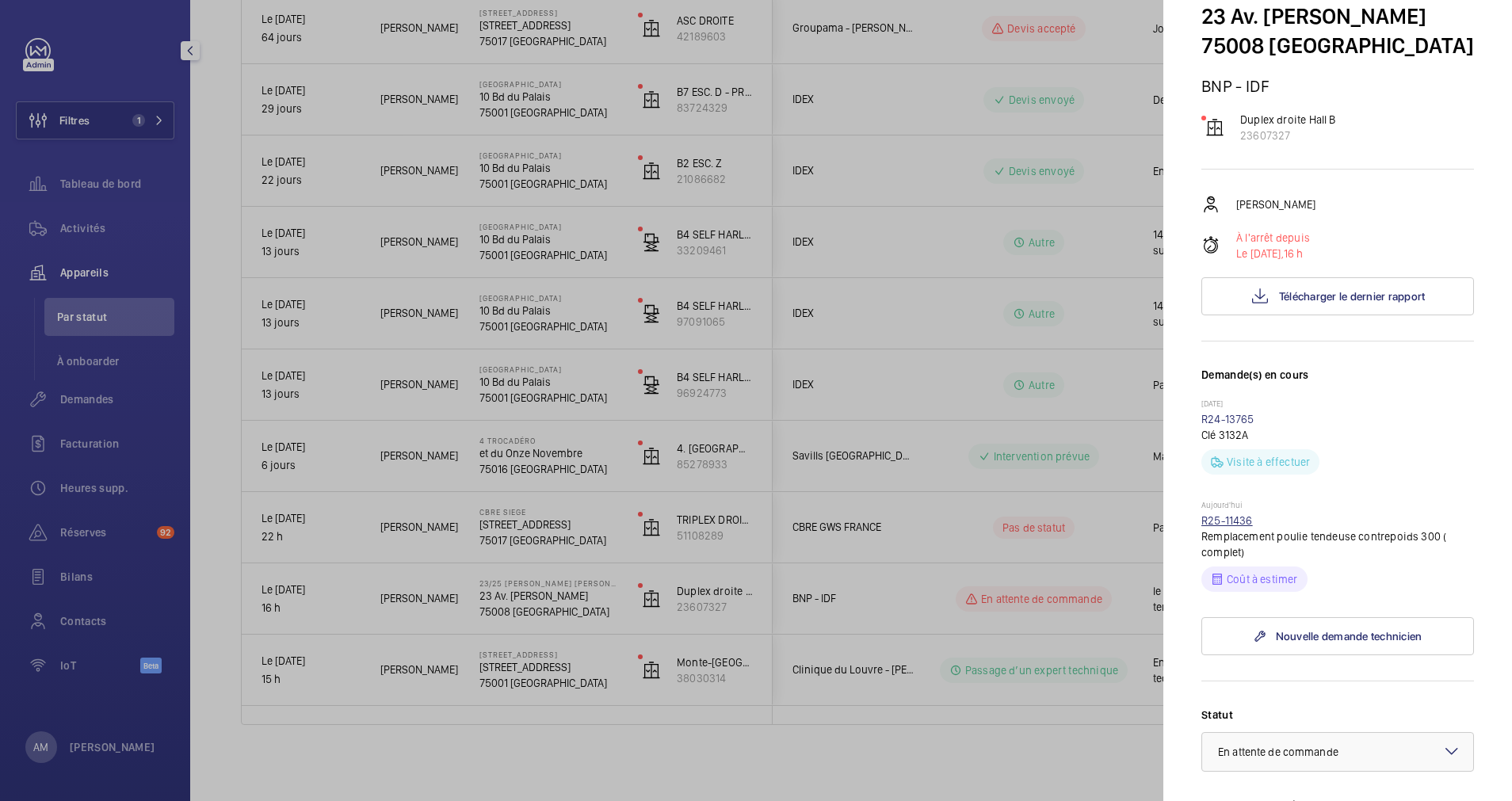
click at [1237, 527] on link "R25-11436" at bounding box center [1227, 520] width 52 height 12
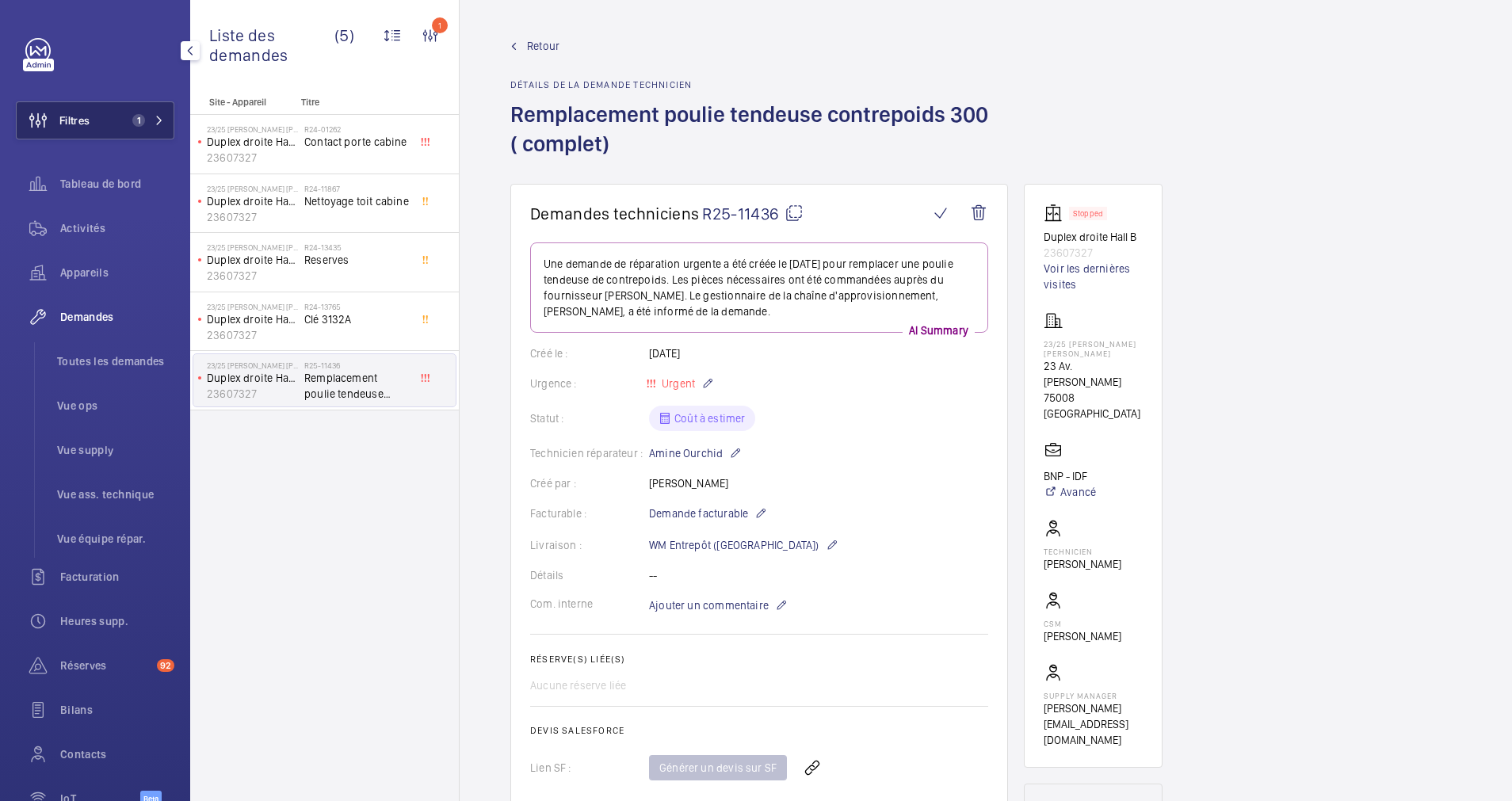
click at [102, 114] on button "Filtres 1" at bounding box center [95, 120] width 159 height 38
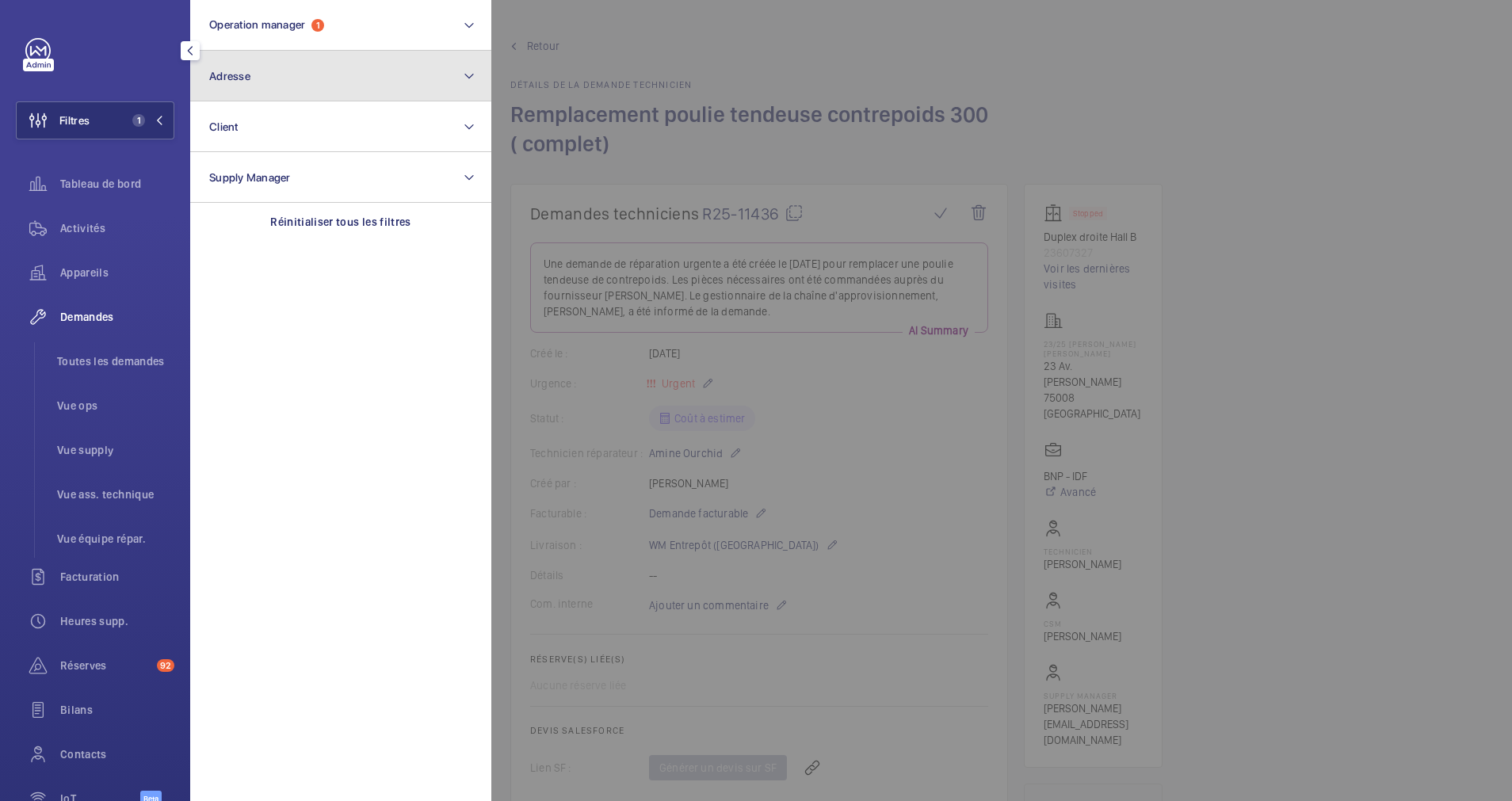
click at [272, 74] on button "Adresse" at bounding box center [340, 76] width 301 height 51
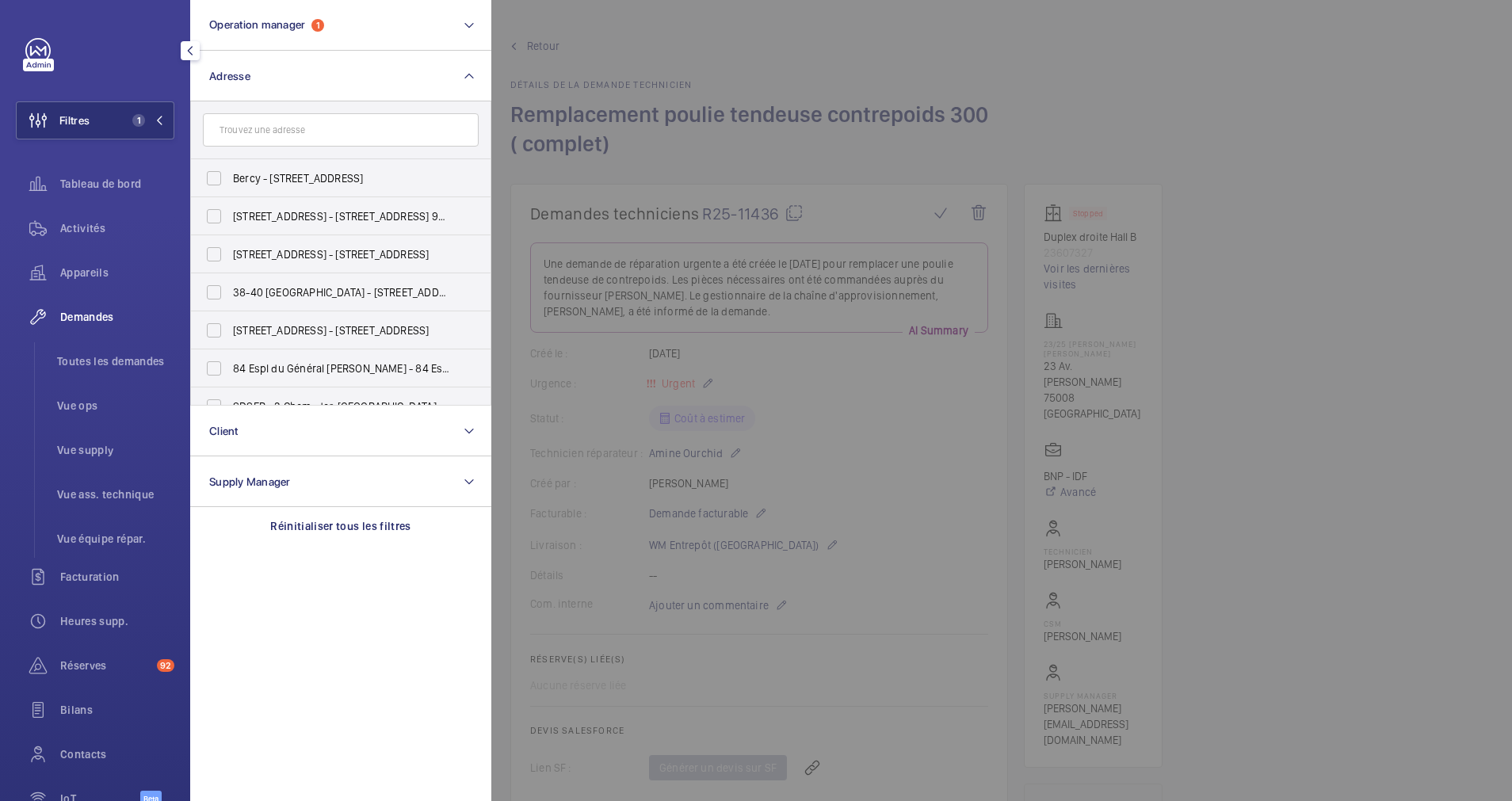
click at [249, 134] on input "text" at bounding box center [340, 130] width 276 height 33
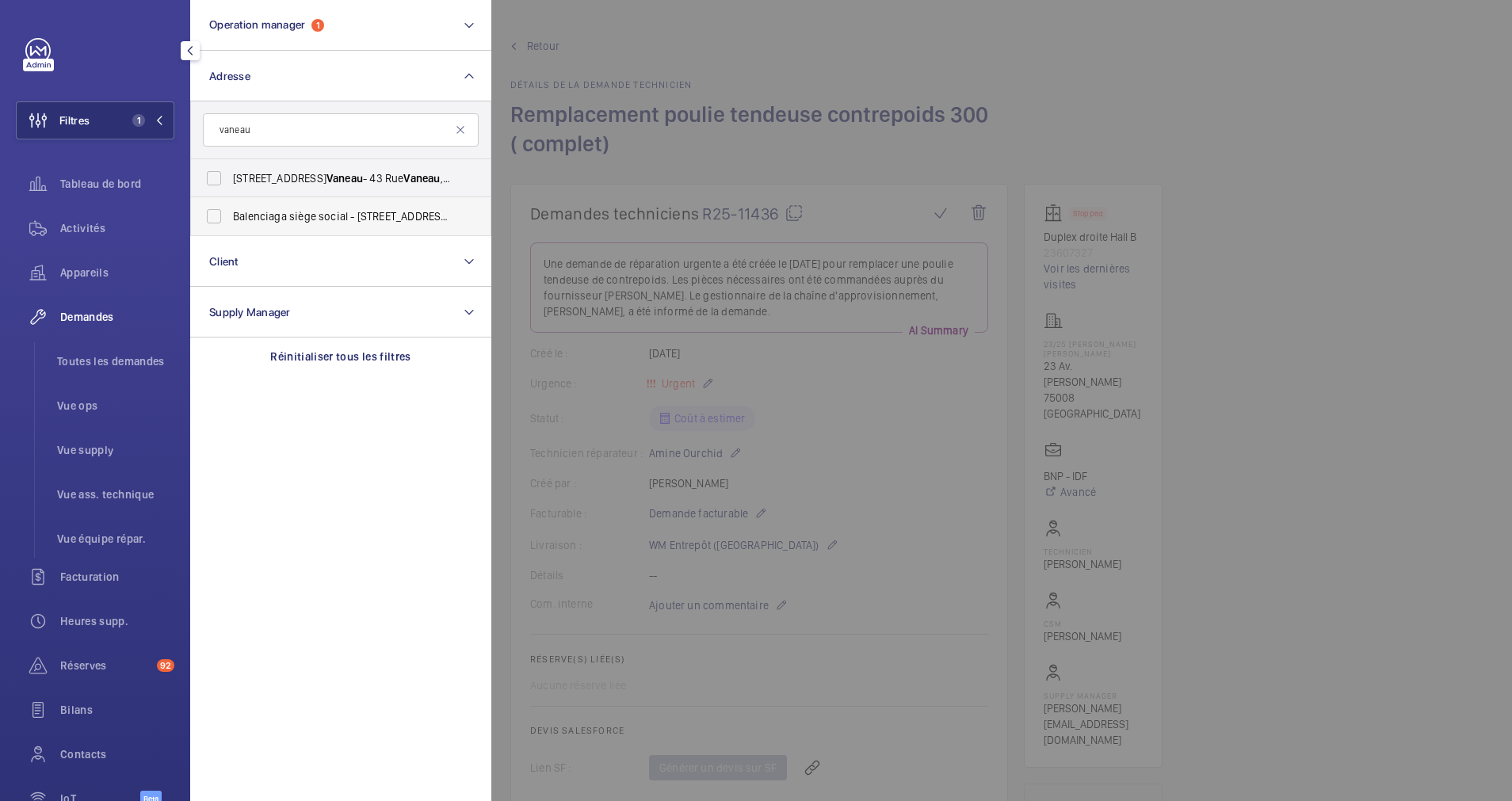
type input "vaneau"
click at [214, 217] on label "Balenciaga siège social - 16 Rue Vaneau , PARIS 75007" at bounding box center [328, 216] width 276 height 38
click at [214, 217] on input "Balenciaga siège social - 16 Rue Vaneau , PARIS 75007" at bounding box center [214, 216] width 32 height 32
checkbox input "true"
click at [80, 225] on span "Activités" at bounding box center [117, 228] width 114 height 16
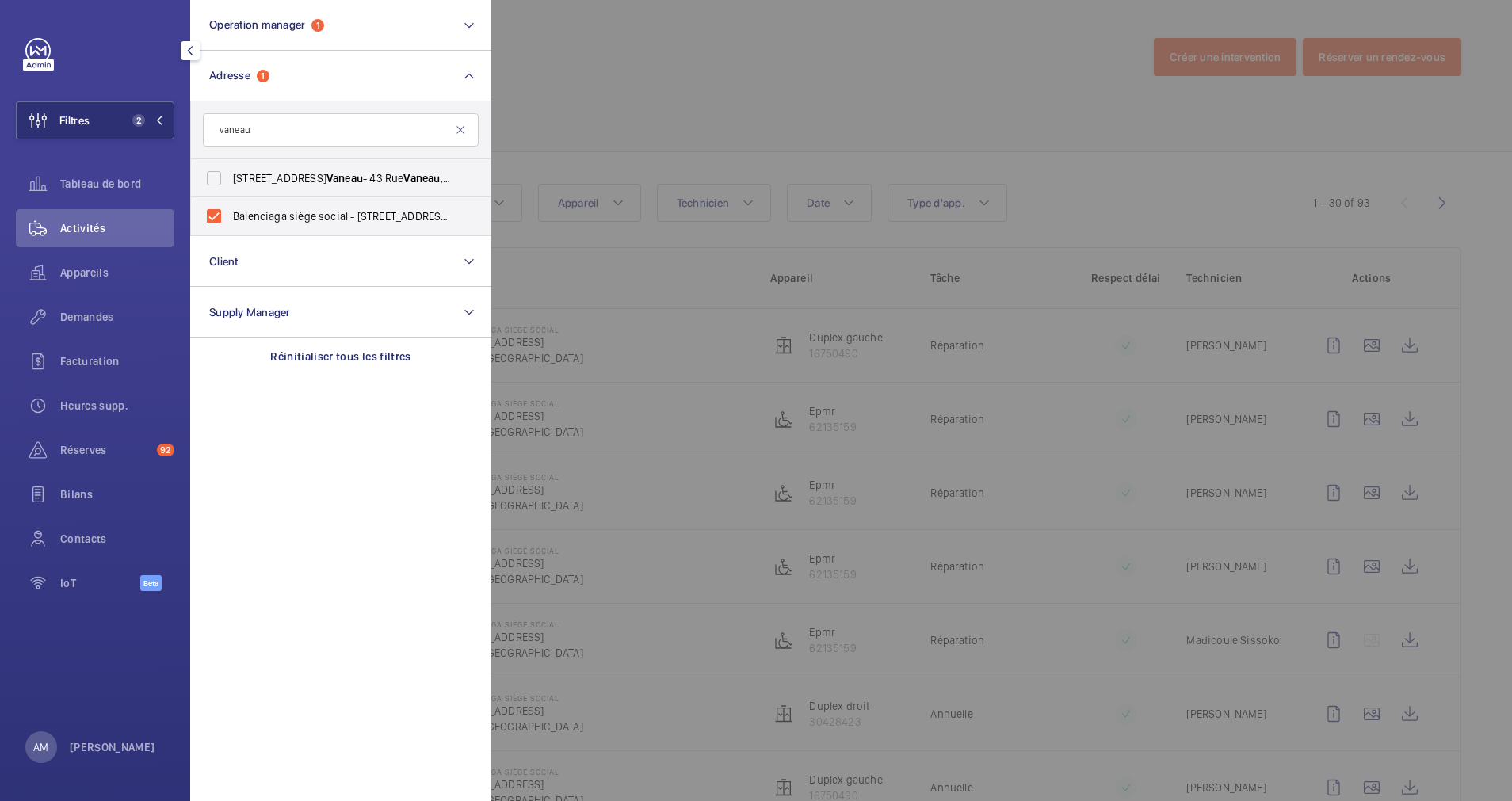
click at [694, 93] on div at bounding box center [1248, 400] width 1512 height 801
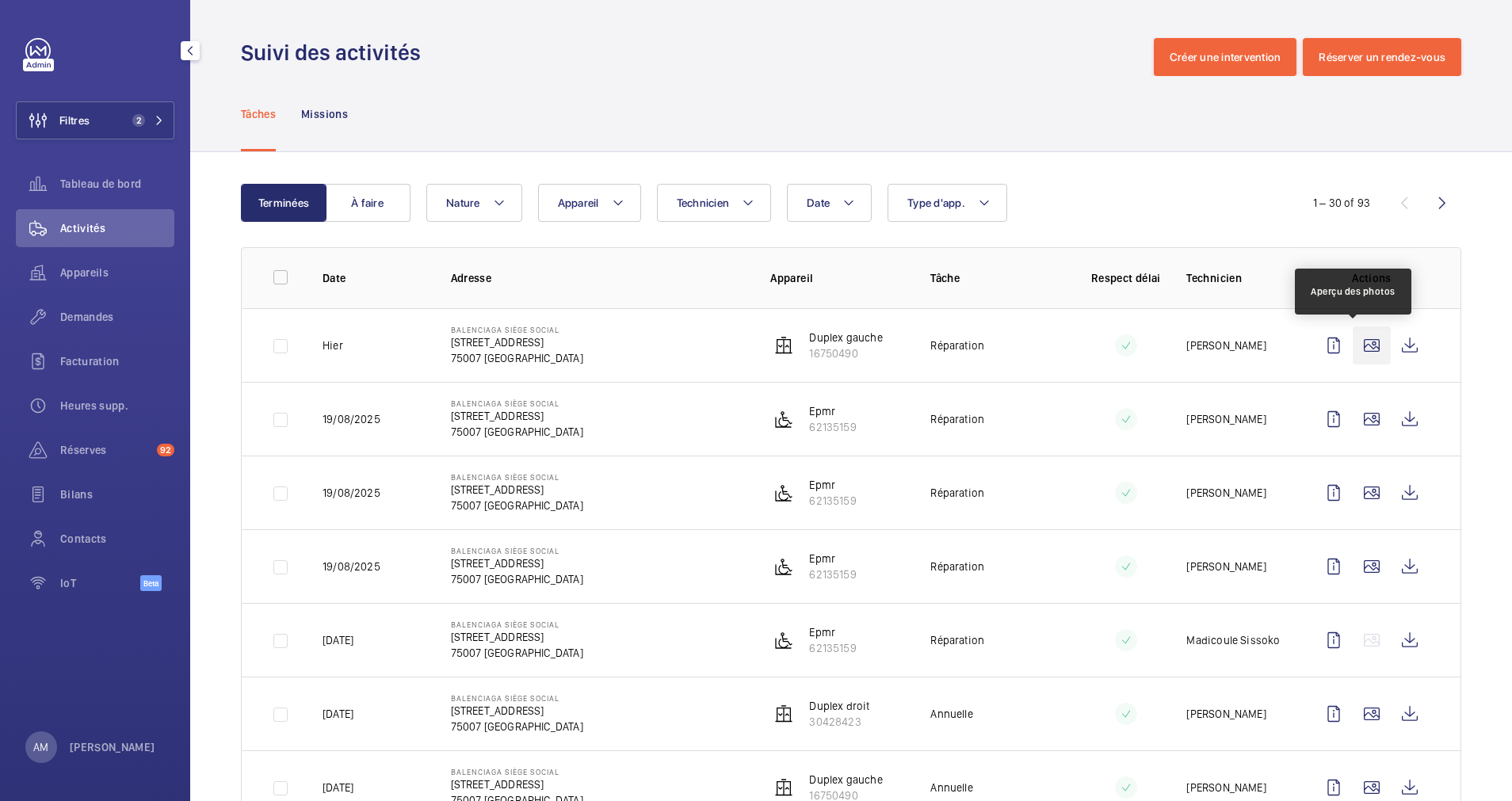
click at [1356, 340] on wm-front-icon-button at bounding box center [1372, 345] width 38 height 38
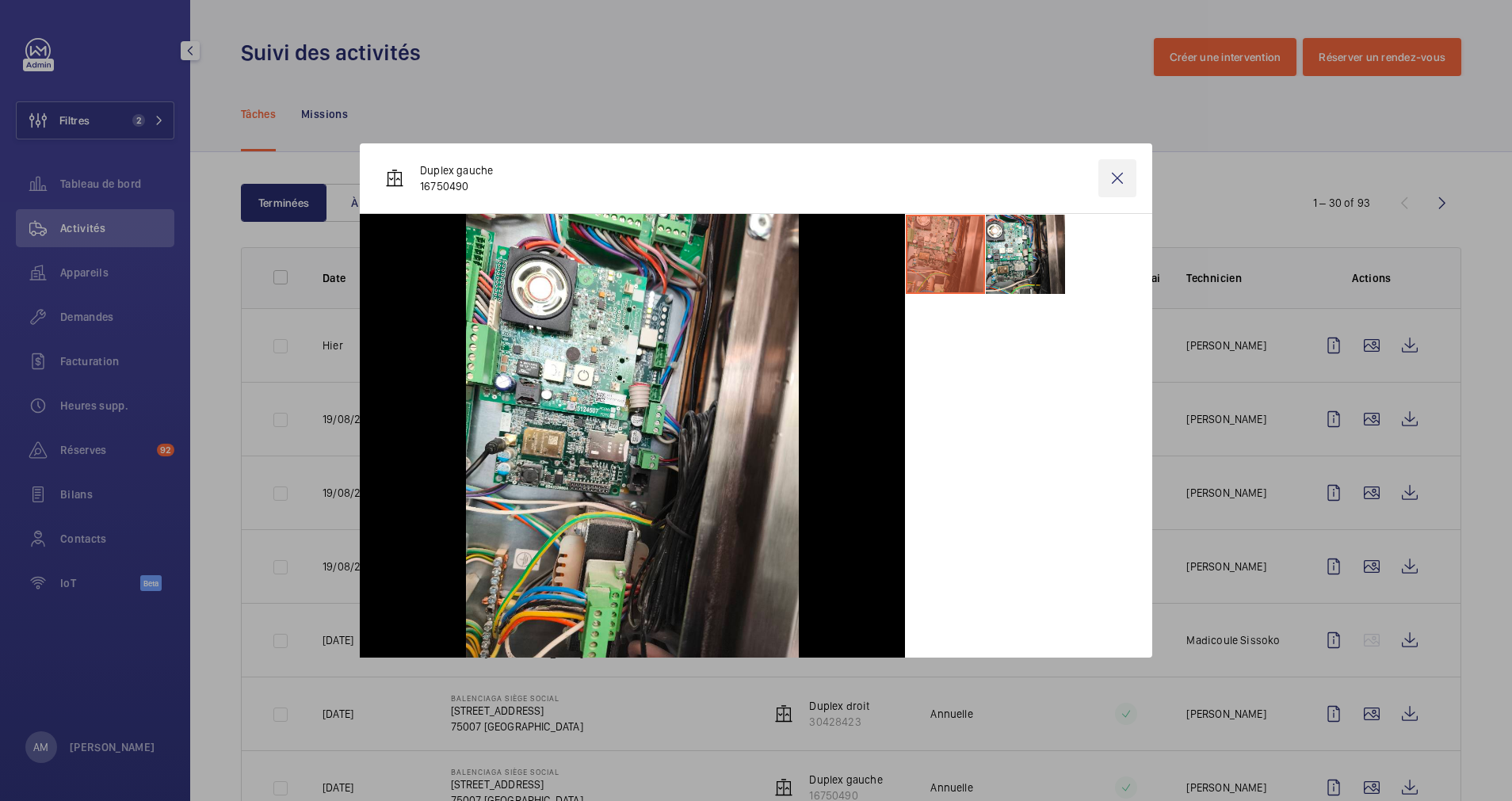
click at [1110, 174] on wm-front-icon-button at bounding box center [1117, 178] width 38 height 38
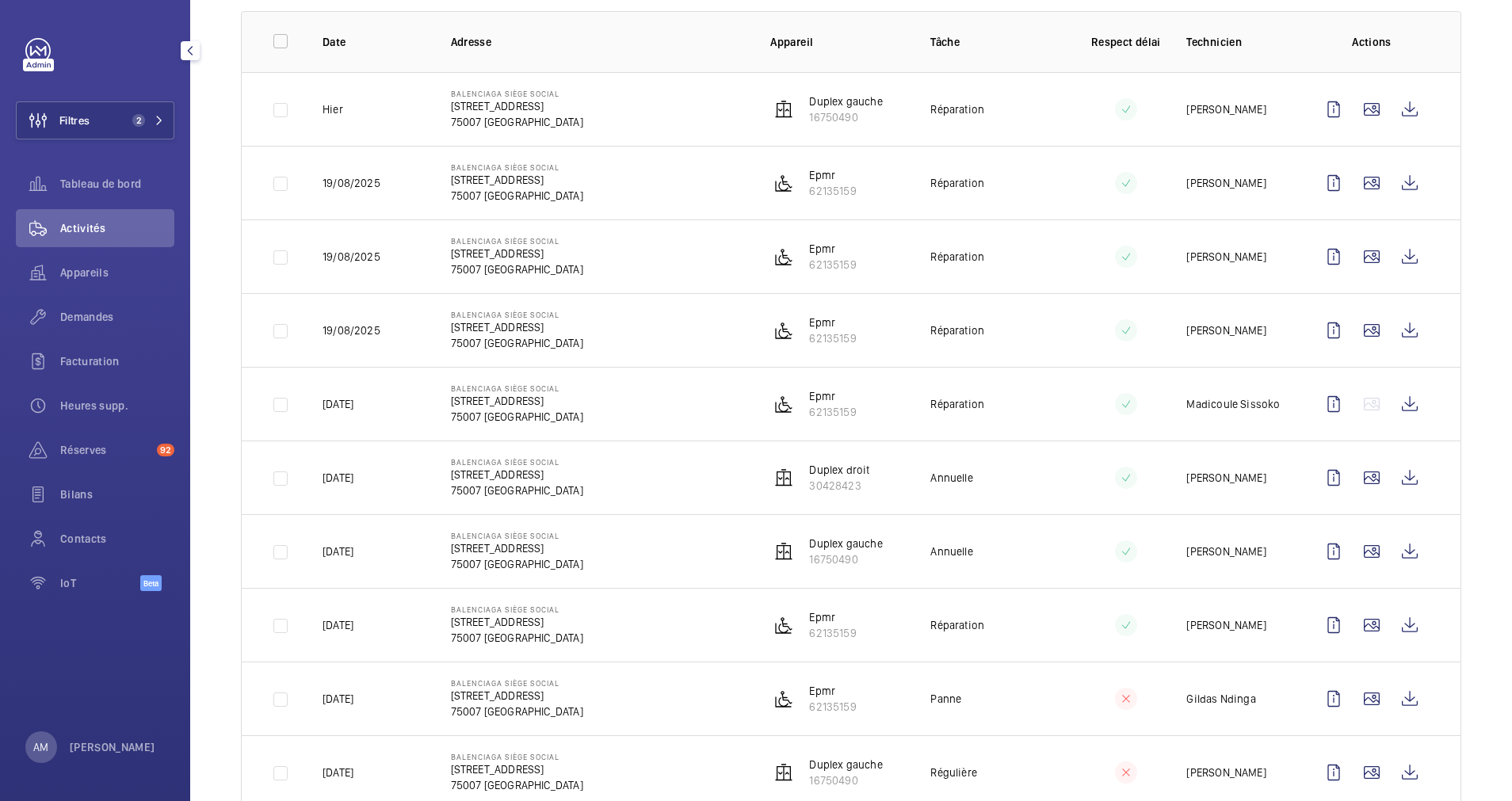
scroll to position [238, 0]
click at [1353, 481] on wm-front-icon-button at bounding box center [1372, 476] width 38 height 38
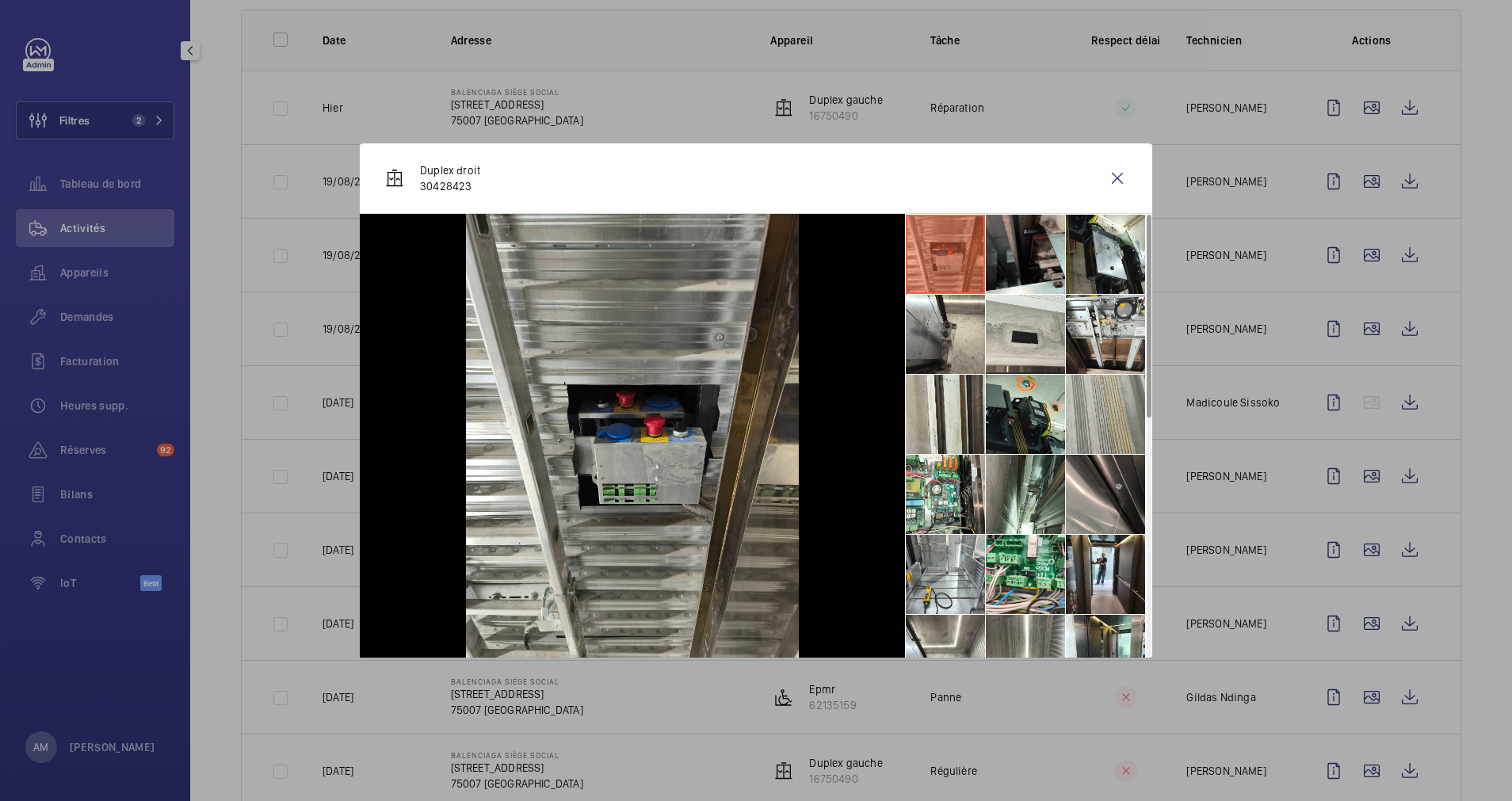
click at [1103, 419] on li at bounding box center [1106, 415] width 79 height 79
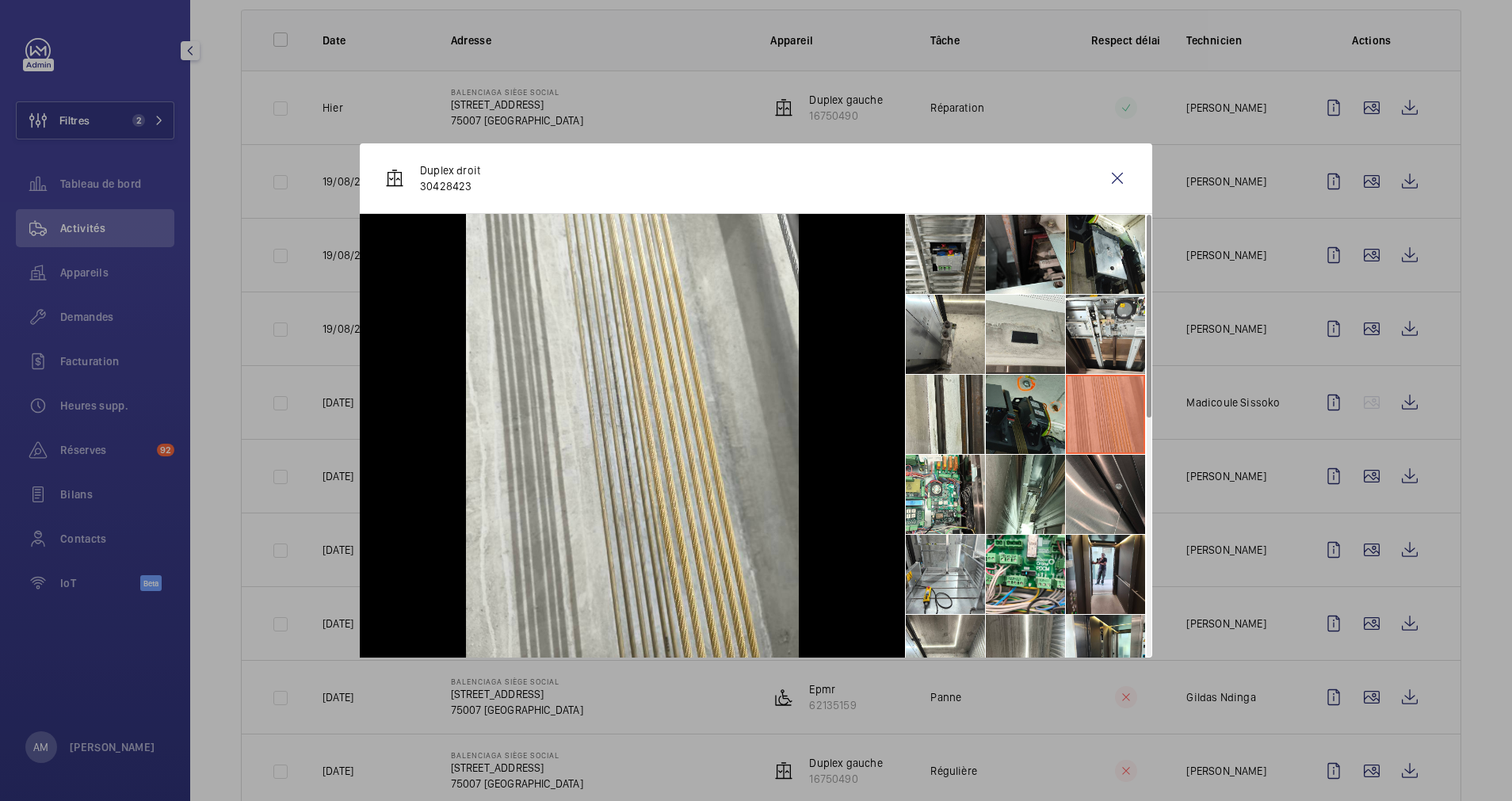
click at [1028, 401] on li at bounding box center [1026, 415] width 79 height 79
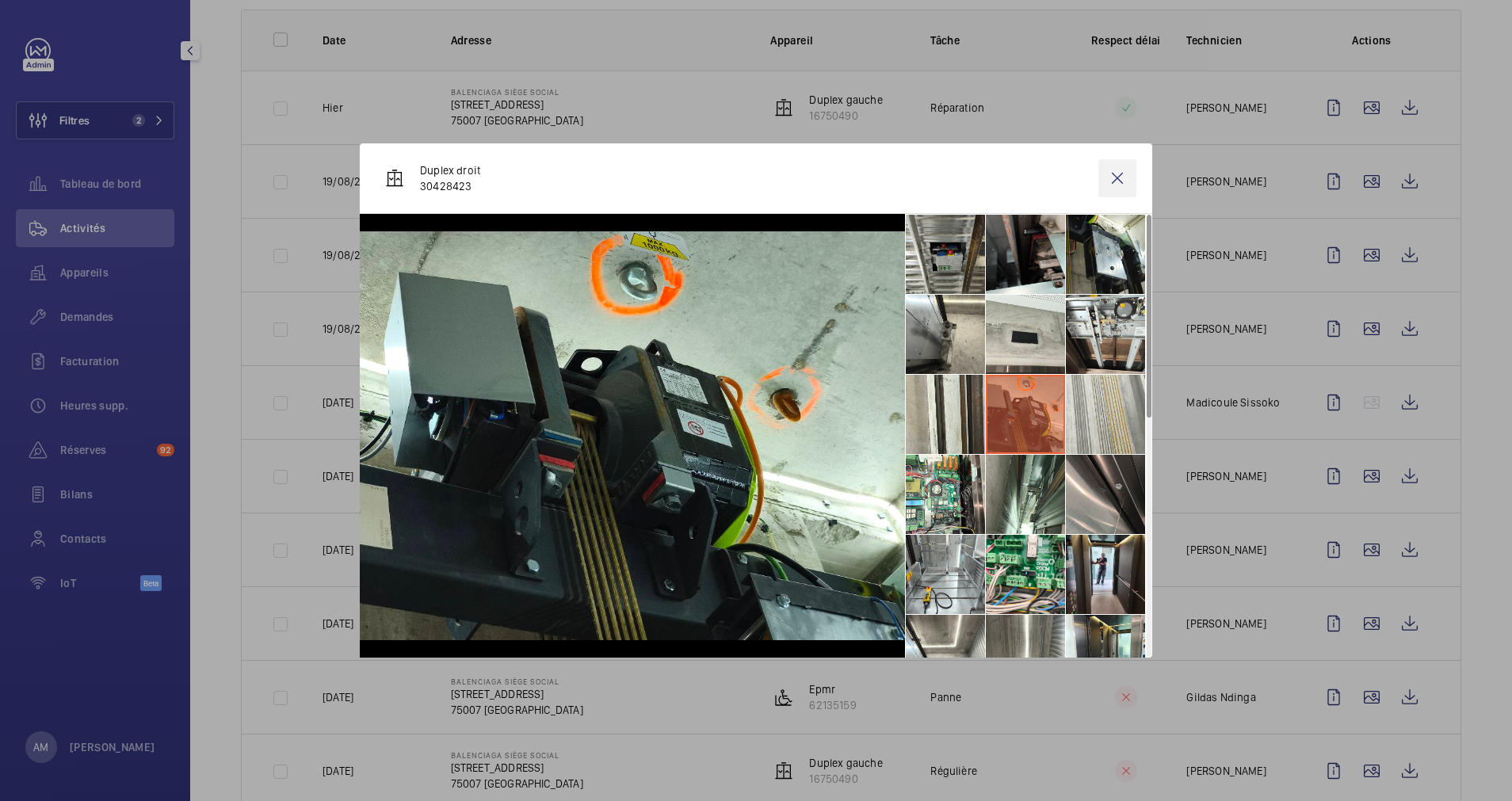
click at [1113, 180] on wm-front-icon-button at bounding box center [1117, 178] width 38 height 38
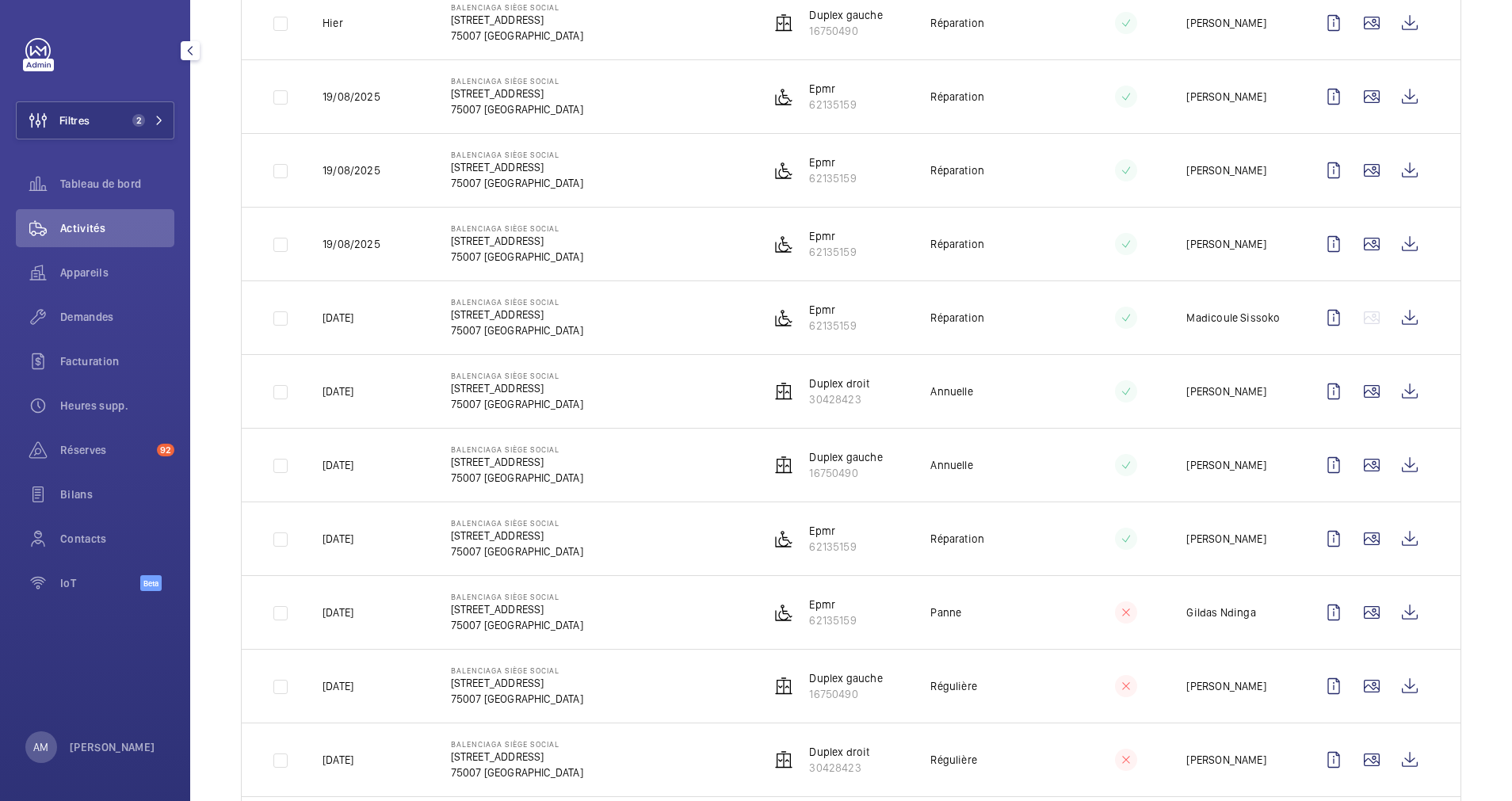
scroll to position [356, 0]
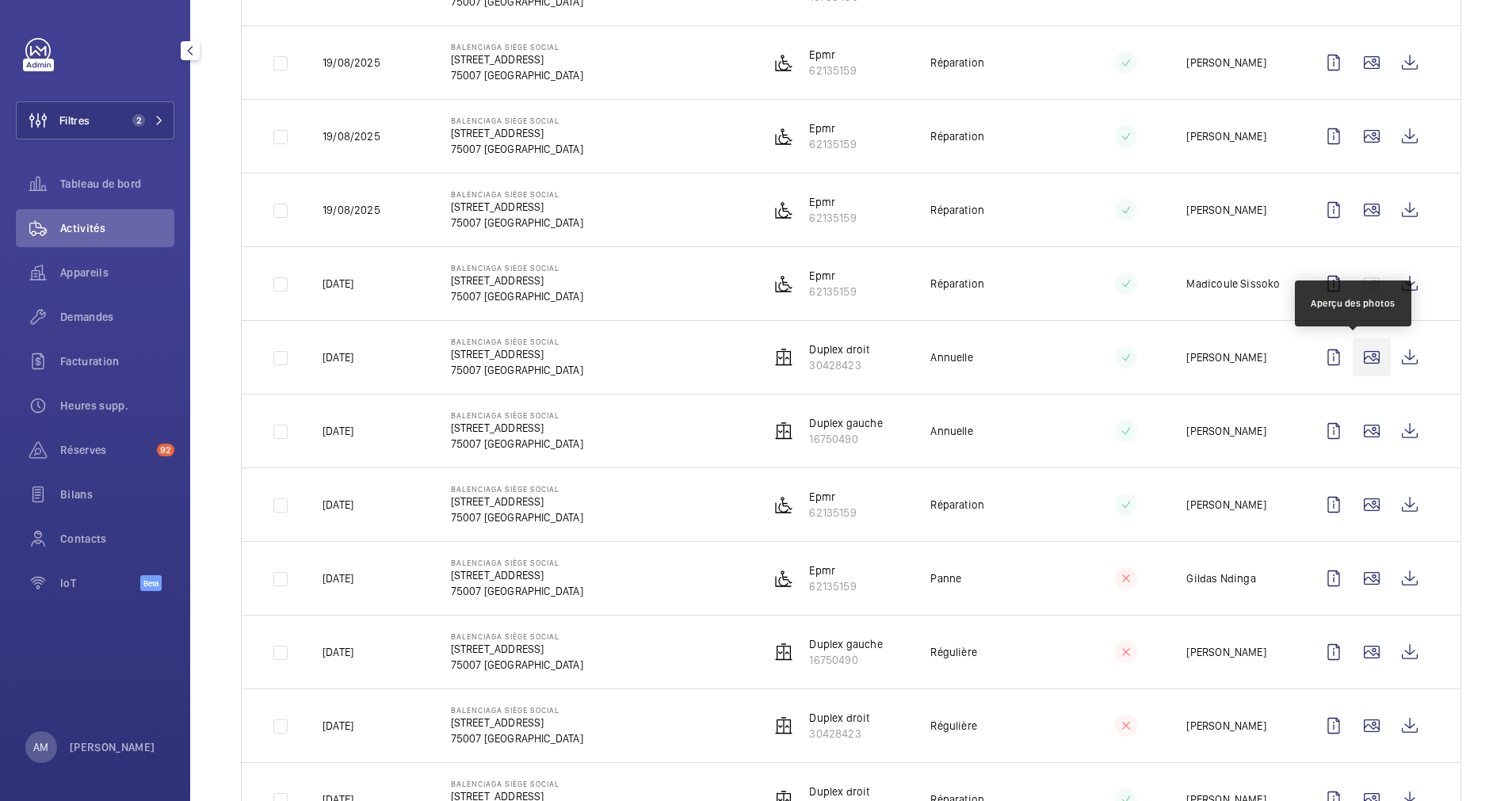
click at [1353, 356] on wm-front-icon-button at bounding box center [1372, 357] width 38 height 38
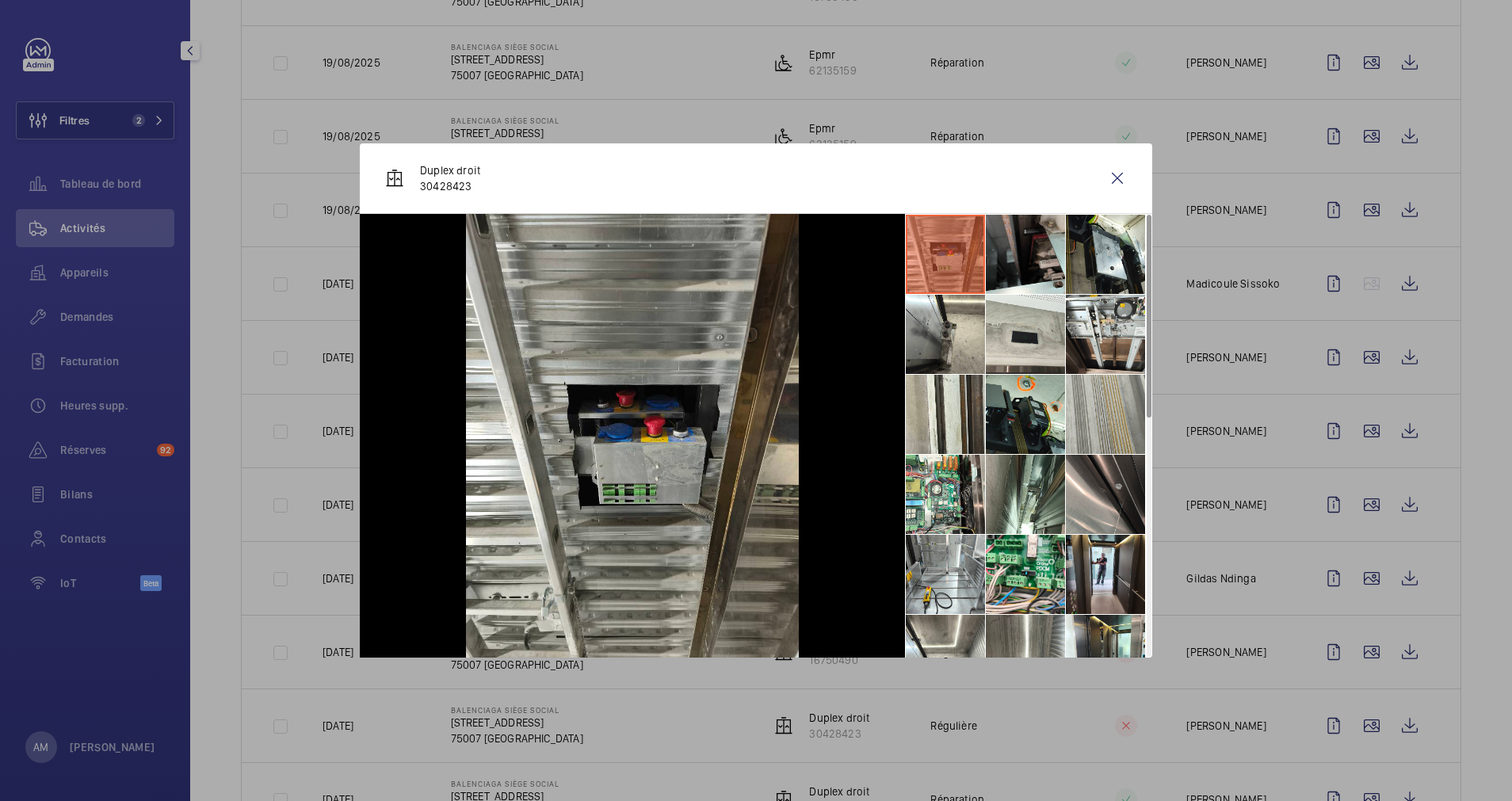
click at [1100, 402] on li at bounding box center [1106, 415] width 79 height 79
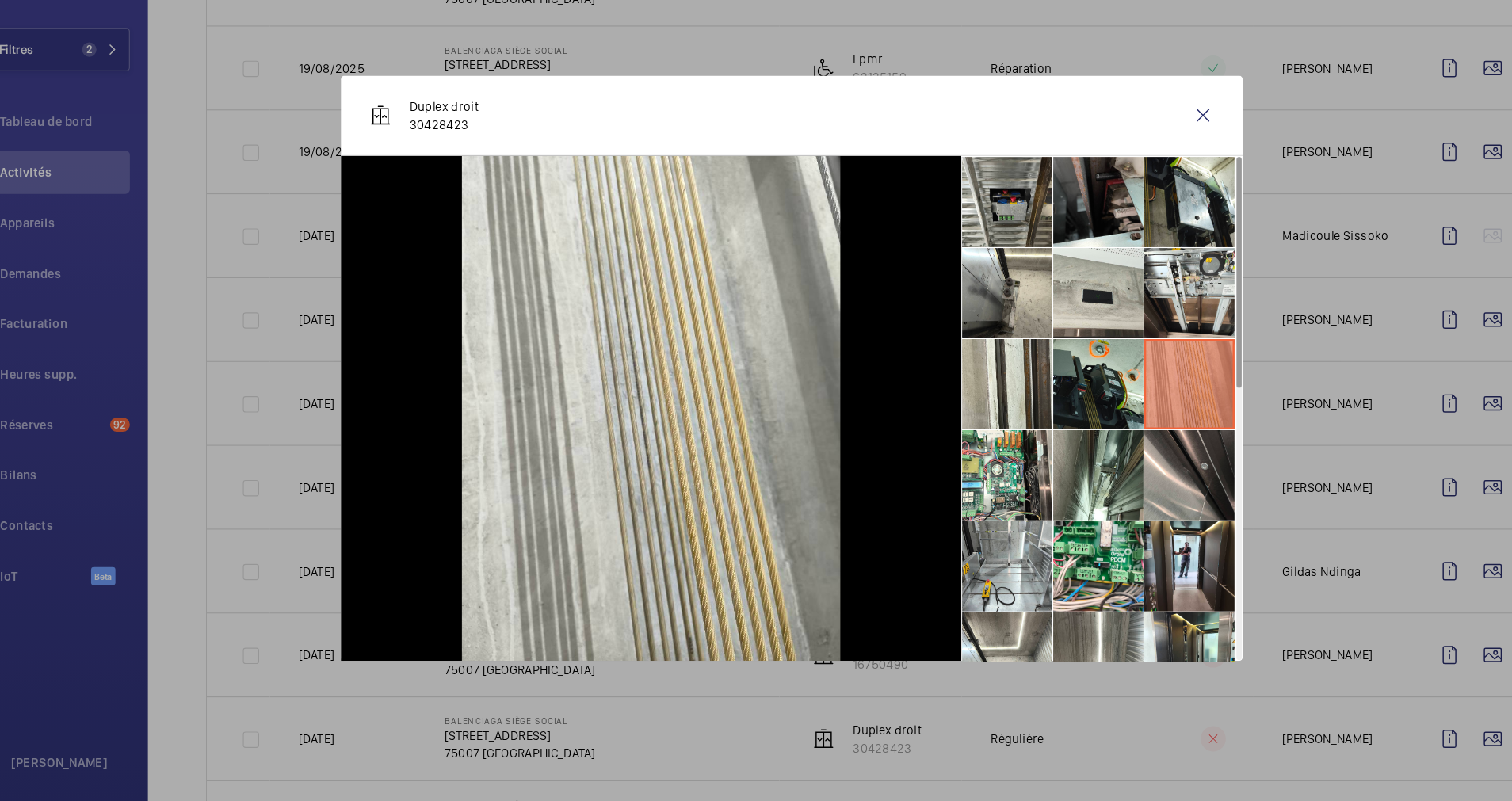
drag, startPoint x: 1120, startPoint y: 176, endPoint x: 1121, endPoint y: 206, distance: 30.0
click at [1119, 176] on wm-front-icon-button at bounding box center [1117, 178] width 38 height 38
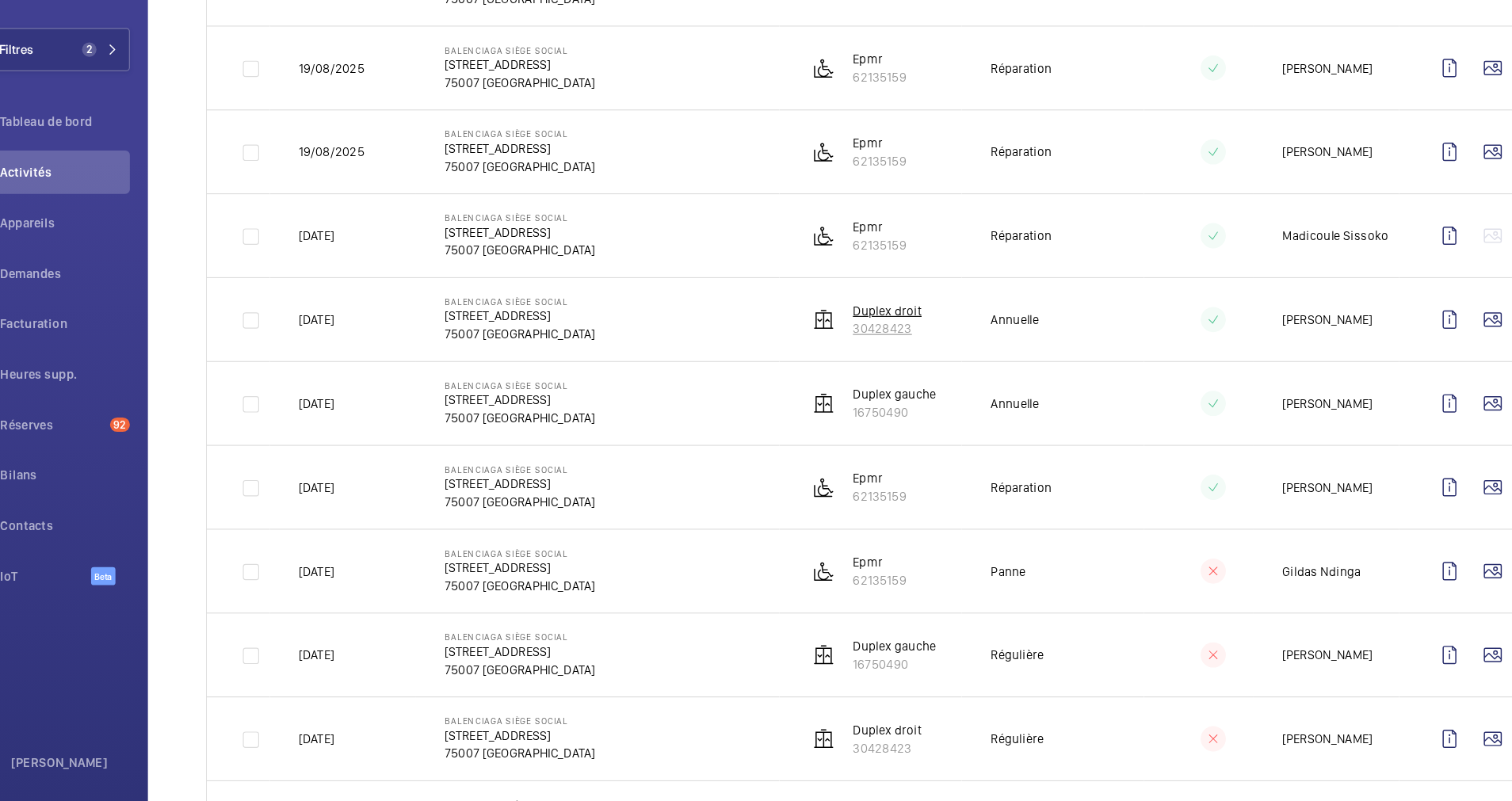
click at [820, 353] on p "Duplex droit" at bounding box center [840, 349] width 60 height 16
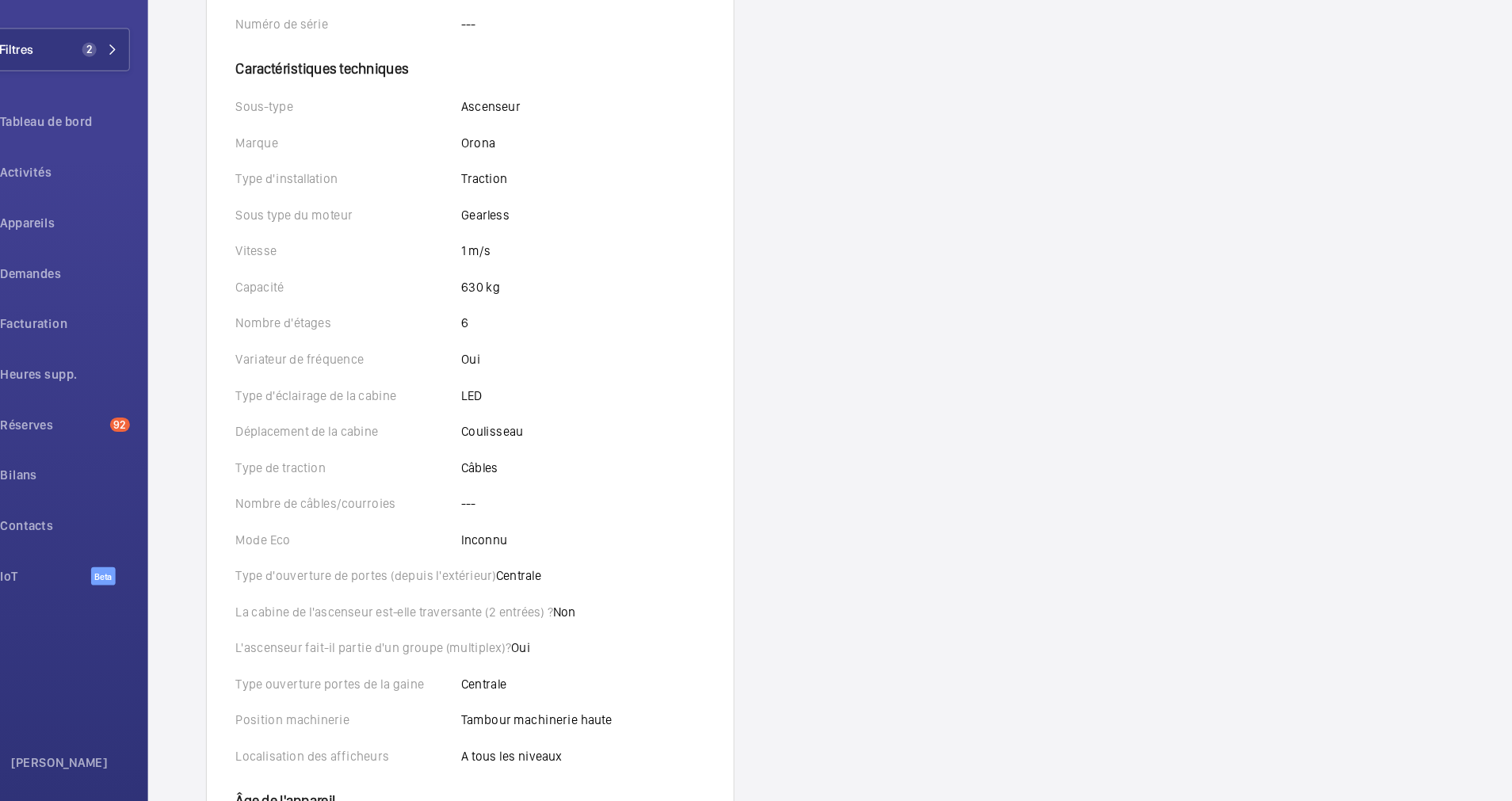
scroll to position [417, 0]
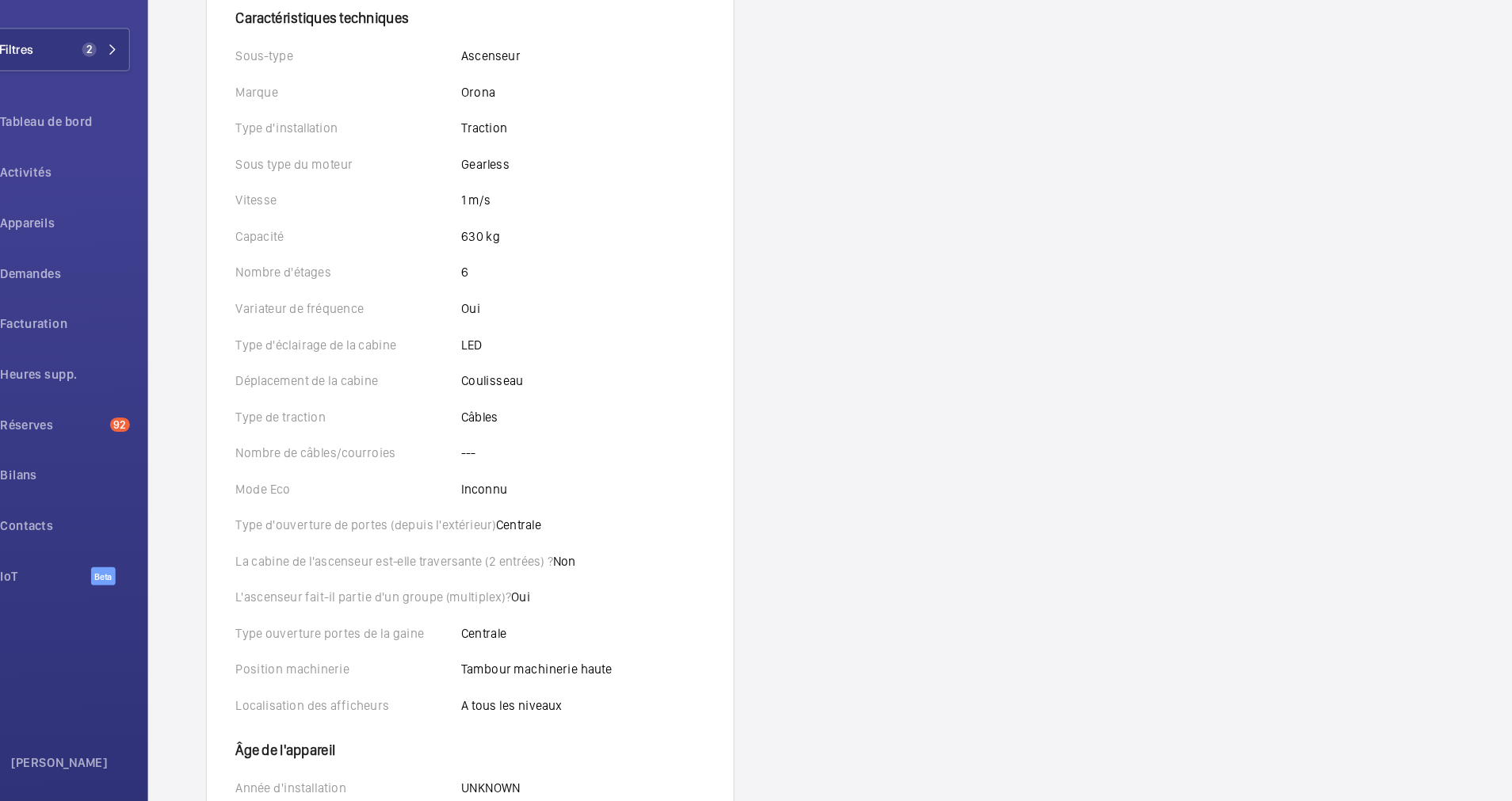
click at [593, 308] on div "Nombre d'étages 6" at bounding box center [473, 316] width 412 height 16
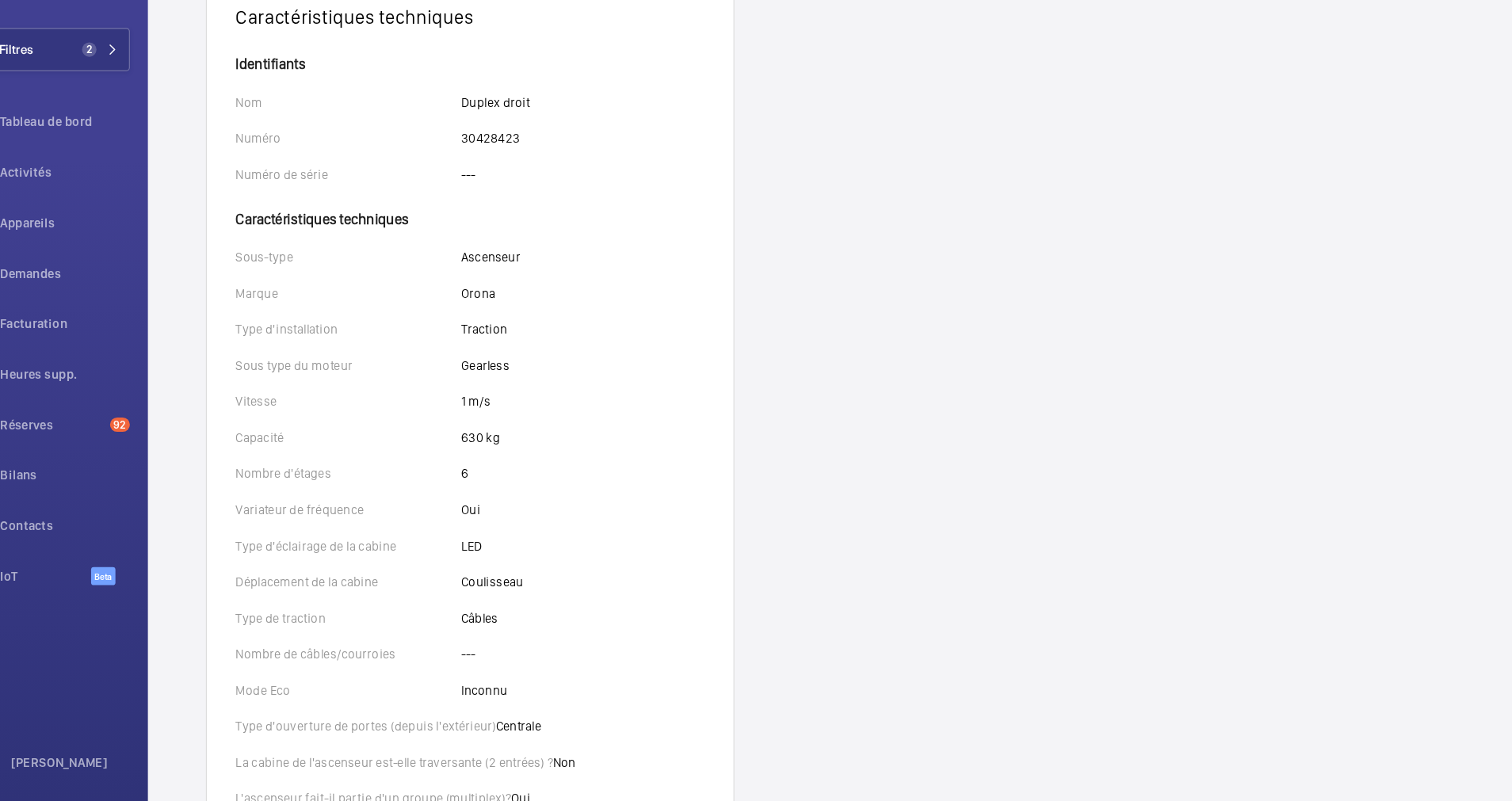
scroll to position [0, 0]
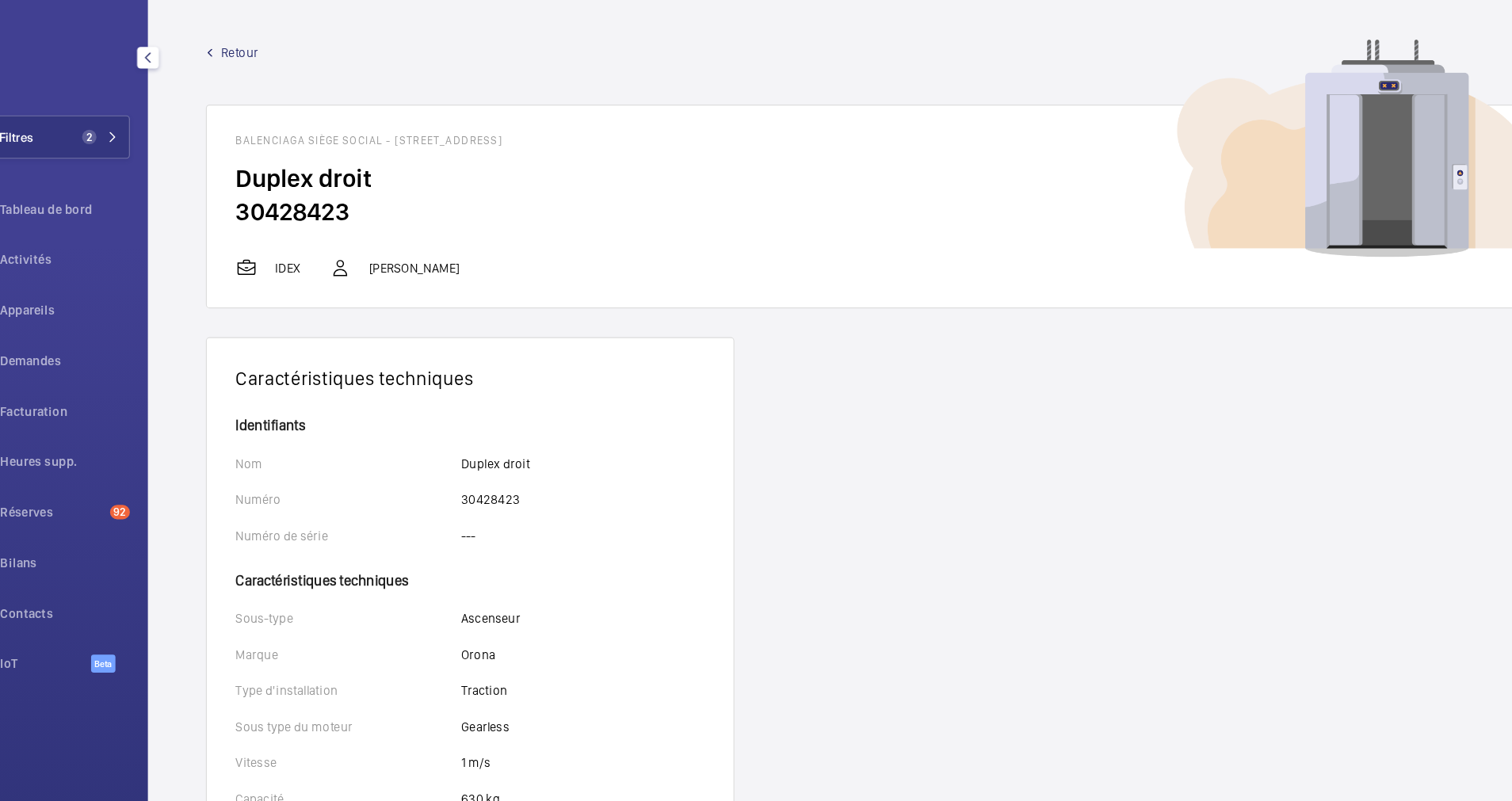
click at [256, 51] on span "Retour" at bounding box center [271, 45] width 33 height 16
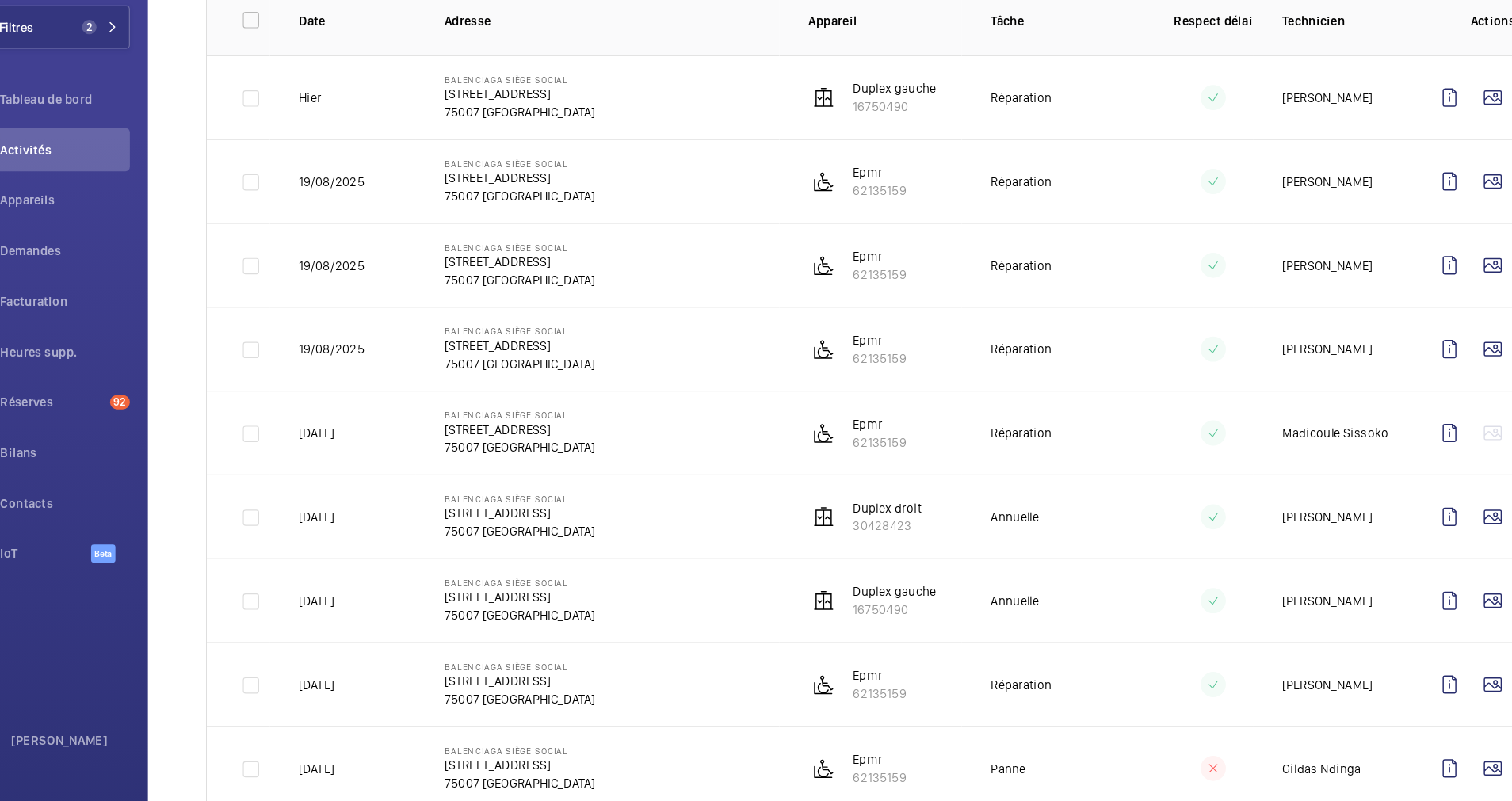
scroll to position [210, 0]
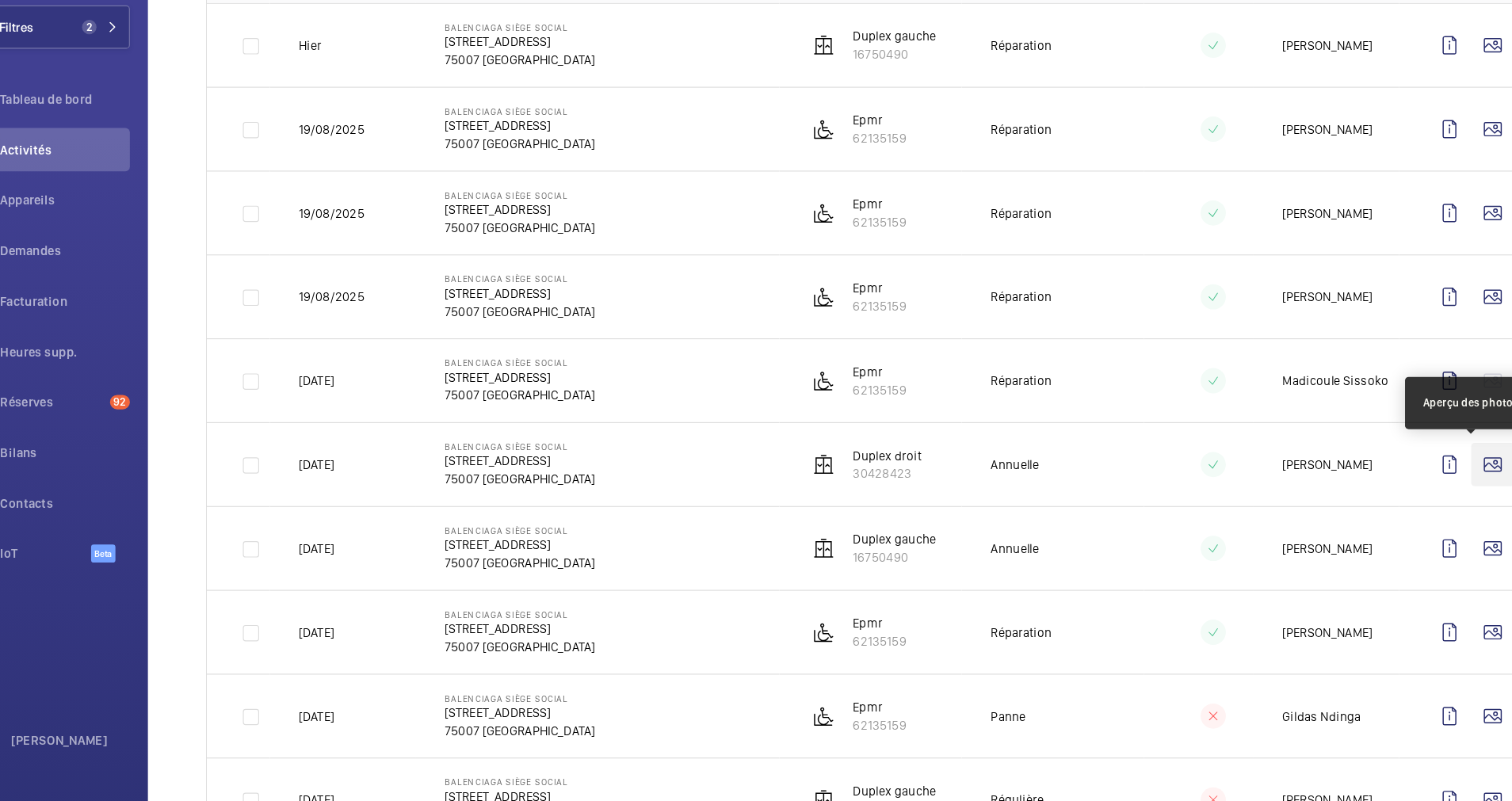
click at [1357, 498] on wm-front-icon-button at bounding box center [1372, 505] width 38 height 38
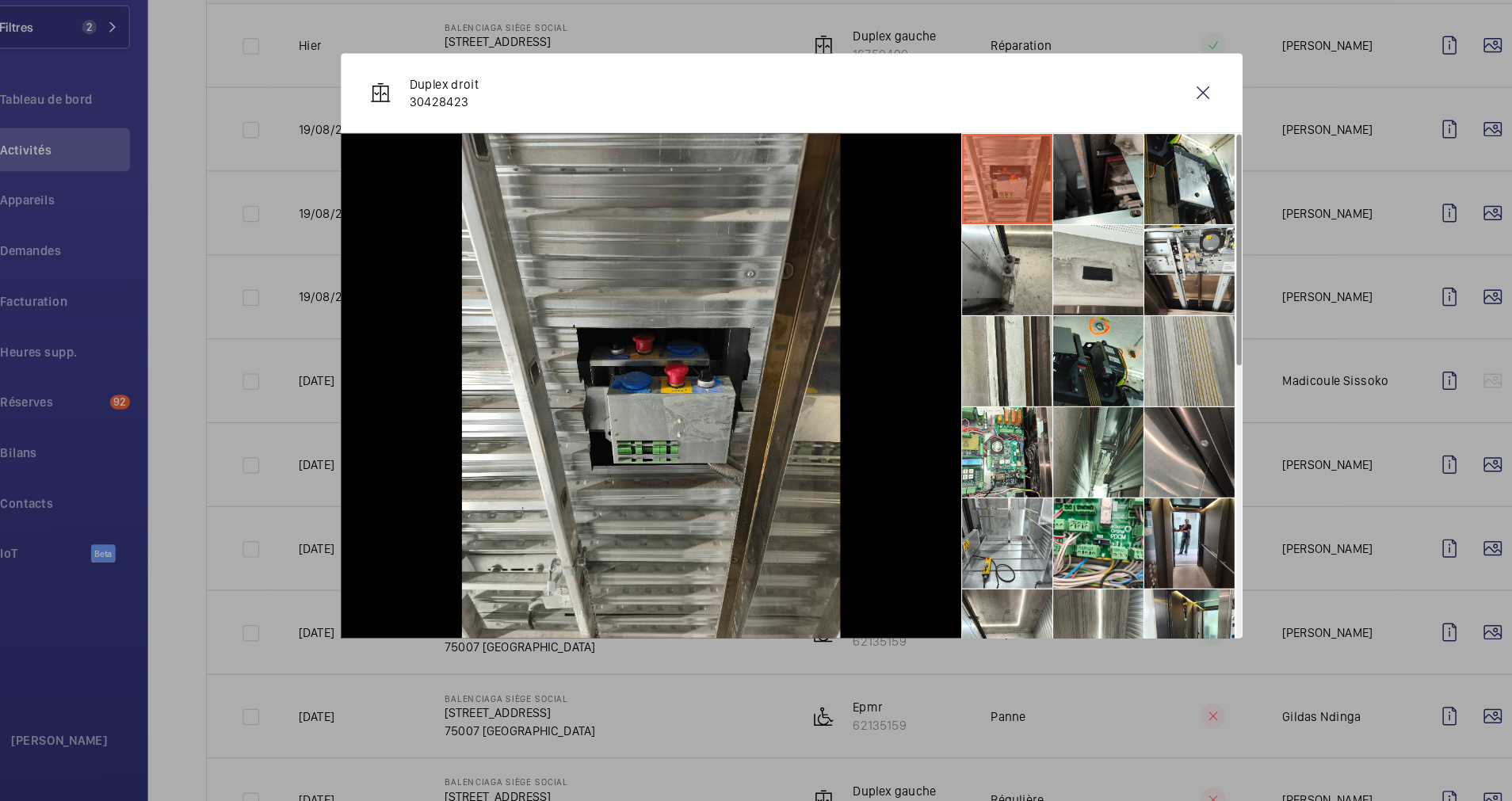
click at [1111, 400] on li at bounding box center [1106, 415] width 79 height 79
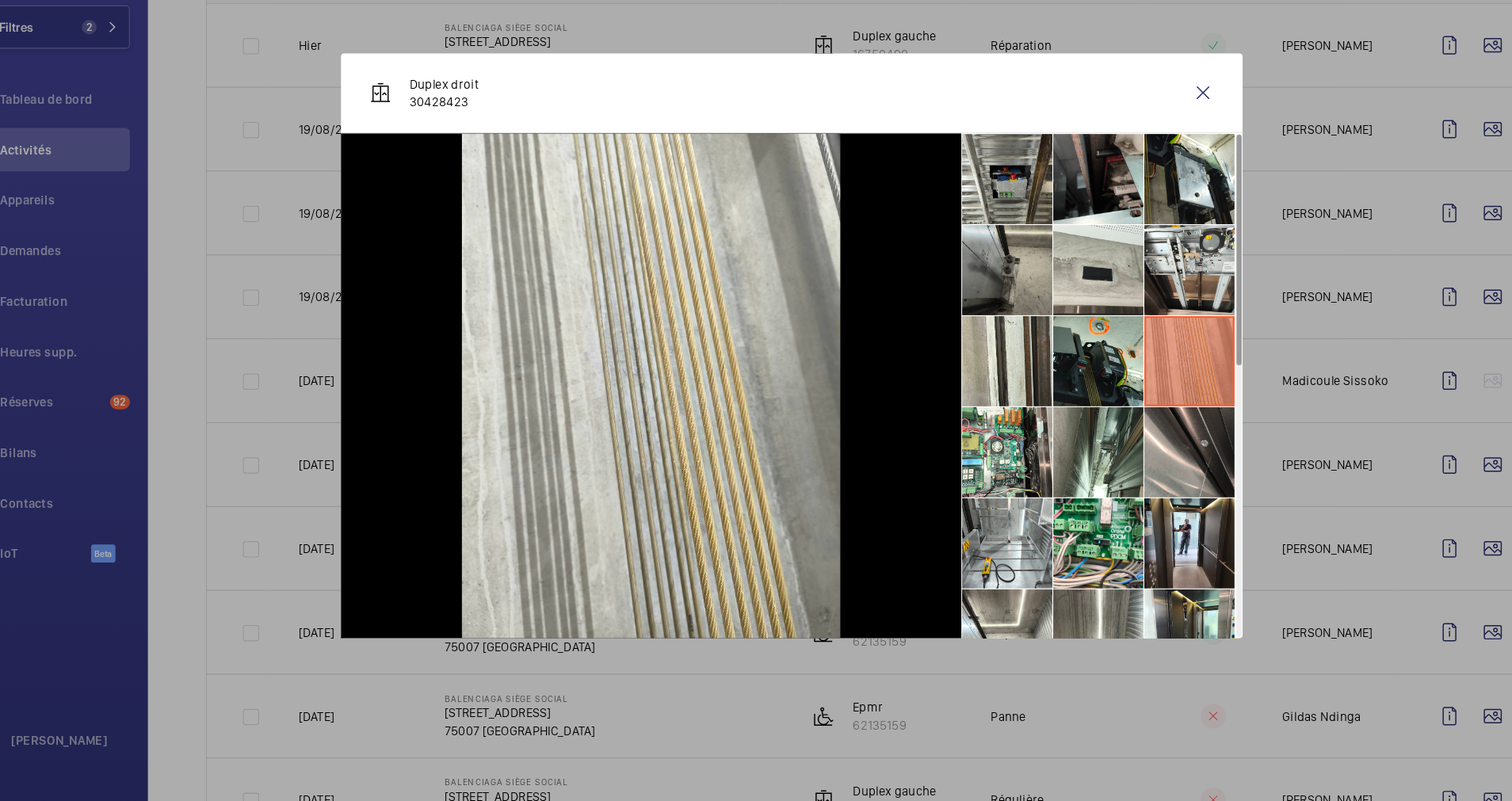
click at [948, 330] on li at bounding box center [945, 335] width 79 height 79
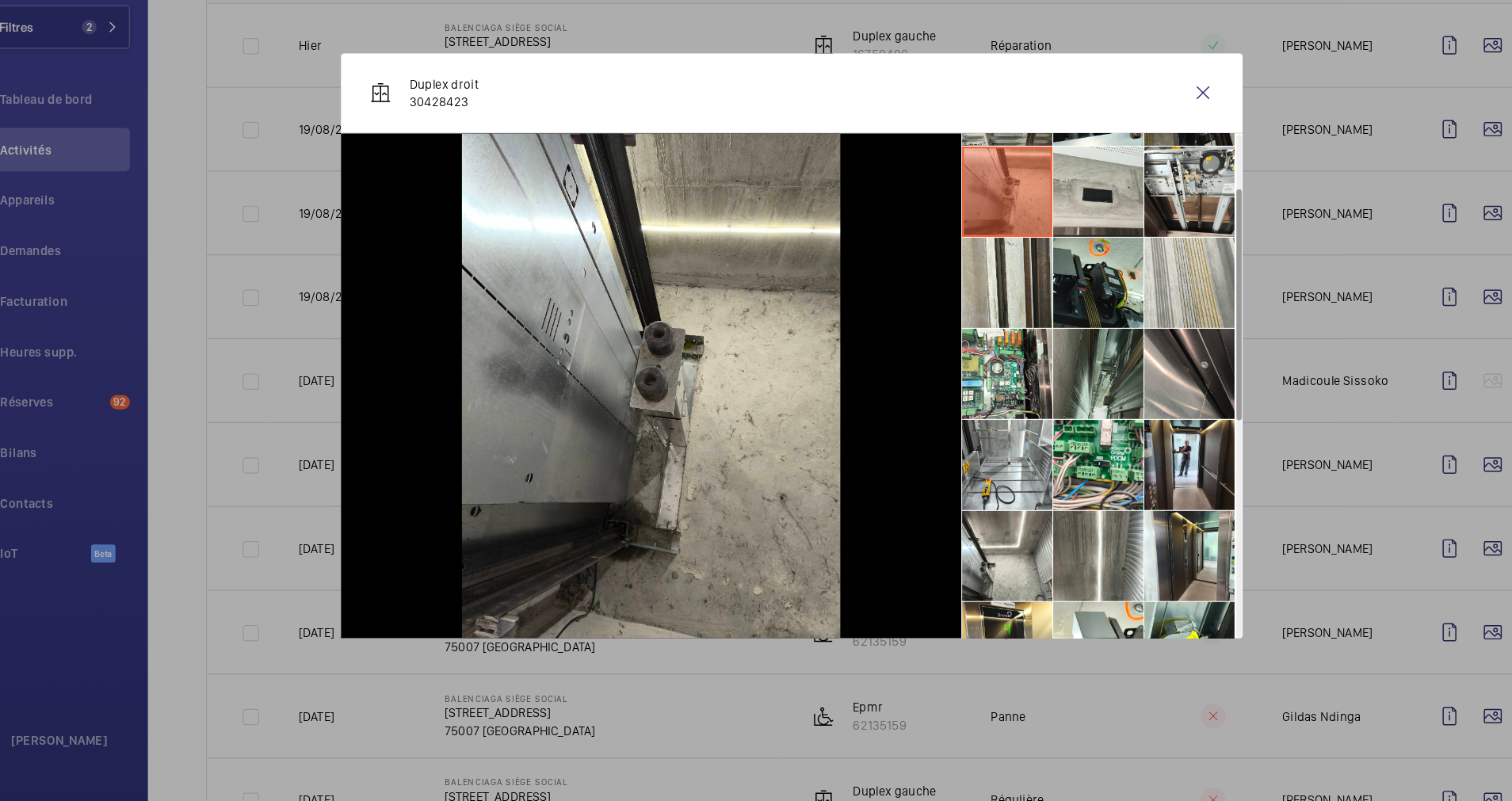
scroll to position [104, 0]
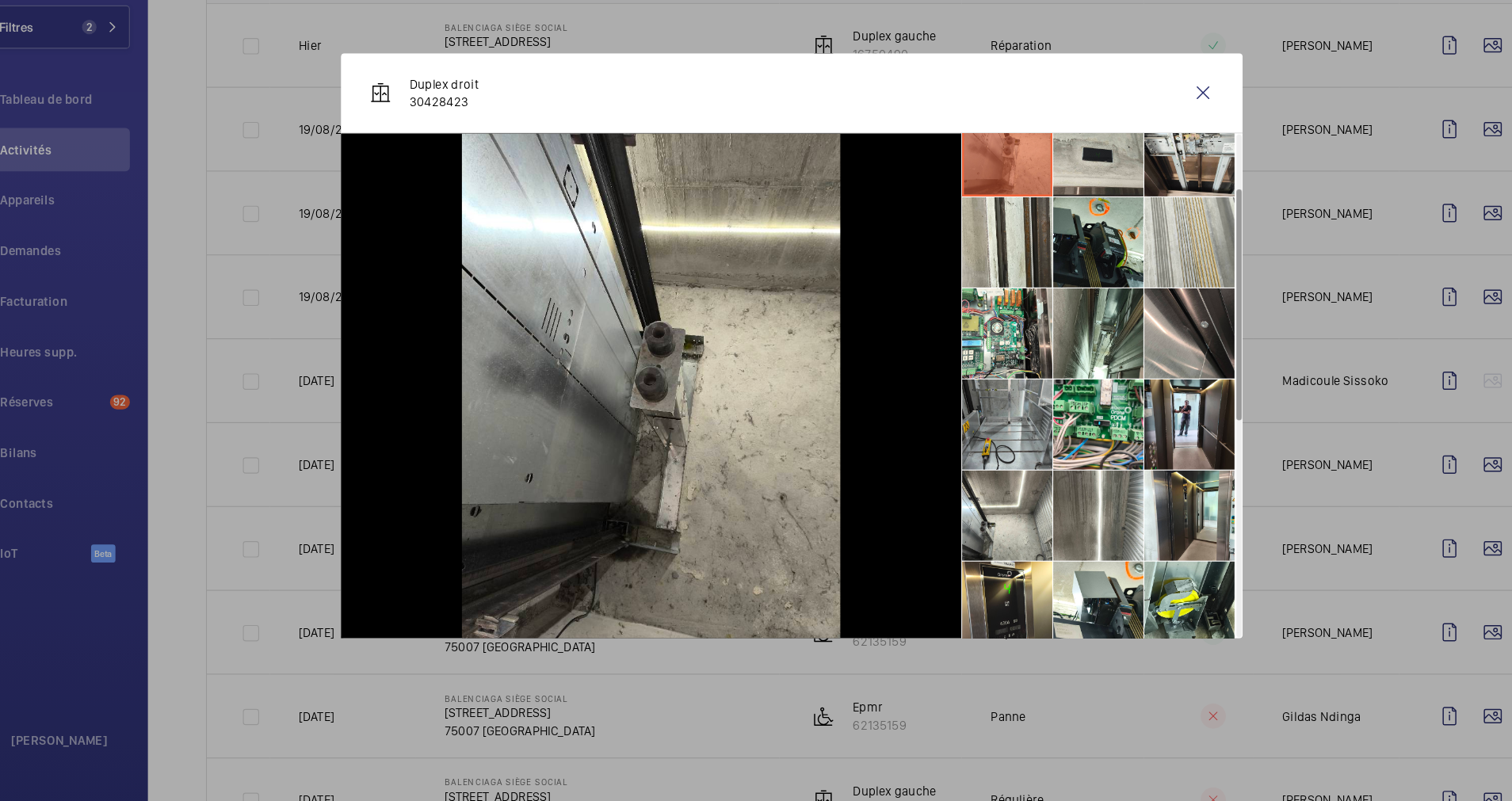
click at [943, 469] on li at bounding box center [945, 470] width 79 height 79
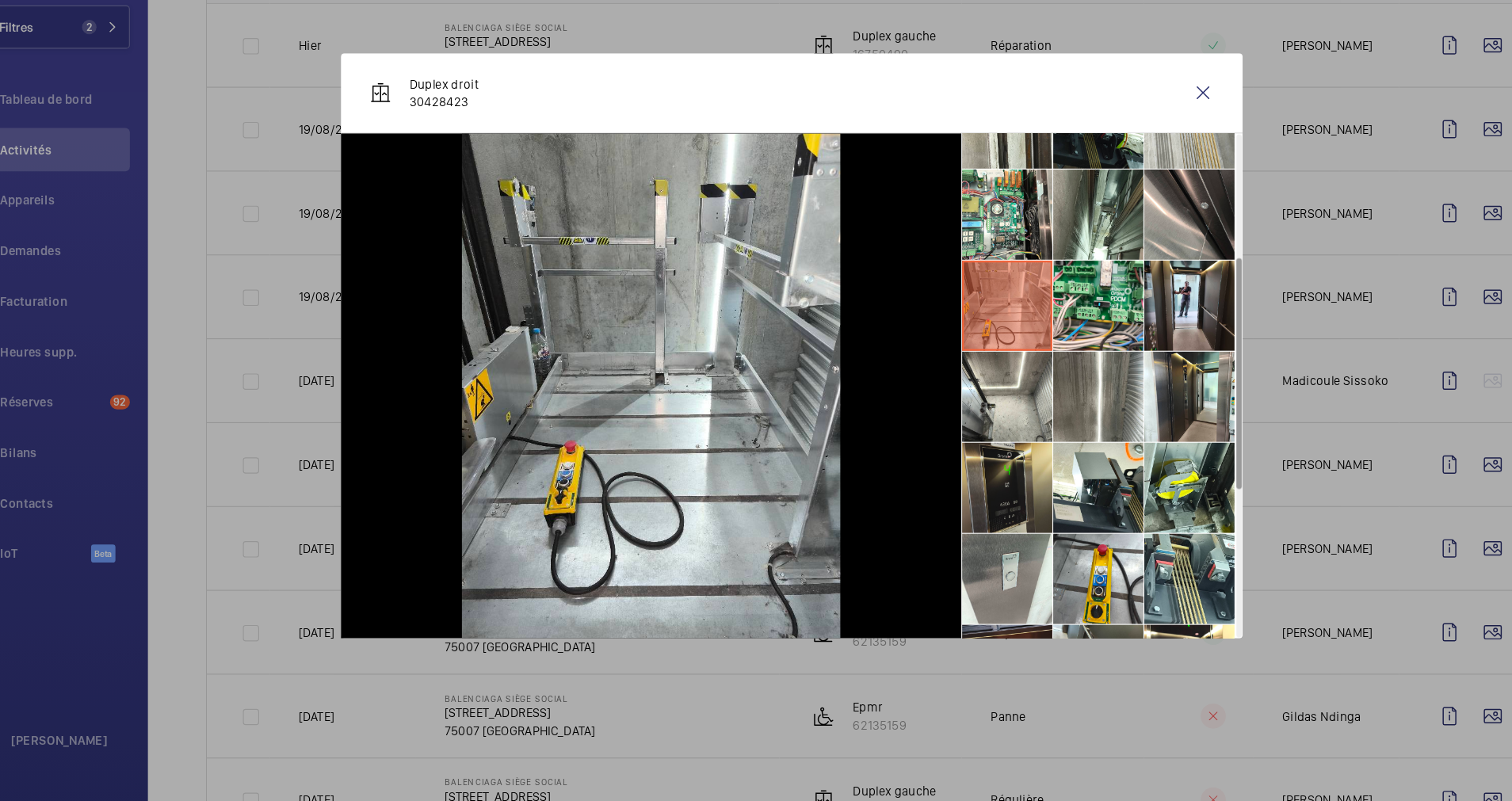
scroll to position [313, 0]
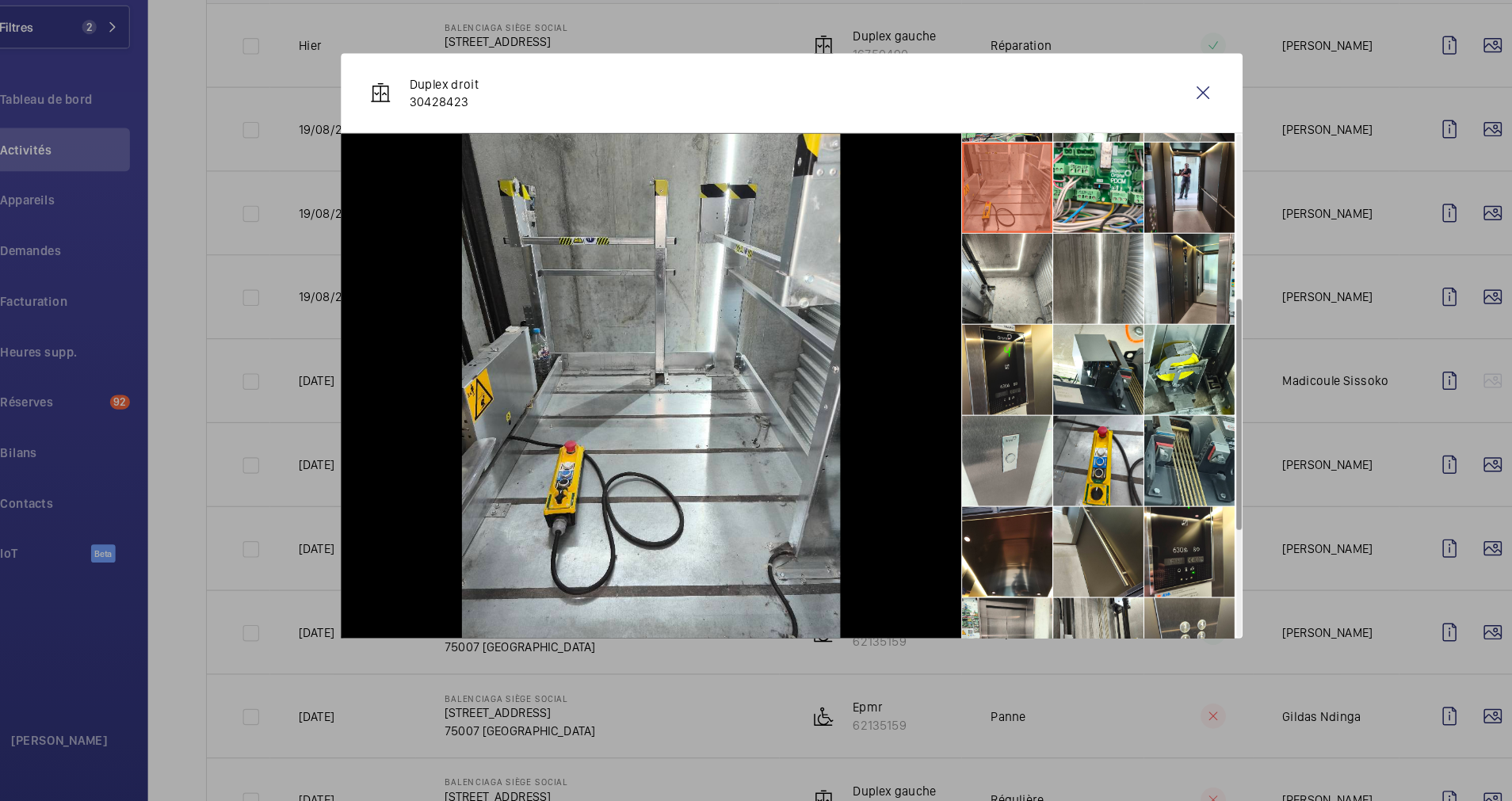
click at [1087, 497] on li at bounding box center [1106, 501] width 79 height 79
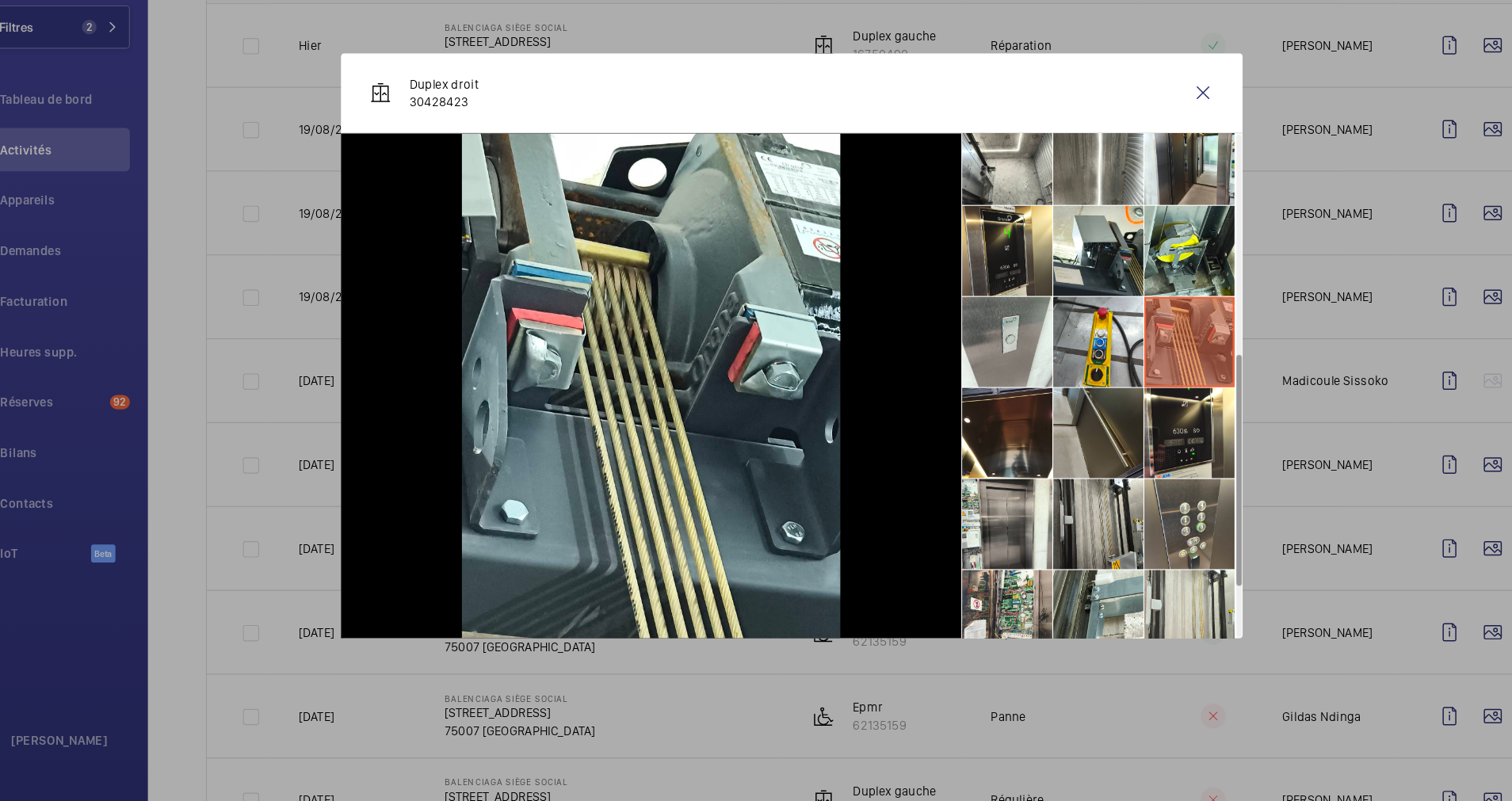
scroll to position [517, 0]
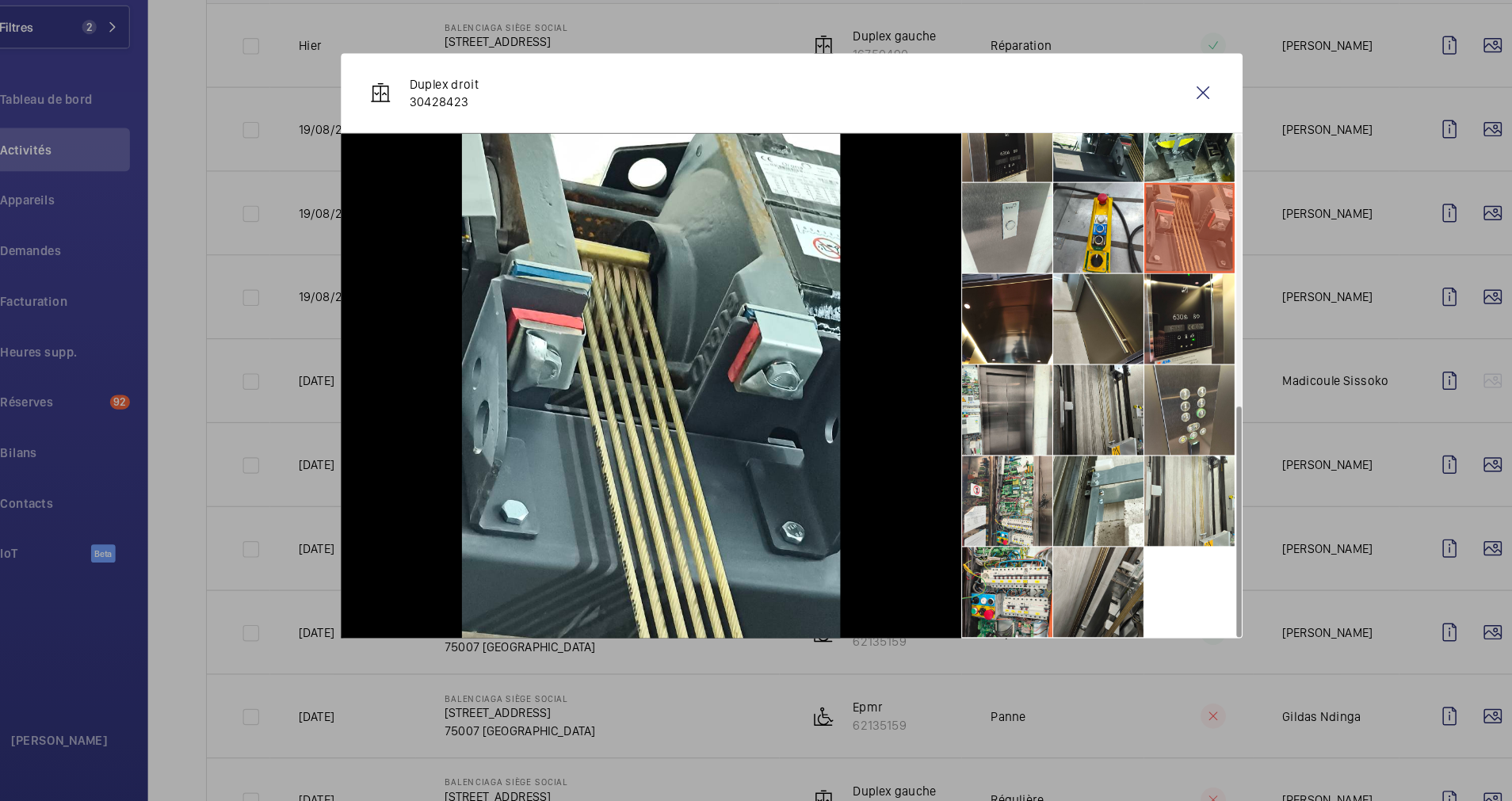
click at [1015, 607] on li at bounding box center [1026, 617] width 79 height 79
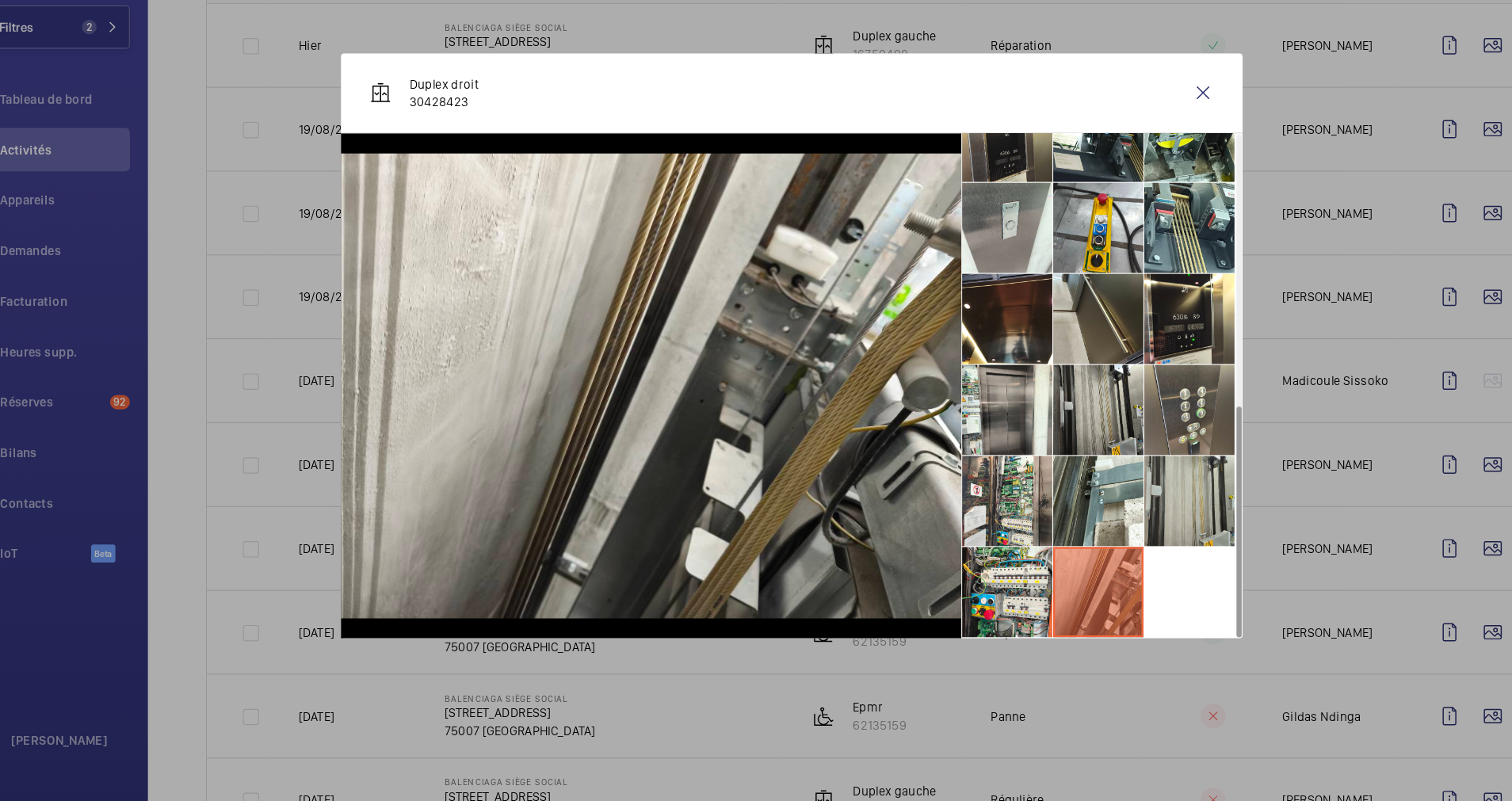
click at [1106, 539] on li at bounding box center [1106, 537] width 79 height 79
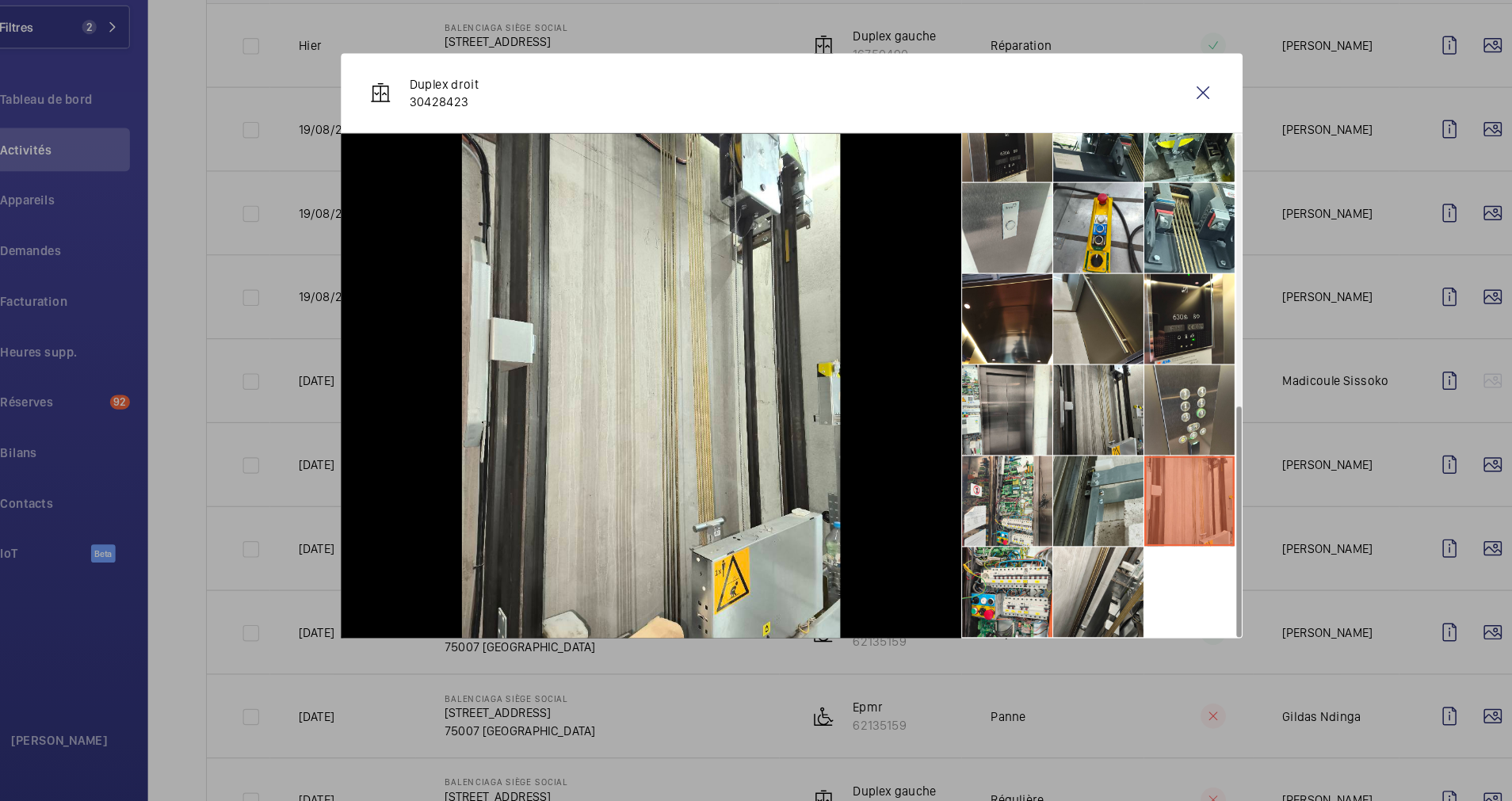
click at [1030, 542] on li at bounding box center [1026, 537] width 79 height 79
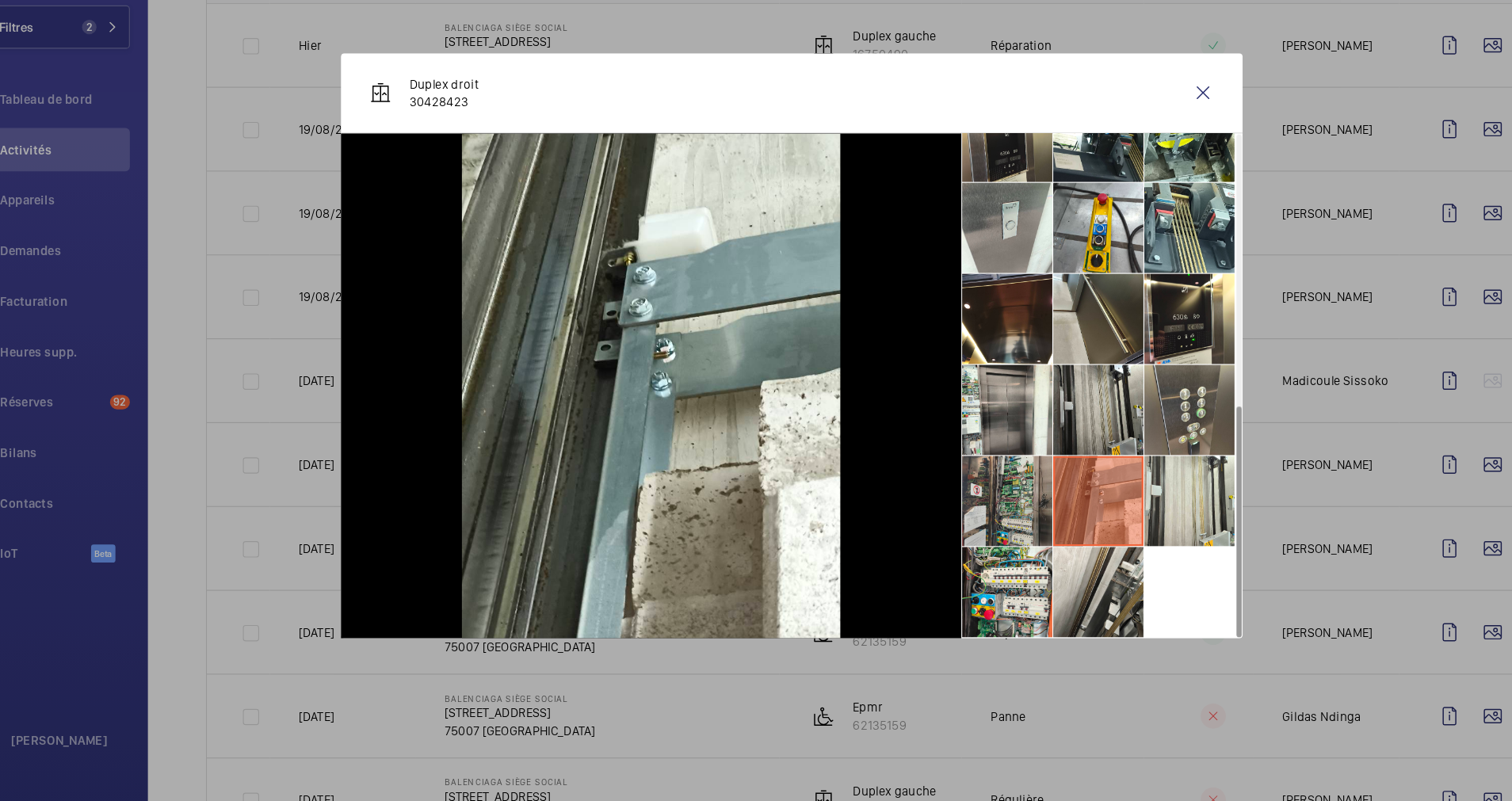
click at [956, 542] on li at bounding box center [945, 537] width 79 height 79
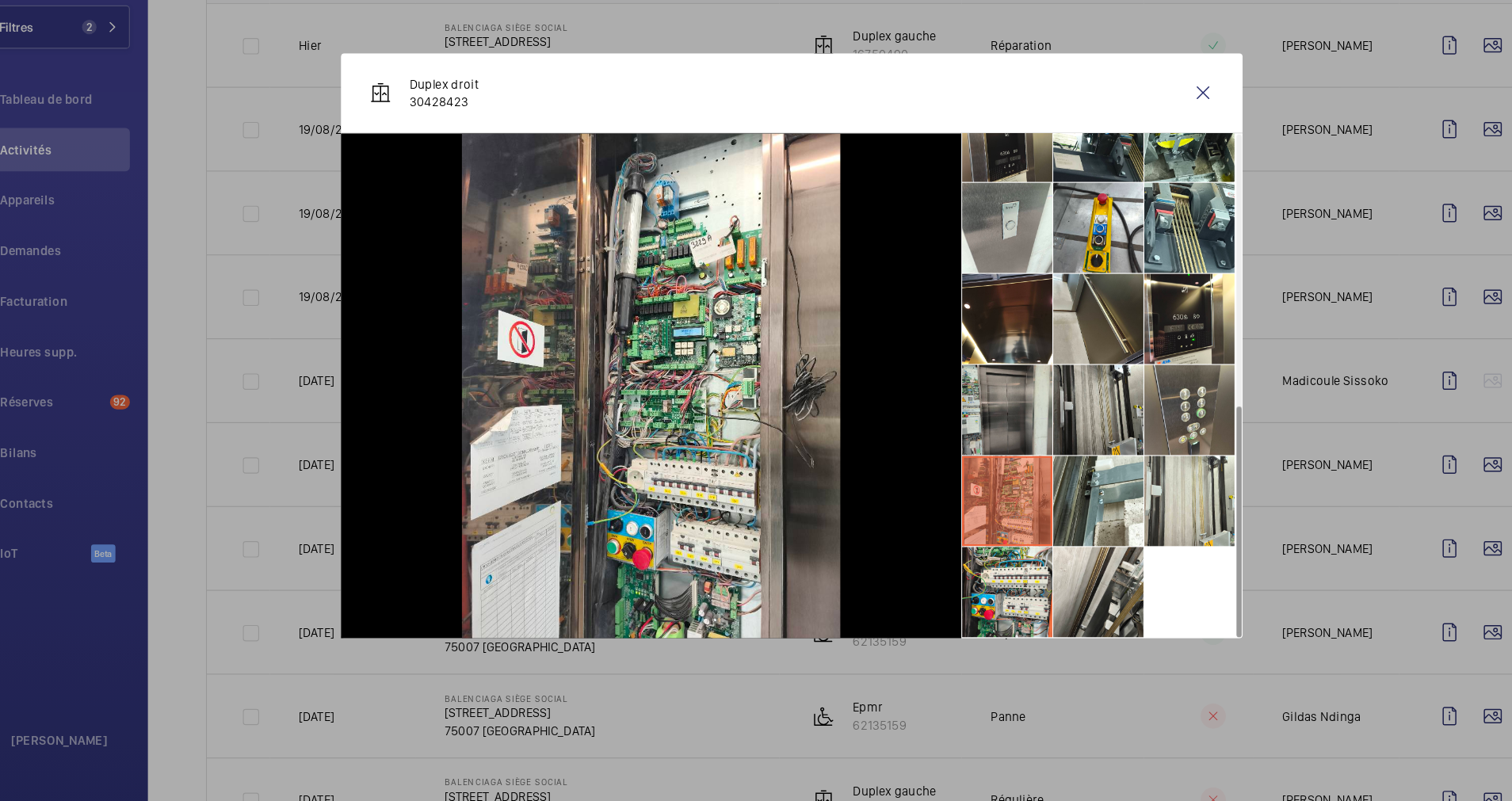
click at [946, 467] on li at bounding box center [945, 457] width 79 height 79
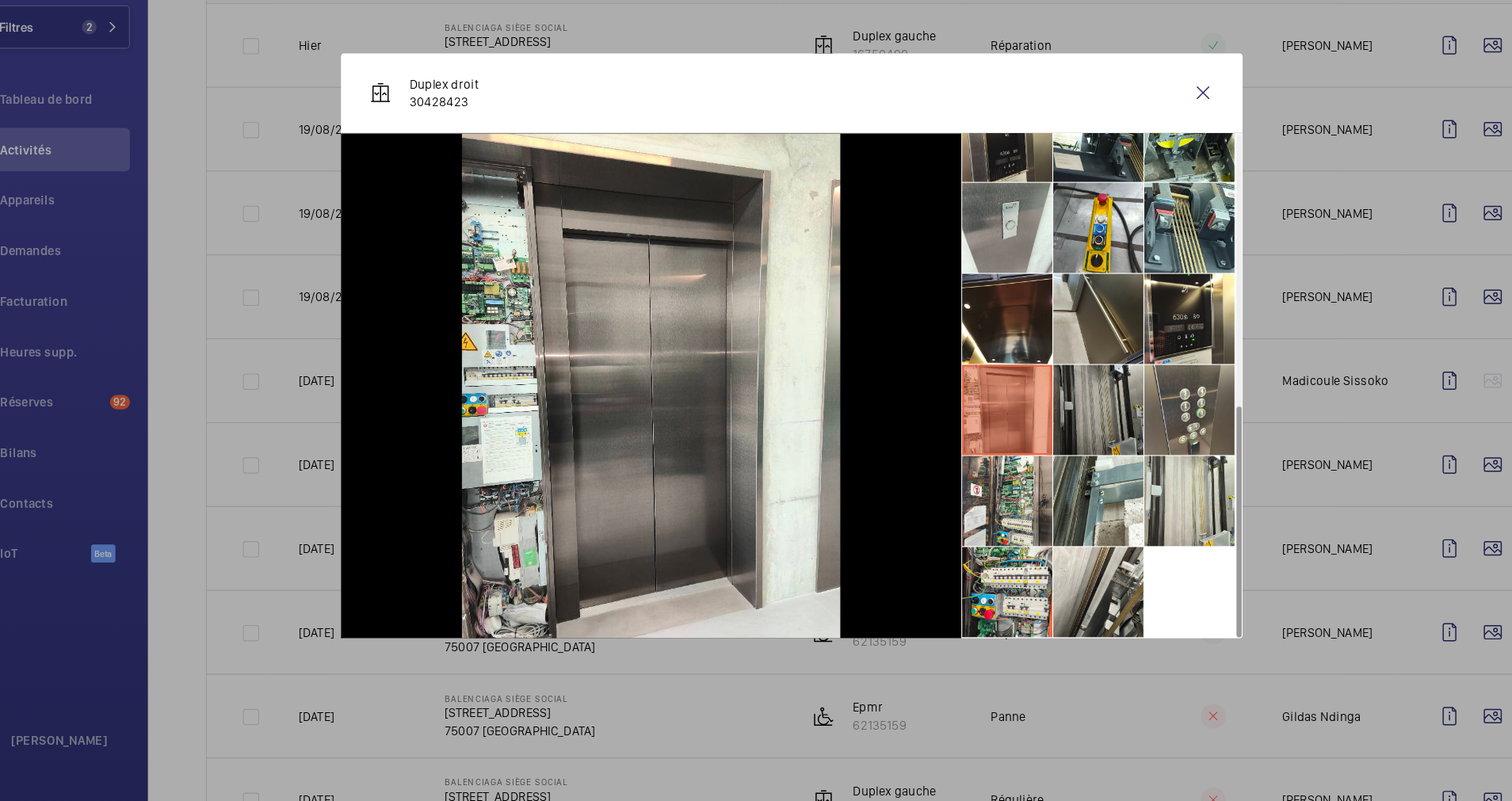
click at [1012, 456] on li at bounding box center [1026, 457] width 79 height 79
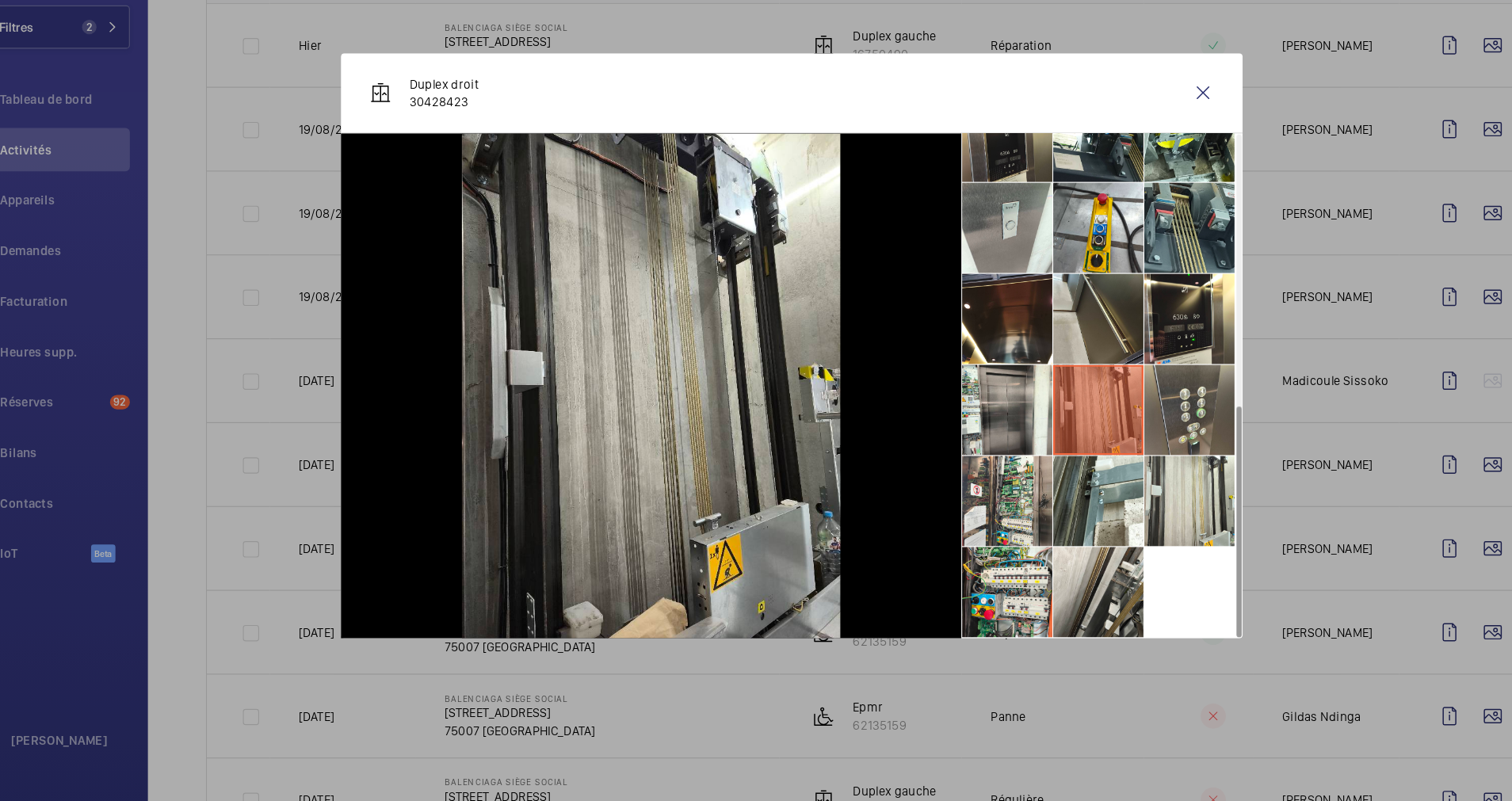
click at [1097, 300] on li at bounding box center [1106, 297] width 79 height 79
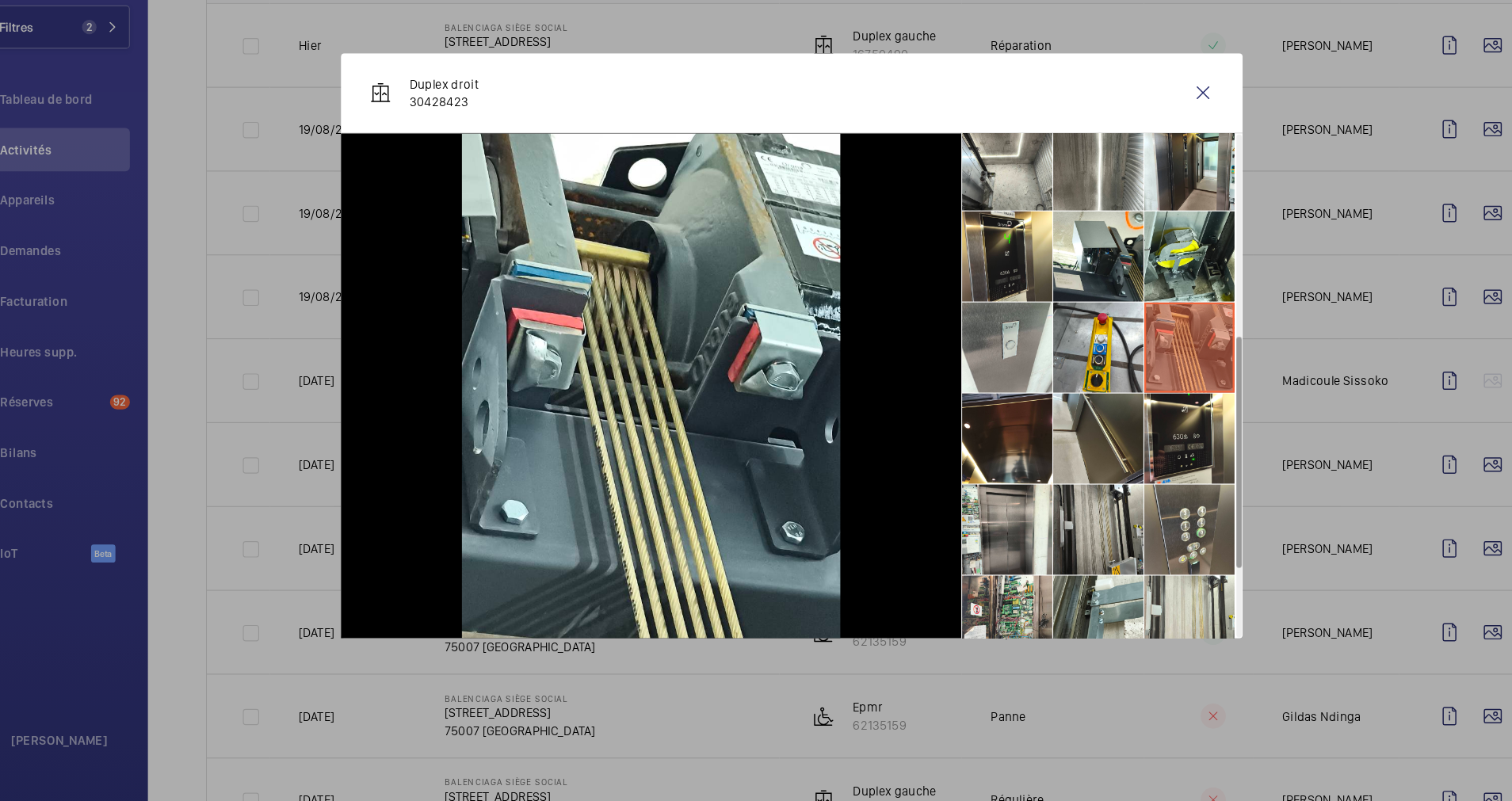
scroll to position [308, 0]
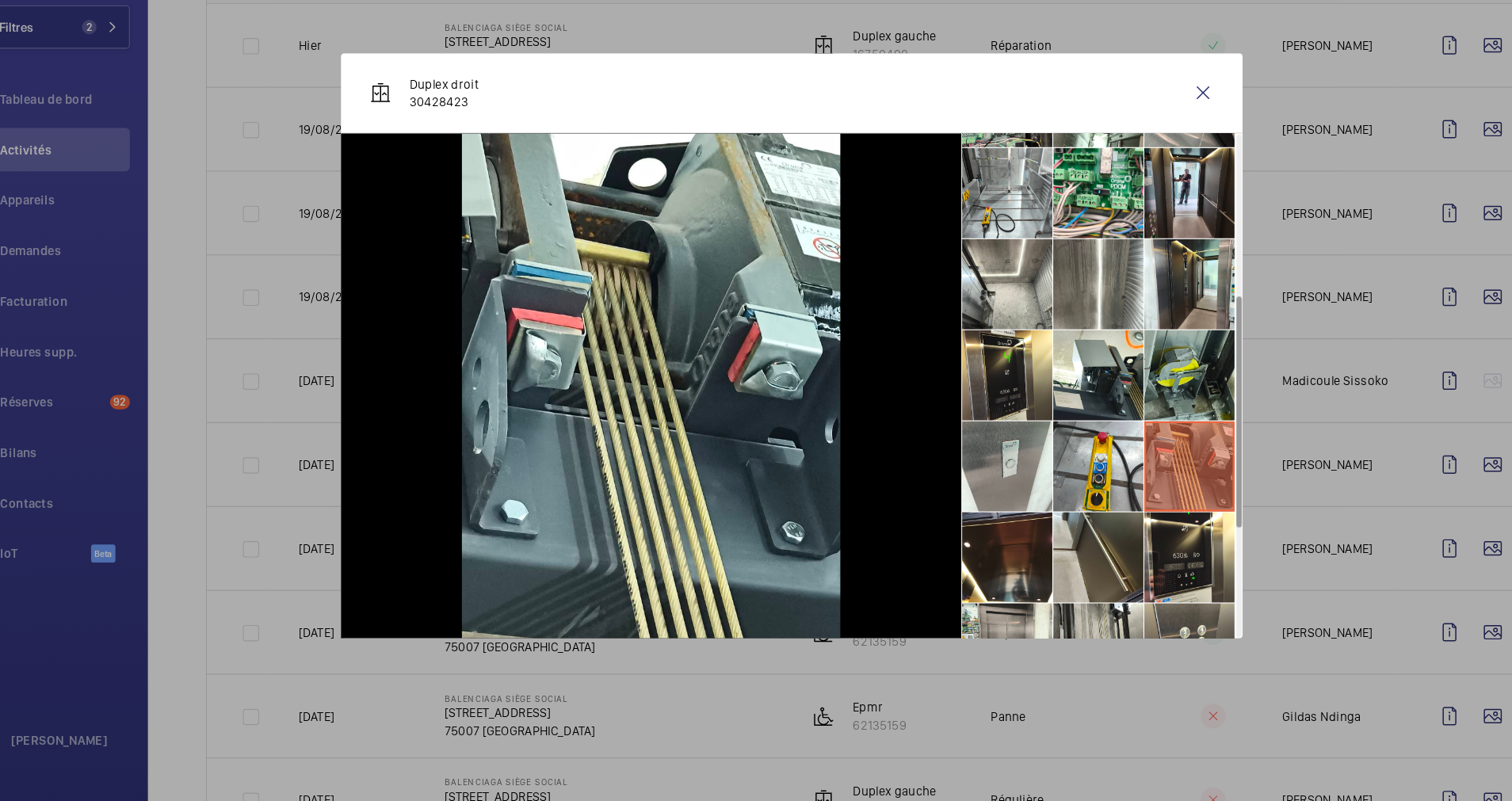
click at [1072, 404] on li at bounding box center [1106, 426] width 79 height 79
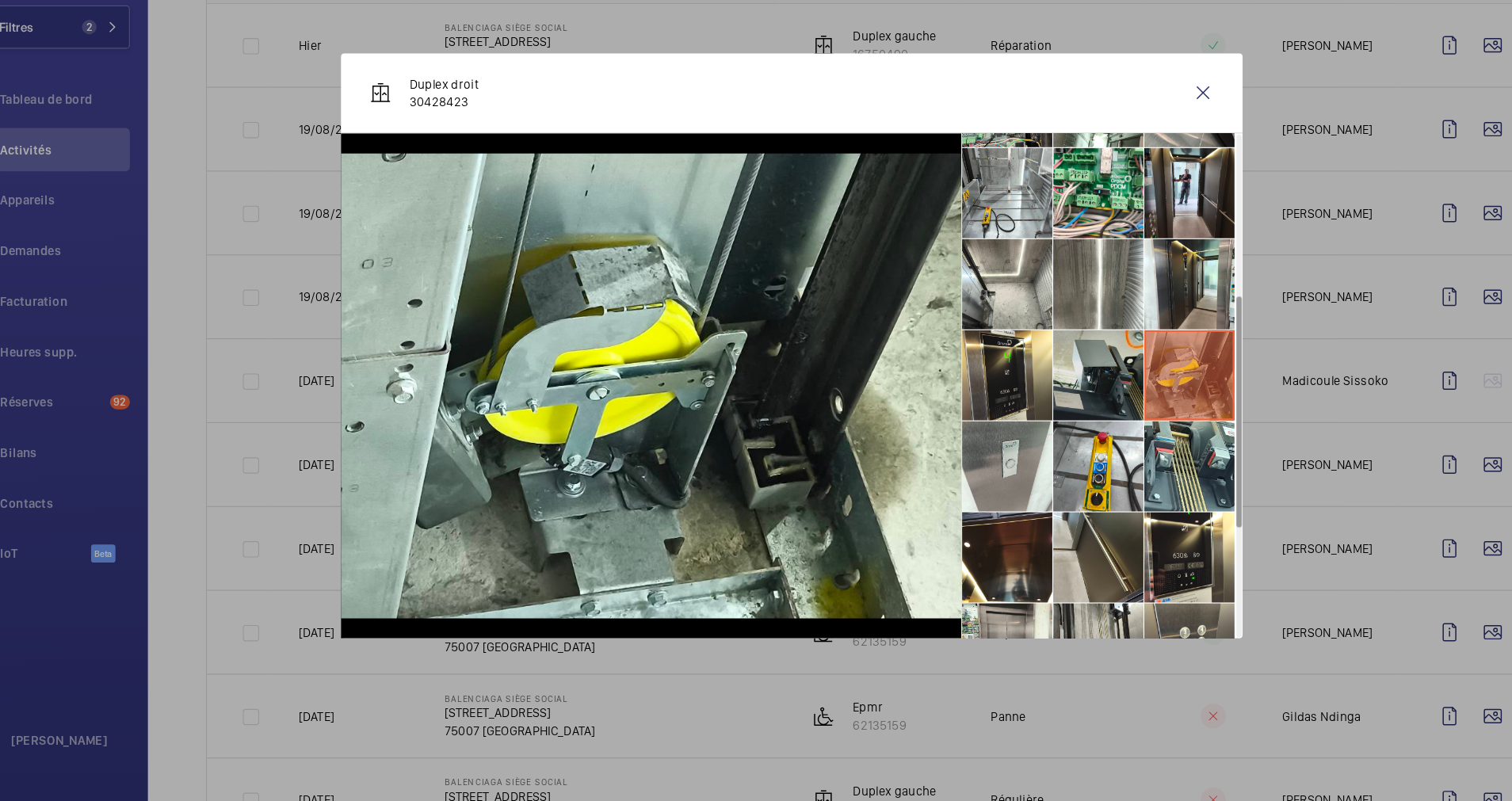
click at [1032, 424] on li at bounding box center [1026, 426] width 79 height 79
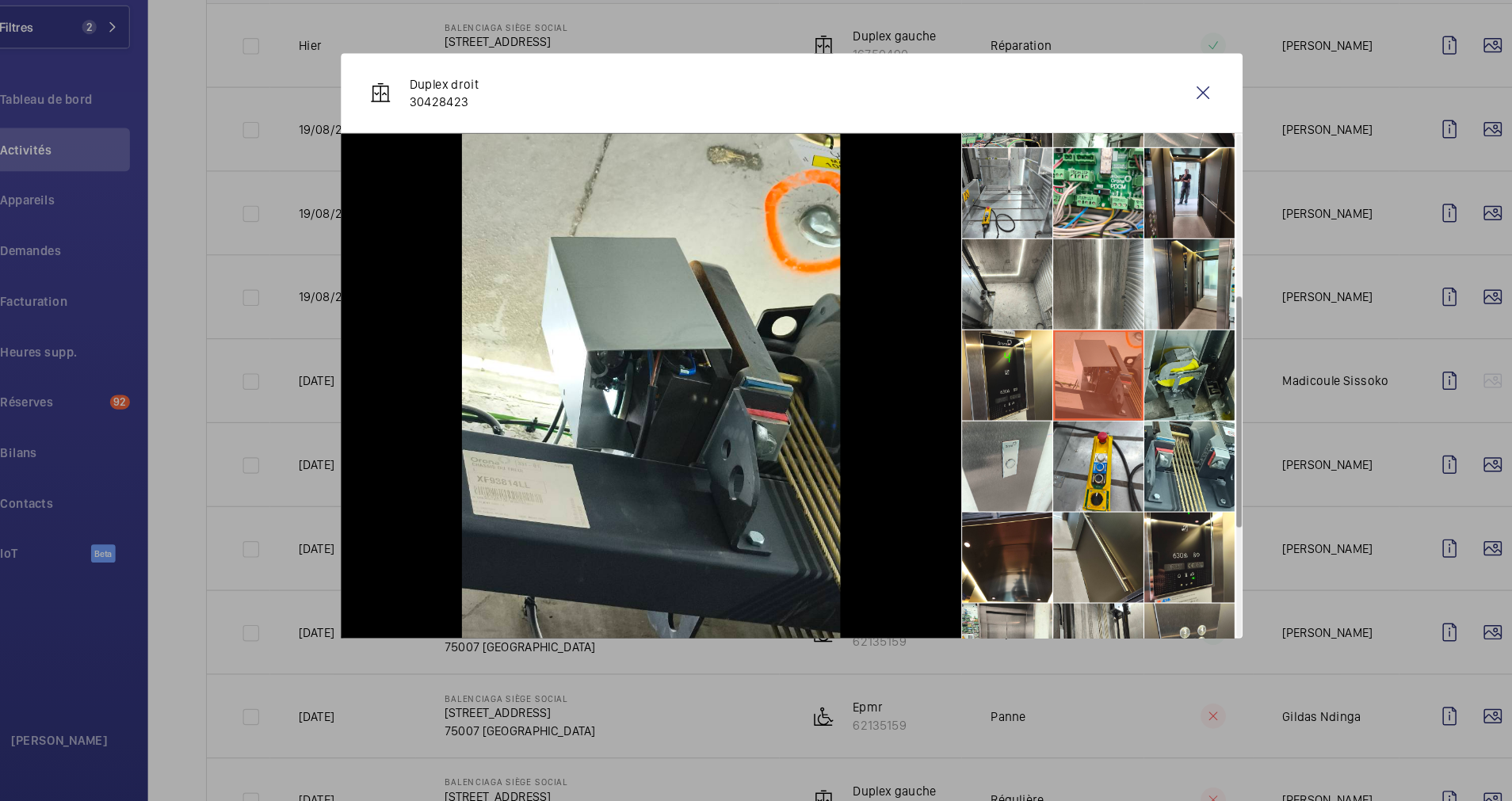
click at [1088, 420] on li at bounding box center [1106, 426] width 79 height 79
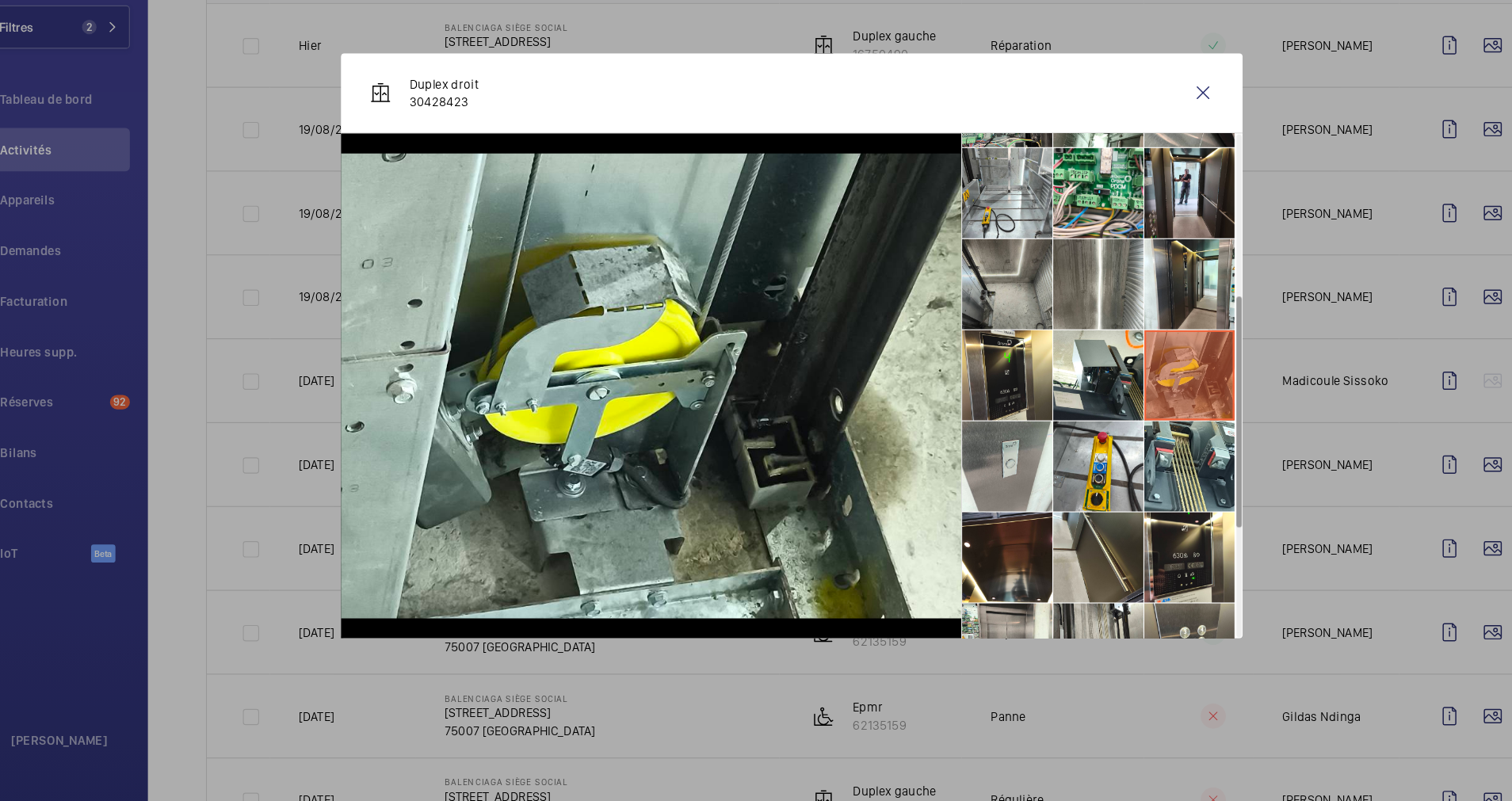
click at [934, 338] on li at bounding box center [945, 346] width 79 height 79
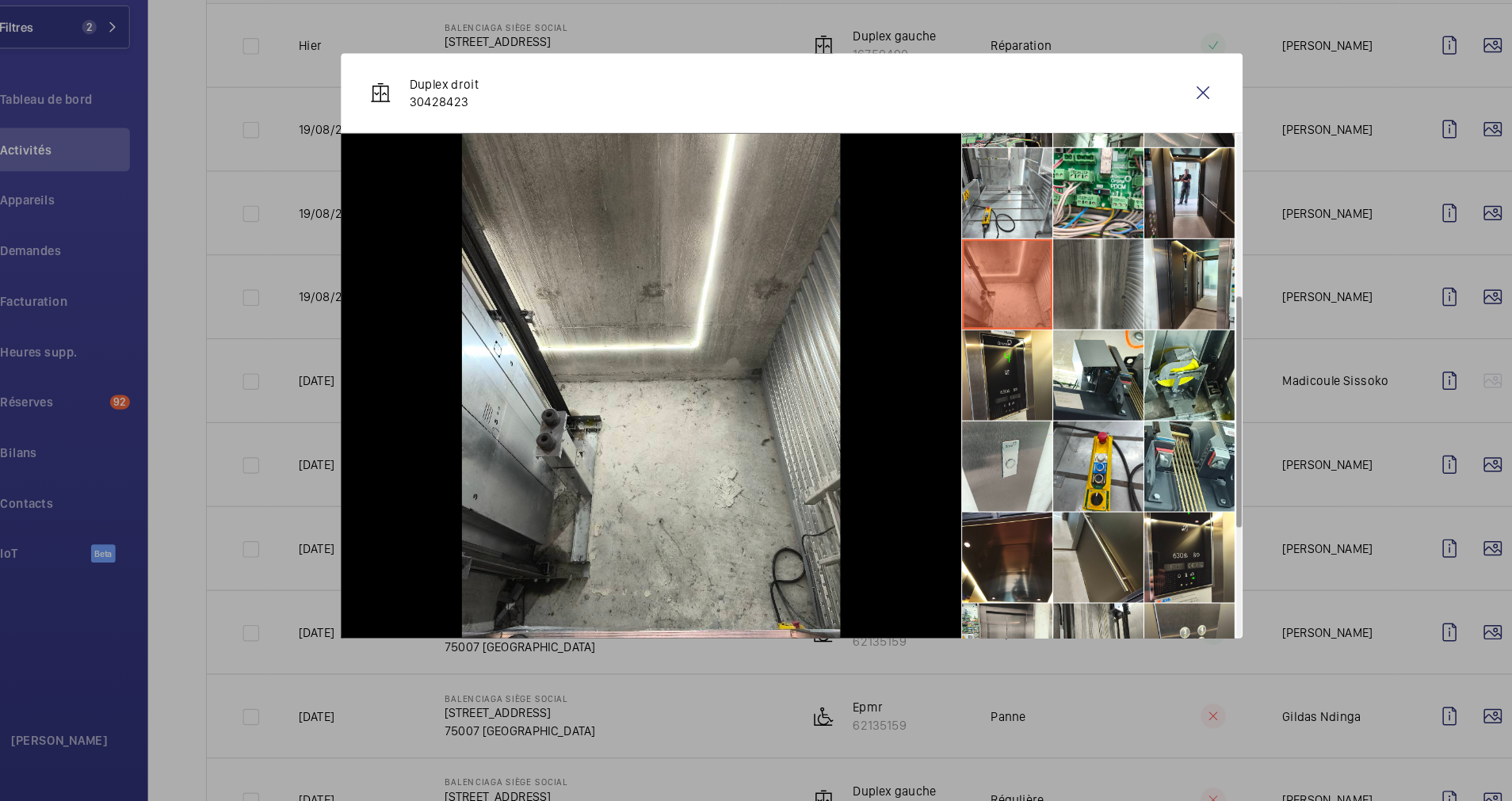
click at [1019, 339] on li at bounding box center [1026, 346] width 79 height 79
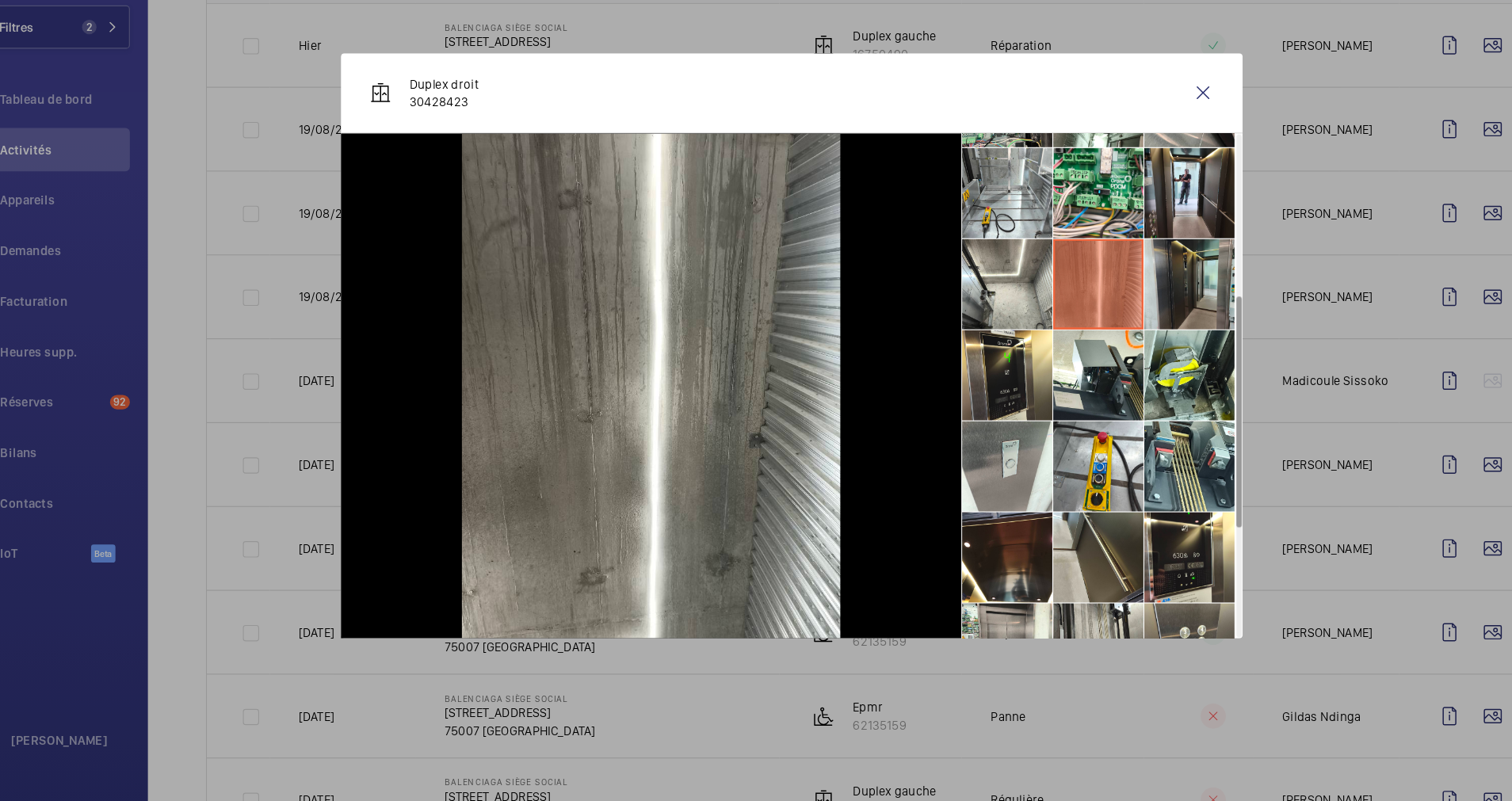
click at [1097, 338] on li at bounding box center [1106, 346] width 79 height 79
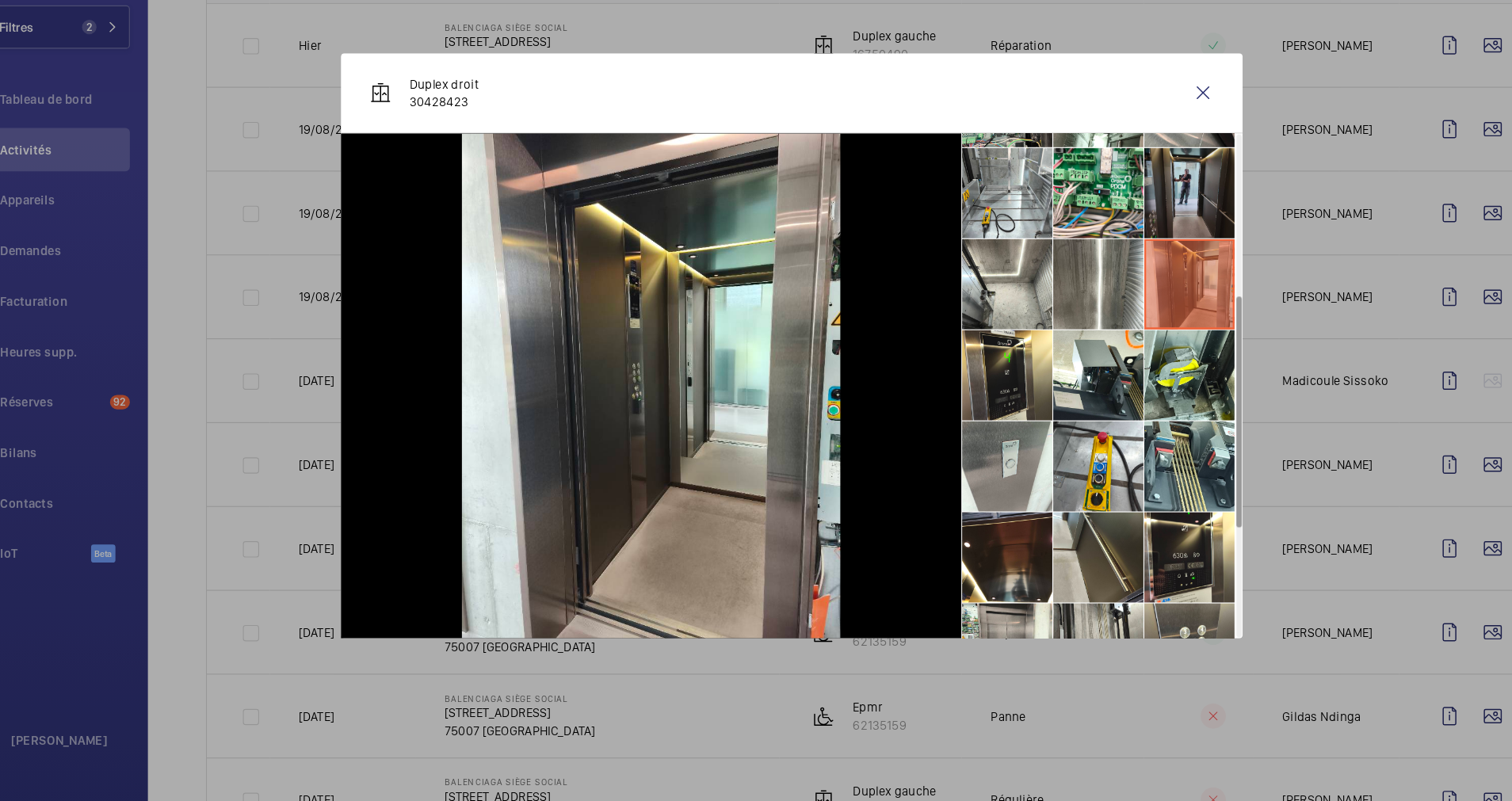
click at [1097, 265] on li at bounding box center [1106, 266] width 79 height 79
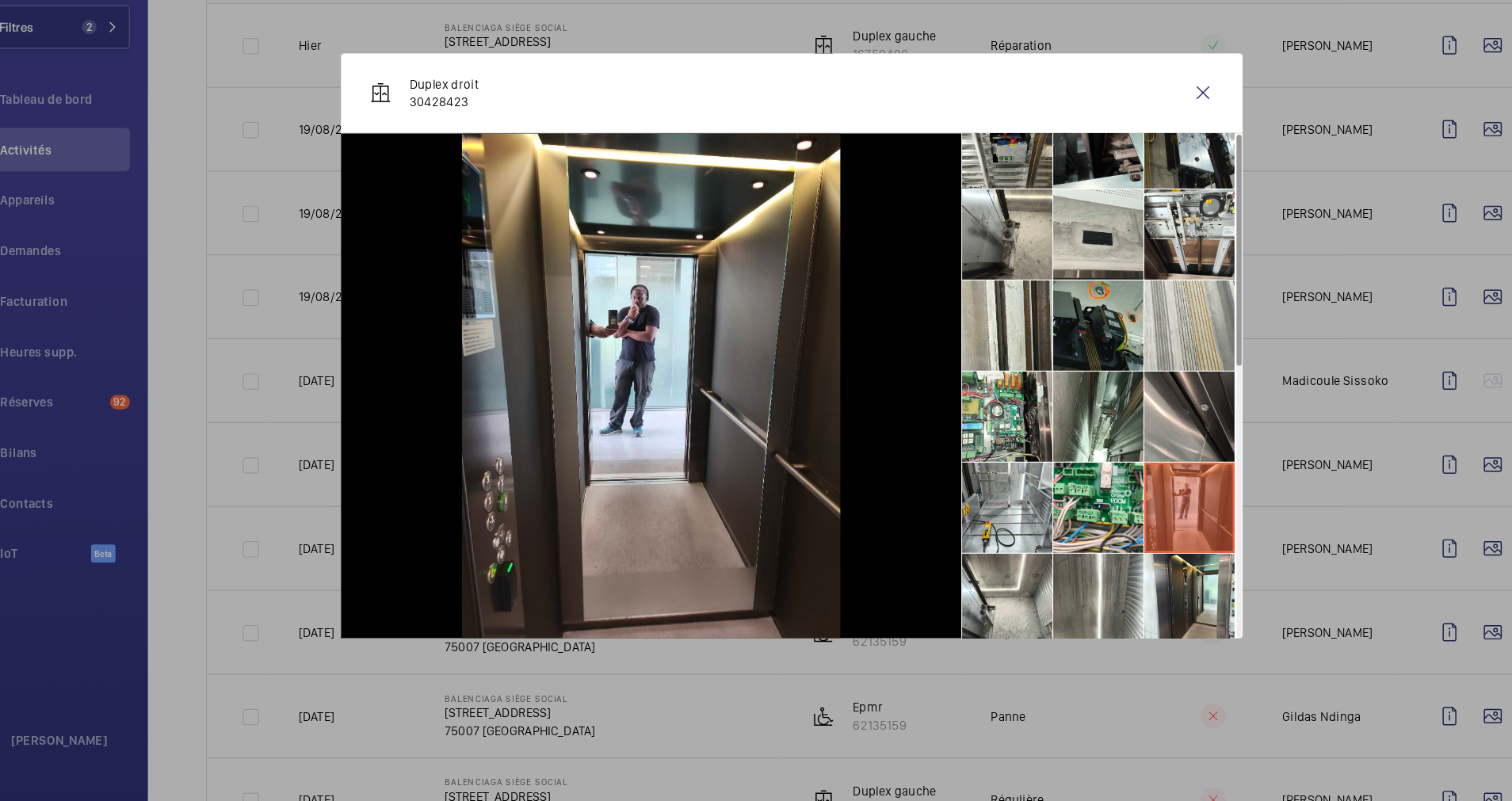
scroll to position [0, 0]
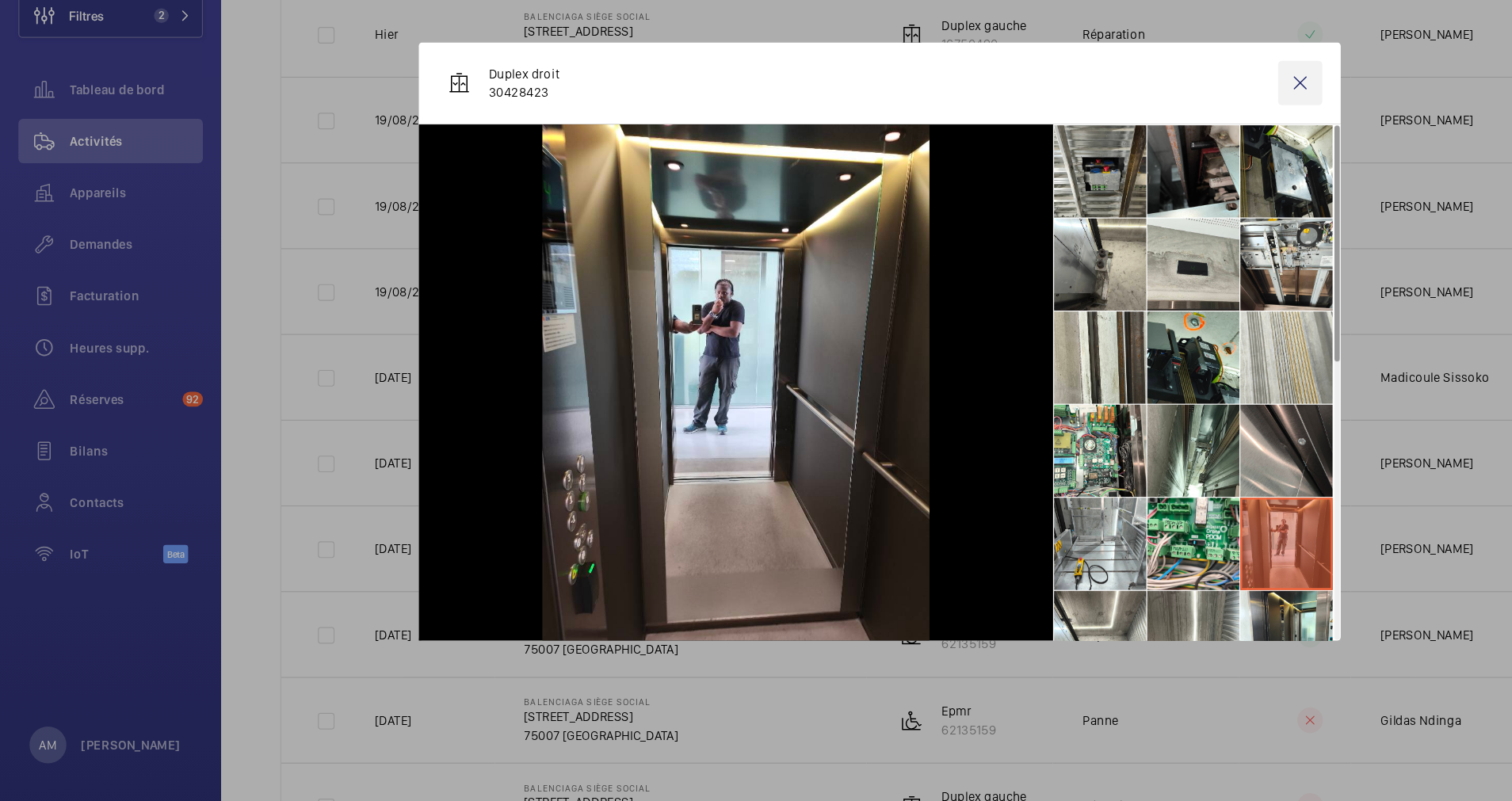
click at [1113, 177] on wm-front-icon-button at bounding box center [1117, 178] width 38 height 38
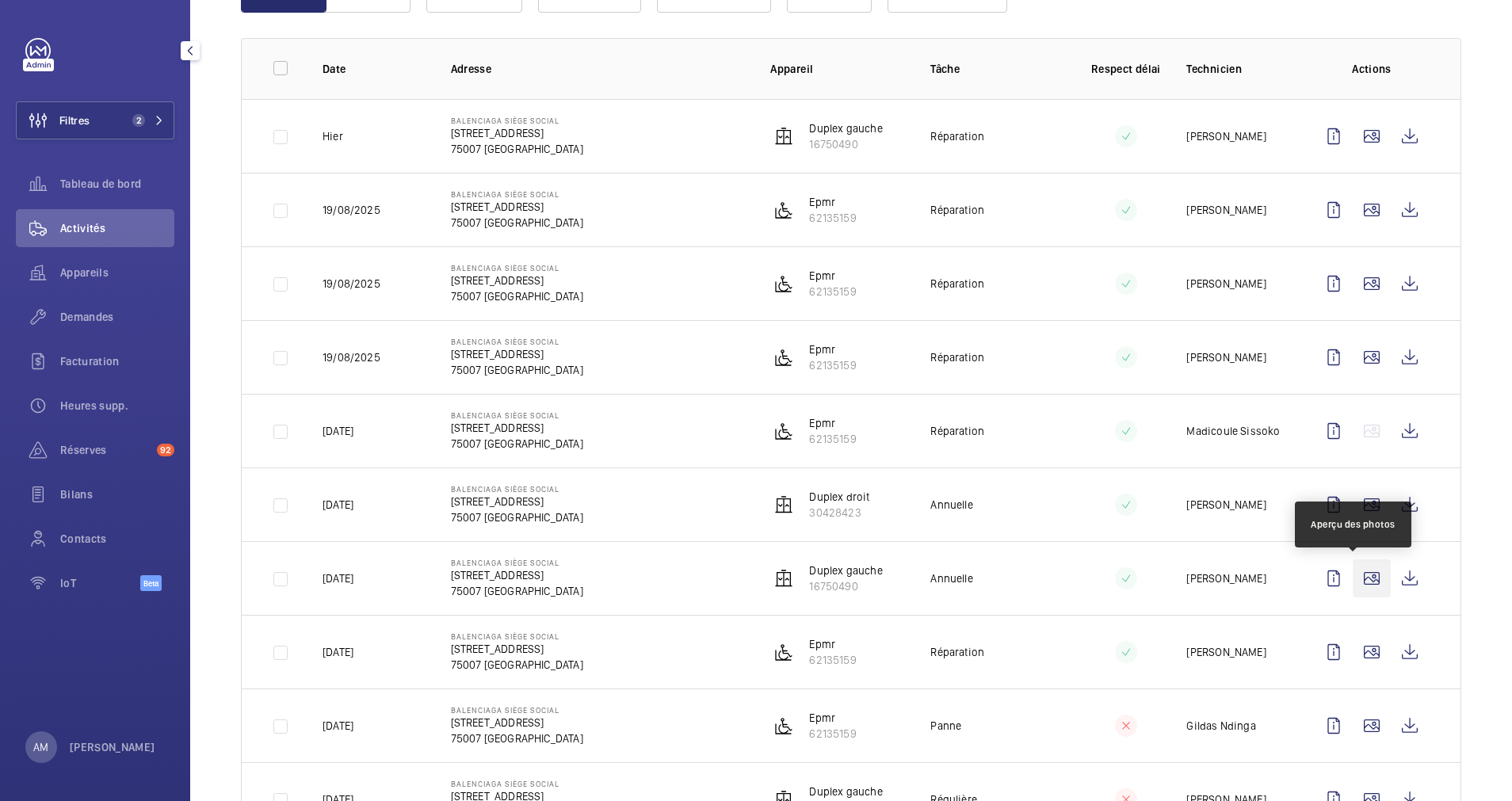
click at [1353, 578] on wm-front-icon-button at bounding box center [1372, 578] width 38 height 38
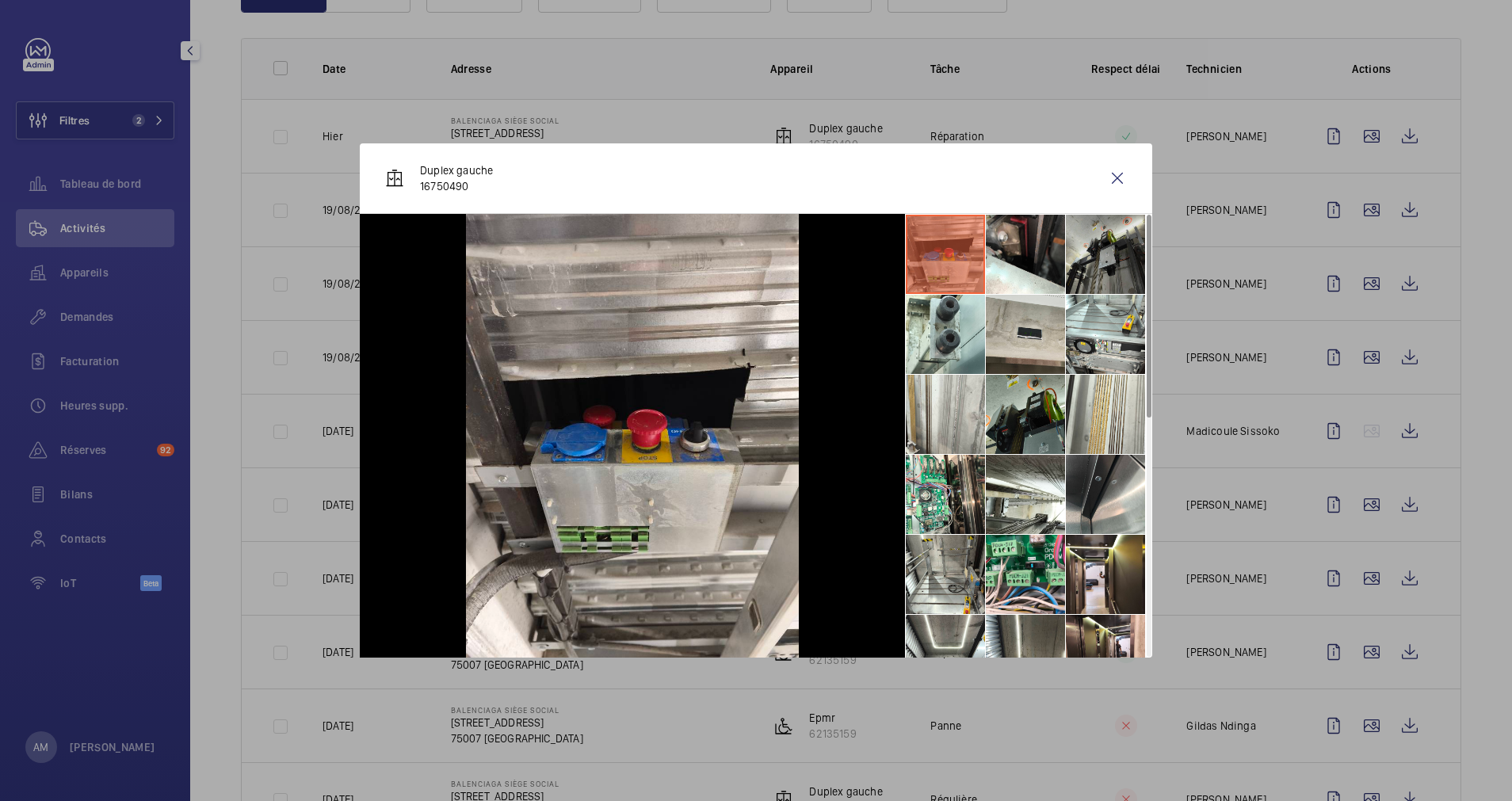
click at [1100, 259] on li at bounding box center [1106, 254] width 79 height 79
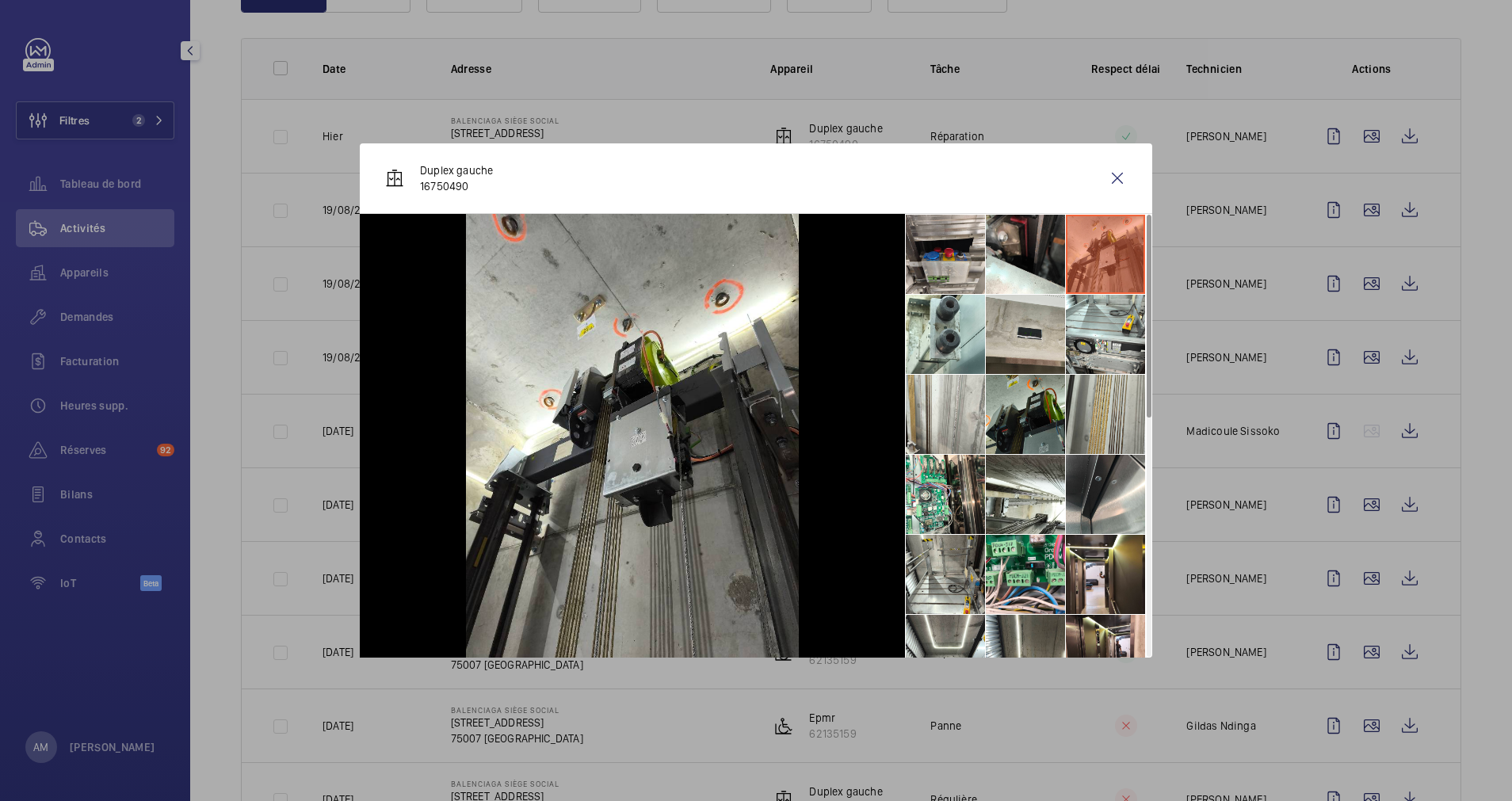
click at [1087, 398] on li at bounding box center [1106, 415] width 79 height 79
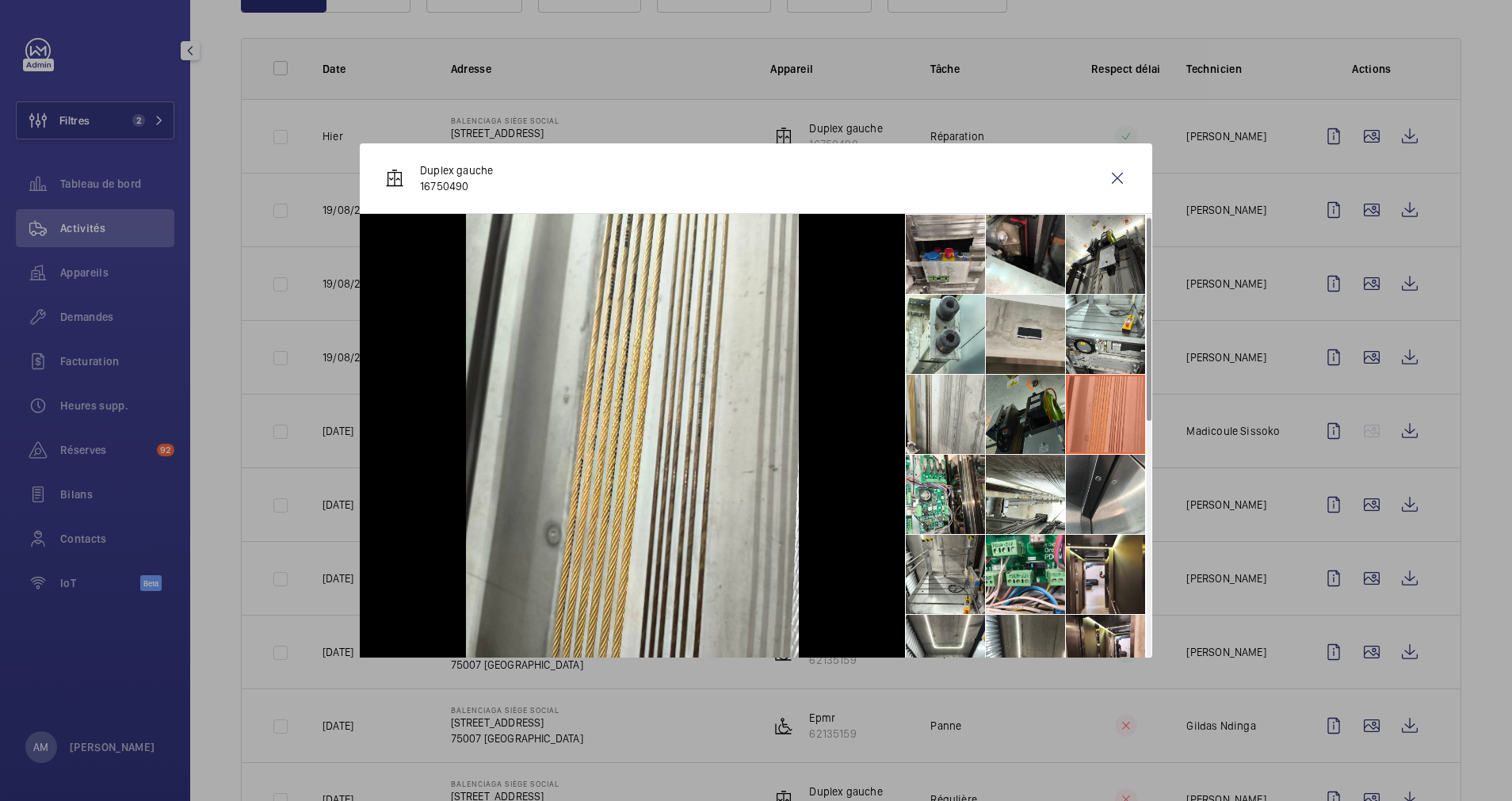
scroll to position [118, 0]
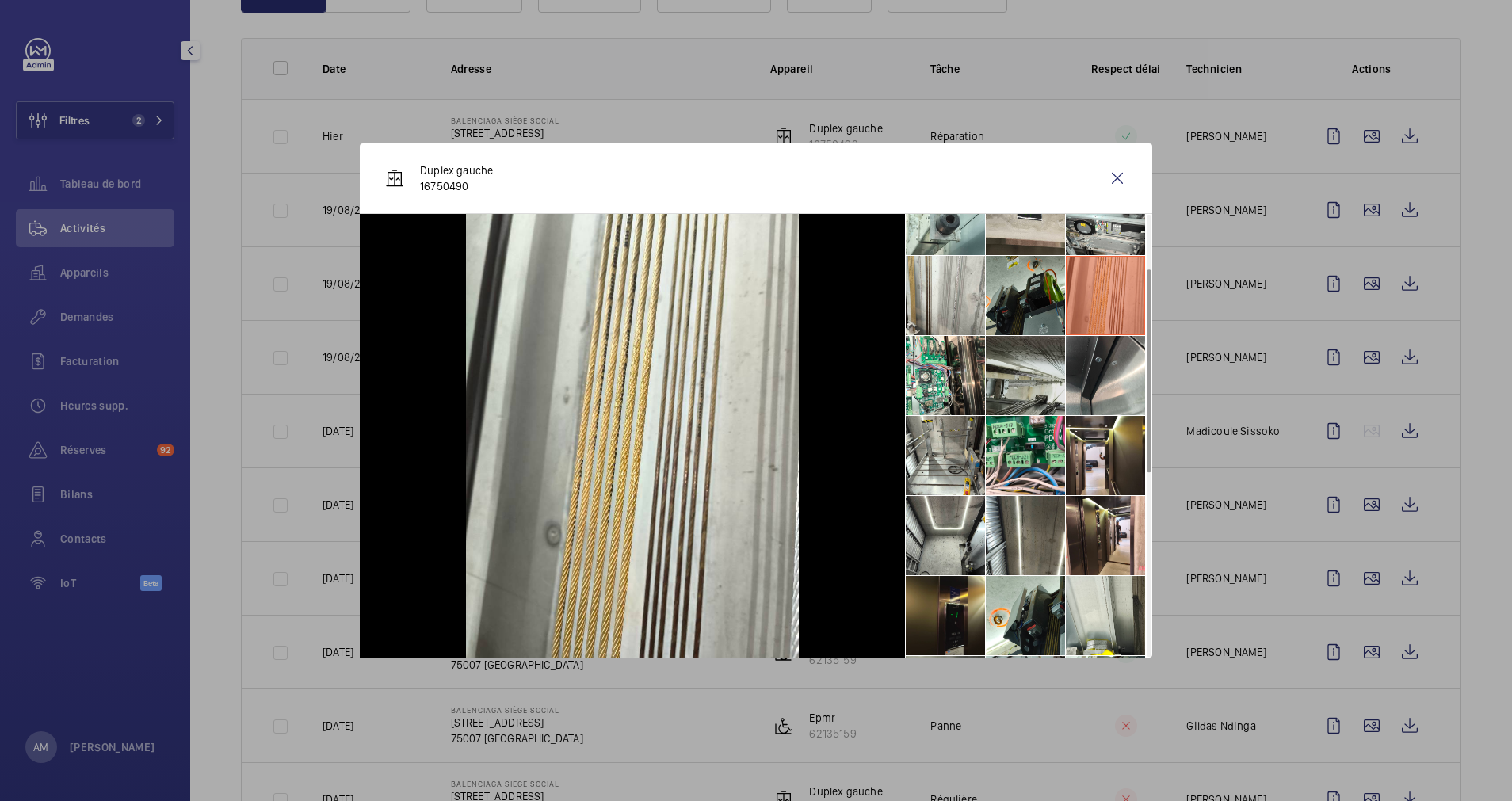
click at [1012, 386] on li at bounding box center [1026, 375] width 79 height 79
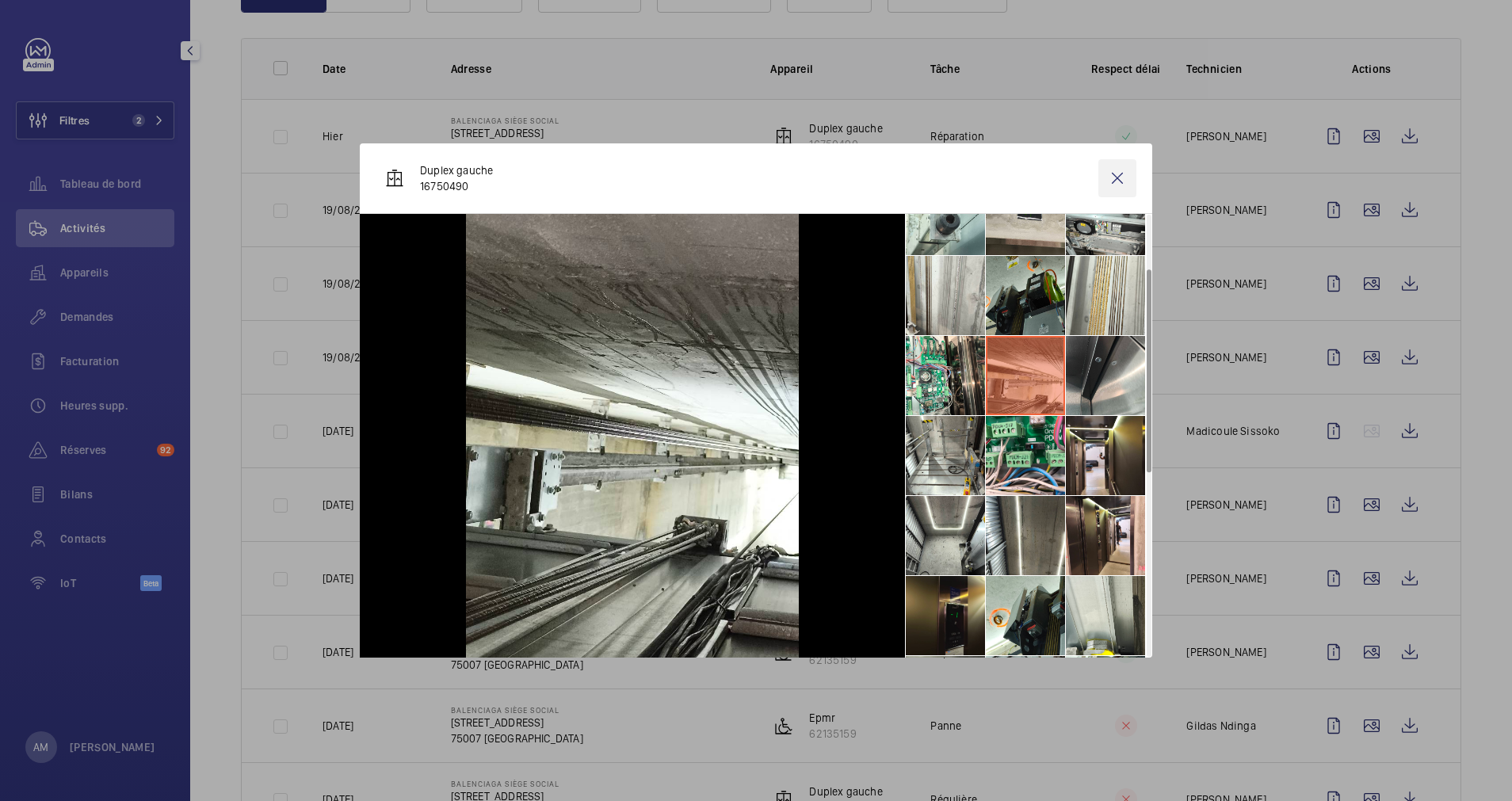
click at [1113, 171] on wm-front-icon-button at bounding box center [1117, 178] width 38 height 38
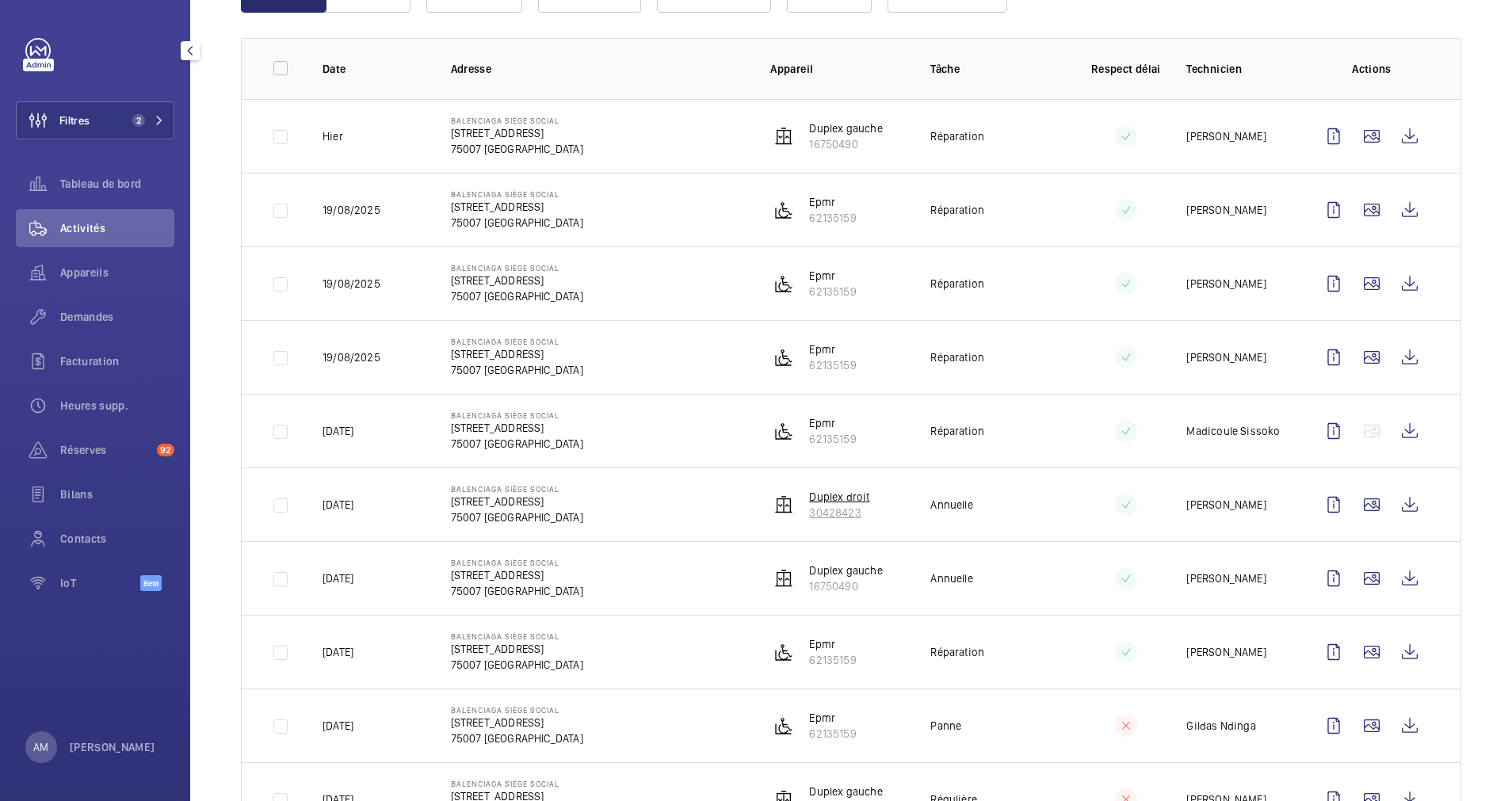
click at [835, 503] on p "Duplex droit" at bounding box center [840, 496] width 60 height 16
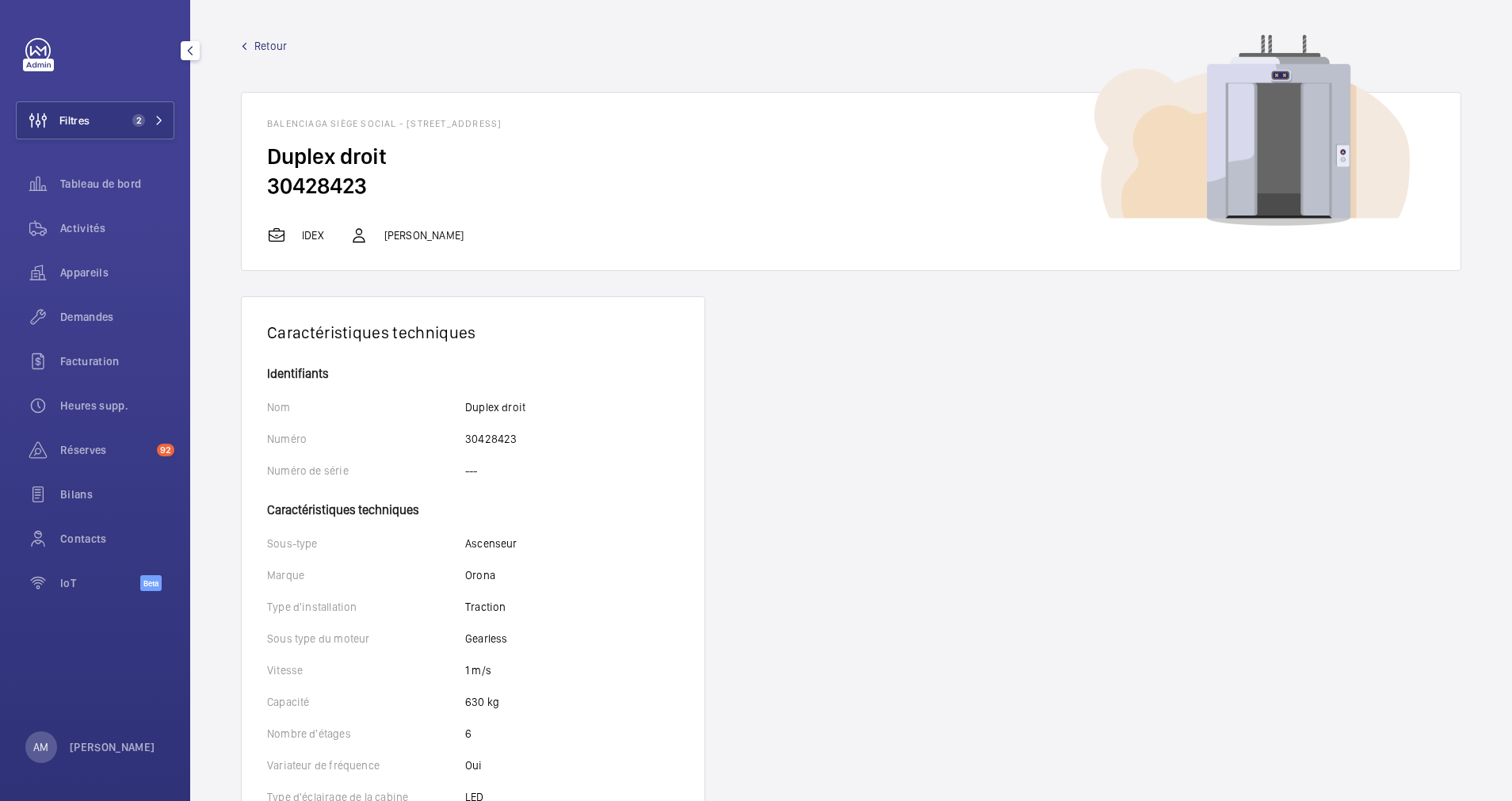
click at [276, 43] on span "Retour" at bounding box center [271, 45] width 33 height 16
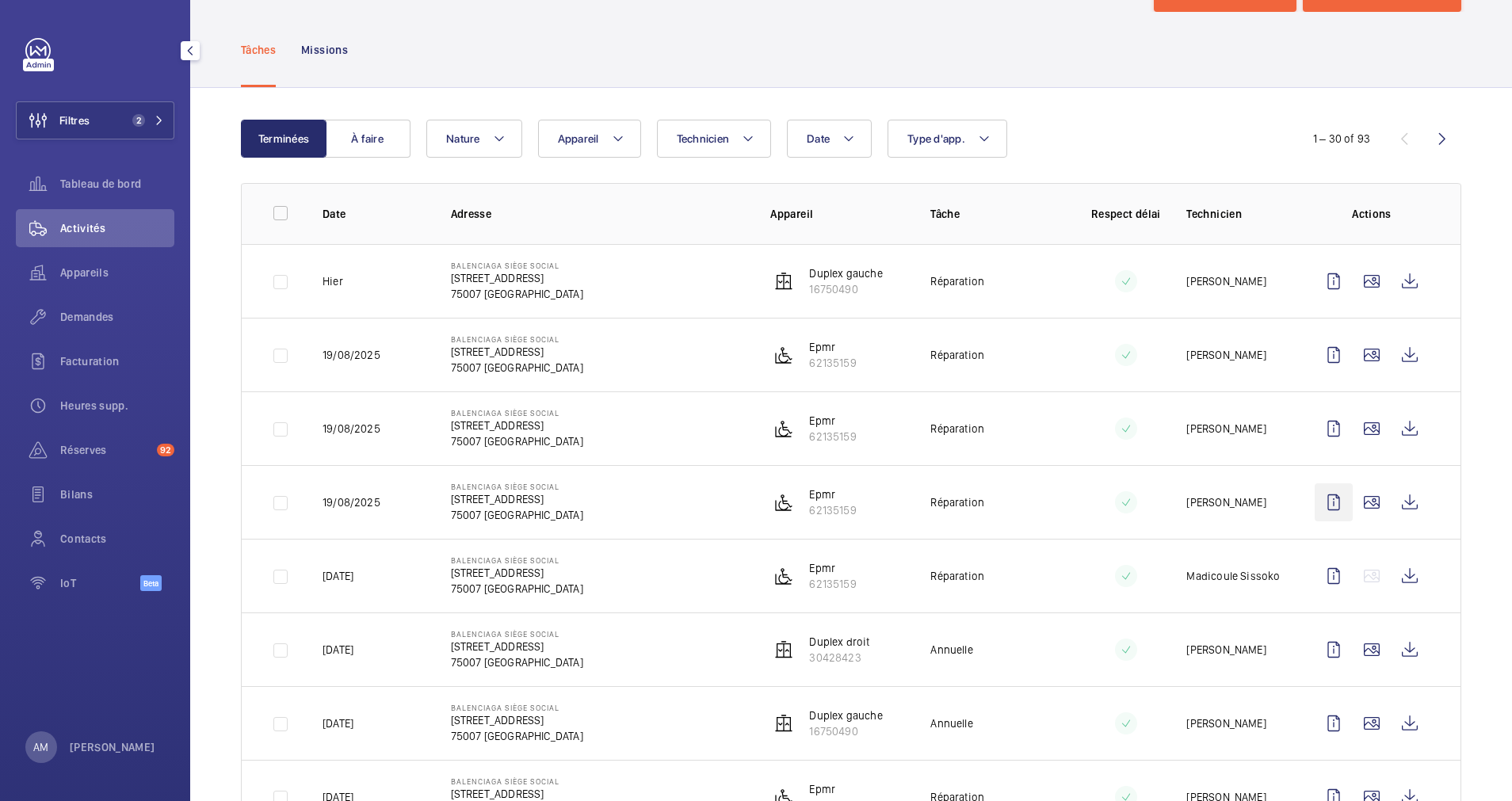
scroll to position [118, 0]
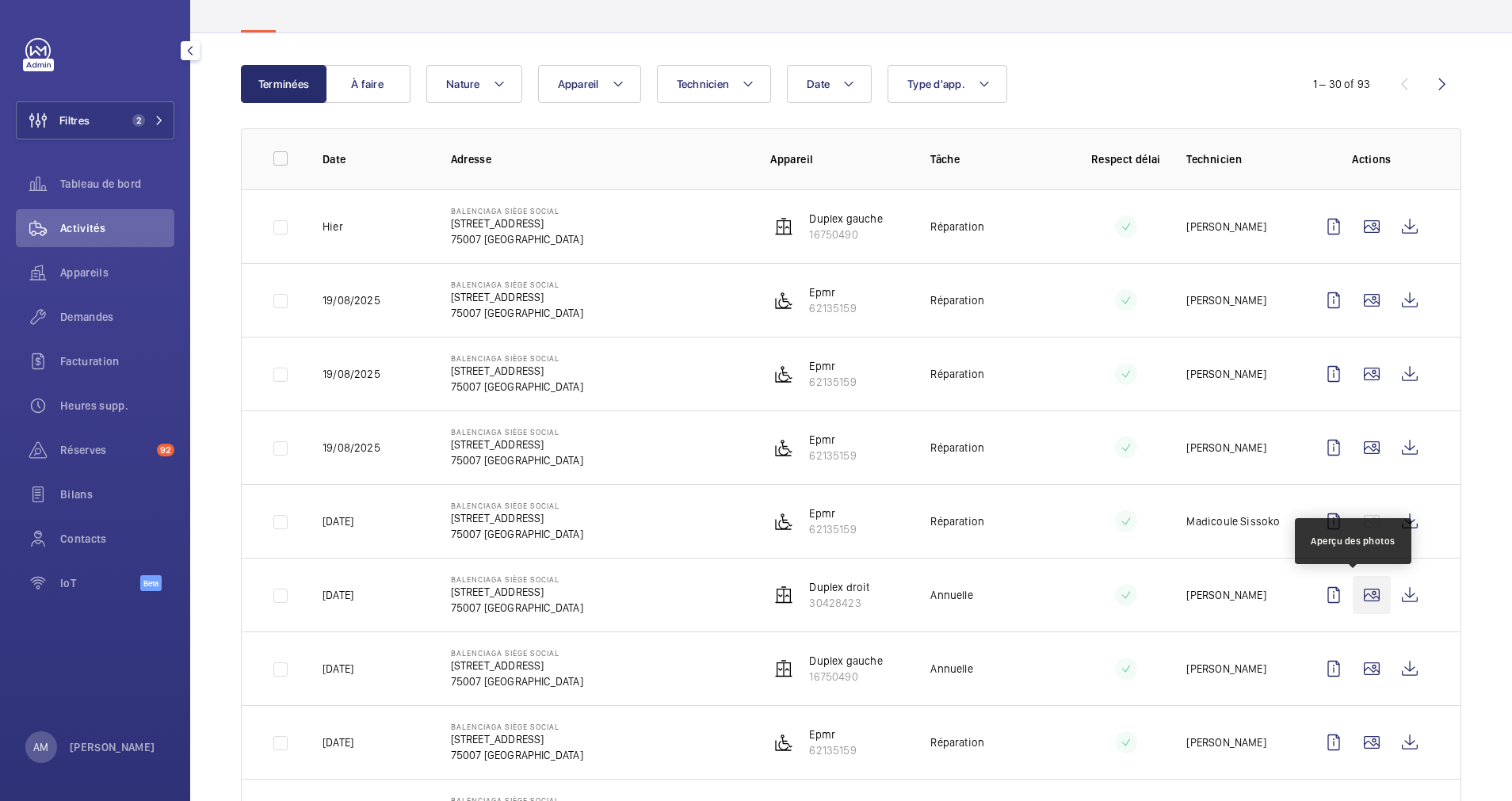
click at [1360, 593] on wm-front-icon-button at bounding box center [1372, 595] width 38 height 38
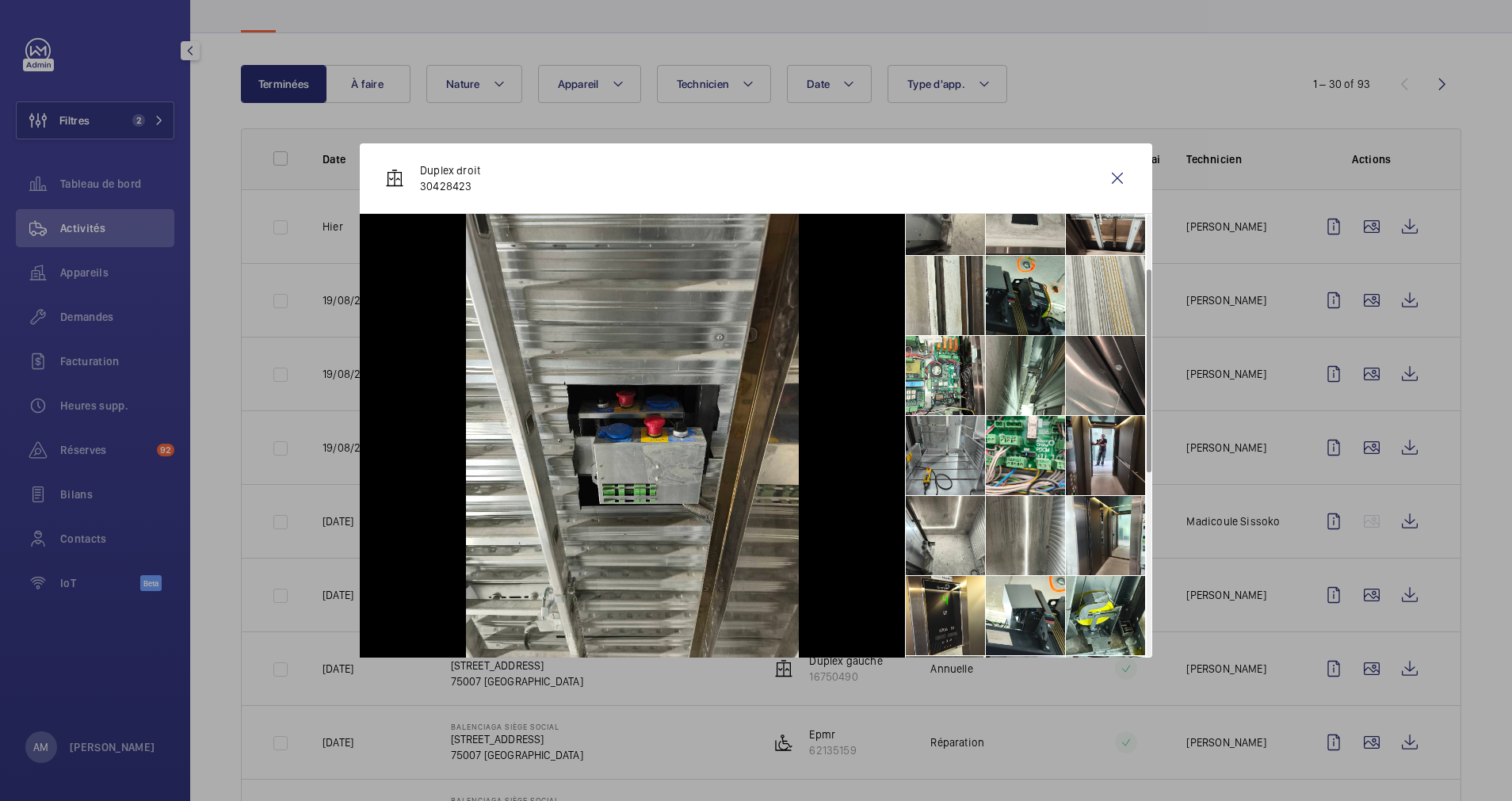
click at [961, 458] on li at bounding box center [945, 456] width 79 height 79
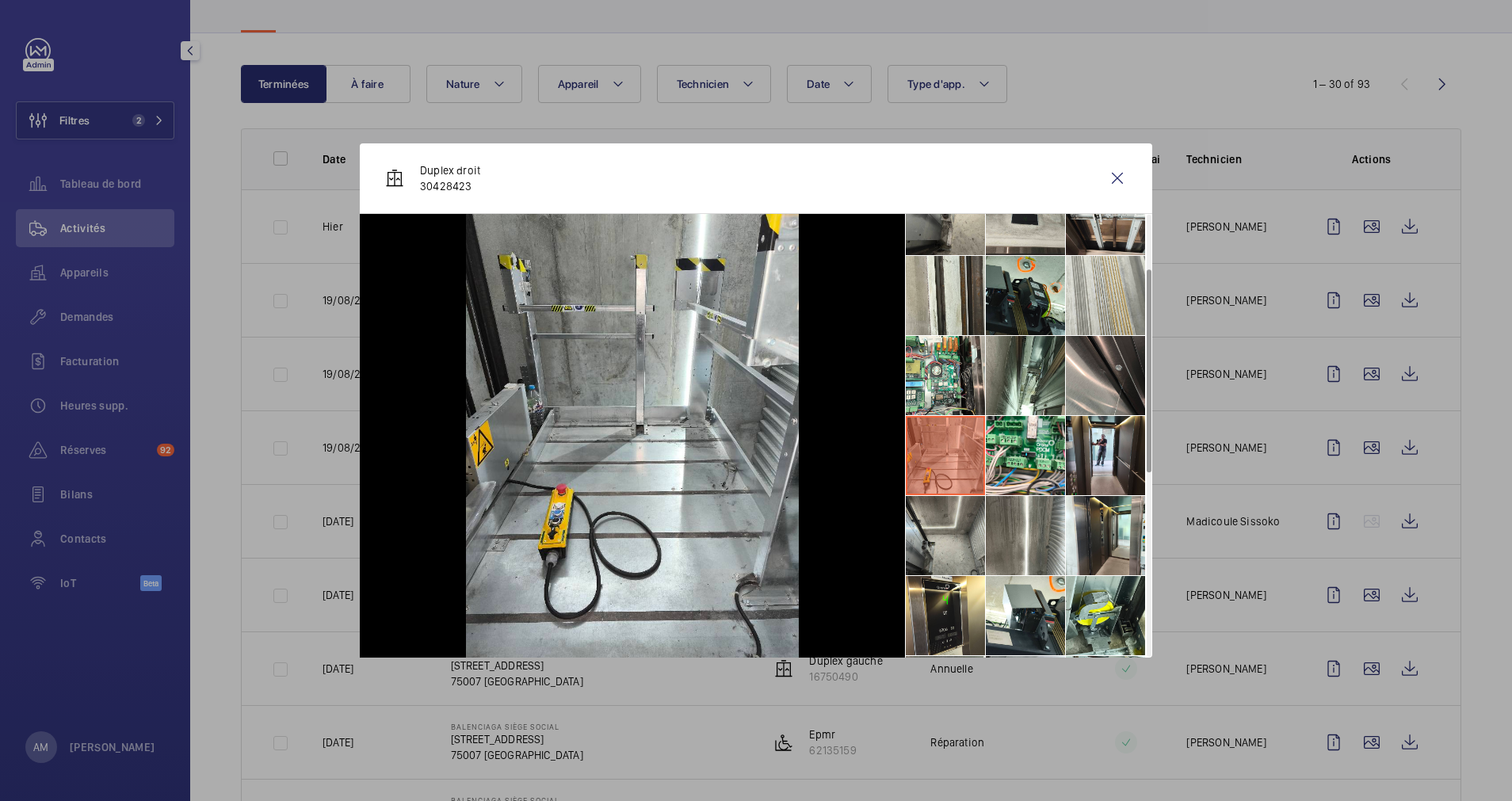
click at [934, 536] on li at bounding box center [945, 536] width 79 height 79
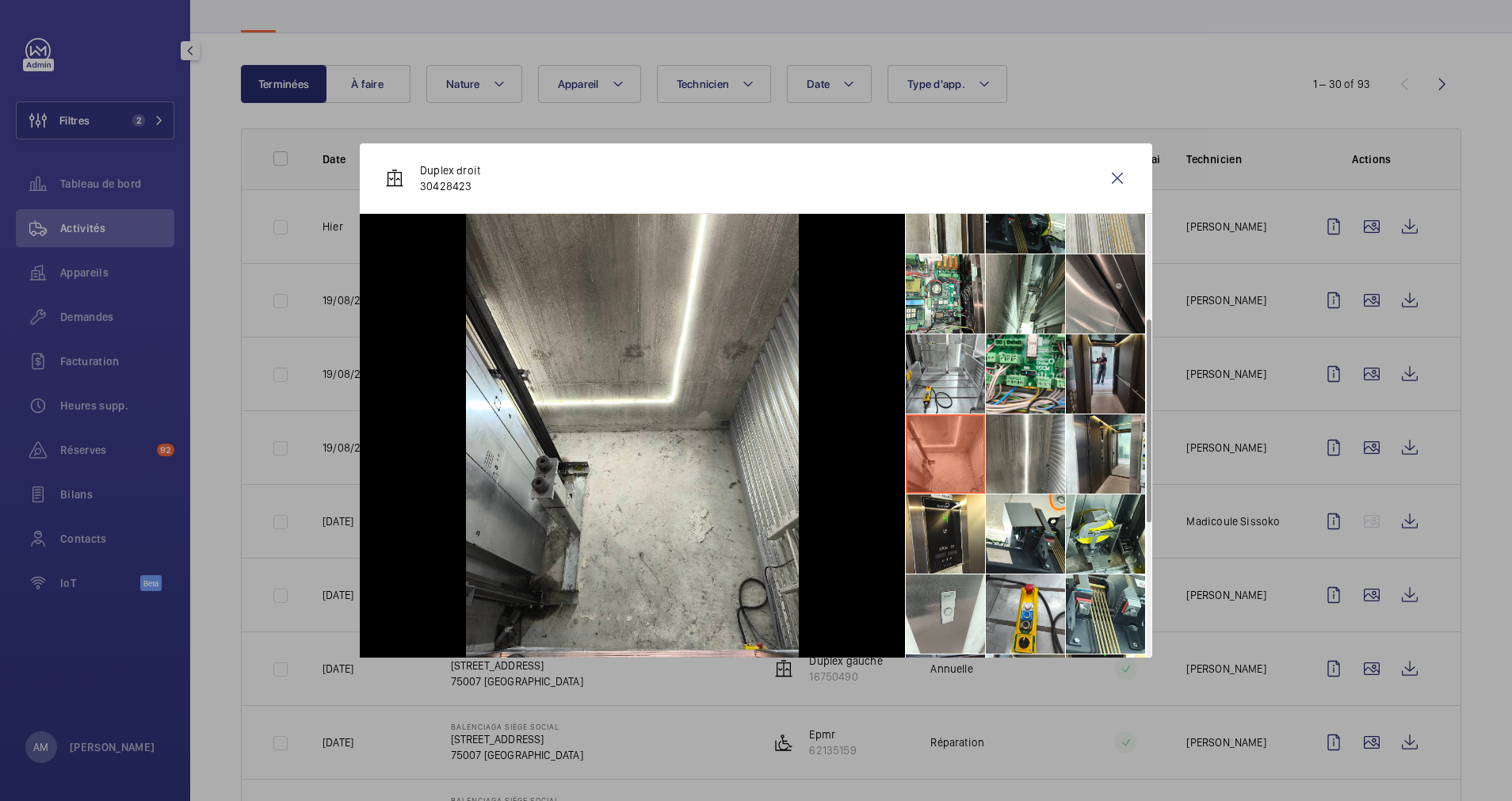
scroll to position [238, 0]
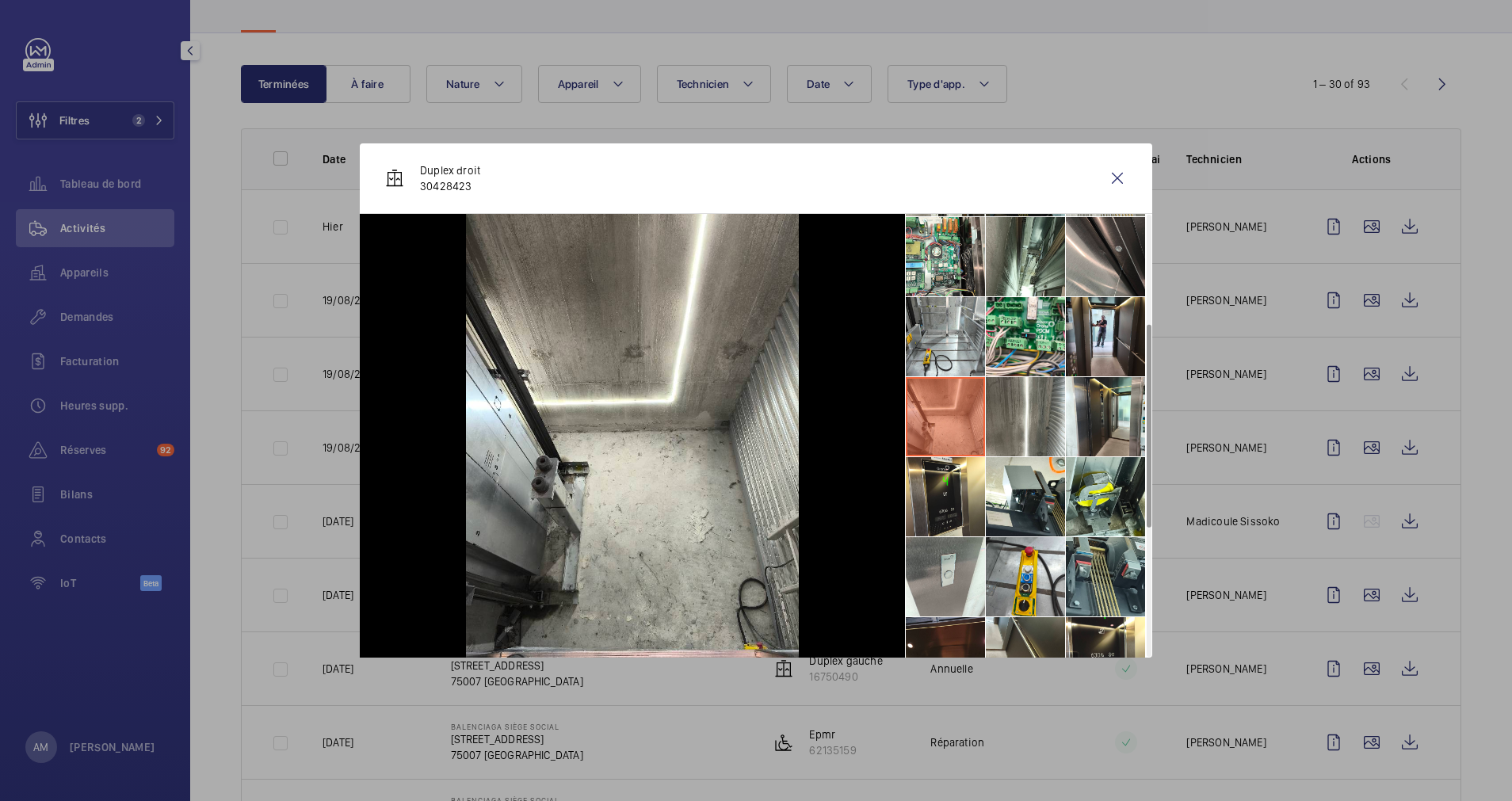
click at [1085, 567] on li at bounding box center [1106, 577] width 79 height 79
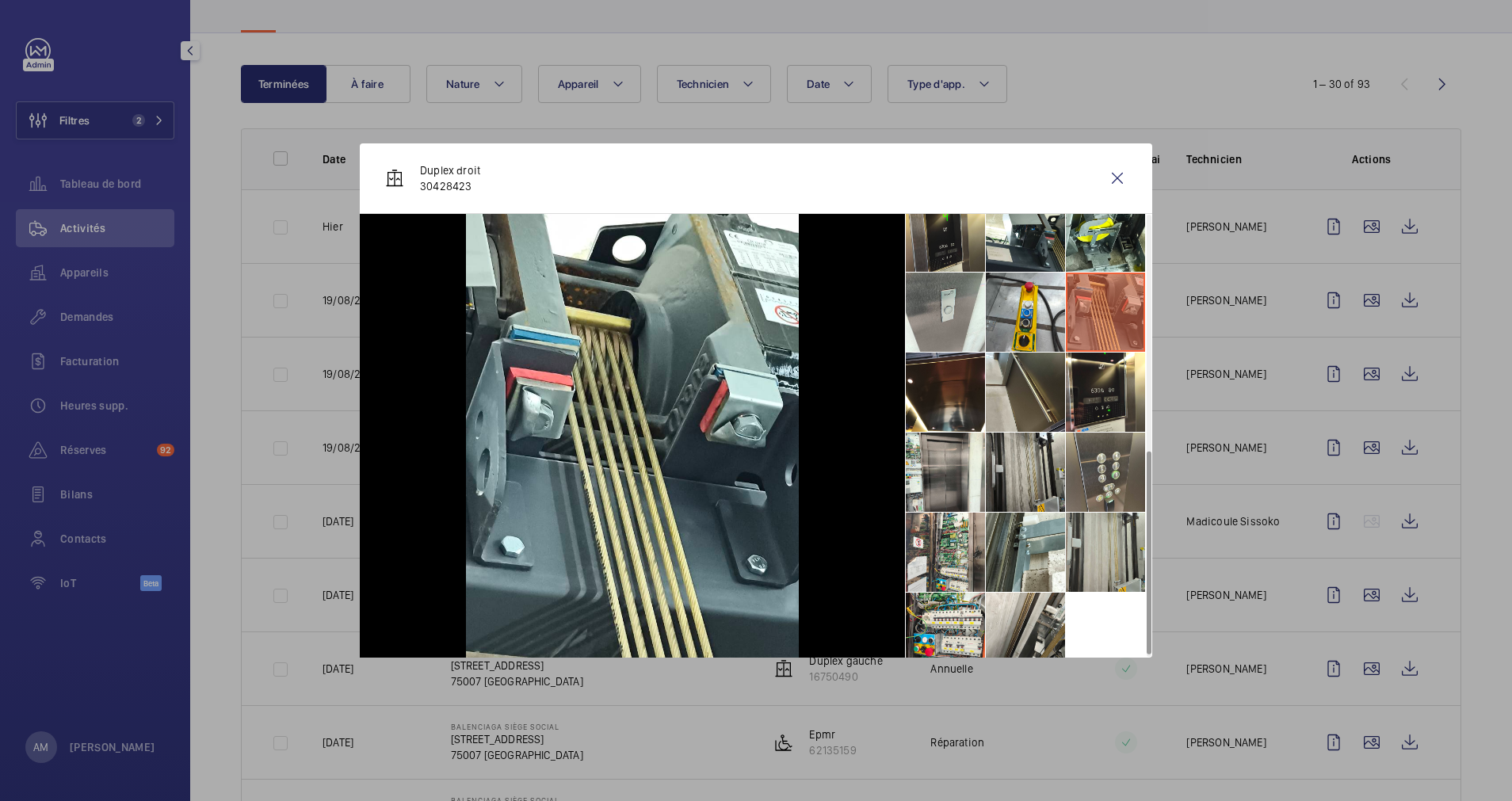
scroll to position [517, 0]
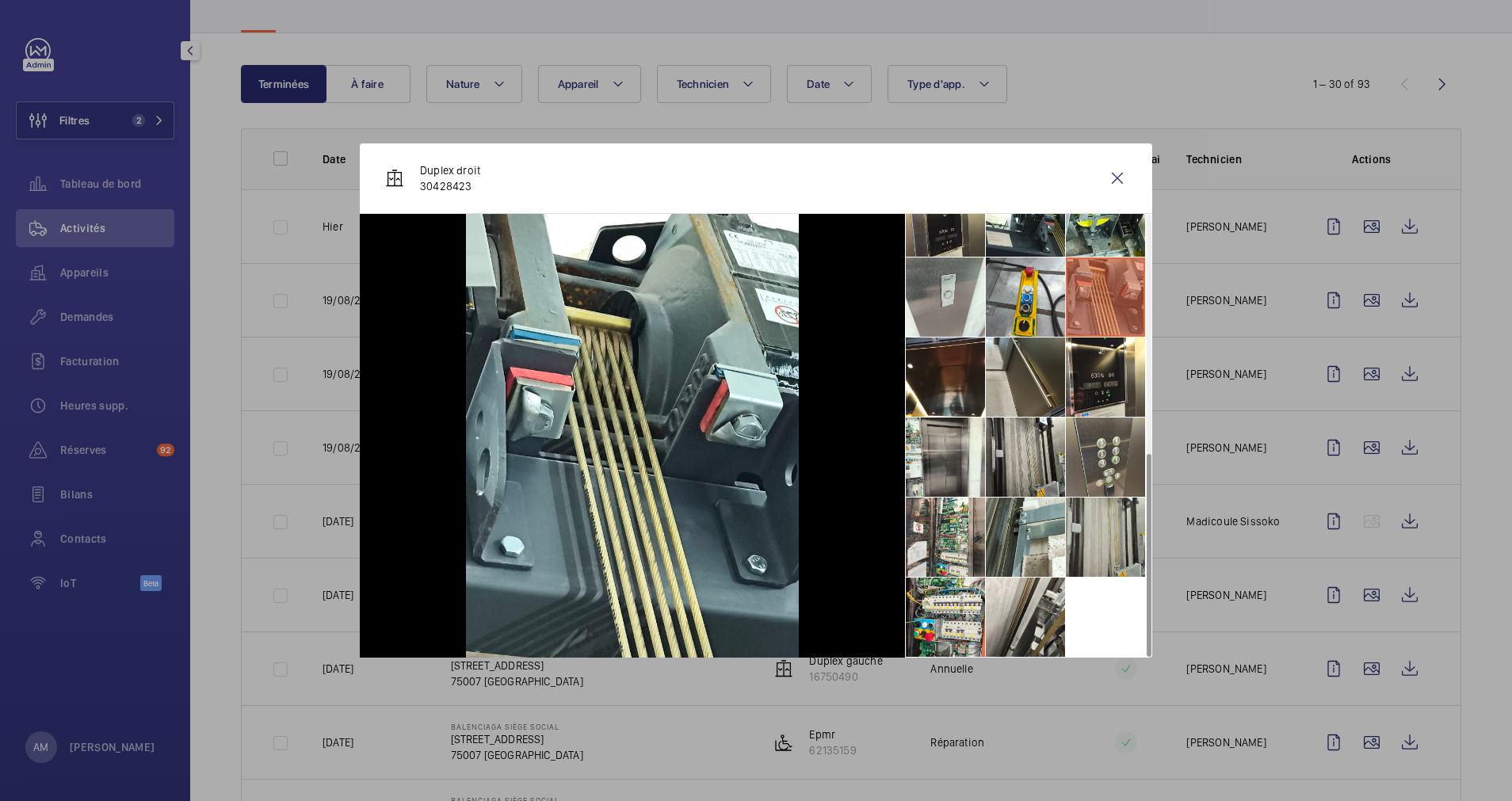
click at [1085, 548] on li at bounding box center [1106, 537] width 79 height 79
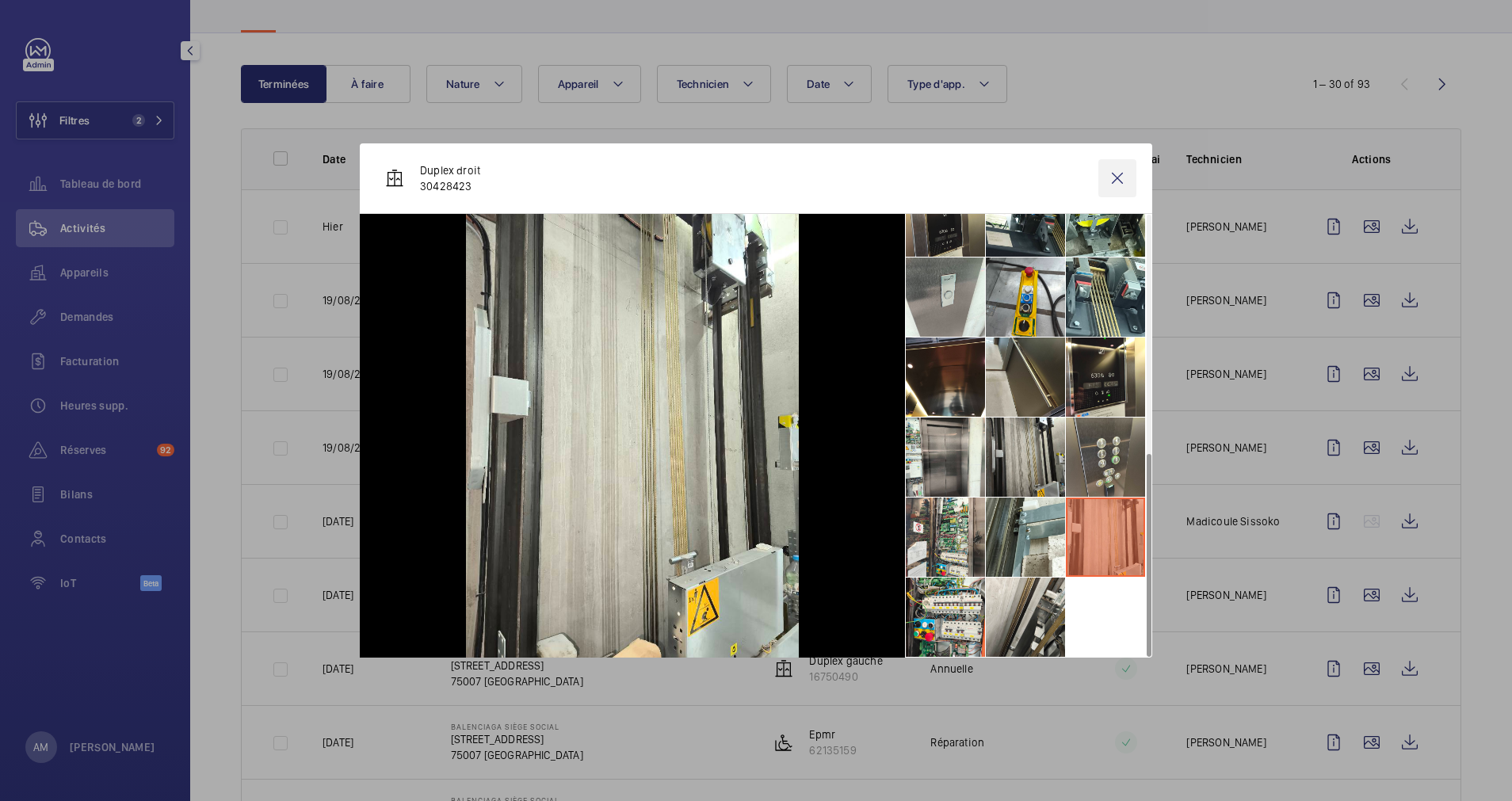
click at [1110, 193] on wm-front-icon-button at bounding box center [1117, 178] width 38 height 38
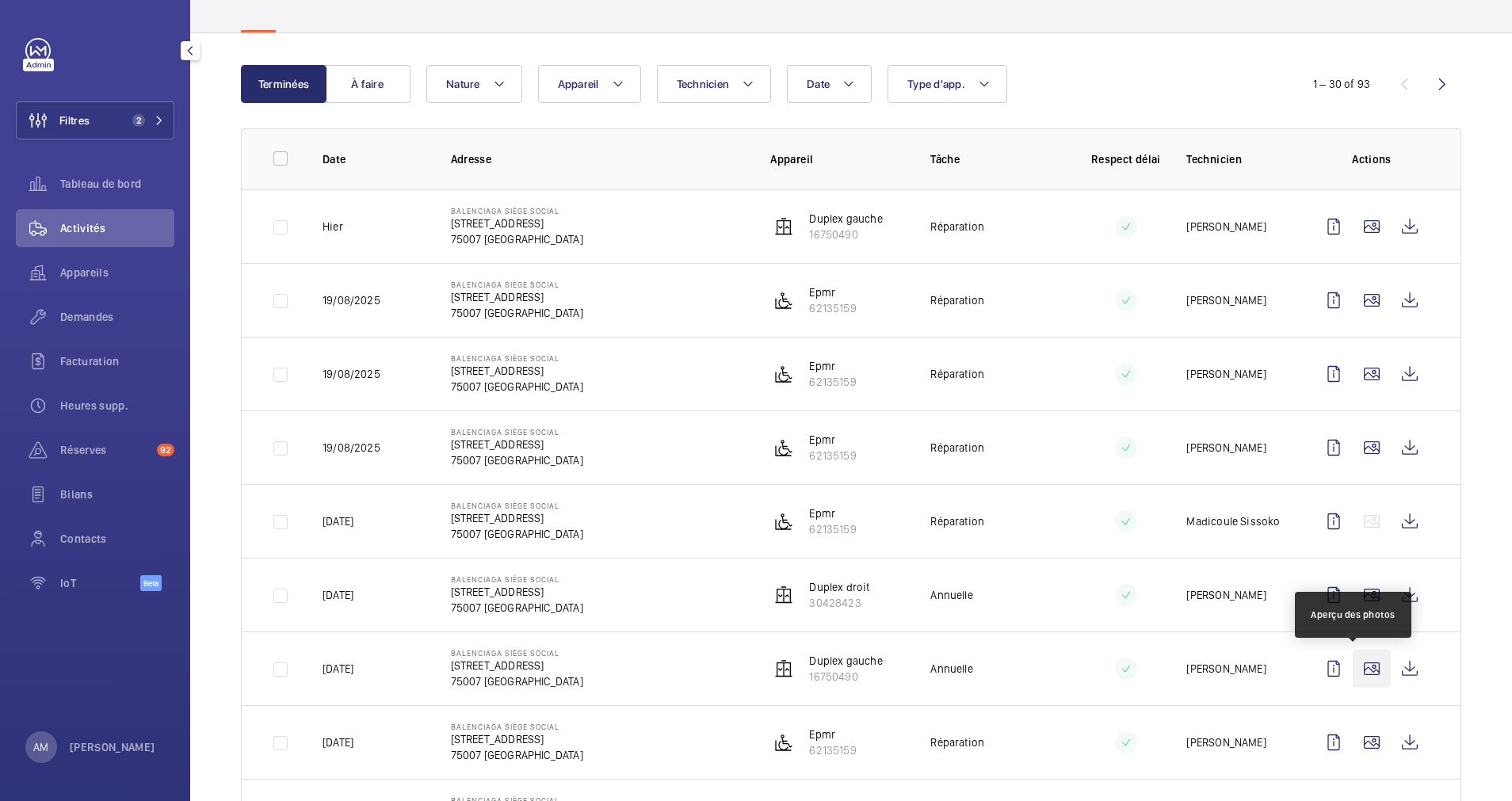
click at [1353, 668] on wm-front-icon-button at bounding box center [1372, 668] width 38 height 38
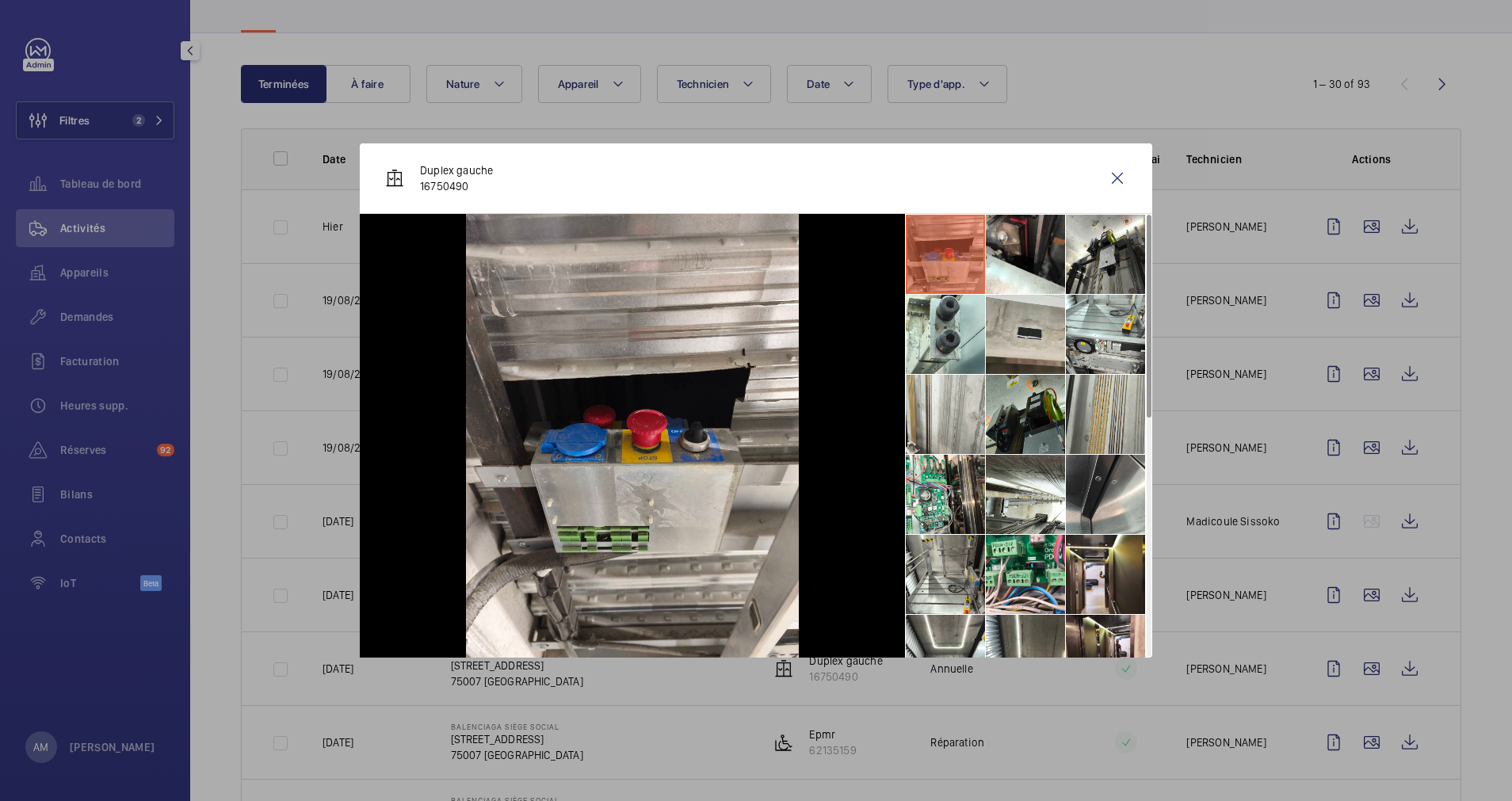
click at [1079, 425] on li at bounding box center [1106, 415] width 79 height 79
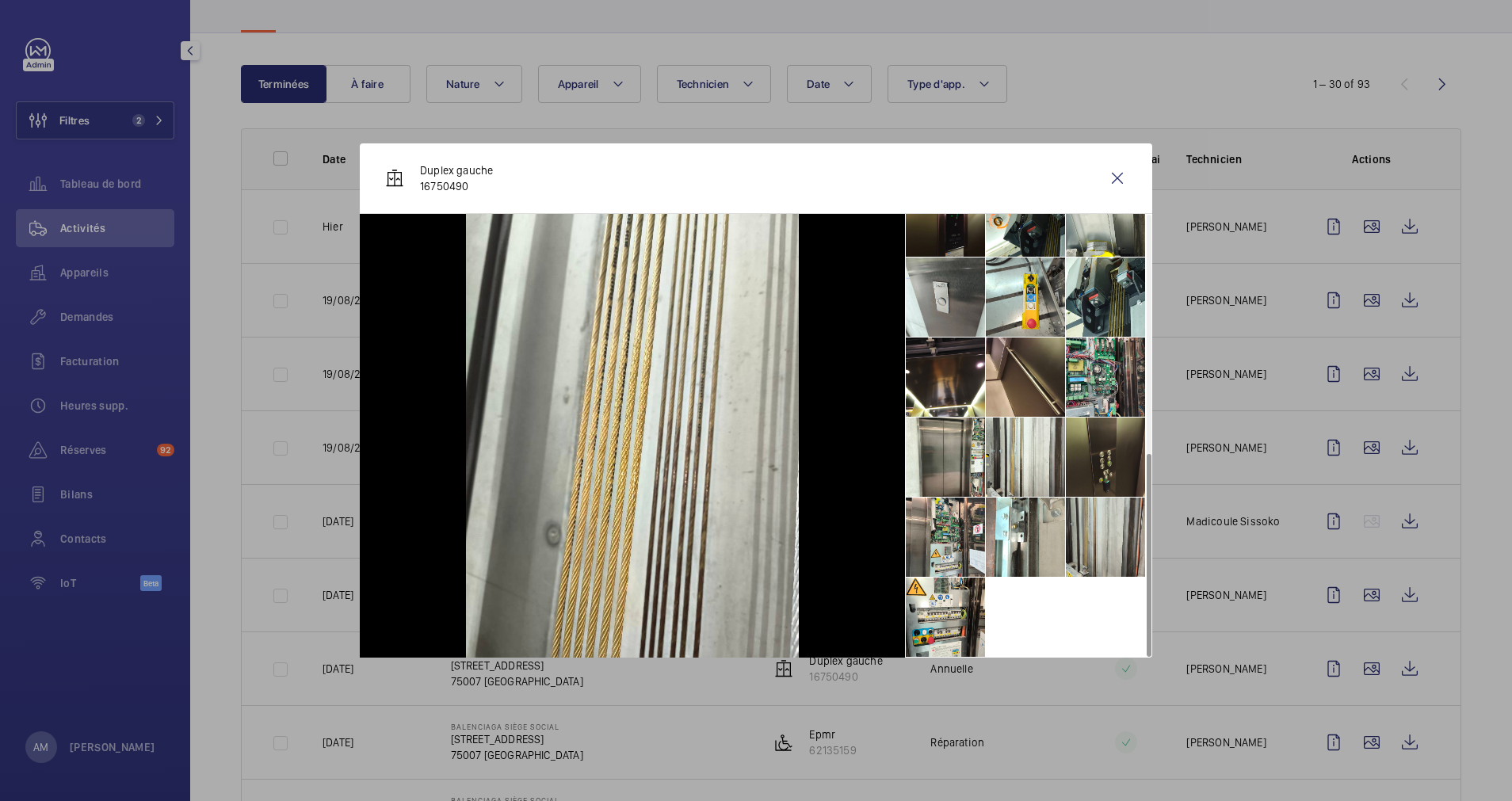
click at [1083, 546] on li at bounding box center [1106, 537] width 79 height 79
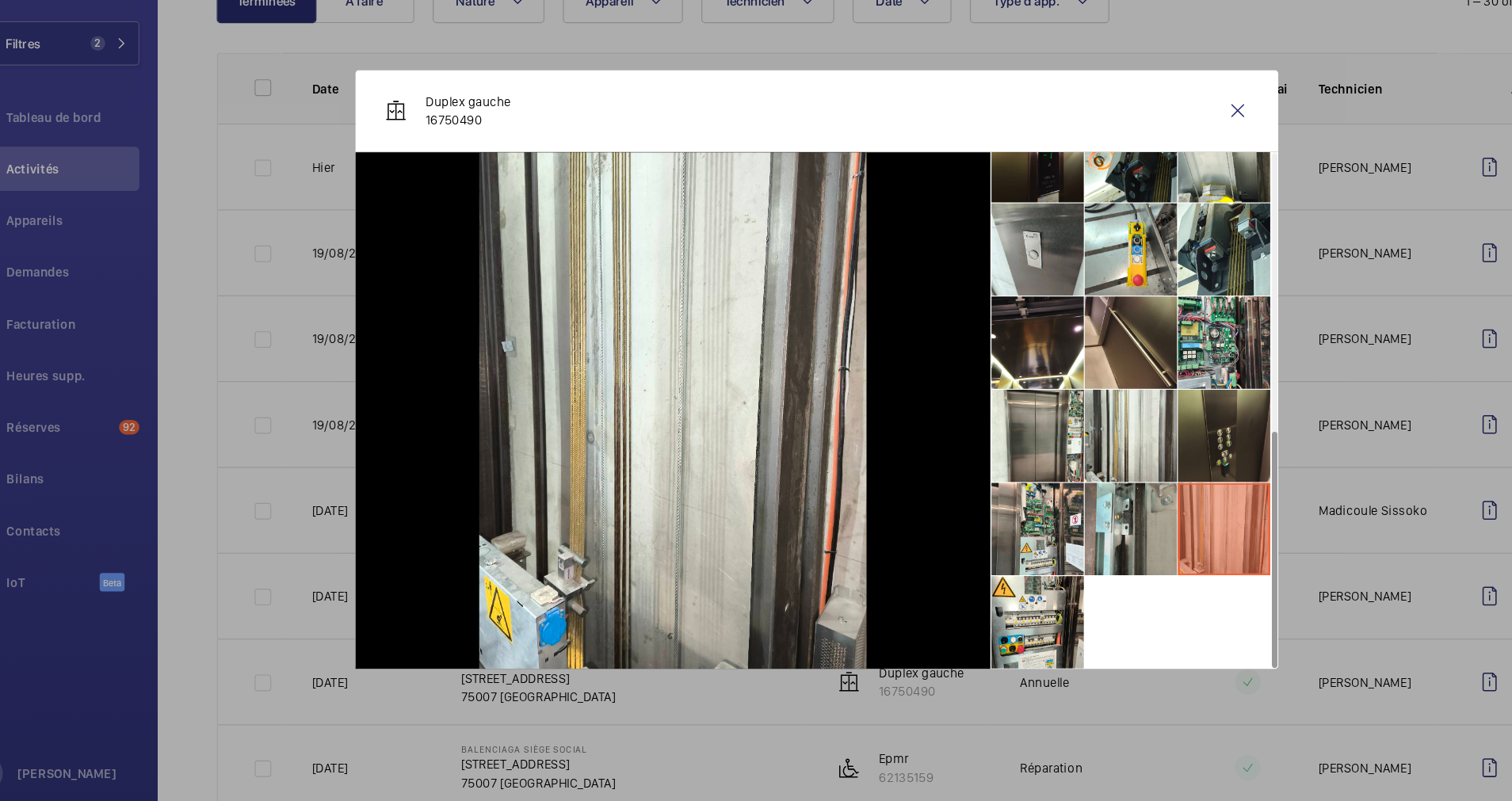
click at [1016, 526] on li at bounding box center [1026, 537] width 79 height 79
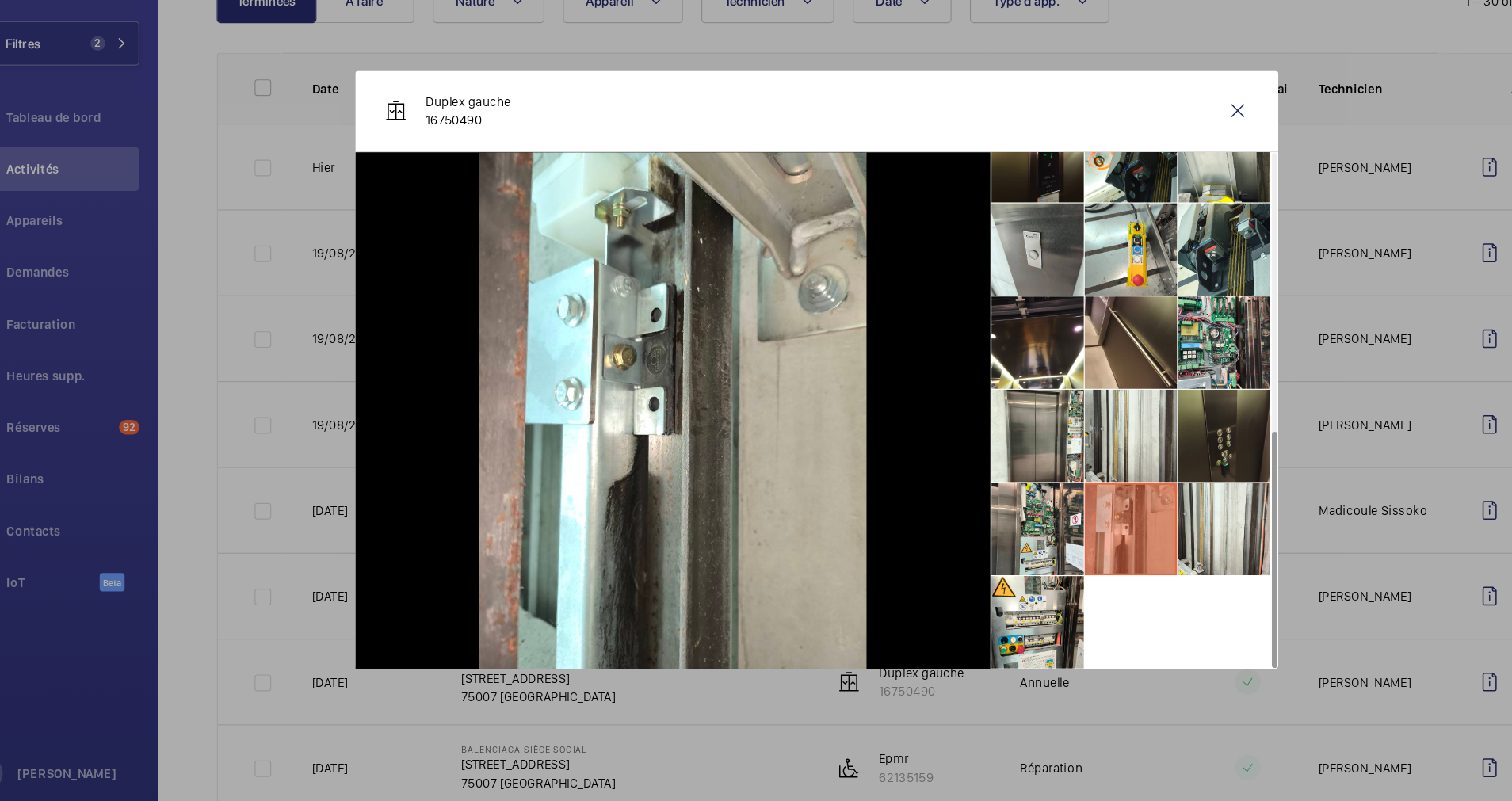
click at [1078, 457] on li at bounding box center [1106, 457] width 79 height 79
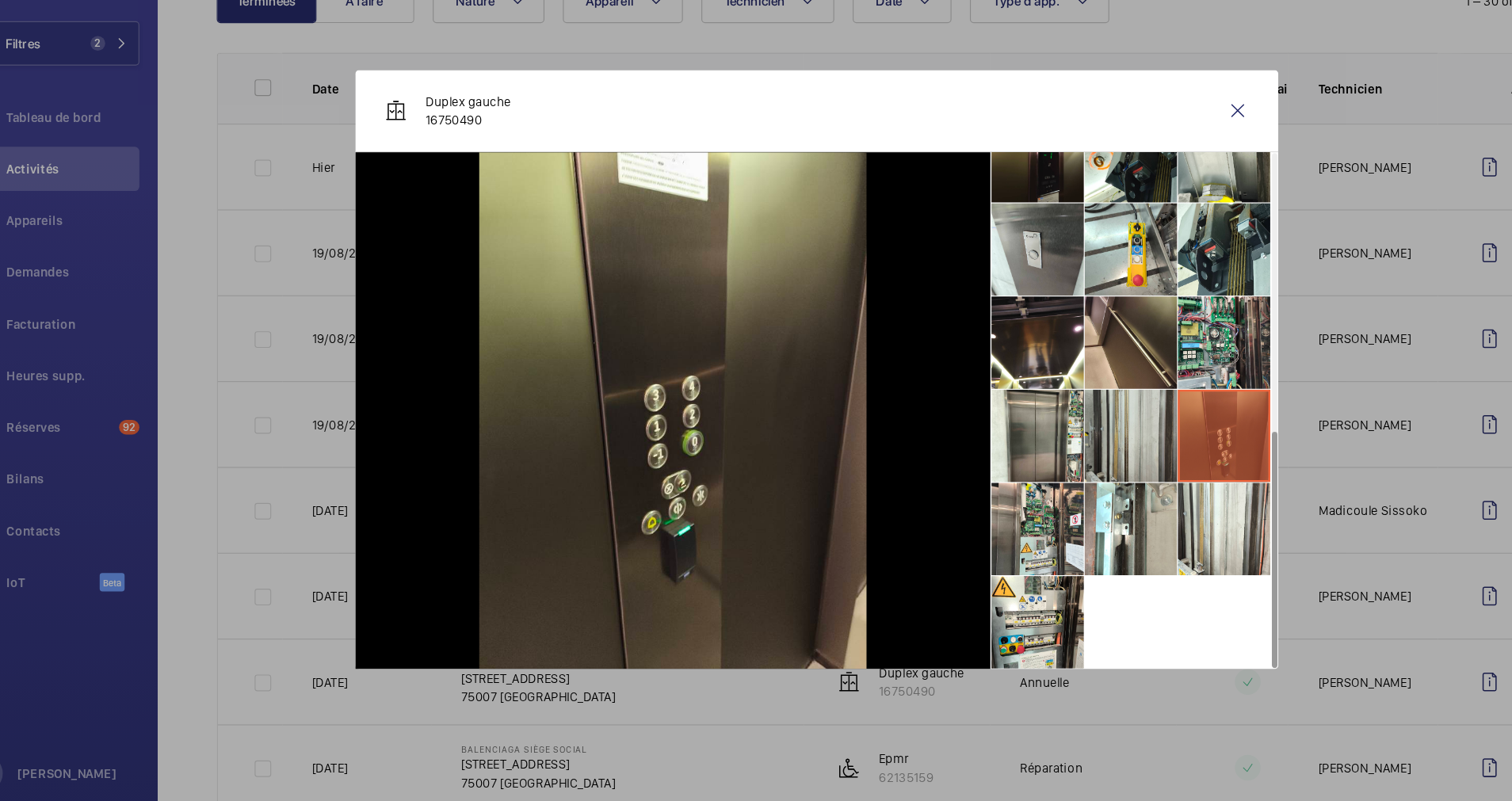
click at [1016, 455] on li at bounding box center [1026, 457] width 79 height 79
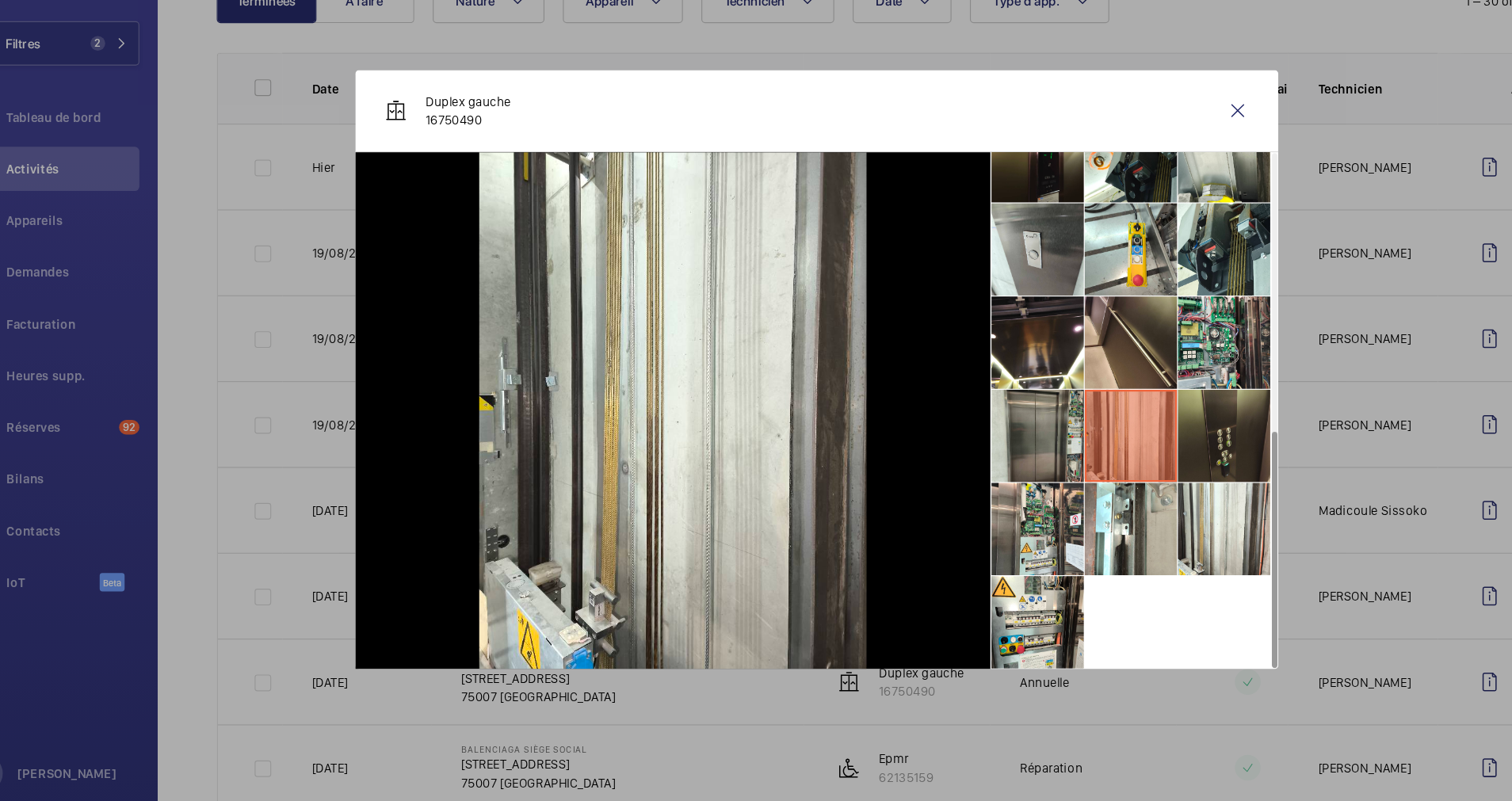
click at [947, 448] on li at bounding box center [945, 457] width 79 height 79
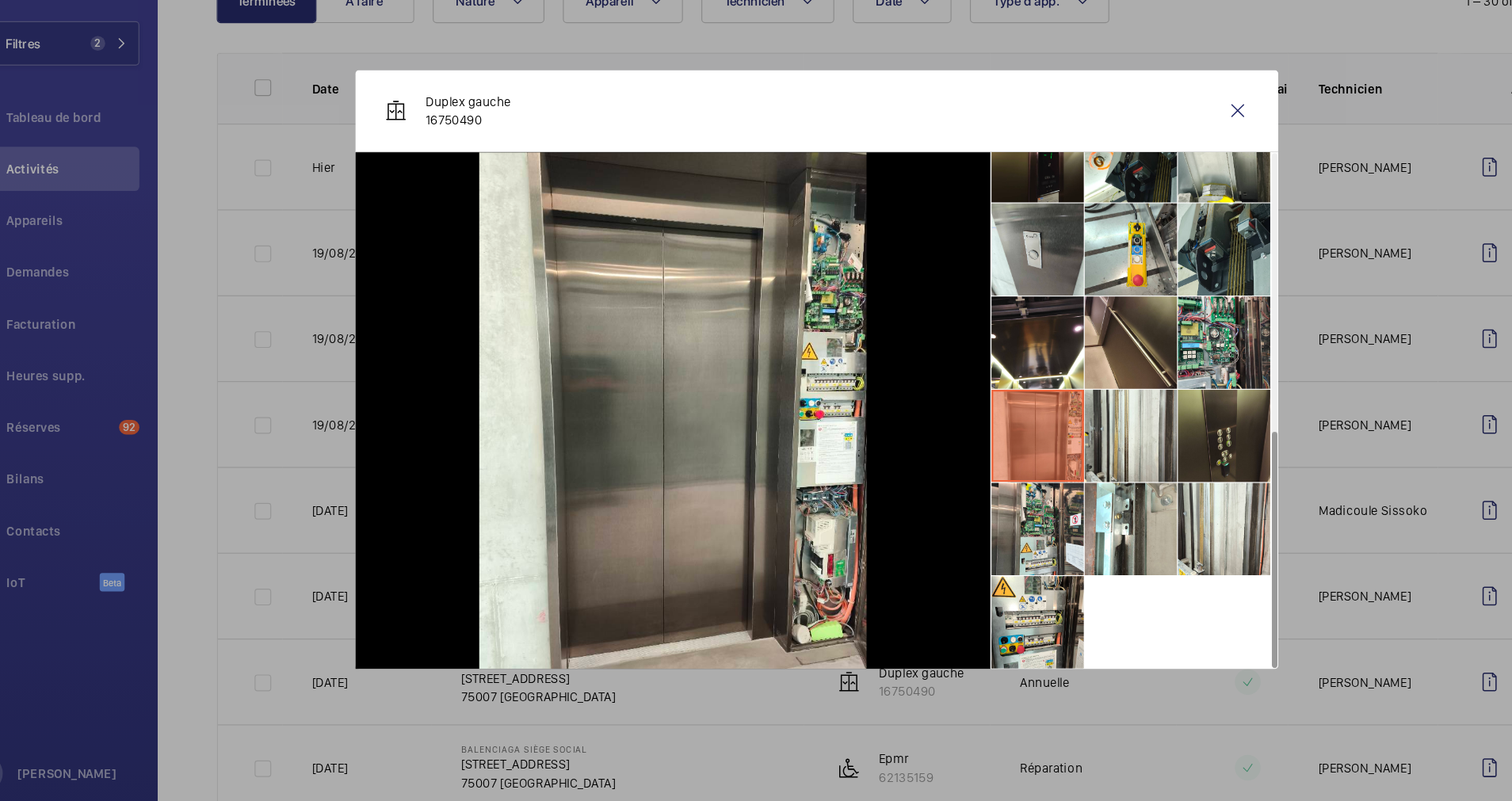
click at [1098, 301] on li at bounding box center [1106, 297] width 79 height 79
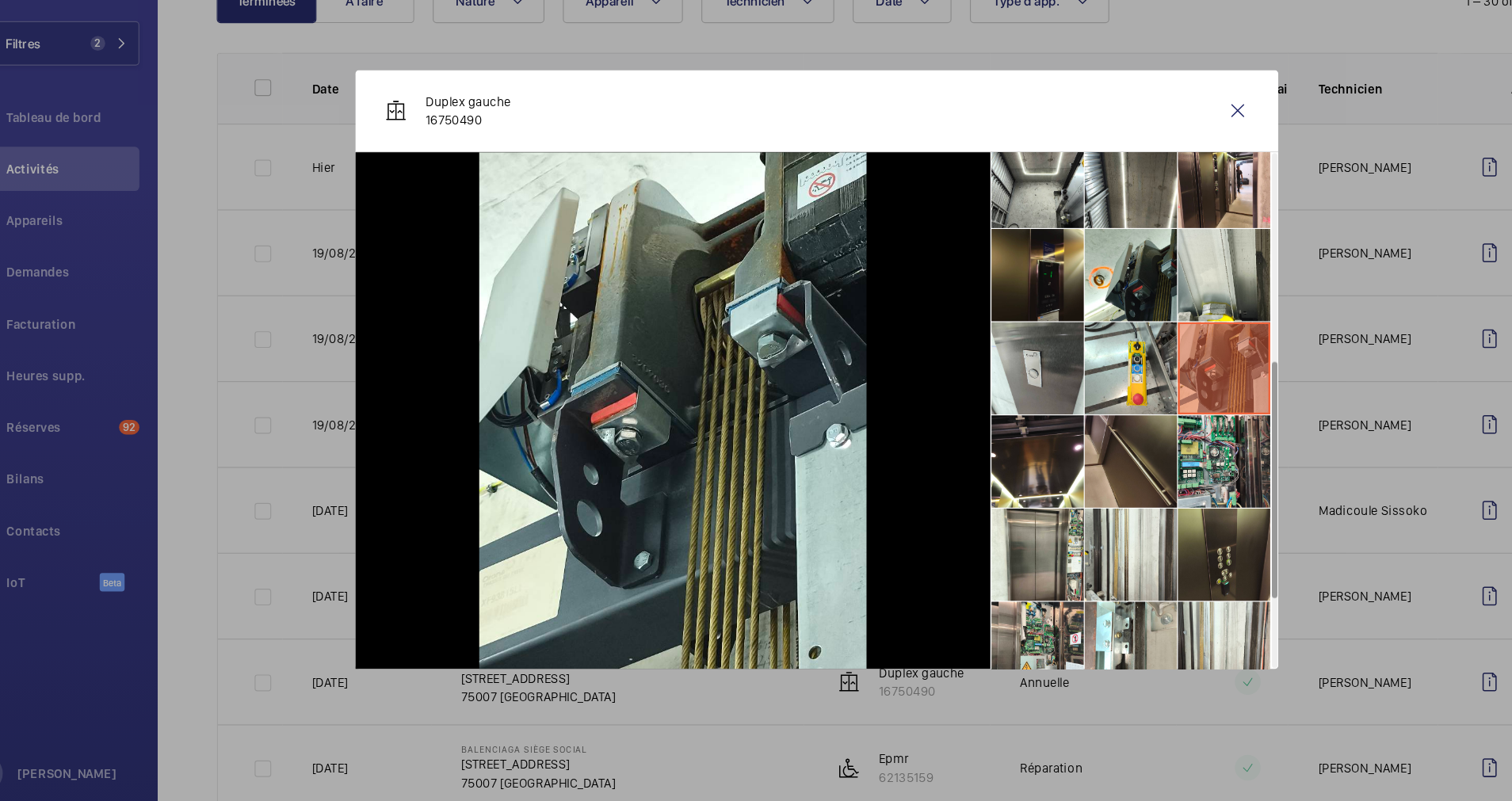
scroll to position [313, 0]
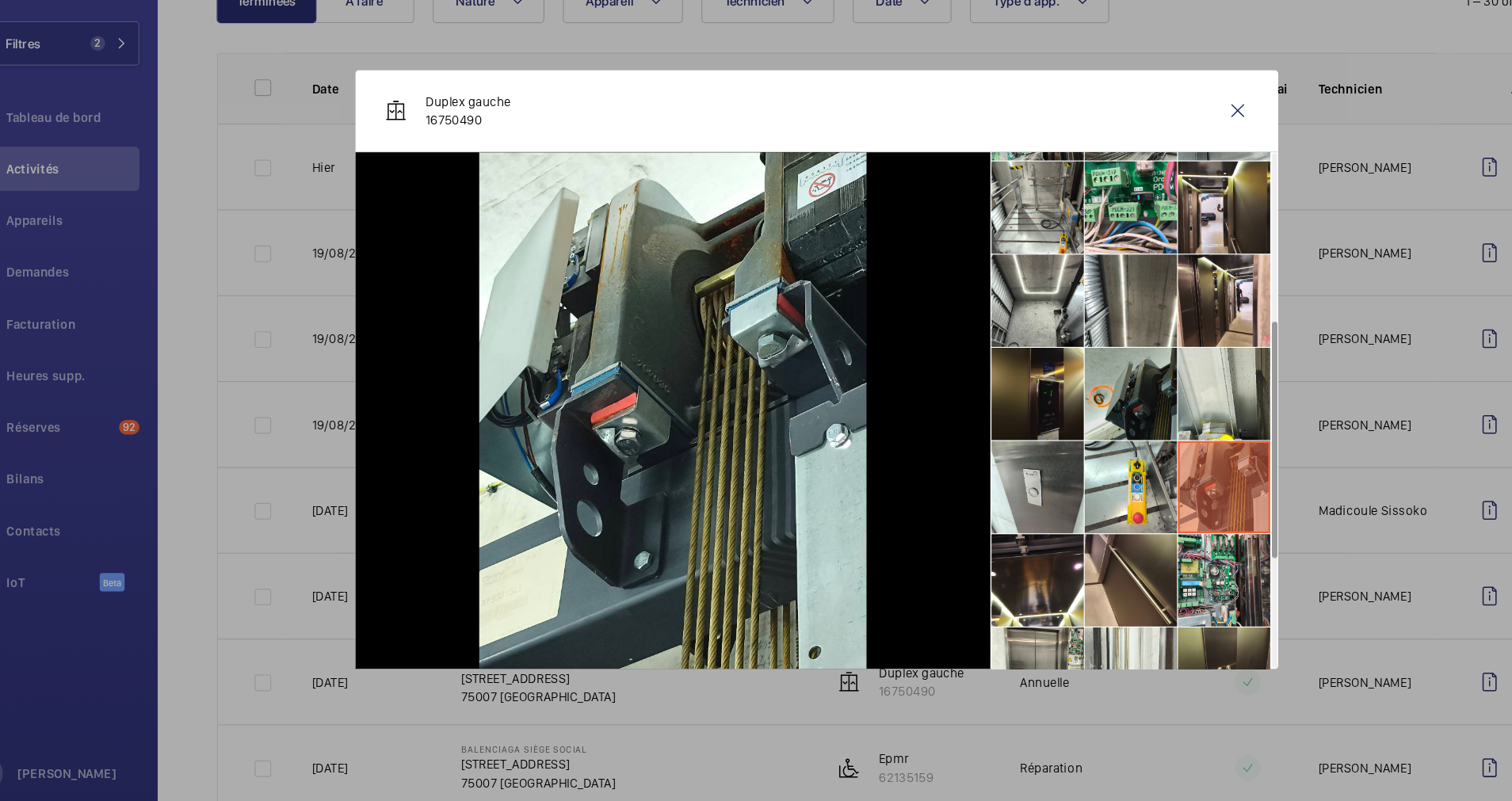
click at [1012, 416] on li at bounding box center [1026, 421] width 79 height 79
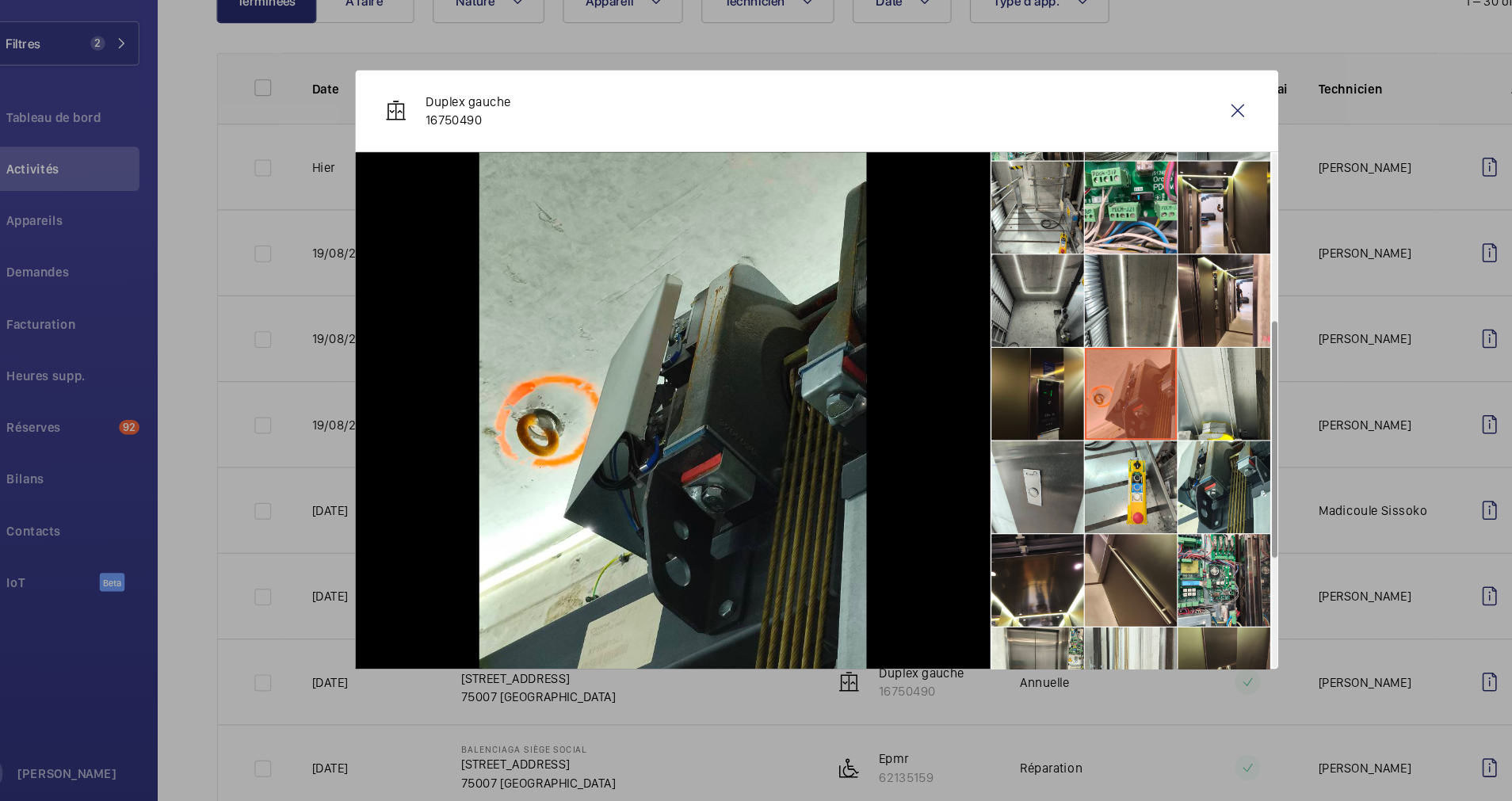
scroll to position [212, 0]
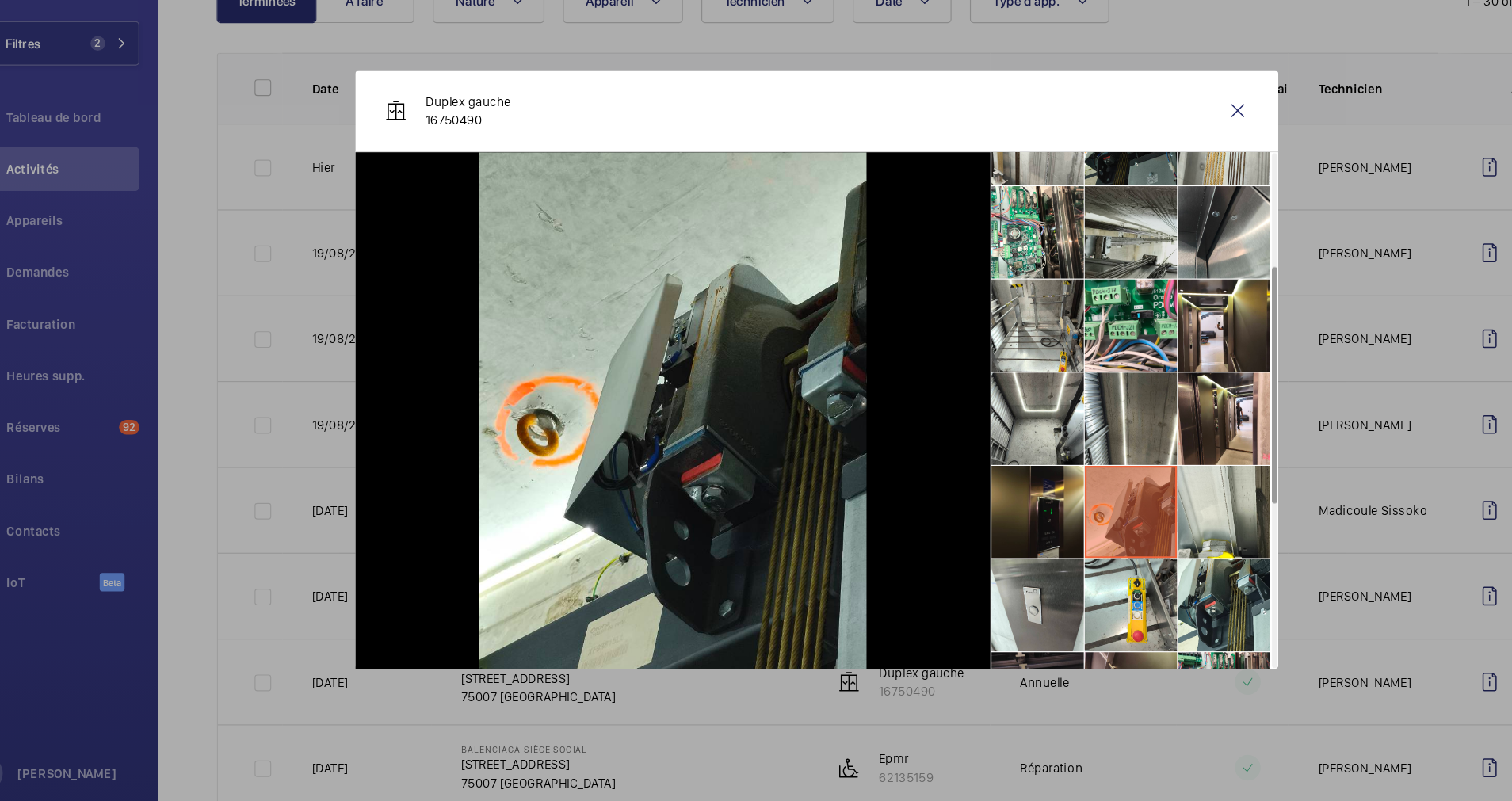
click at [1021, 291] on li at bounding box center [1026, 283] width 79 height 79
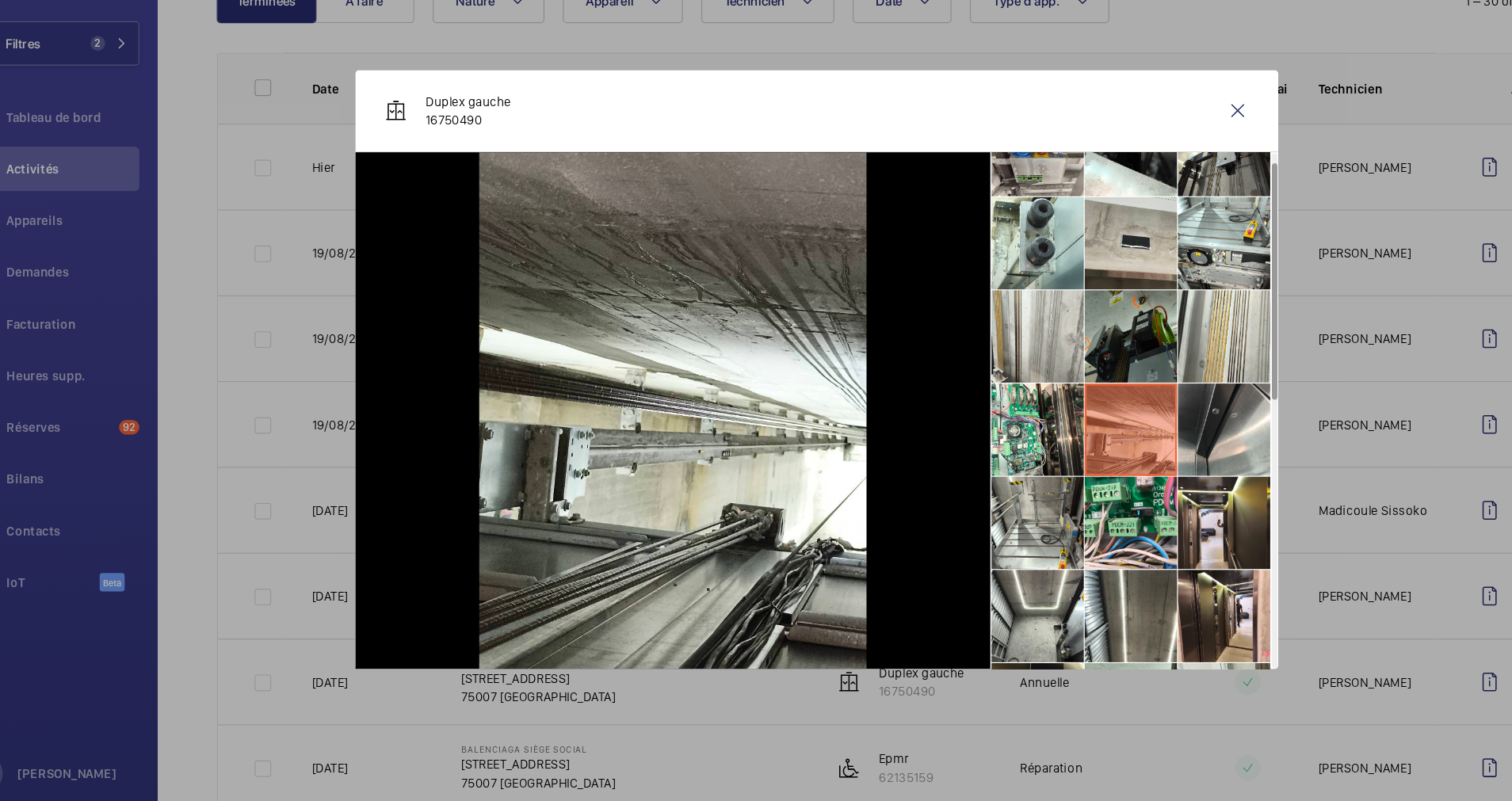
scroll to position [8, 0]
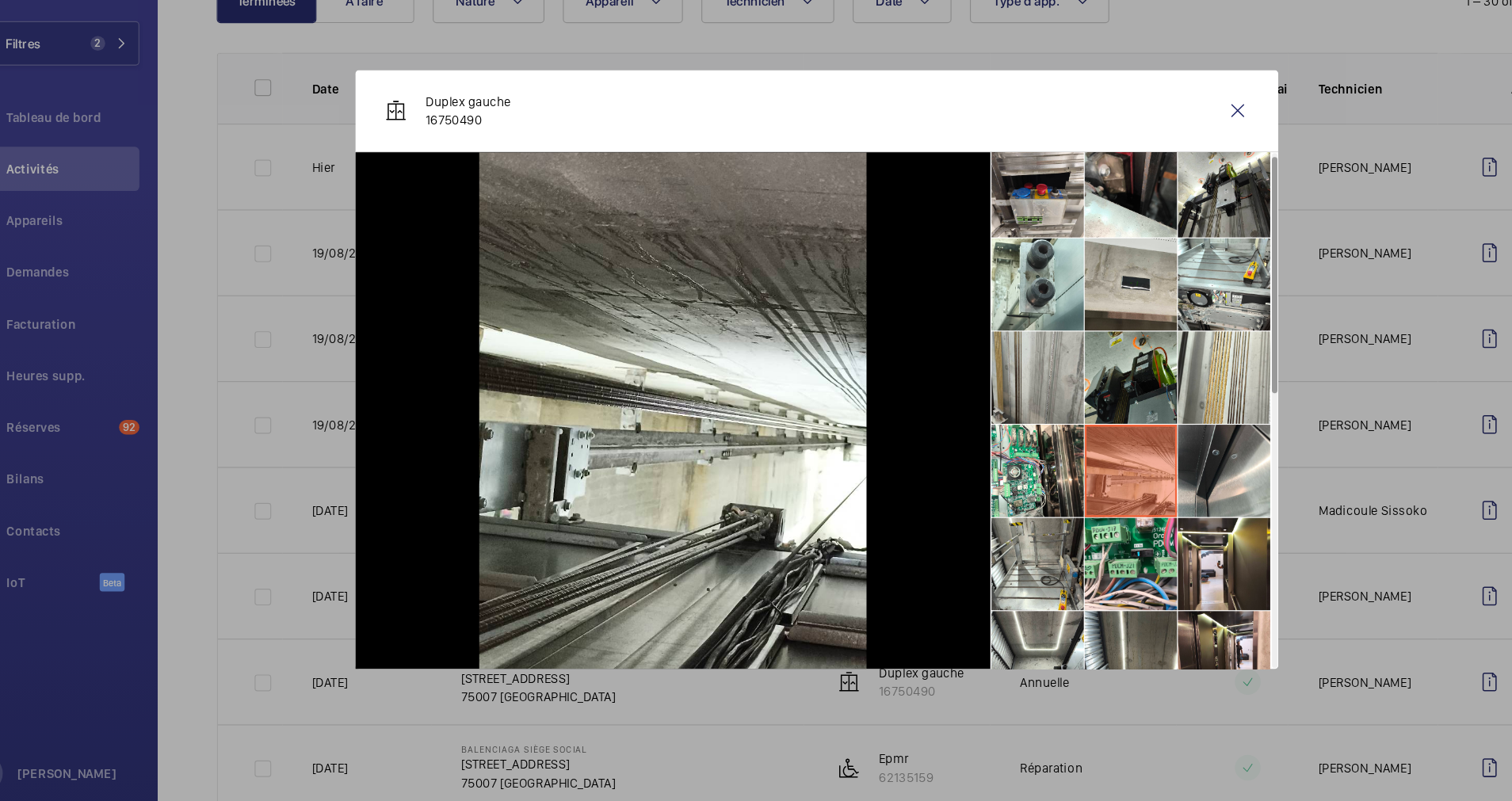
click at [936, 414] on li at bounding box center [945, 407] width 79 height 79
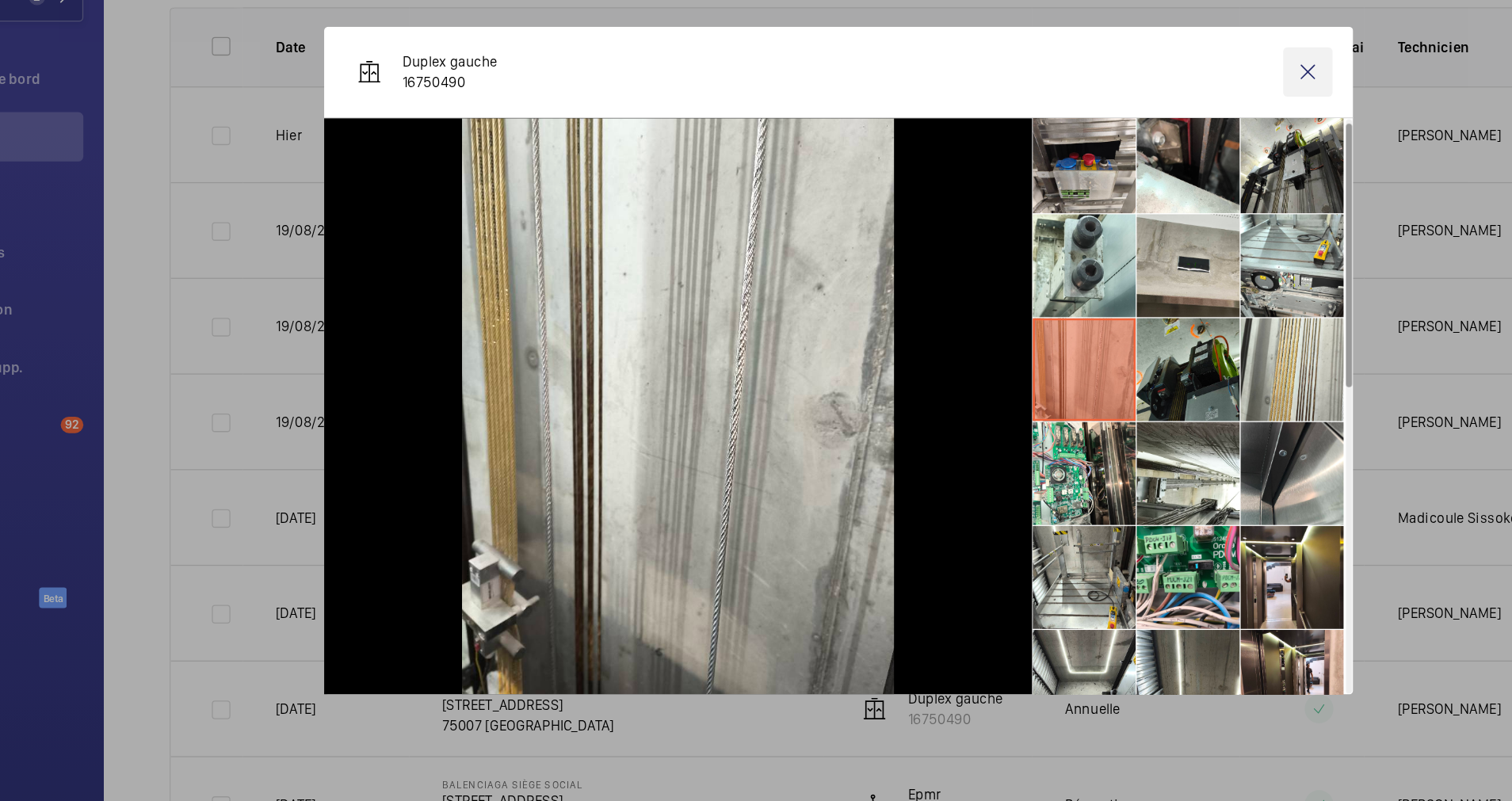
click at [1116, 175] on wm-front-icon-button at bounding box center [1117, 178] width 38 height 38
